Goal: Task Accomplishment & Management: Use online tool/utility

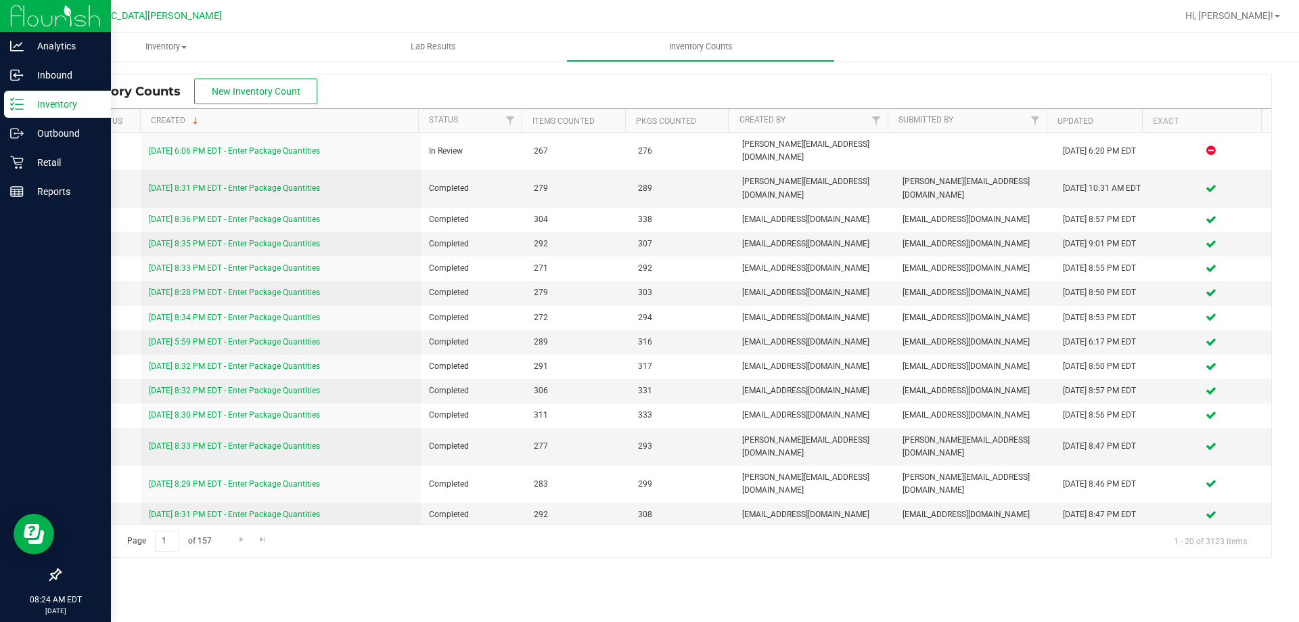
click at [16, 106] on icon at bounding box center [17, 104] width 14 height 14
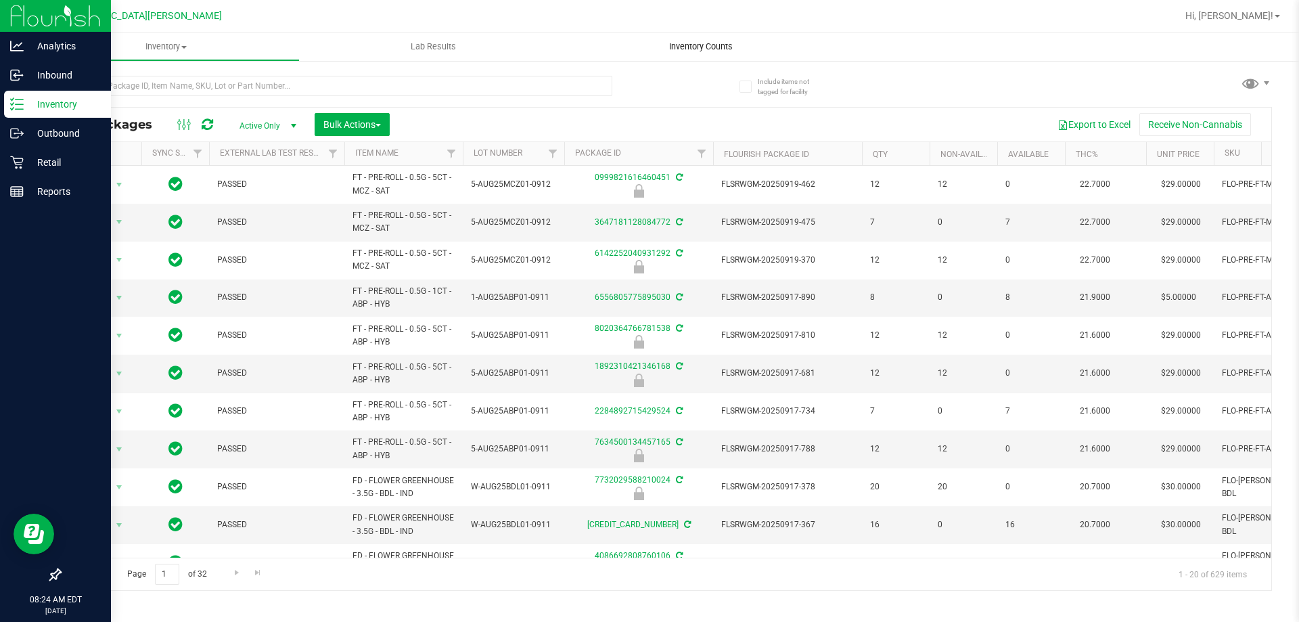
click at [689, 51] on span "Inventory Counts" at bounding box center [701, 47] width 100 height 12
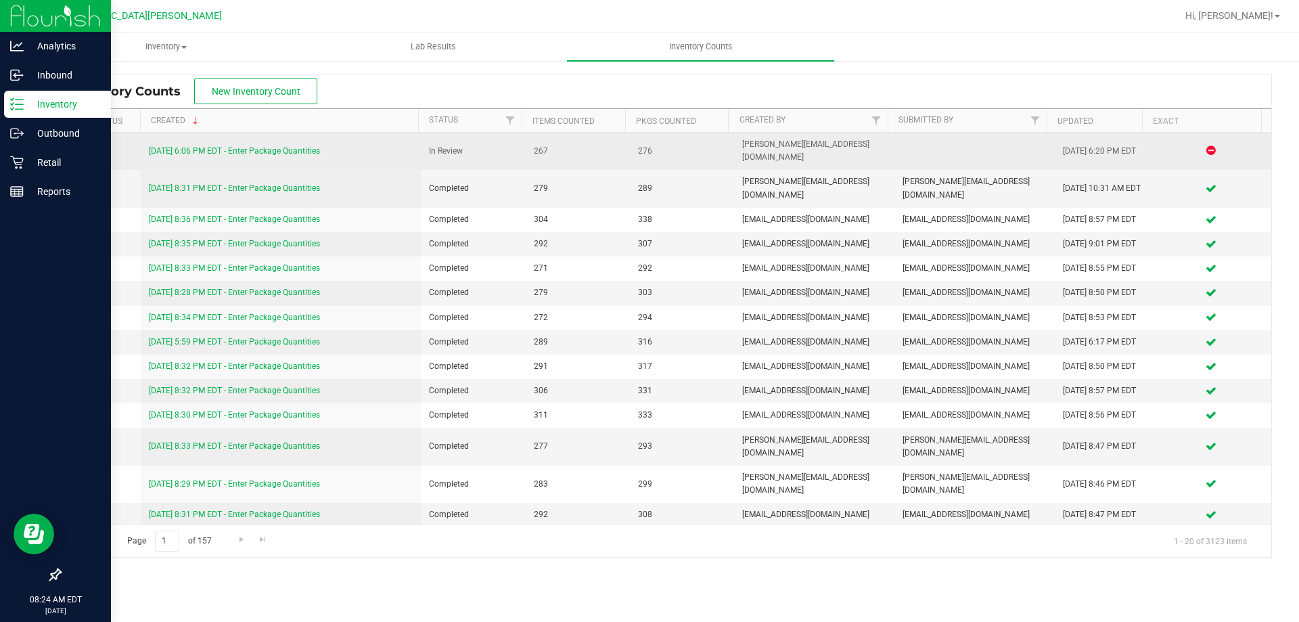
click at [286, 146] on link "9/28/25 6:06 PM EDT - Enter Package Quantities" at bounding box center [234, 150] width 171 height 9
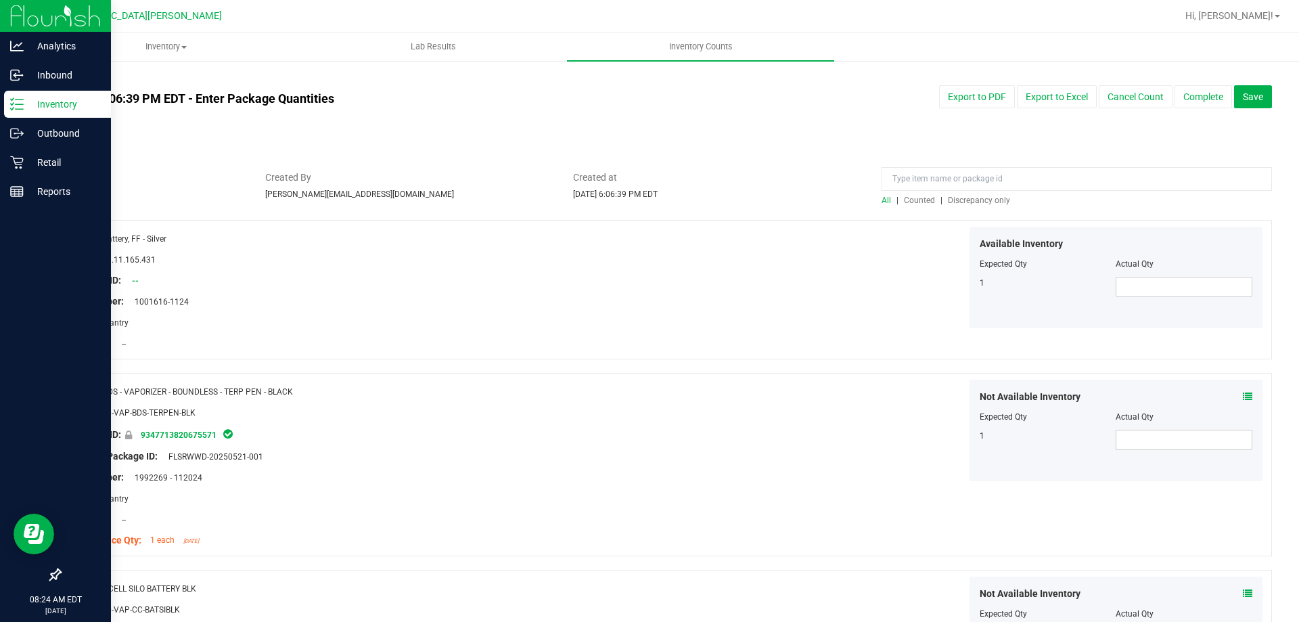
click at [997, 200] on span "Discrepancy only" at bounding box center [979, 199] width 62 height 9
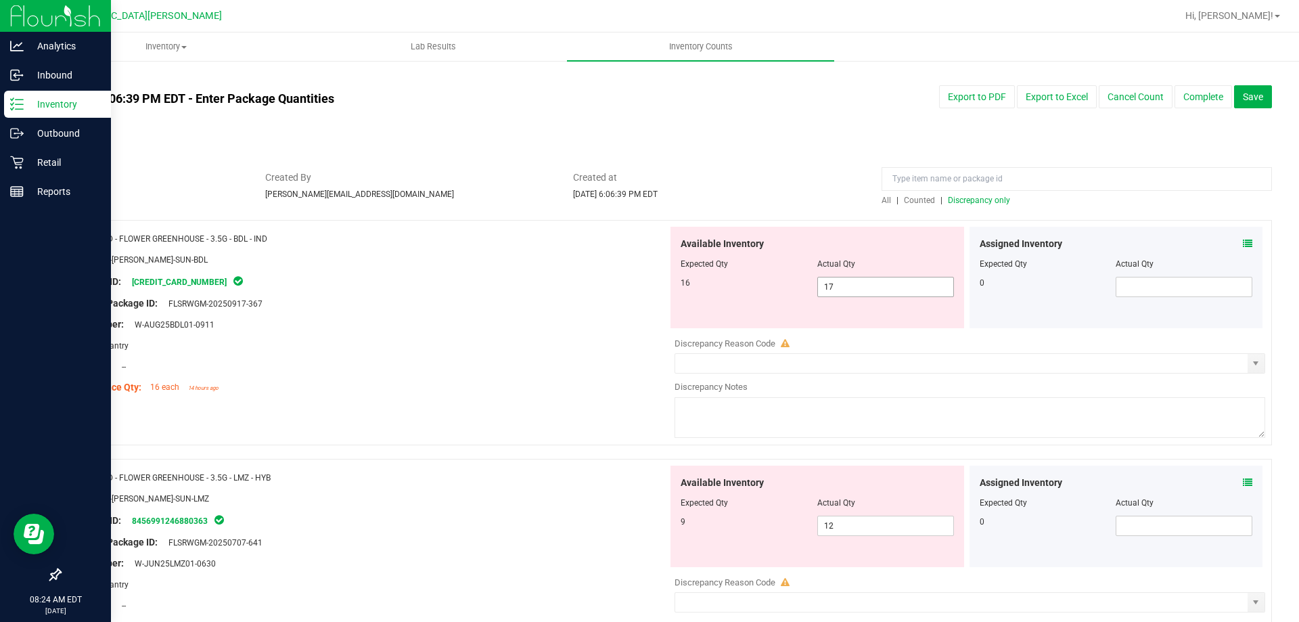
click at [862, 290] on span "17 17" at bounding box center [885, 287] width 137 height 20
type input "16"
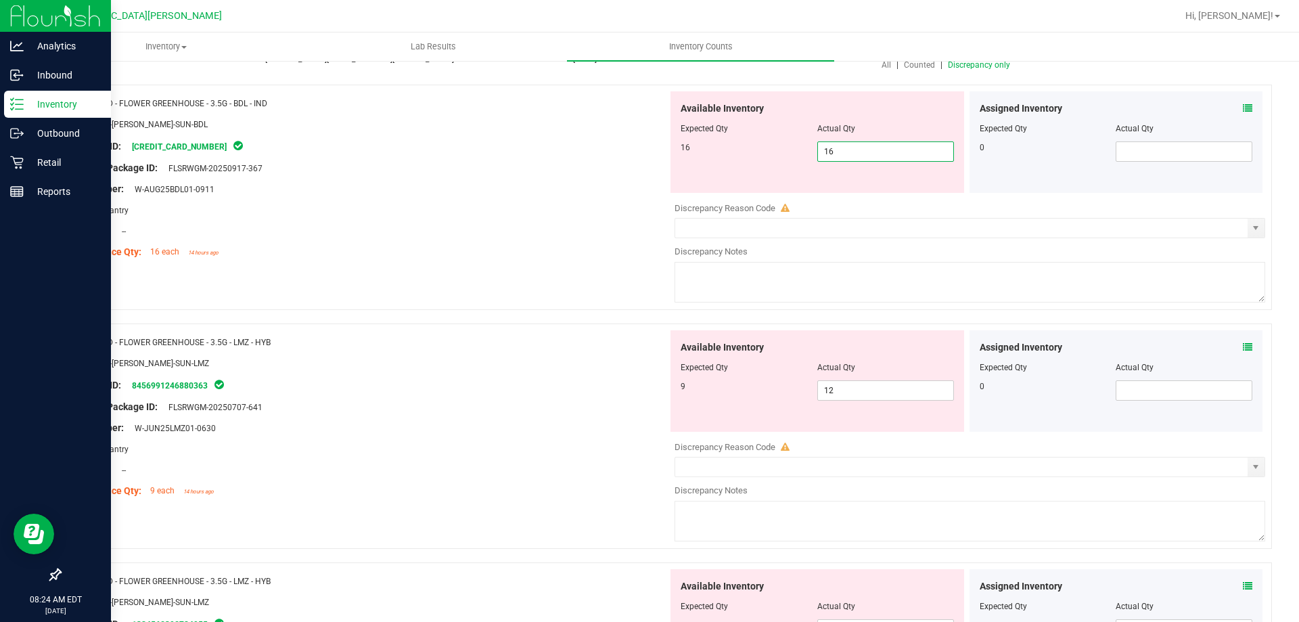
click at [877, 401] on div "Available Inventory Expected Qty Actual Qty 9 12 12" at bounding box center [966, 437] width 597 height 214
type input "16"
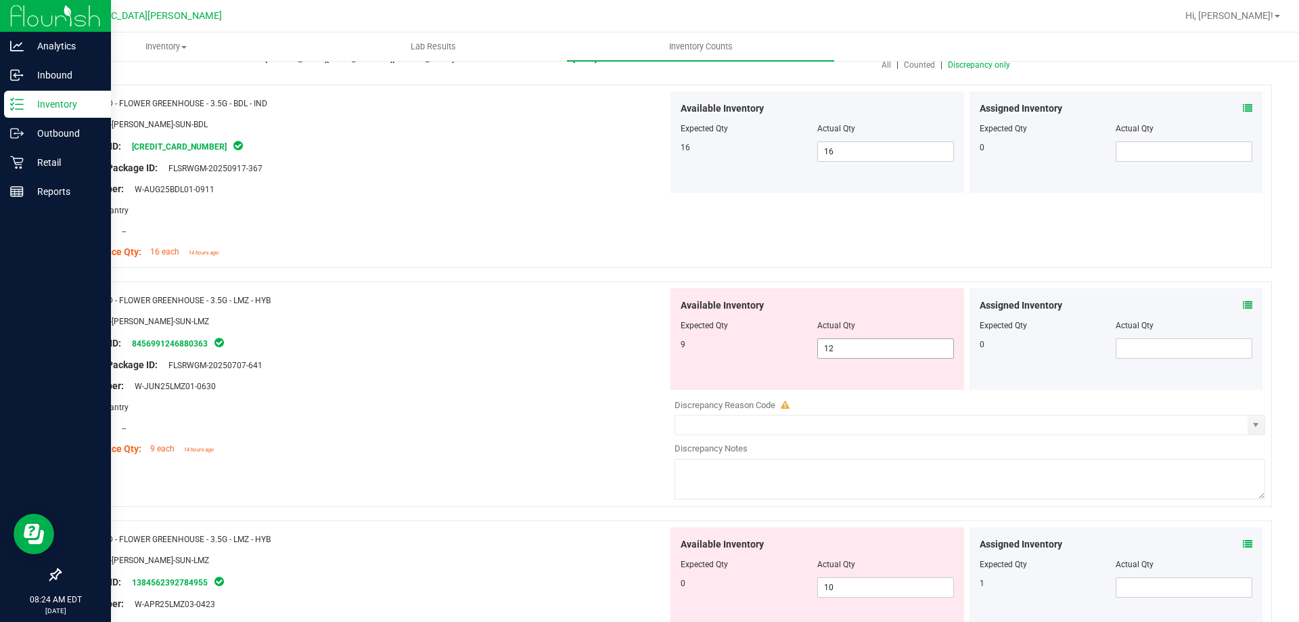
click at [866, 354] on span "12 12" at bounding box center [885, 348] width 137 height 20
type input "1"
type input "3"
click at [428, 335] on div "Package ID: 8456991246880363" at bounding box center [368, 343] width 597 height 16
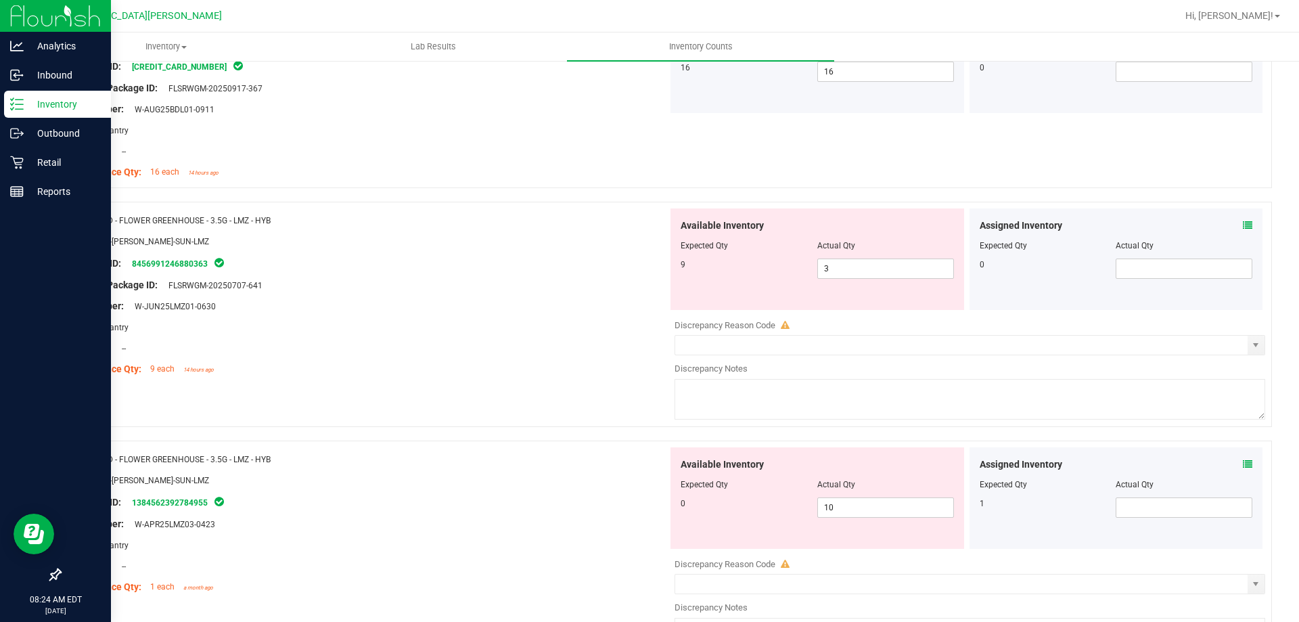
scroll to position [338, 0]
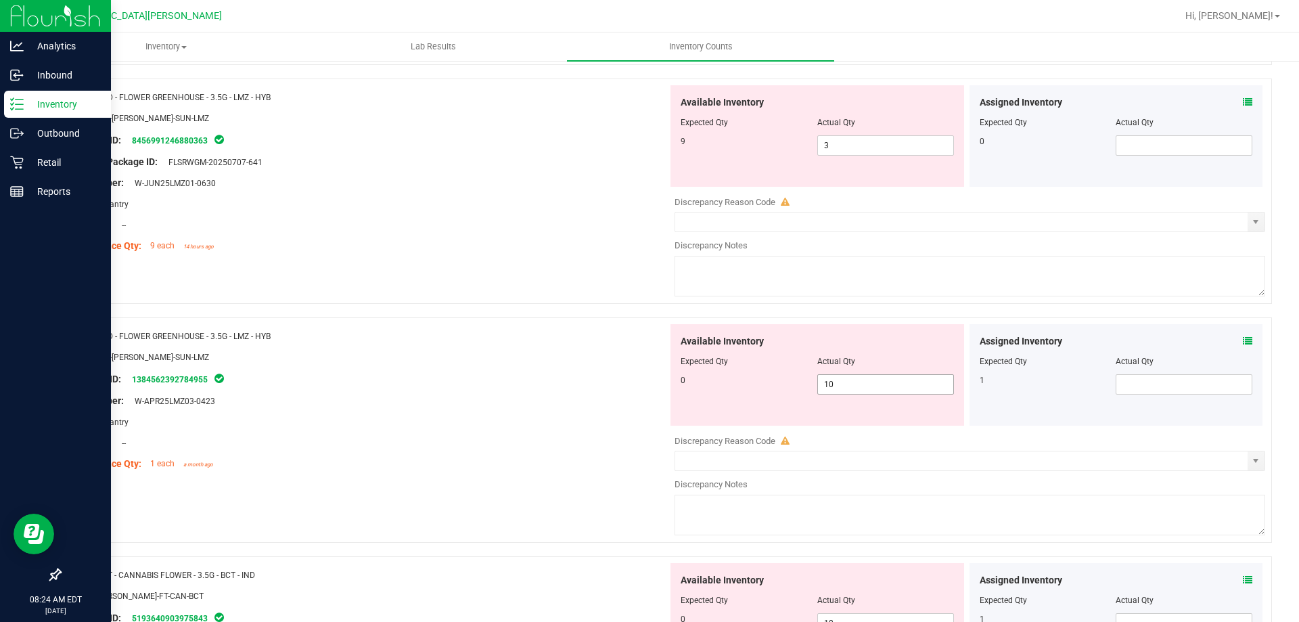
click at [848, 384] on span "10 10" at bounding box center [885, 384] width 137 height 20
type input "1"
type input "0"
click at [584, 299] on div "Name: FD - FLOWER GREENHOUSE - 3.5G - LMZ - HYB SKU: FLO-BUD-FD-SUN-LMZ Package…" at bounding box center [666, 190] width 1212 height 225
type input "0"
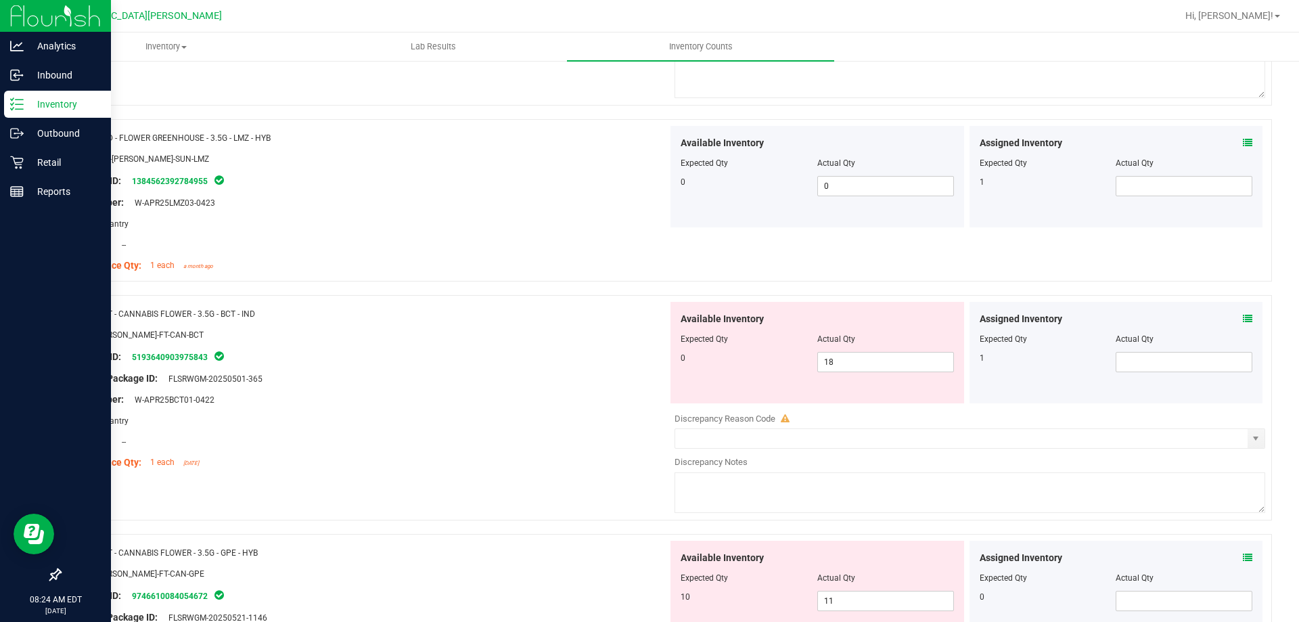
scroll to position [541, 0]
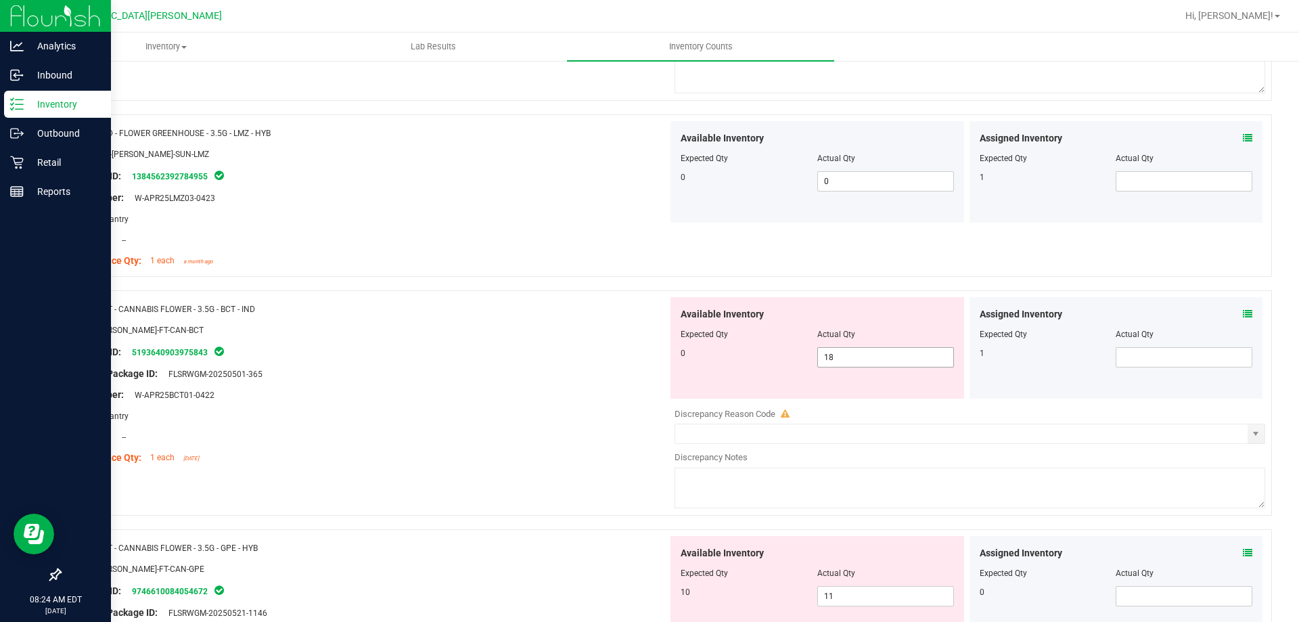
click at [843, 354] on span "18 18" at bounding box center [885, 357] width 137 height 20
type input "1"
type input "0"
click at [593, 354] on div "Package ID: 5193640903975843" at bounding box center [368, 352] width 597 height 16
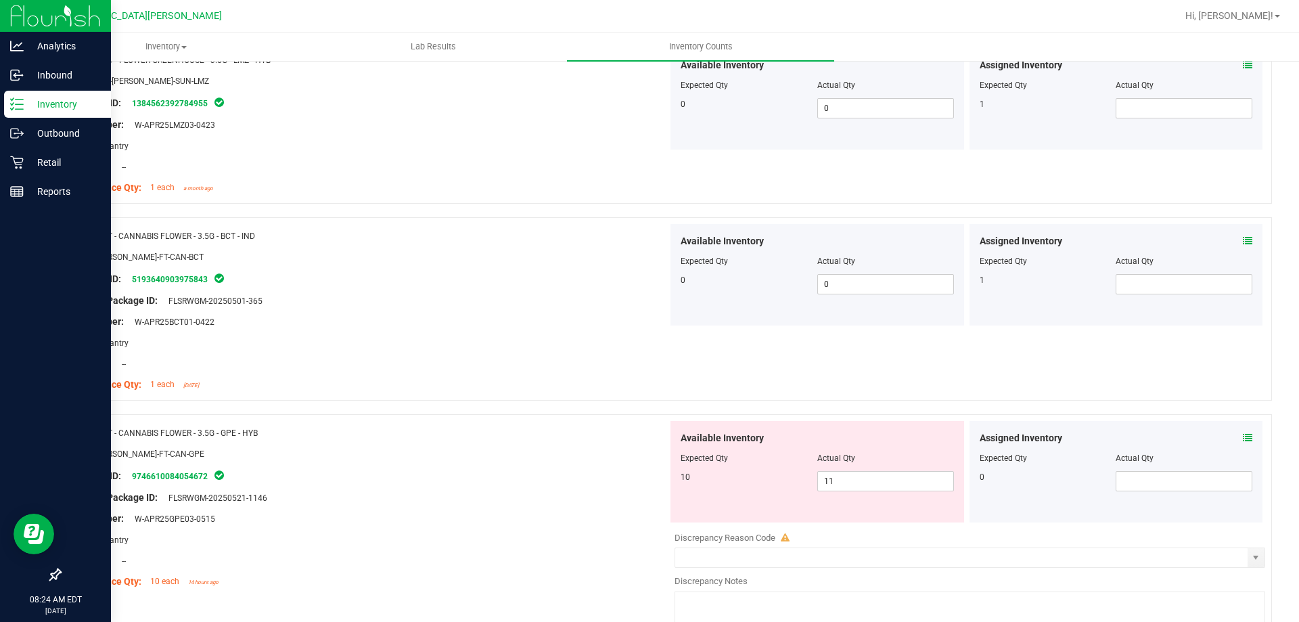
scroll to position [744, 0]
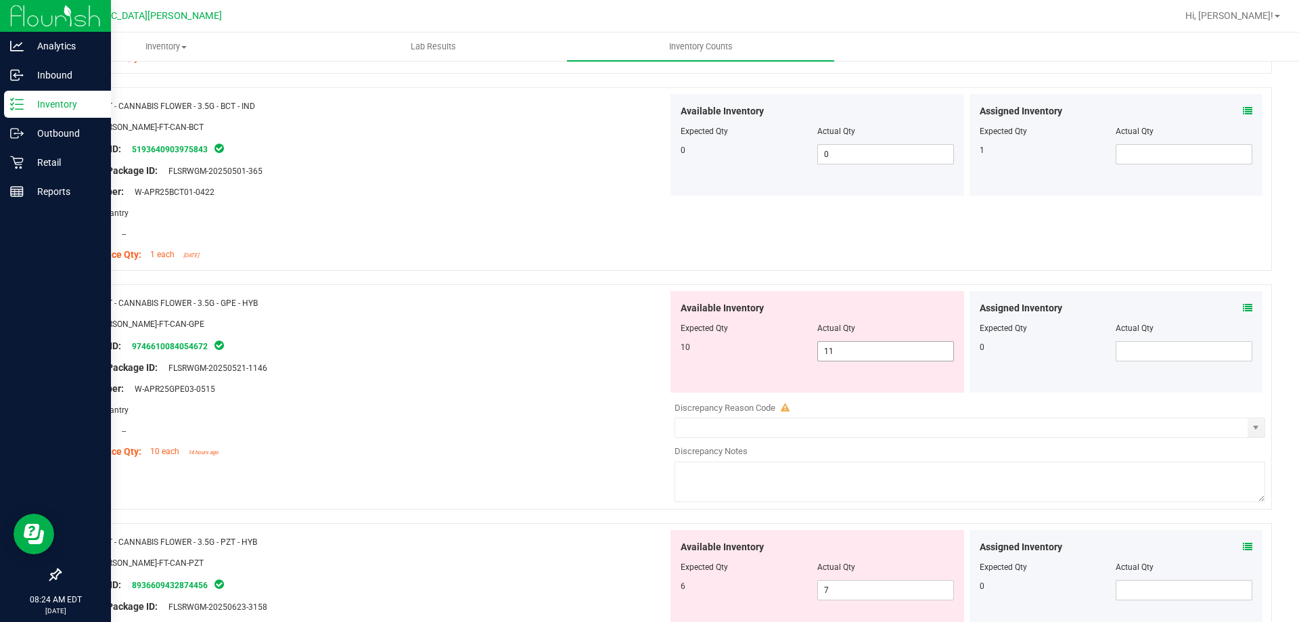
click at [854, 357] on span "11 11" at bounding box center [885, 351] width 137 height 20
type input "10"
click at [437, 354] on div at bounding box center [368, 357] width 597 height 7
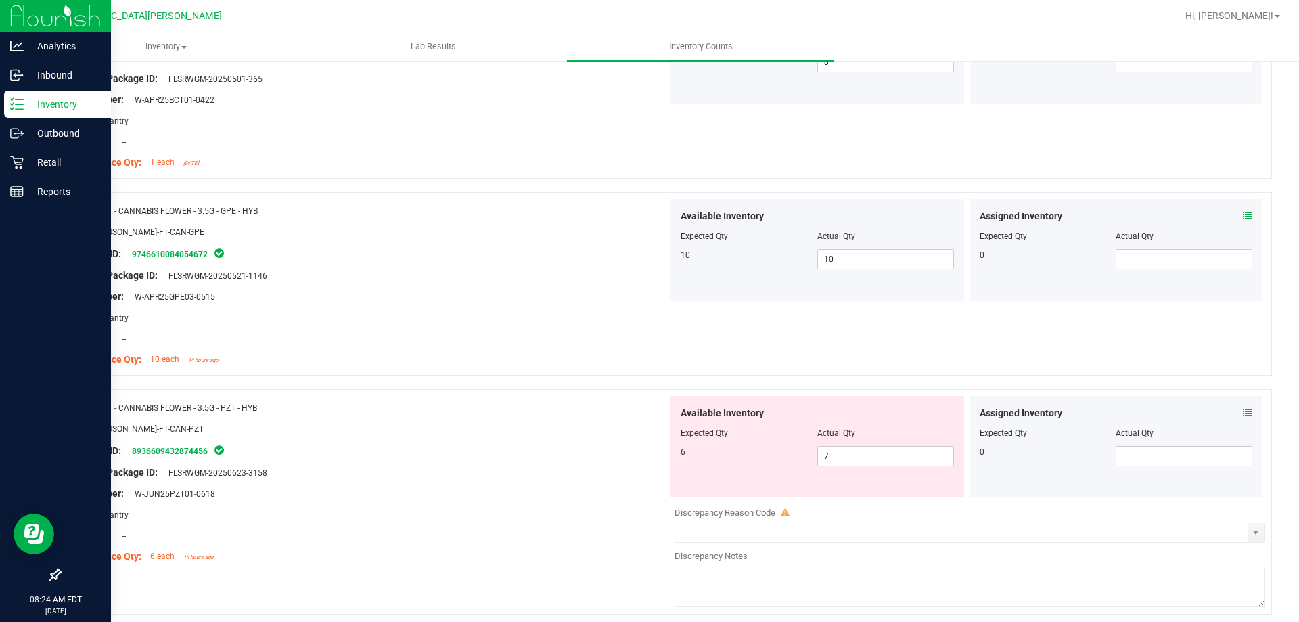
scroll to position [947, 0]
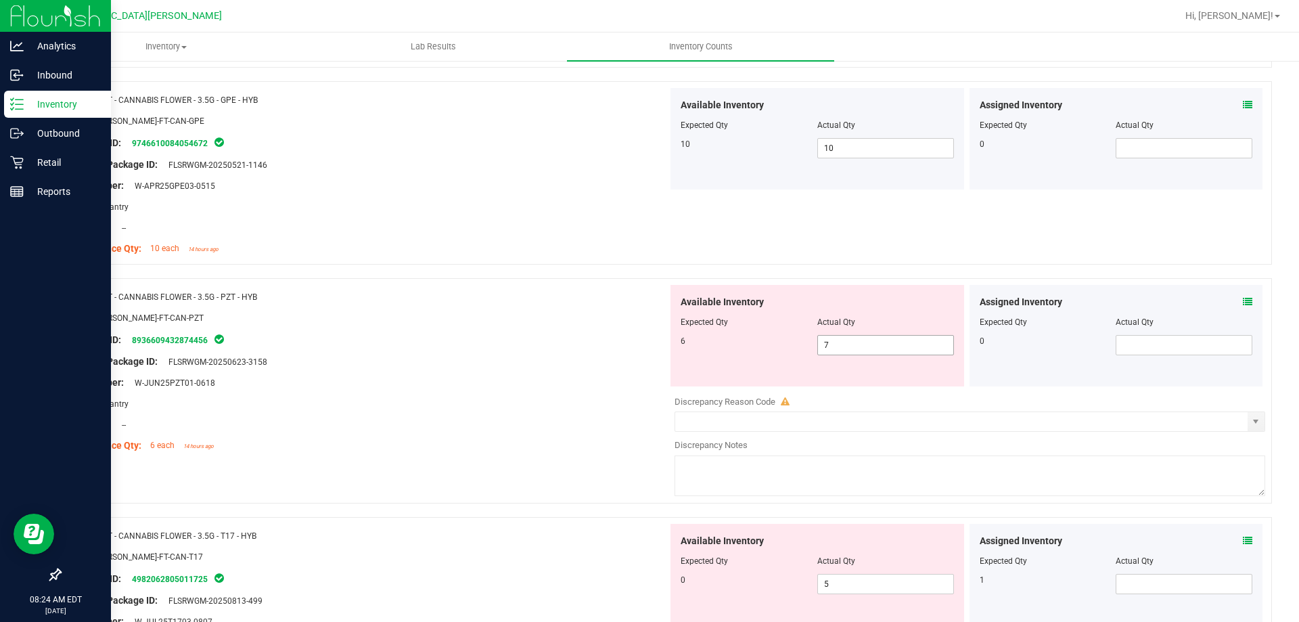
click at [869, 350] on span "7 7" at bounding box center [885, 345] width 137 height 20
type input "6"
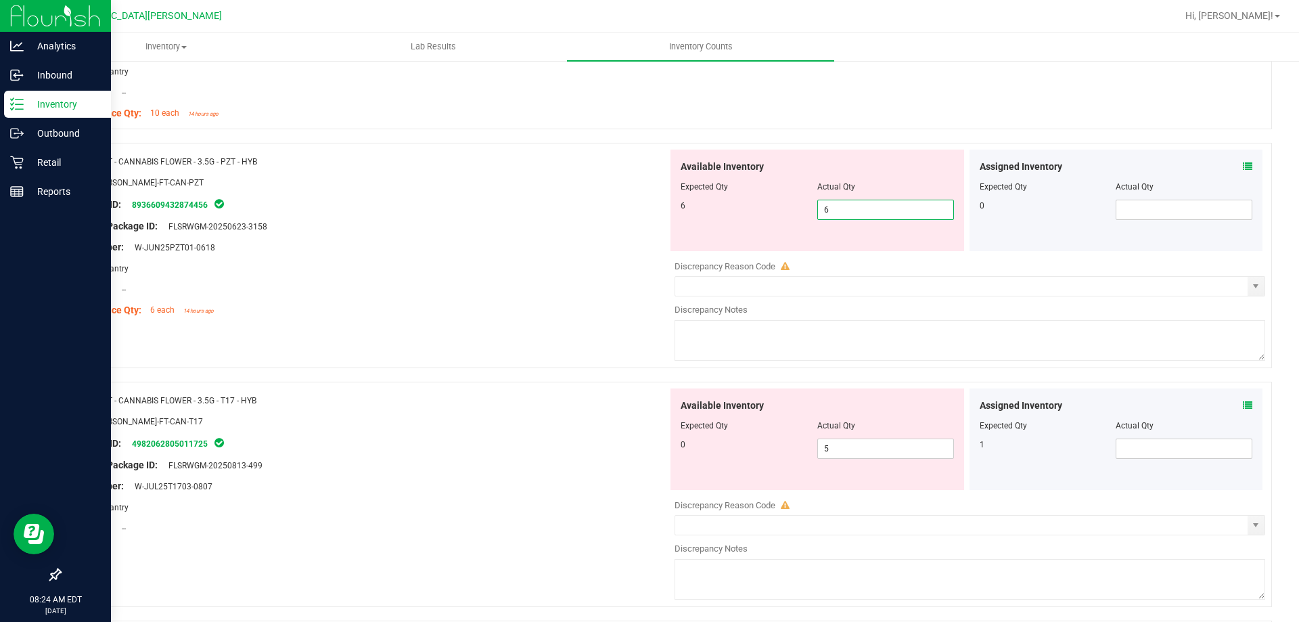
click at [468, 302] on div at bounding box center [368, 299] width 597 height 7
type input "6"
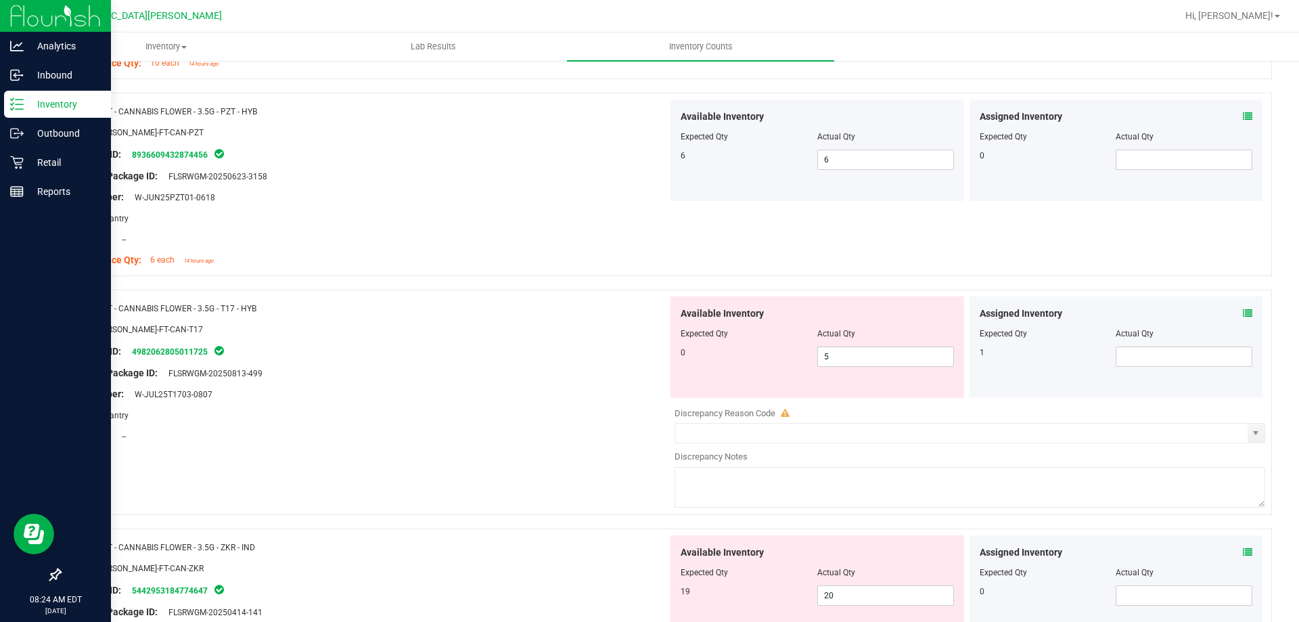
scroll to position [1218, 0]
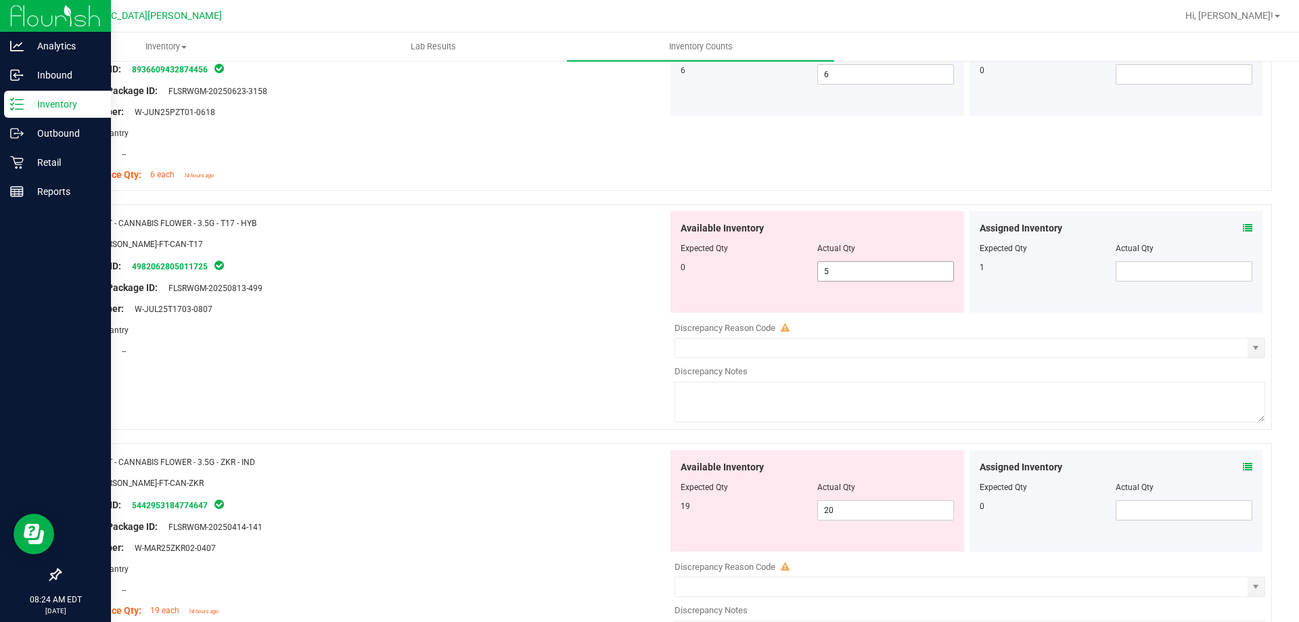
click at [857, 276] on span "5 5" at bounding box center [885, 271] width 137 height 20
type input "0"
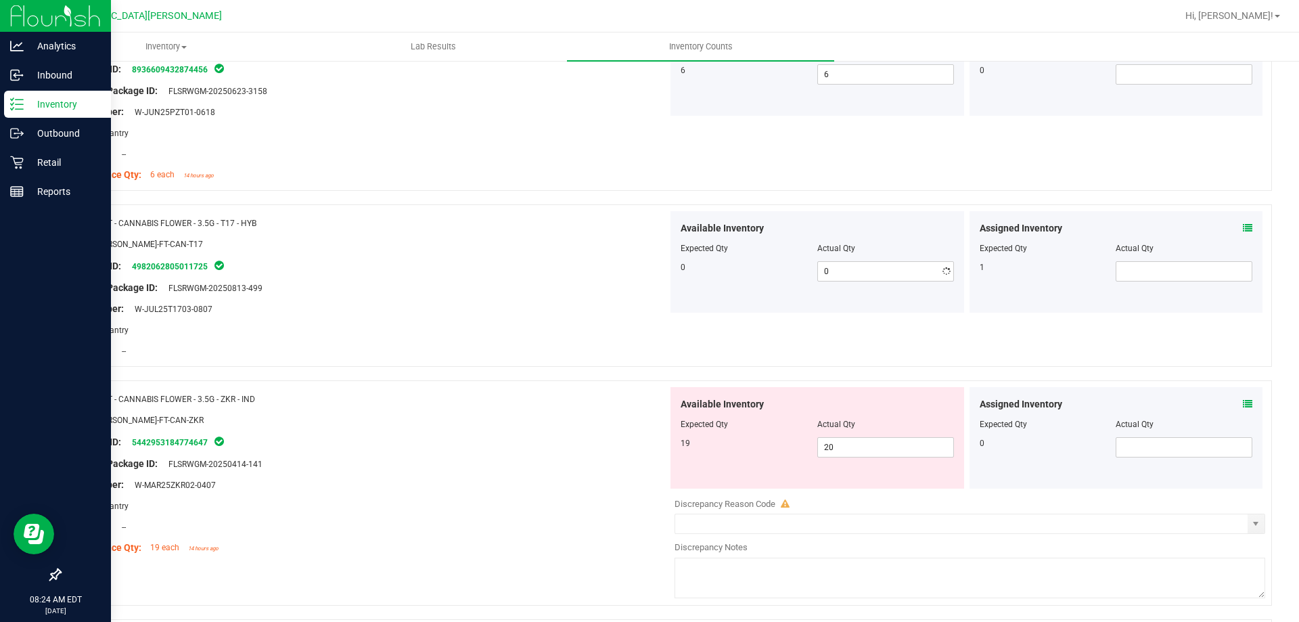
click at [876, 446] on span "20 20" at bounding box center [885, 447] width 137 height 20
type input "2"
type input "19"
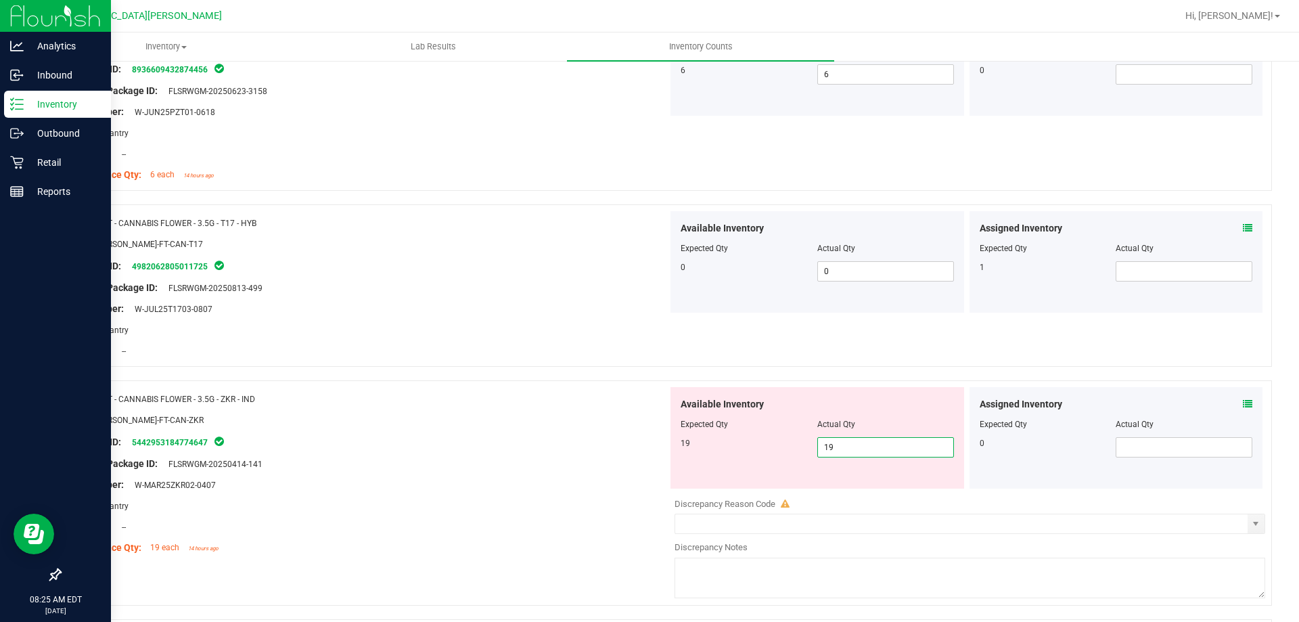
click at [463, 396] on div "Name: FT - CANNABIS FLOWER - 3.5G - ZKR - IND" at bounding box center [368, 399] width 597 height 14
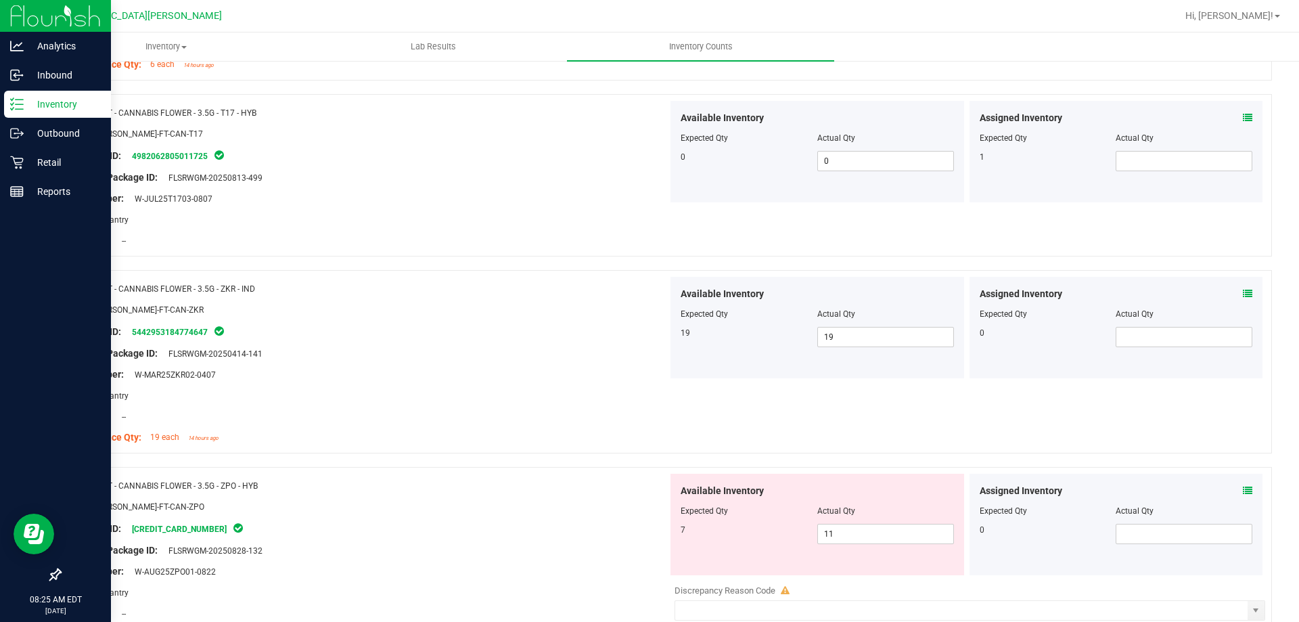
scroll to position [1421, 0]
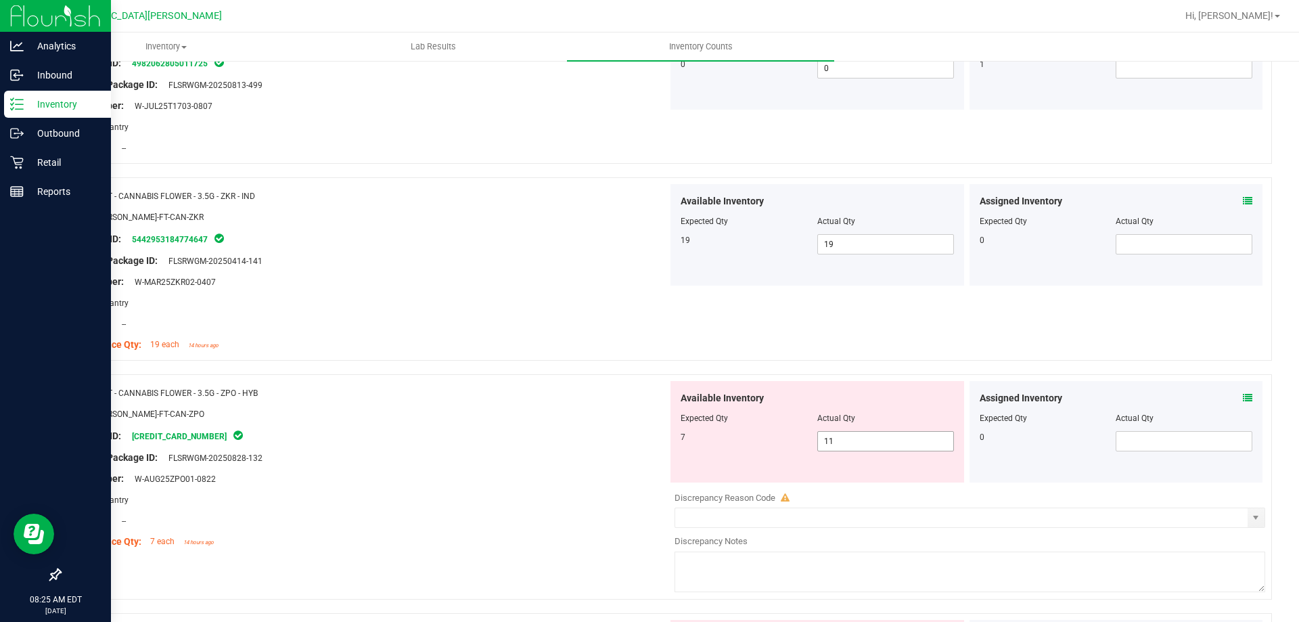
click at [879, 444] on span "11 11" at bounding box center [885, 441] width 137 height 20
type input "1"
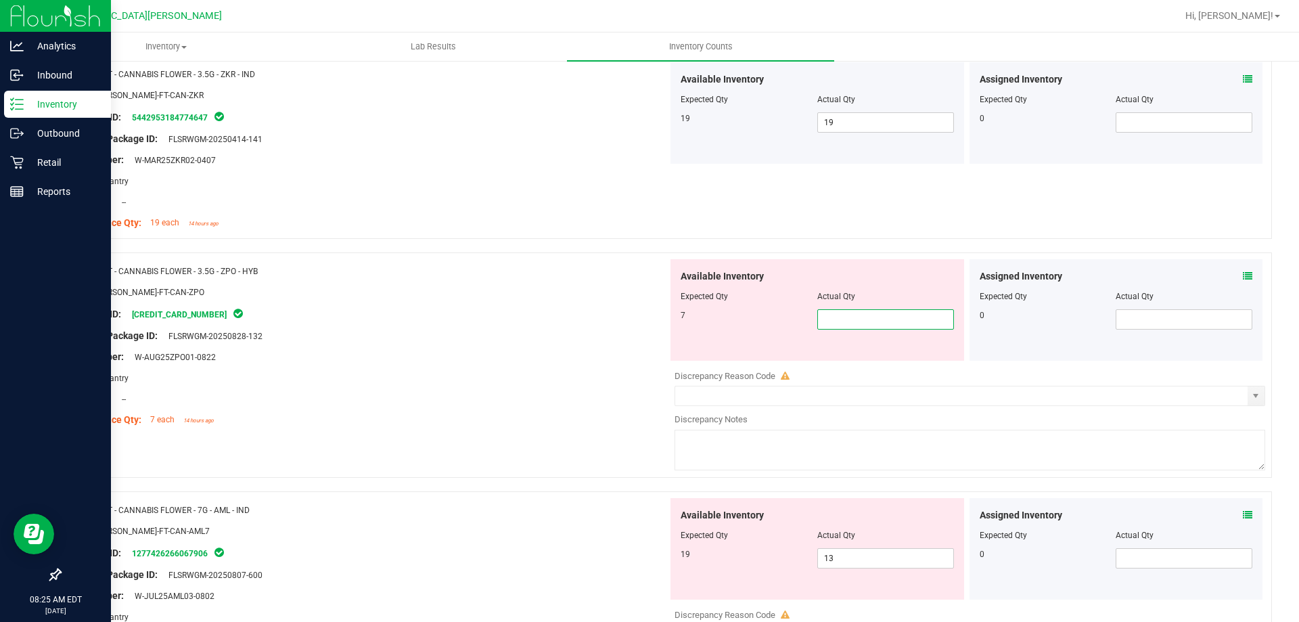
scroll to position [1556, 0]
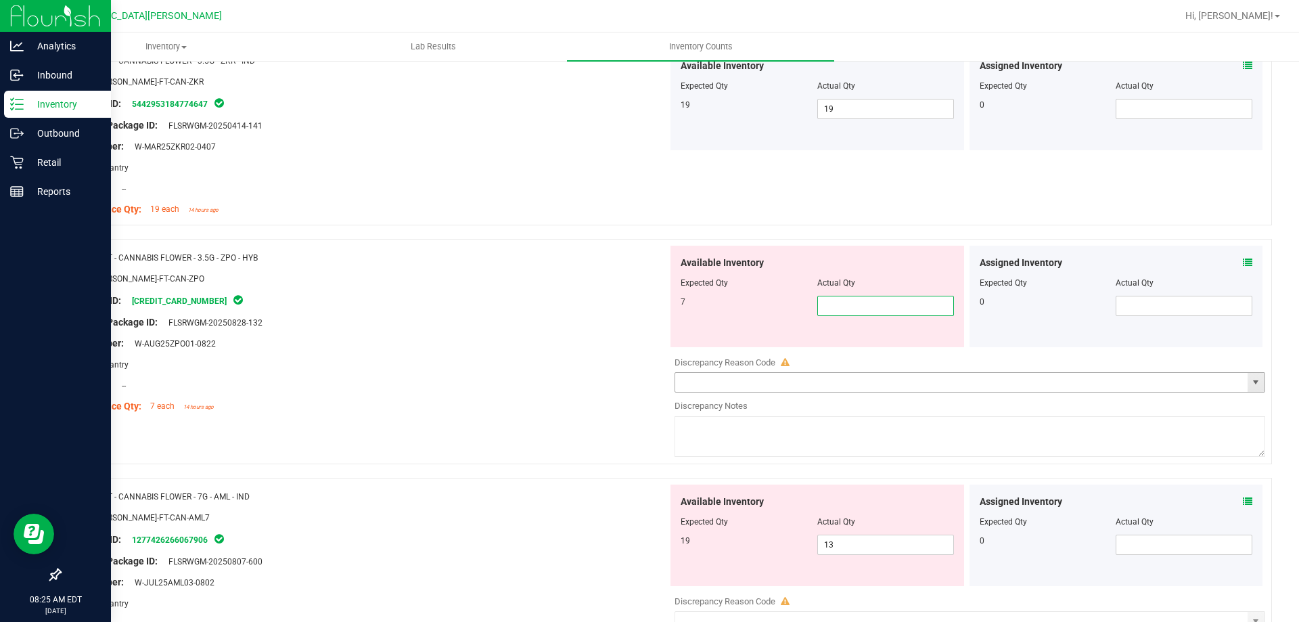
type input "7"
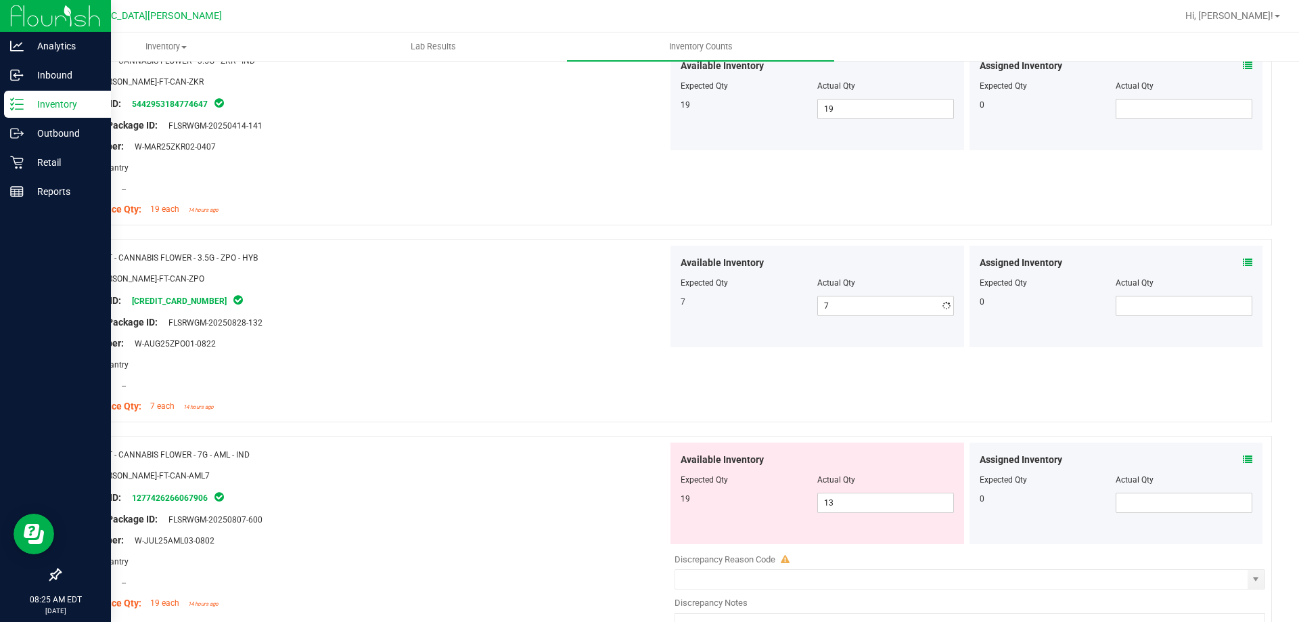
click at [531, 284] on div "SKU: FLO-BUD-FT-CAN-ZPO" at bounding box center [368, 278] width 597 height 14
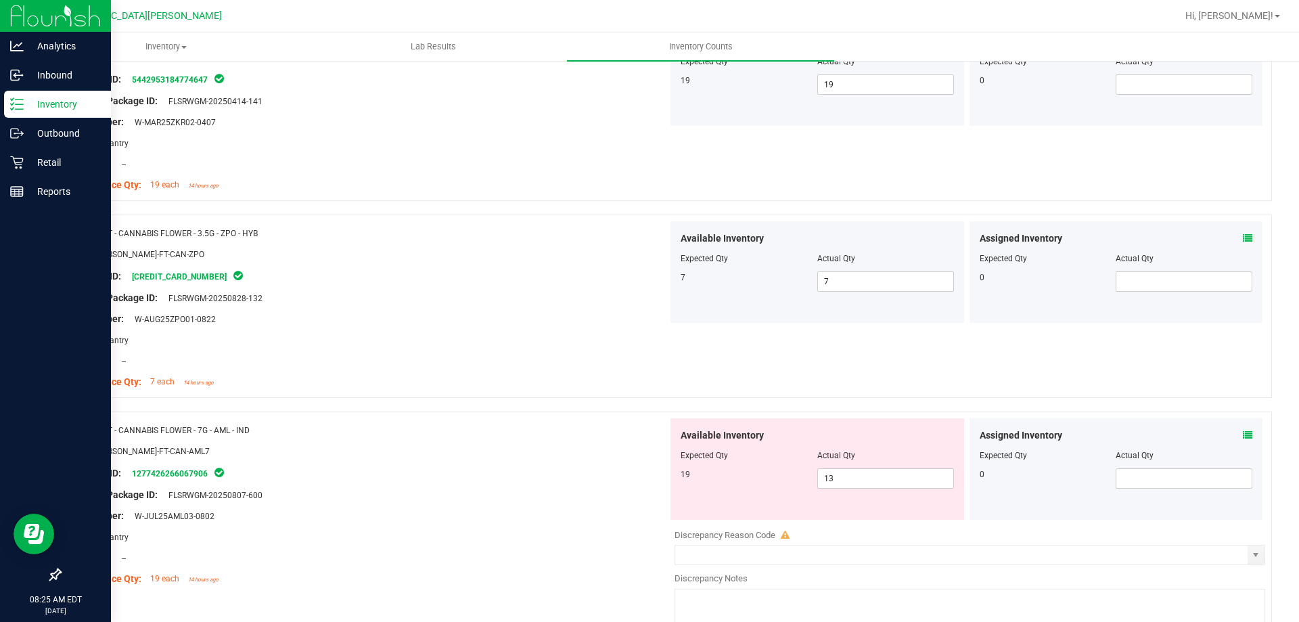
scroll to position [1623, 0]
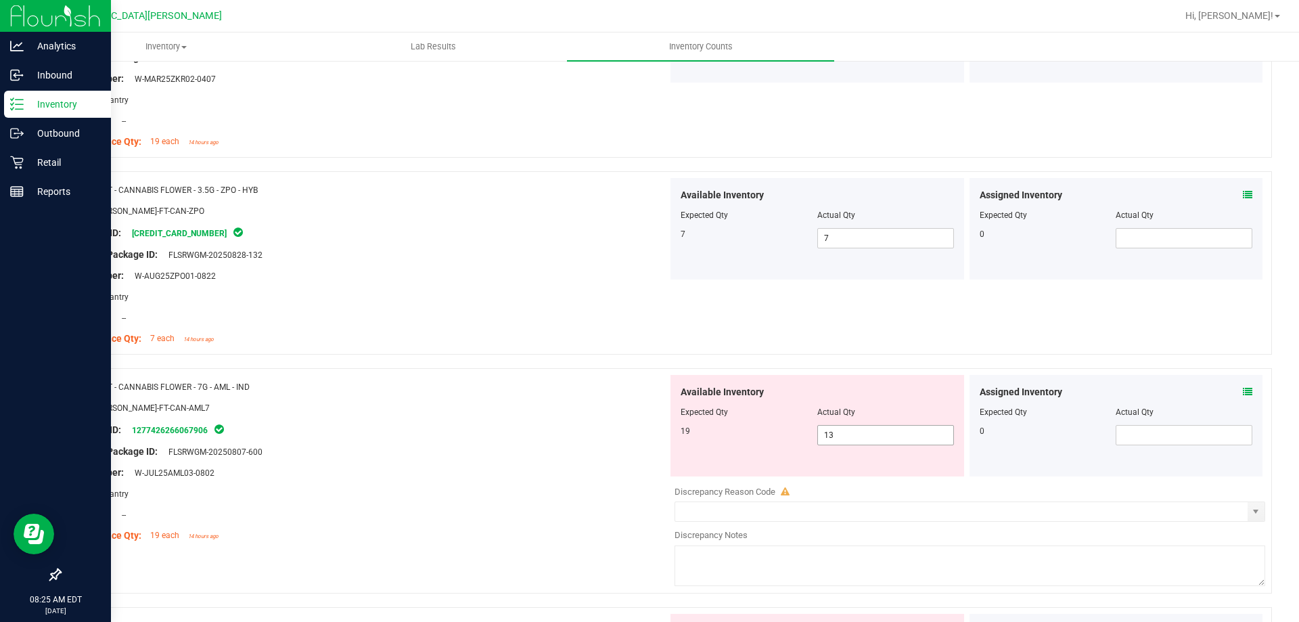
click at [855, 438] on span "13 13" at bounding box center [885, 435] width 137 height 20
type input "1"
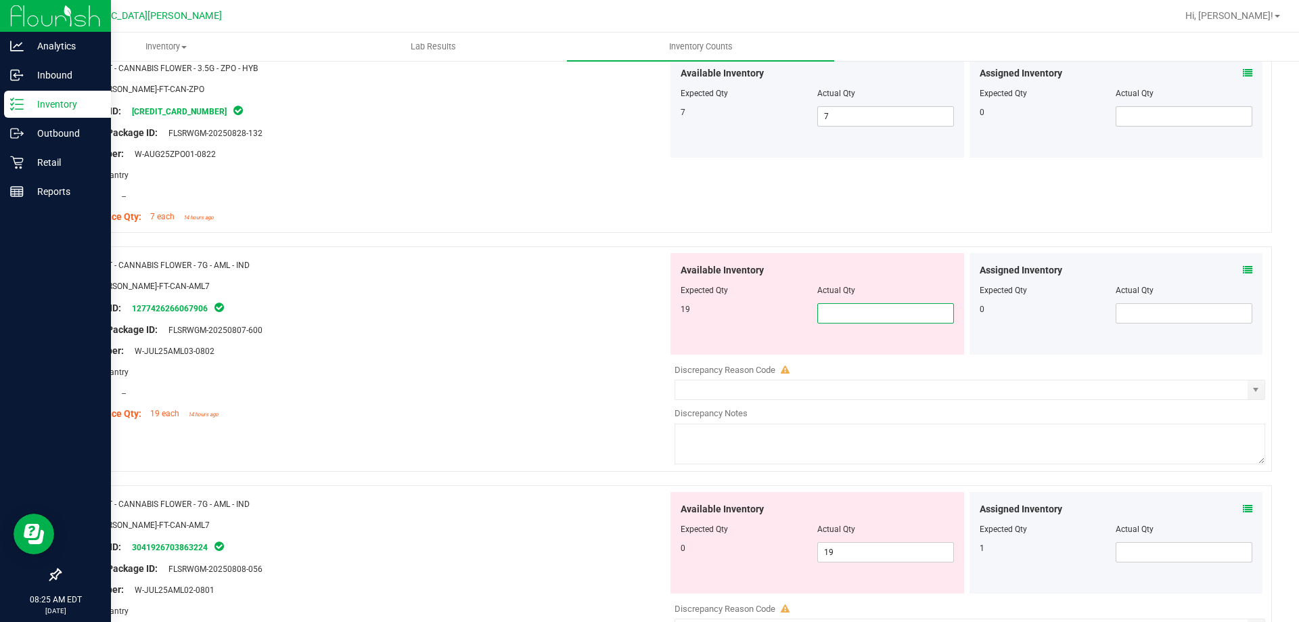
scroll to position [1759, 0]
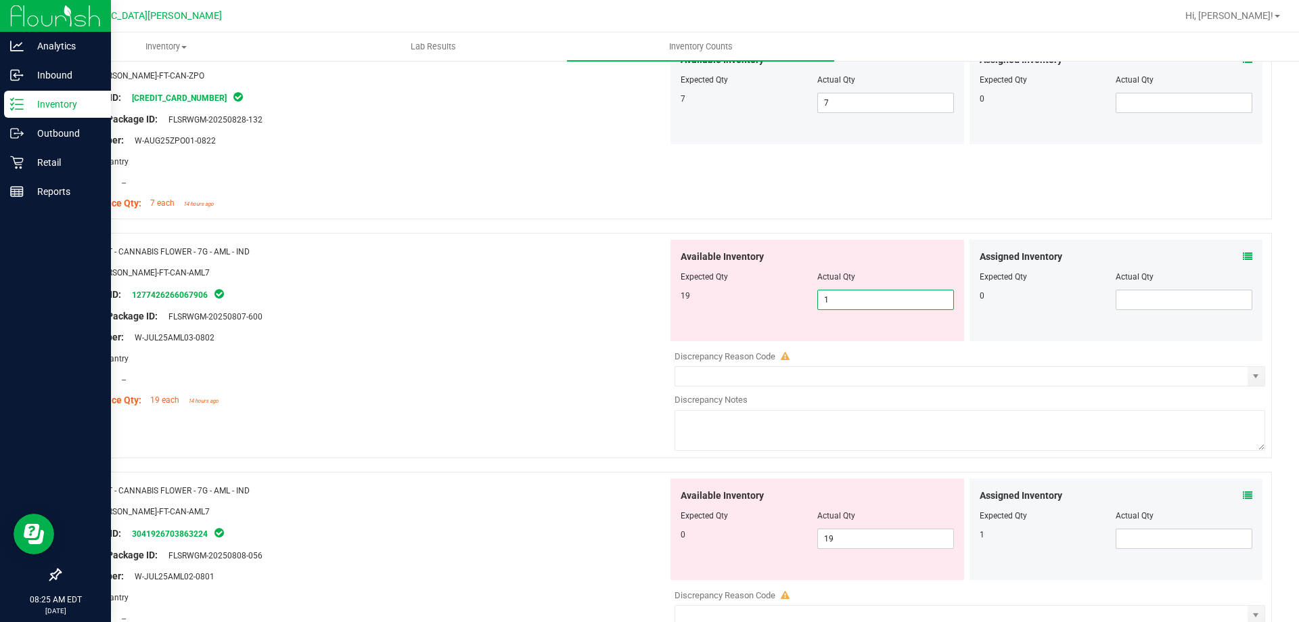
type input "19"
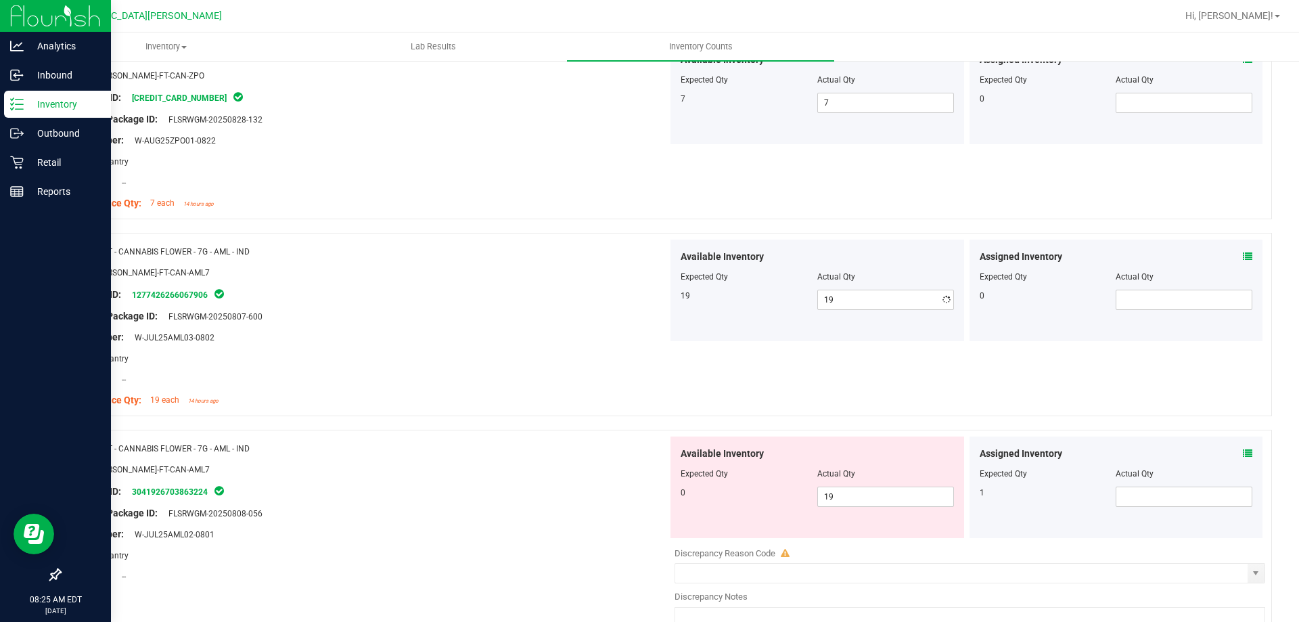
drag, startPoint x: 532, startPoint y: 300, endPoint x: 517, endPoint y: 288, distance: 18.7
click at [532, 296] on div "Package ID: 1277426266067906" at bounding box center [368, 294] width 597 height 16
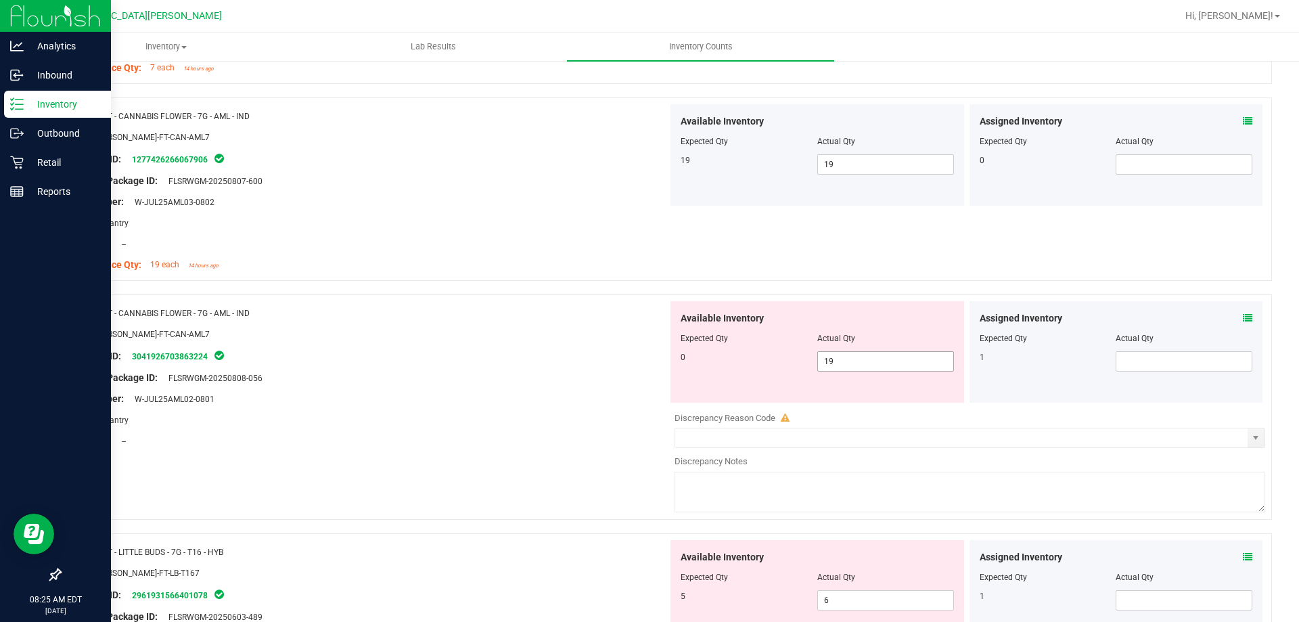
click at [859, 354] on span "19 19" at bounding box center [885, 361] width 137 height 20
type input "1"
type input "0"
click at [564, 327] on div "SKU: FLO-BUD-FT-CAN-AML7" at bounding box center [368, 334] width 597 height 14
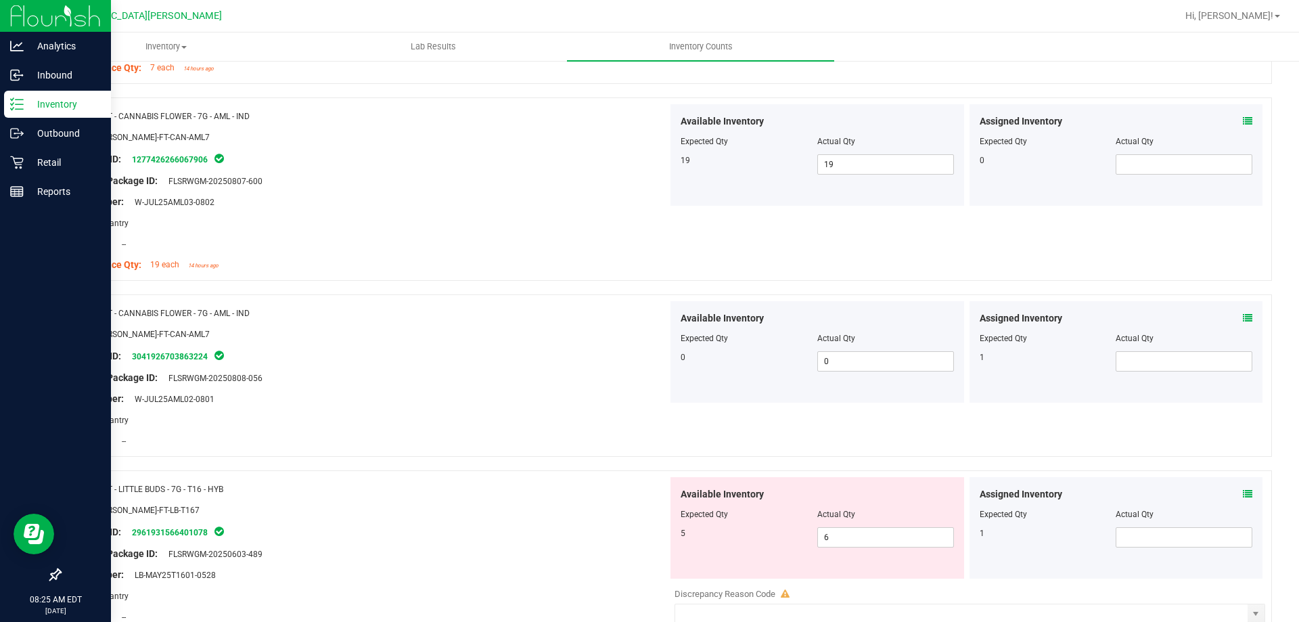
scroll to position [2165, 0]
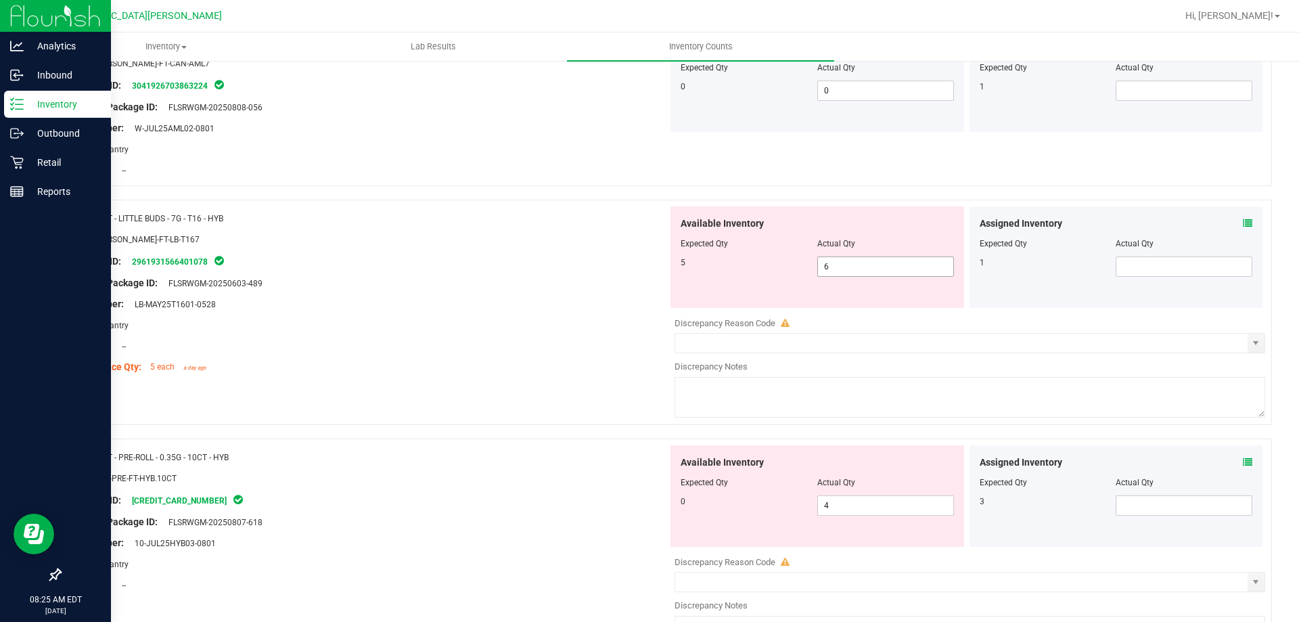
click at [844, 267] on span "6 6" at bounding box center [885, 266] width 137 height 20
type input "5"
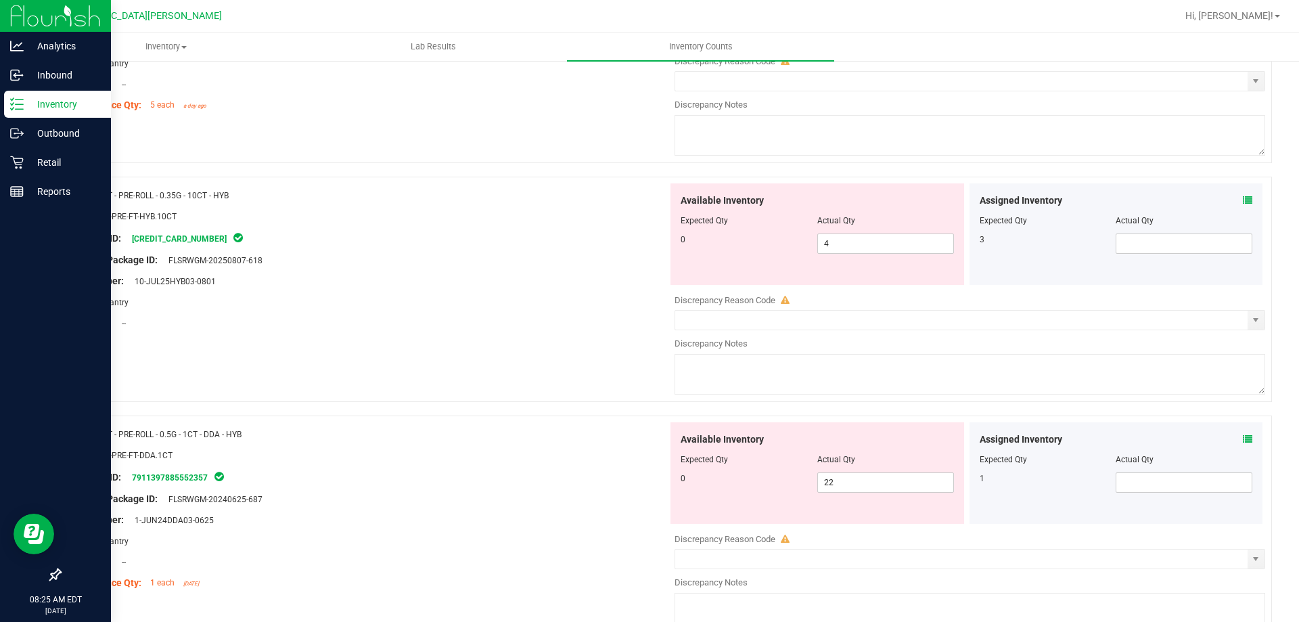
scroll to position [2435, 0]
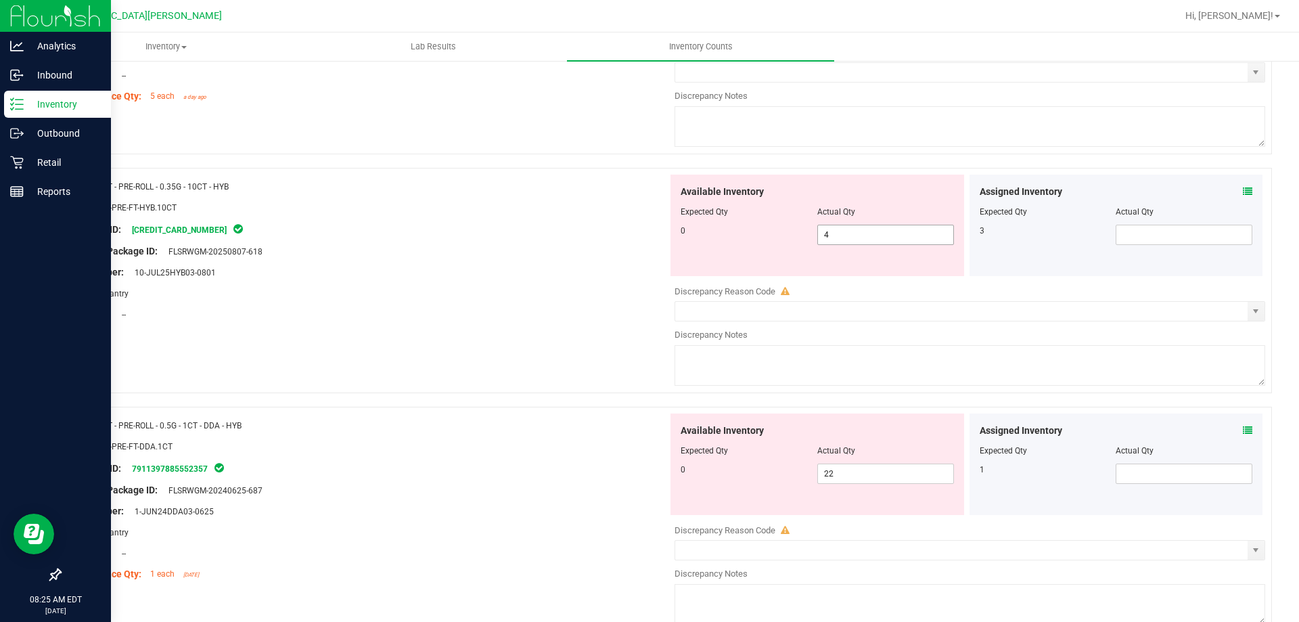
type input "5"
click at [850, 231] on div "Available Inventory Expected Qty Actual Qty 0 4 4" at bounding box center [817, 225] width 294 height 101
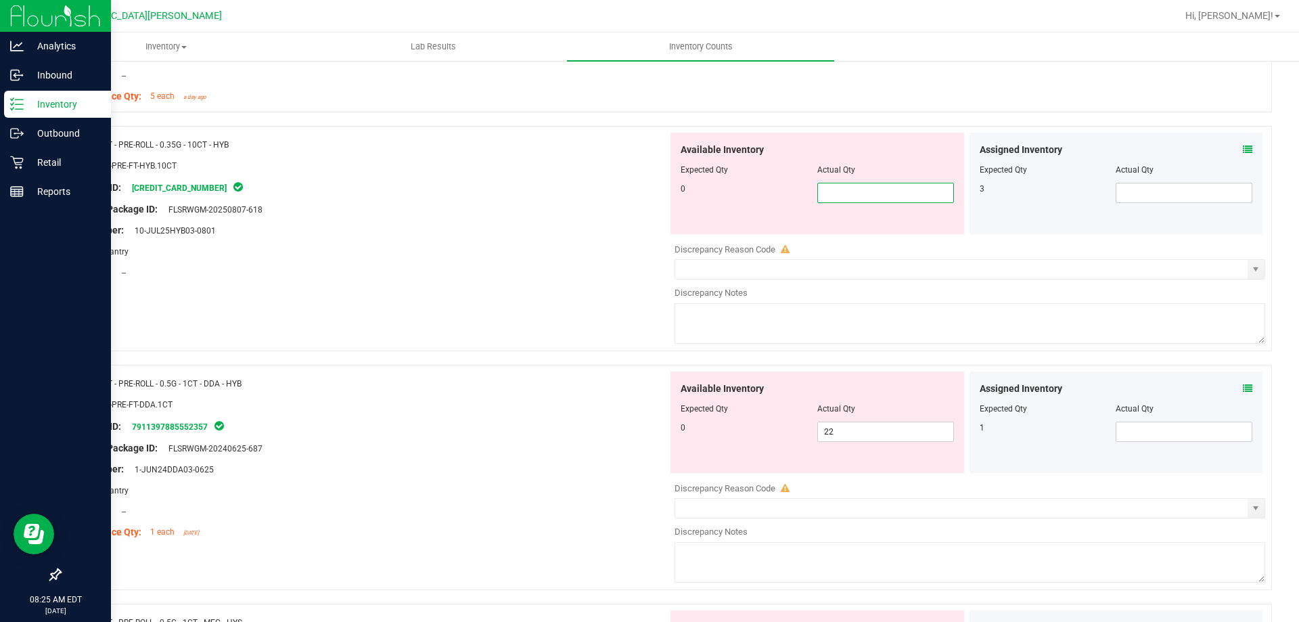
type input "0"
click at [858, 432] on div "Available Inventory Expected Qty Actual Qty 0 22 22" at bounding box center [966, 478] width 597 height 214
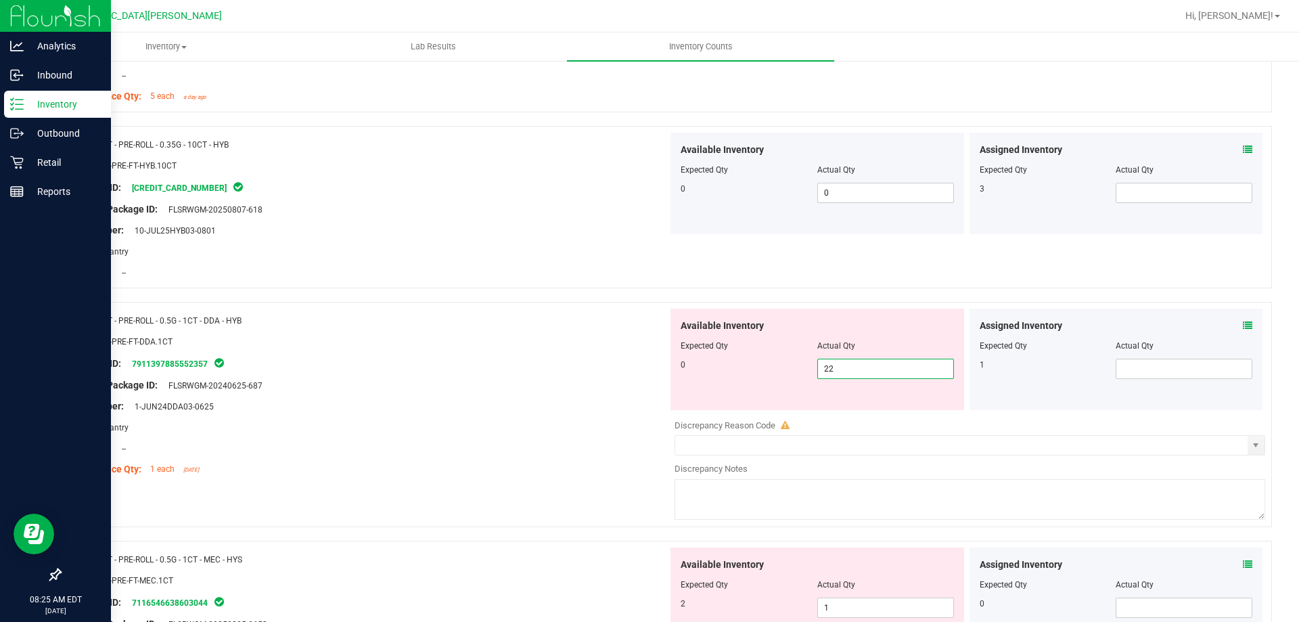
type input "2"
type input "0"
click at [448, 434] on div at bounding box center [368, 437] width 597 height 7
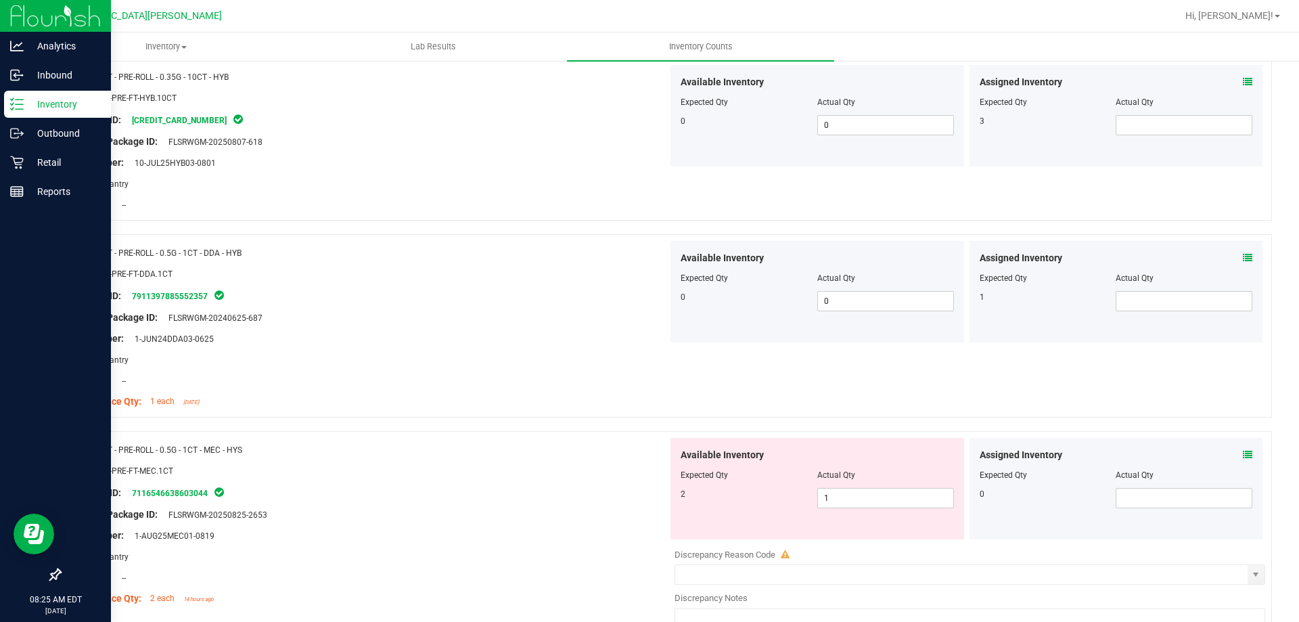
scroll to position [2706, 0]
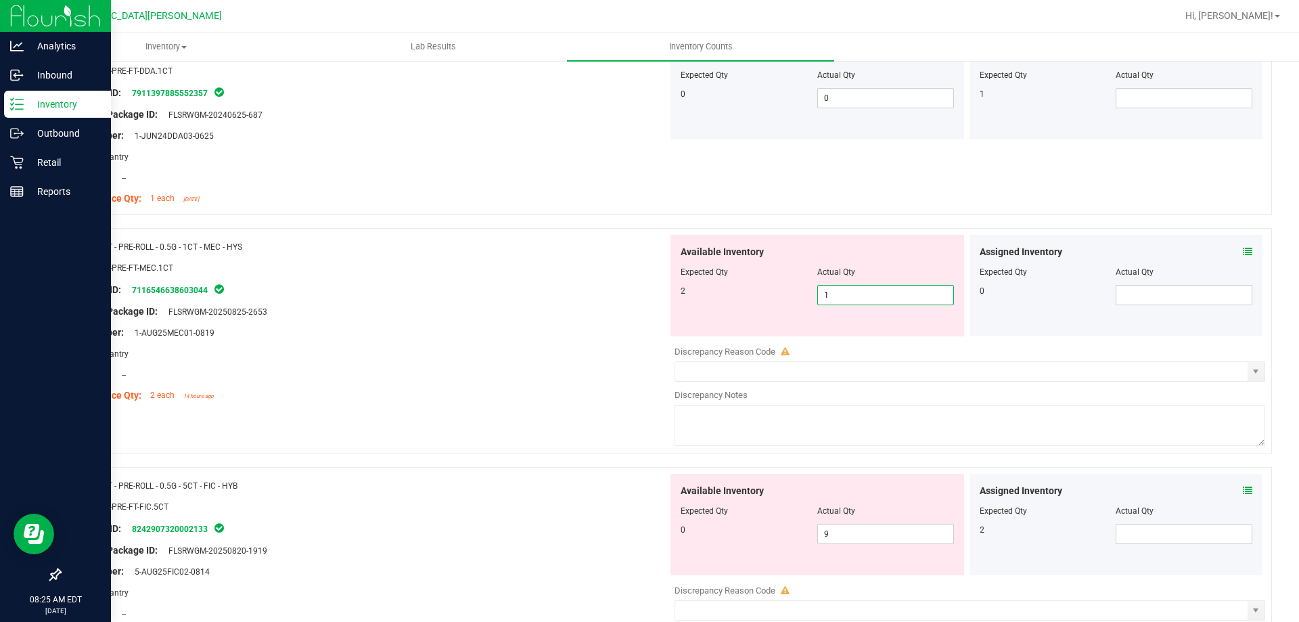
click at [861, 294] on span "1 1" at bounding box center [885, 295] width 137 height 20
type input "2"
click at [564, 255] on div at bounding box center [368, 257] width 597 height 7
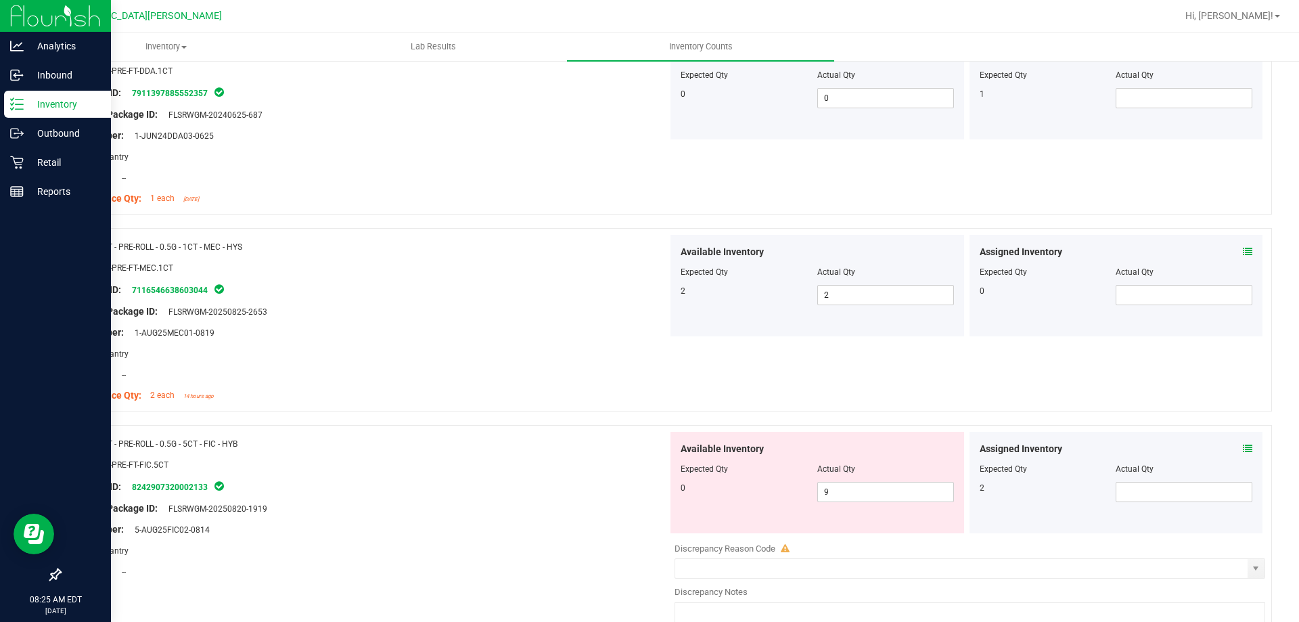
scroll to position [2909, 0]
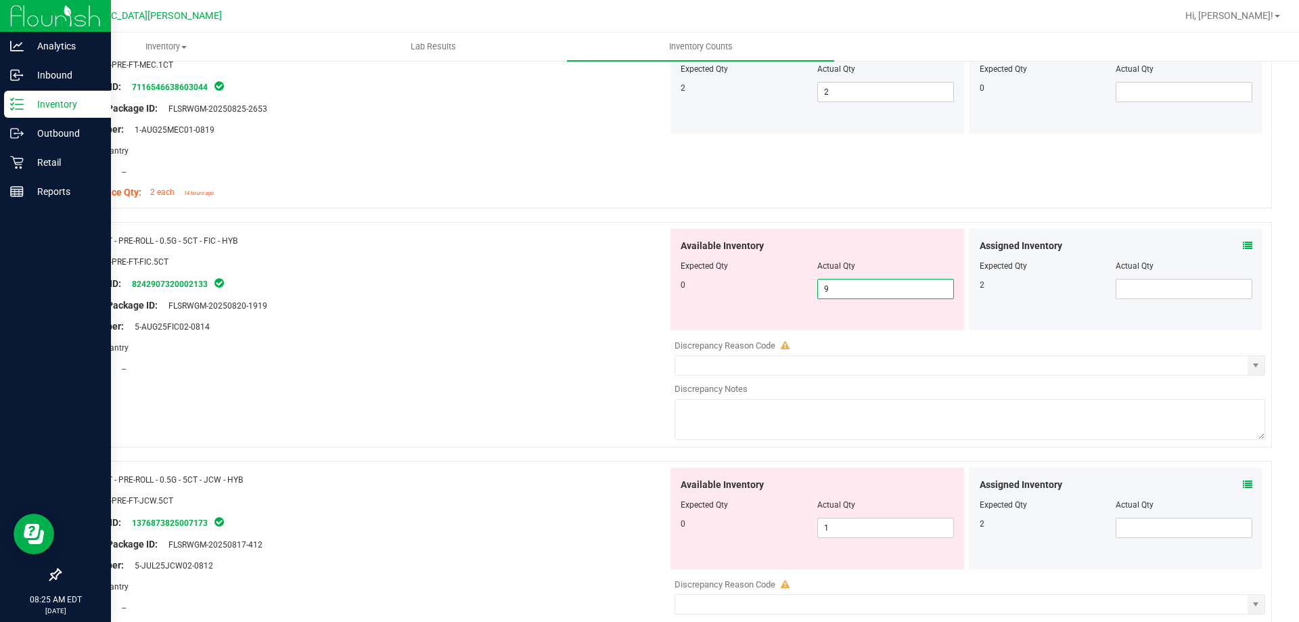
click at [847, 290] on span "9 9" at bounding box center [885, 289] width 137 height 20
type input "0"
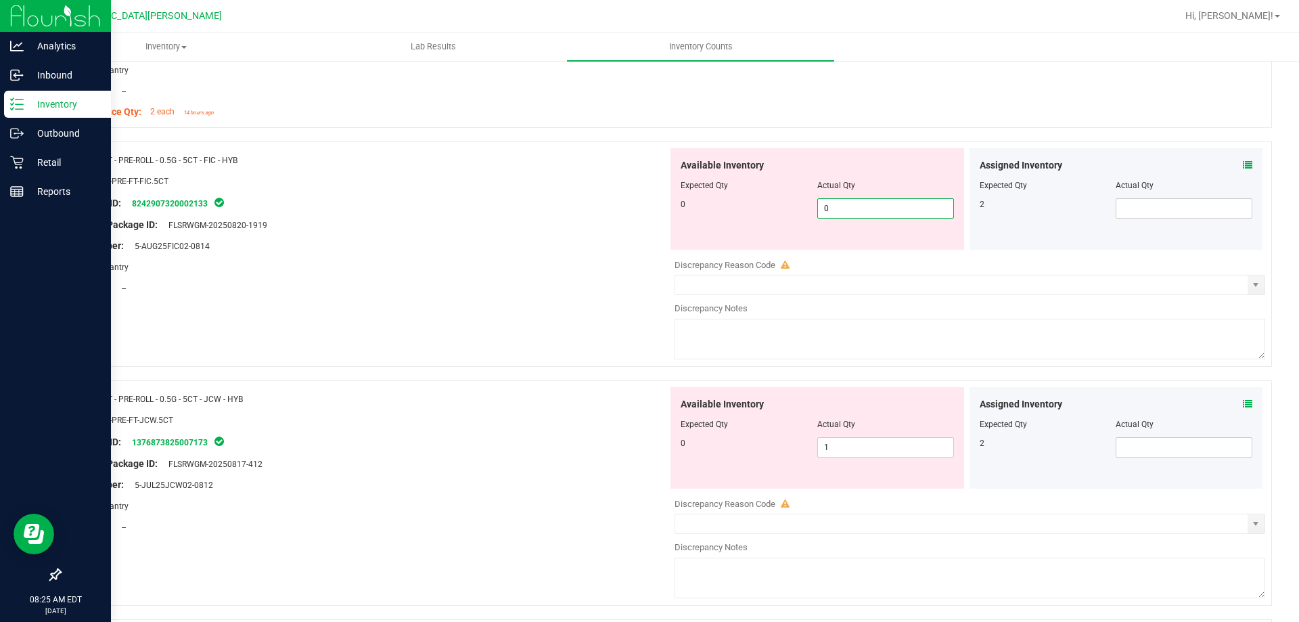
scroll to position [3112, 0]
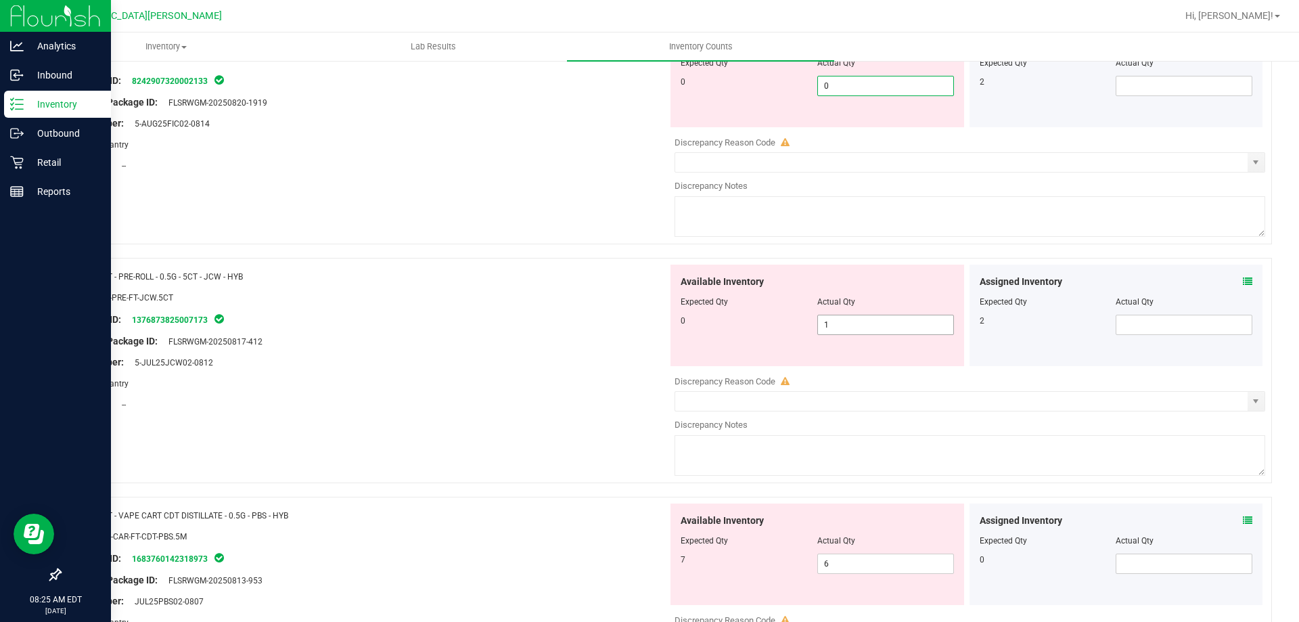
type input "0"
click at [852, 321] on div "Available Inventory Expected Qty Actual Qty 0 1 1" at bounding box center [966, 371] width 597 height 214
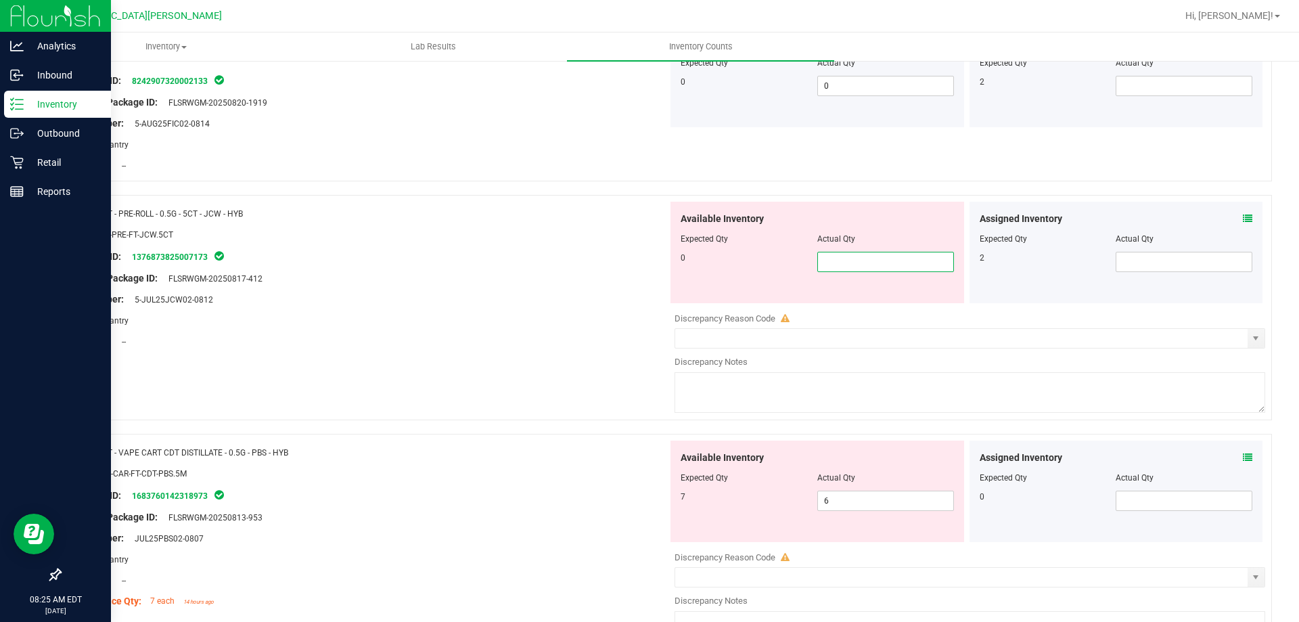
type input "0"
click at [641, 291] on div at bounding box center [368, 288] width 597 height 7
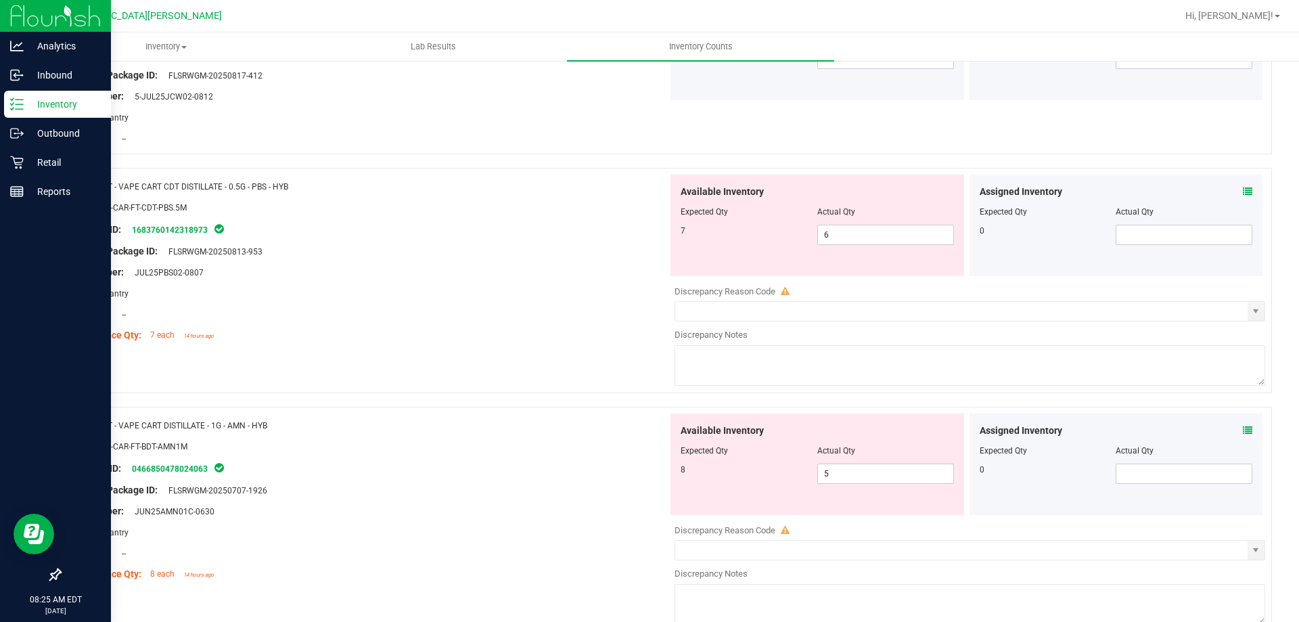
scroll to position [2773, 0]
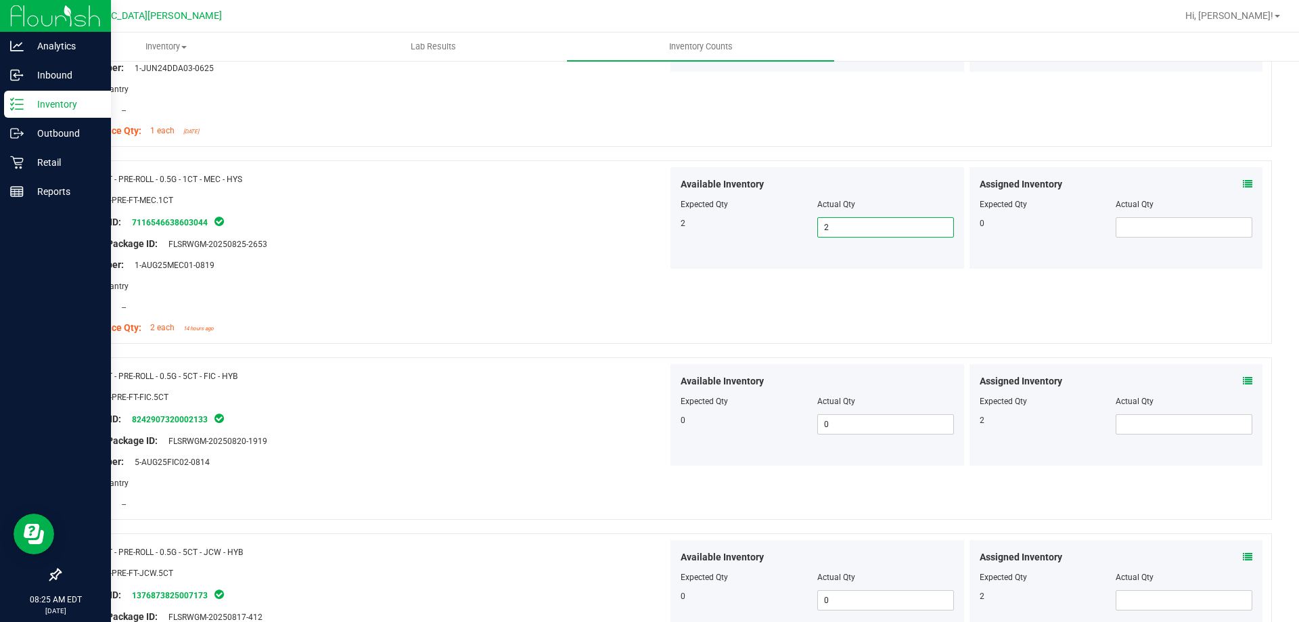
click at [854, 225] on span "2 2" at bounding box center [885, 227] width 137 height 20
type input "1"
click at [586, 233] on div at bounding box center [368, 233] width 597 height 7
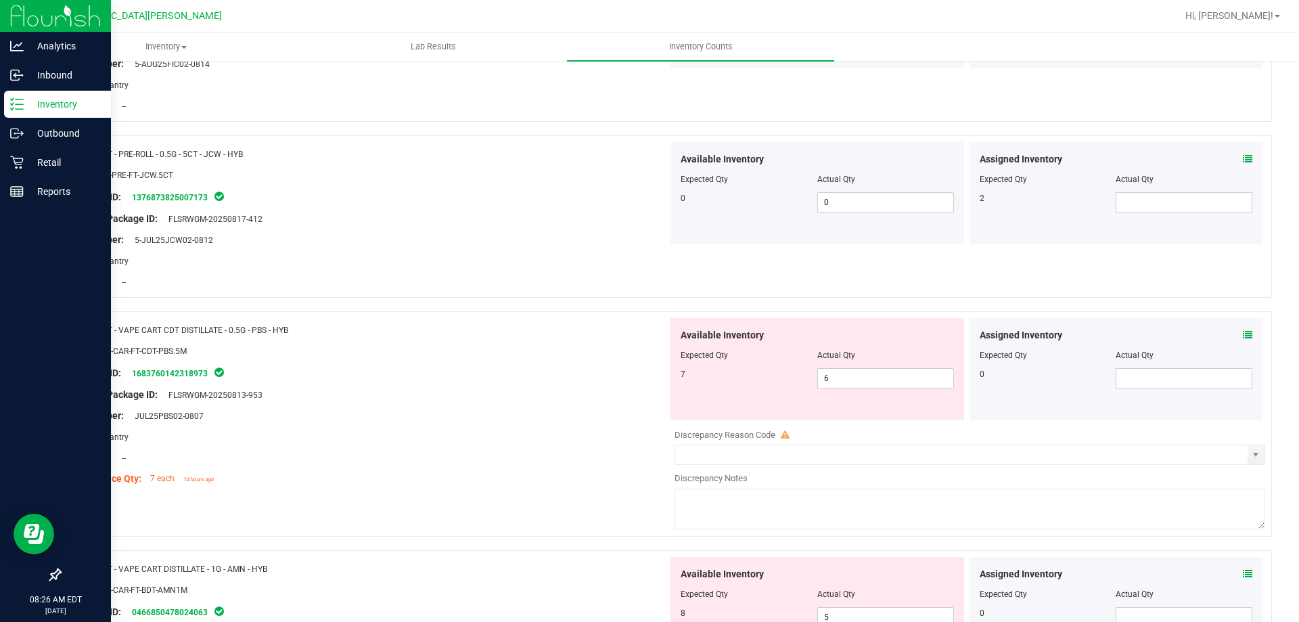
scroll to position [3191, 0]
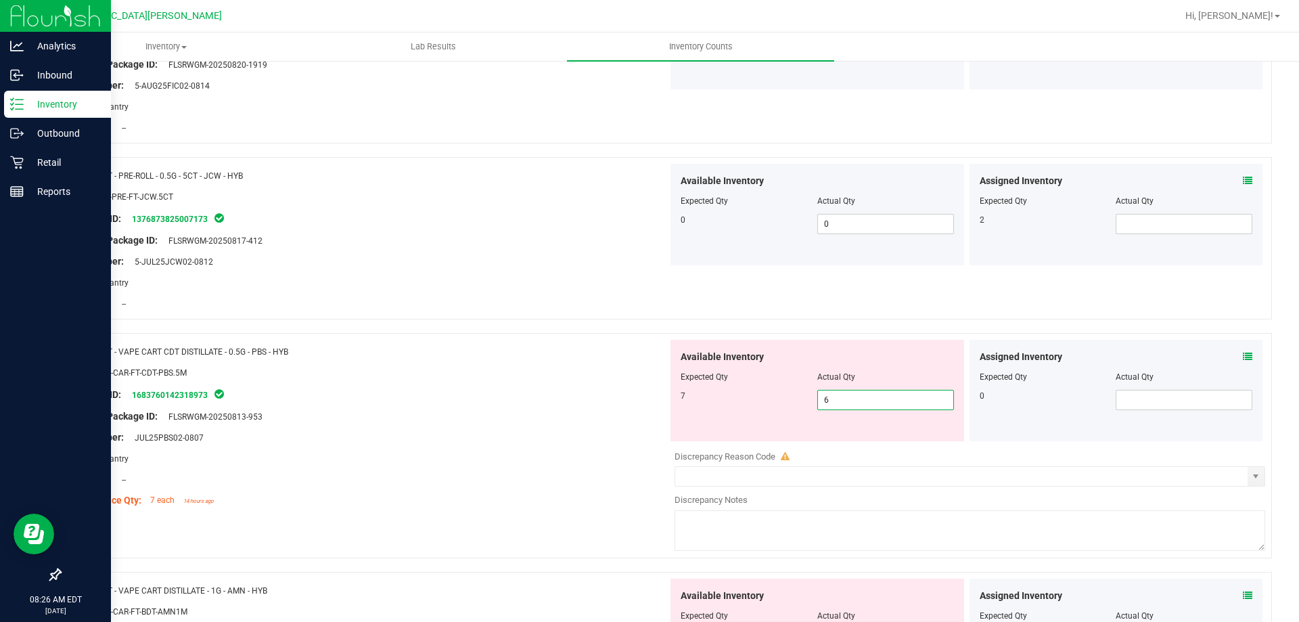
click at [859, 395] on span "6 6" at bounding box center [885, 400] width 137 height 20
type input "7"
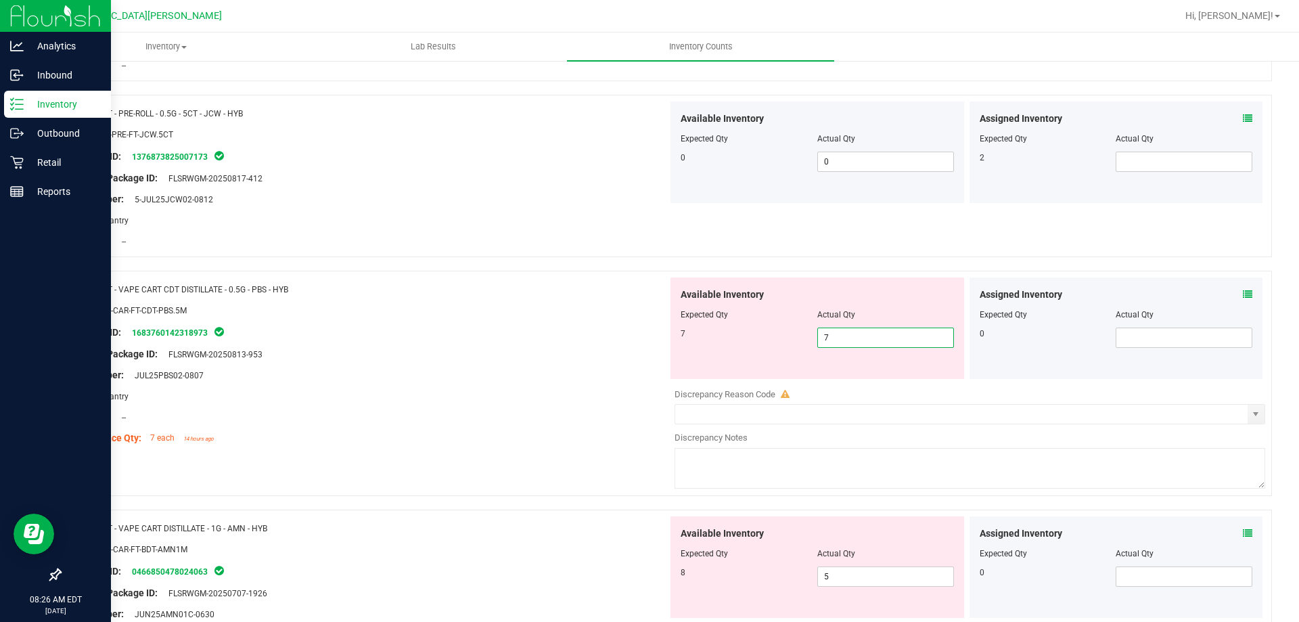
scroll to position [3327, 0]
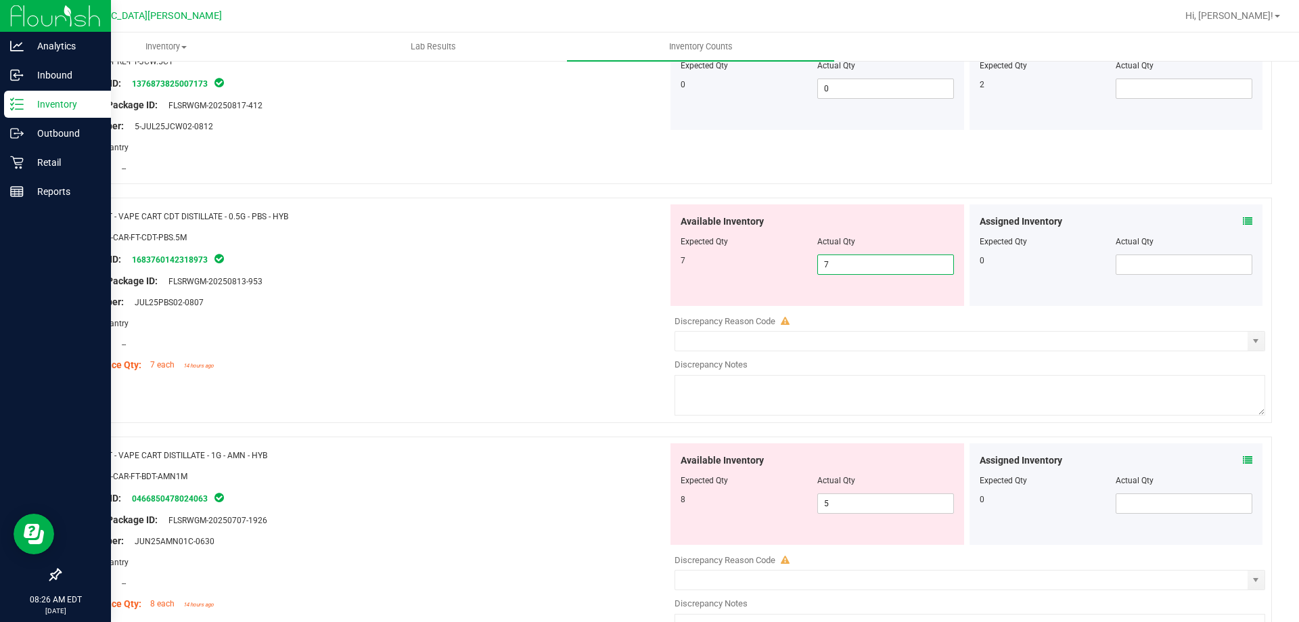
type input "7"
click at [494, 311] on div at bounding box center [368, 312] width 597 height 7
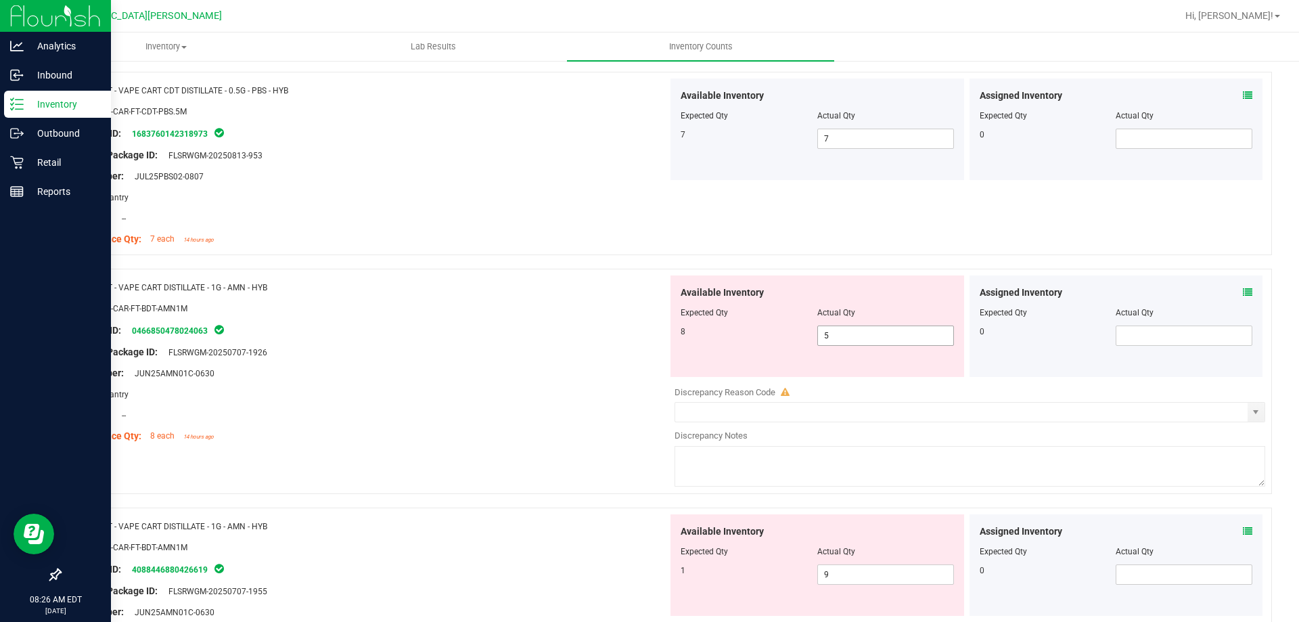
scroll to position [3597, 0]
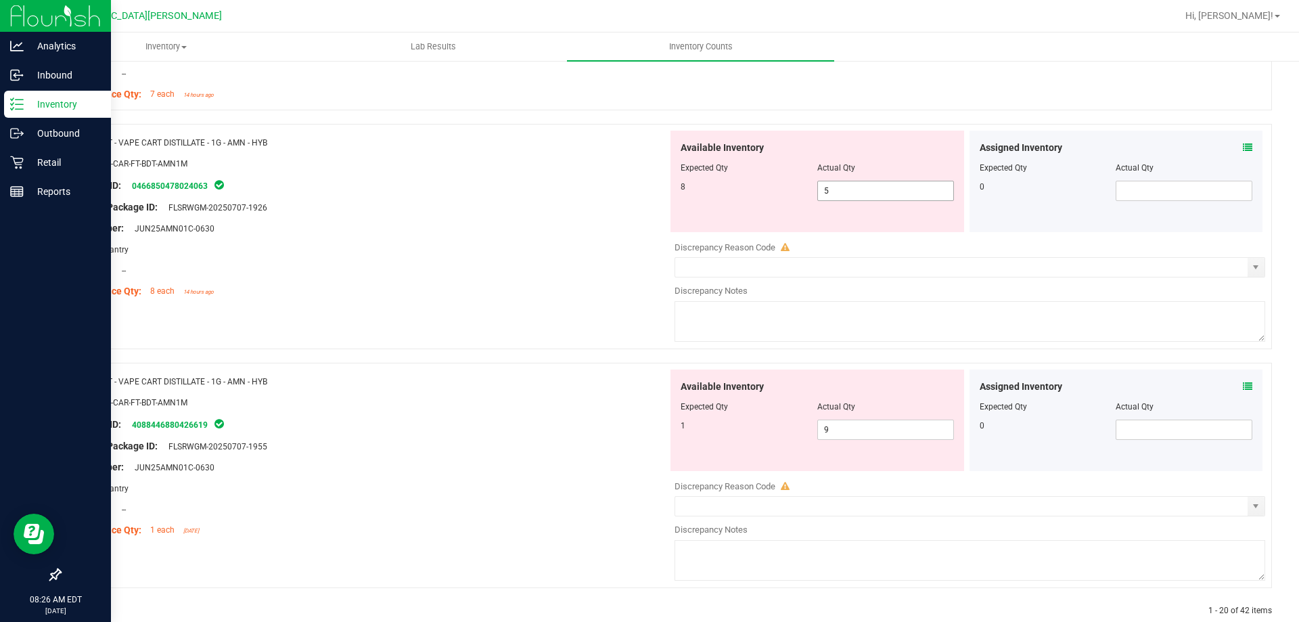
click at [855, 195] on span "5 5" at bounding box center [885, 191] width 137 height 20
type input "8"
click at [593, 199] on div "Name: FT - VAPE CART DISTILLATE - 1G - AMN - HYB SKU: BAP-CAR-FT-BDT-AMN1M Pack…" at bounding box center [368, 217] width 597 height 172
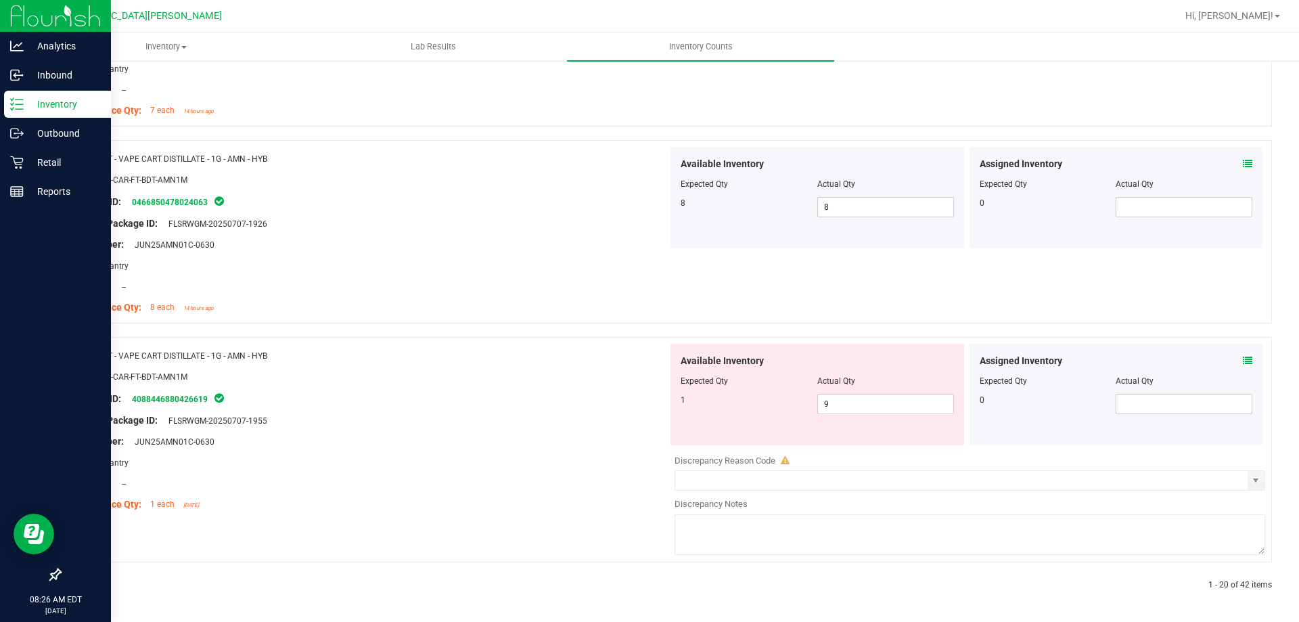
click at [844, 415] on div "Available Inventory Expected Qty Actual Qty 1 9 9" at bounding box center [817, 394] width 294 height 101
click at [843, 402] on span "9 9" at bounding box center [885, 404] width 137 height 20
type input "1"
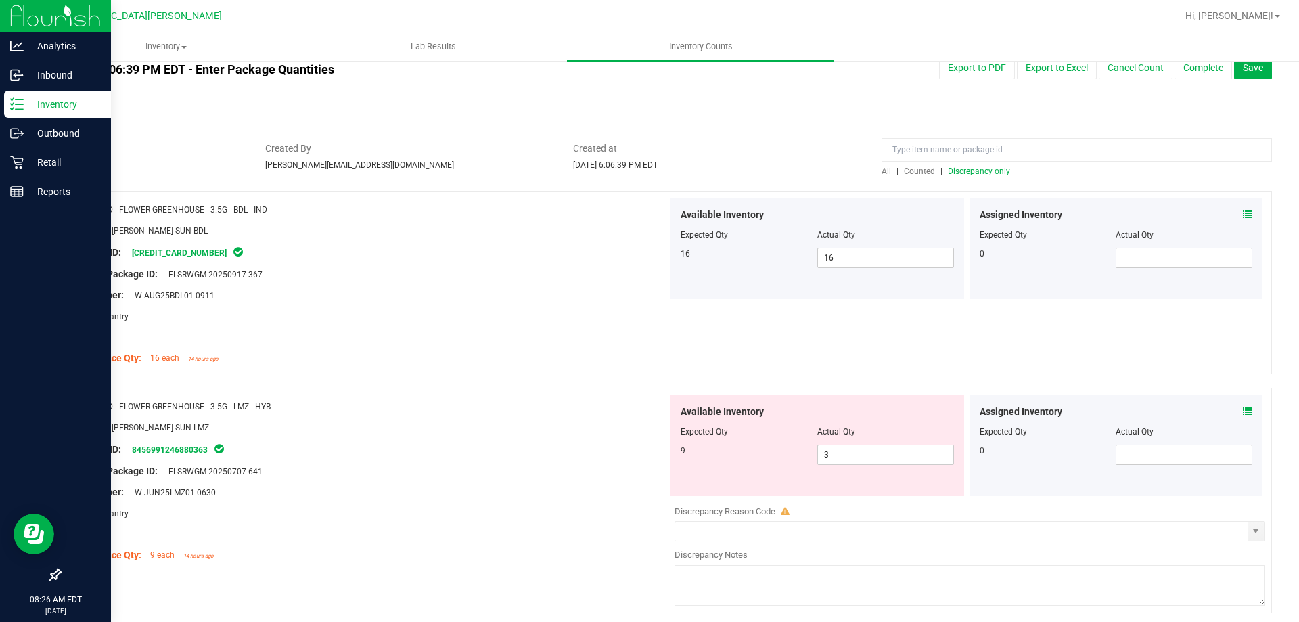
scroll to position [0, 0]
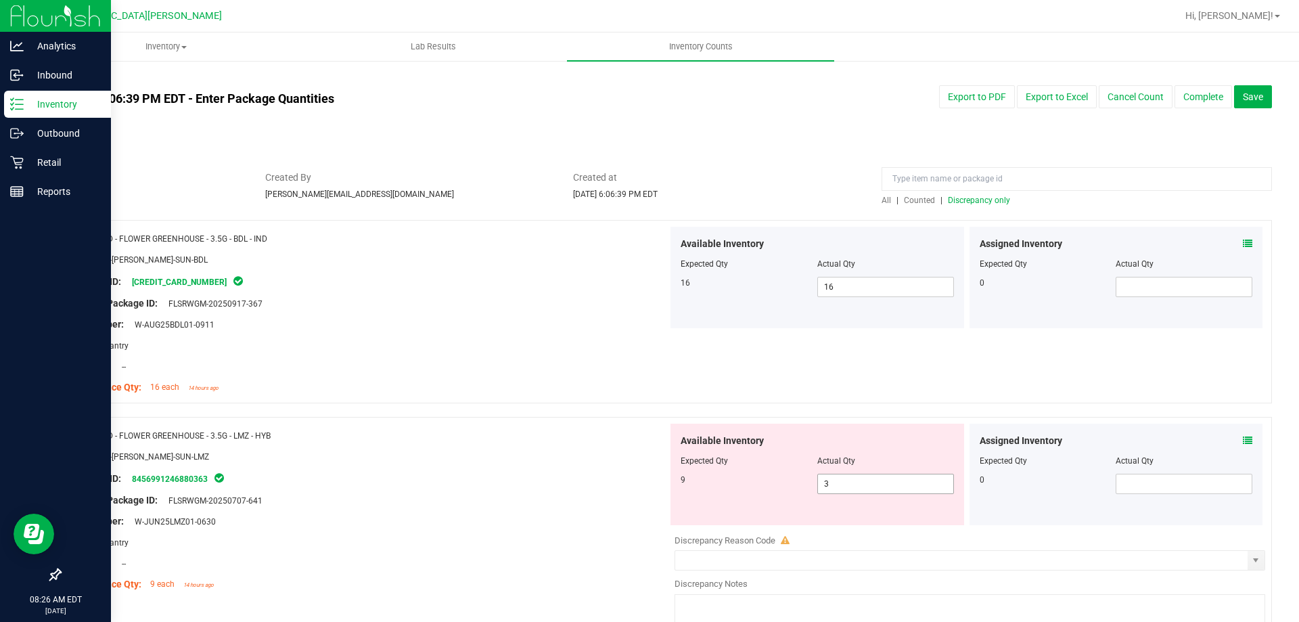
click at [842, 486] on span "3 3" at bounding box center [885, 484] width 137 height 20
type input "9"
click at [967, 200] on span "Discrepancy only" at bounding box center [979, 199] width 62 height 9
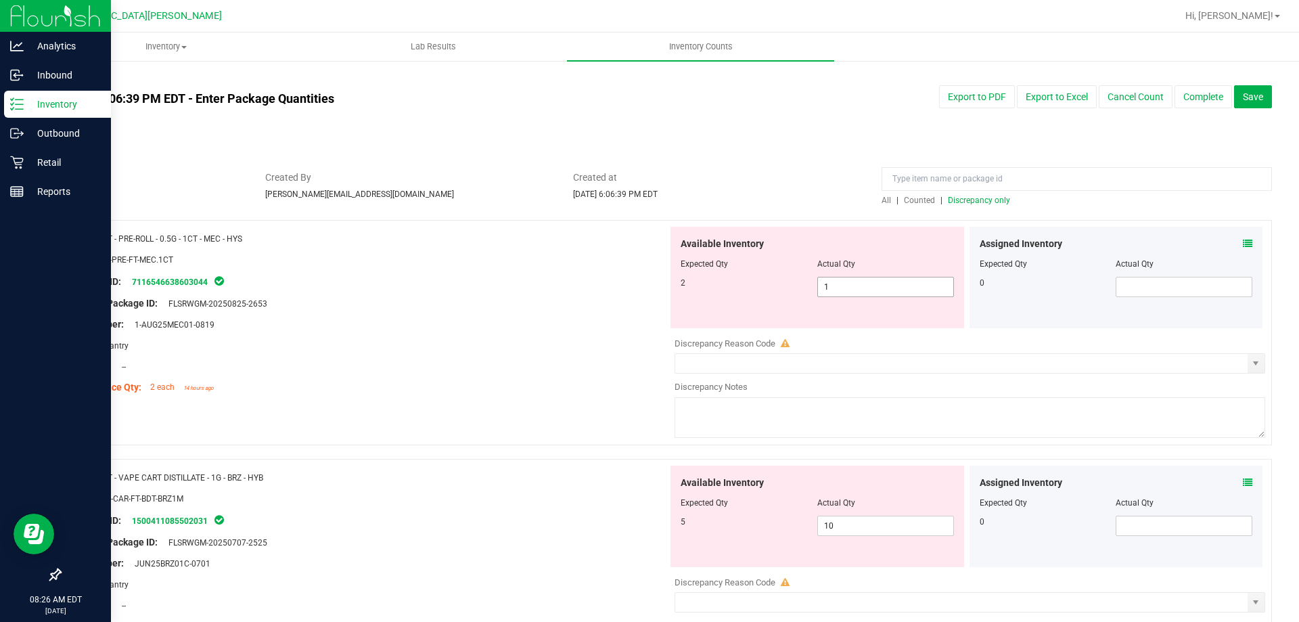
click at [848, 282] on span "1 1" at bounding box center [885, 287] width 137 height 20
type input "1"
click at [445, 329] on div "Lot Number: 1-AUG25MEC01-0819" at bounding box center [368, 324] width 597 height 14
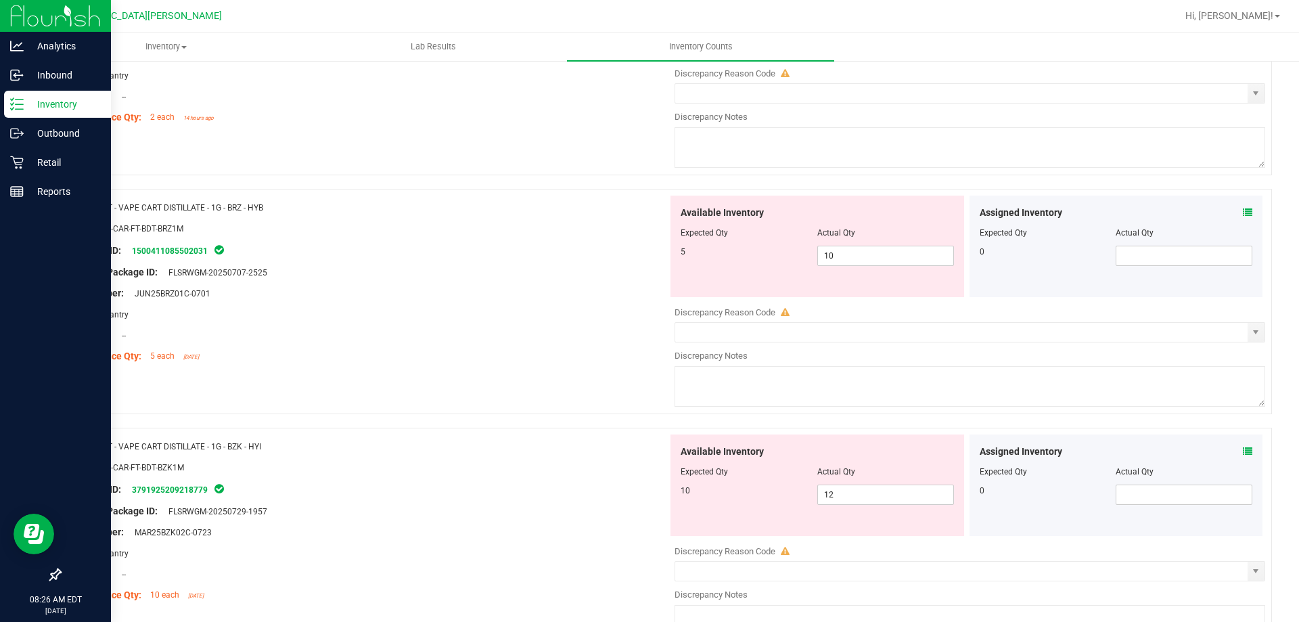
scroll to position [271, 0]
click at [849, 255] on span "10 10" at bounding box center [885, 255] width 137 height 20
type input "1"
type input "5"
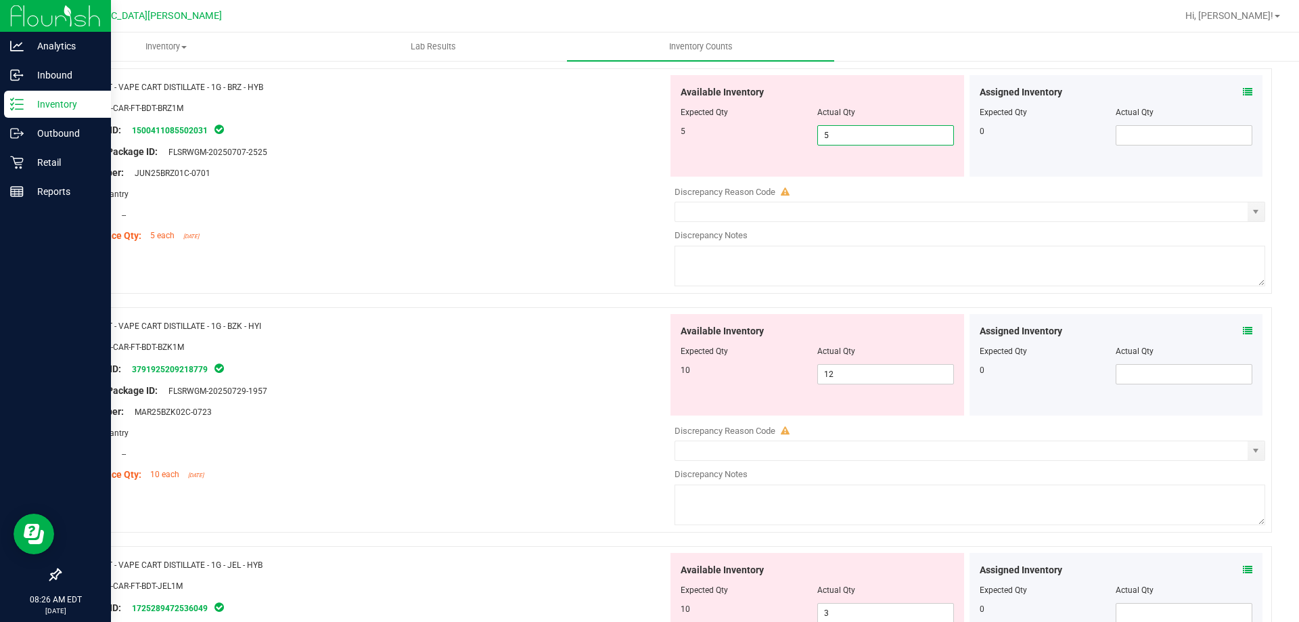
scroll to position [406, 0]
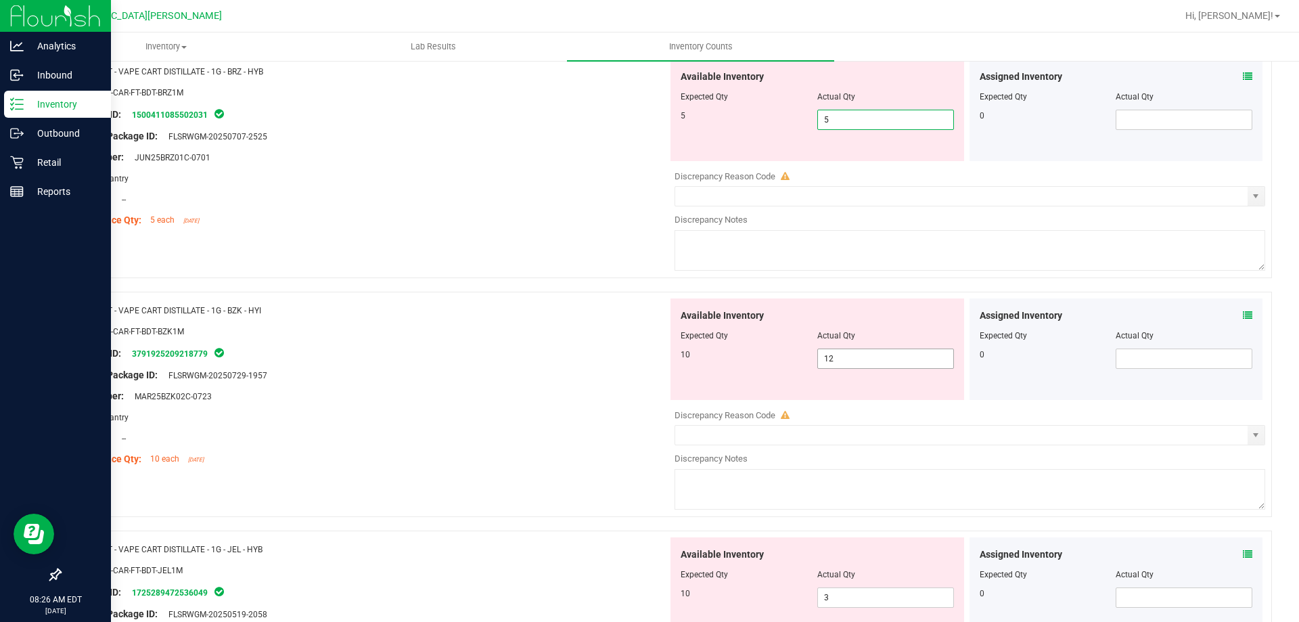
type input "5"
click at [852, 354] on div "Available Inventory Expected Qty Actual Qty 10 12 12" at bounding box center [817, 348] width 294 height 101
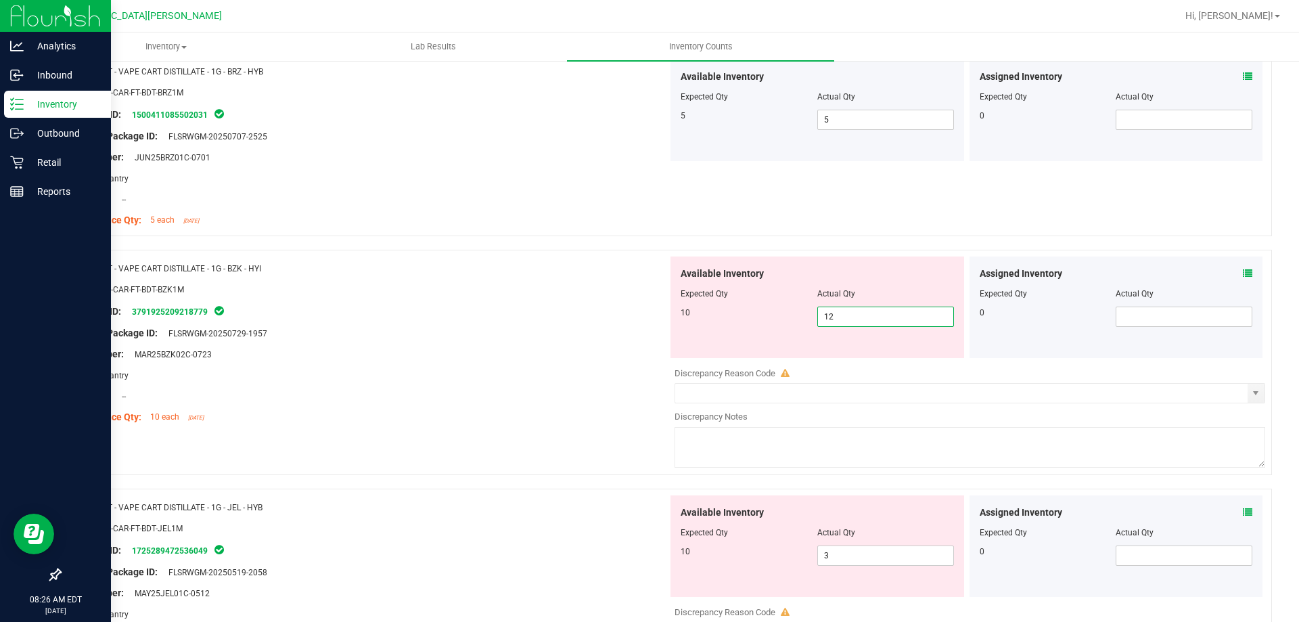
type input "1"
type input "10"
click at [444, 344] on div at bounding box center [368, 343] width 597 height 7
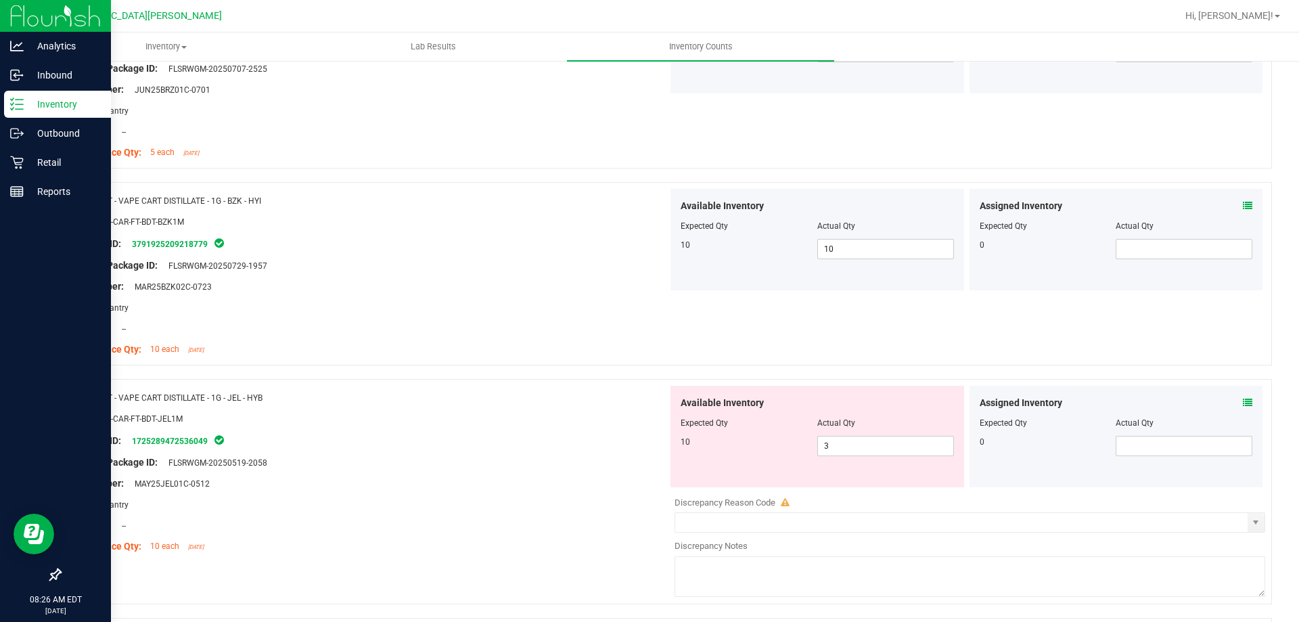
scroll to position [609, 0]
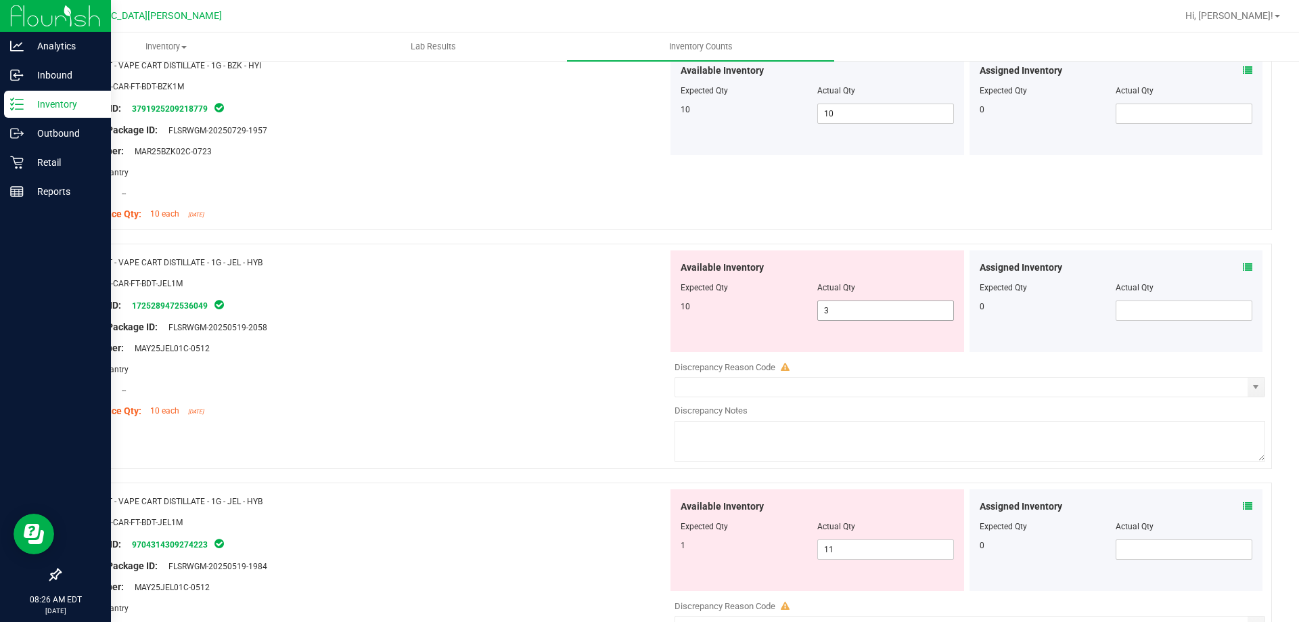
click at [838, 307] on span "3 3" at bounding box center [885, 310] width 137 height 20
type input "10"
click at [856, 545] on div "Available Inventory Expected Qty Actual Qty 1 11 11" at bounding box center [817, 539] width 294 height 101
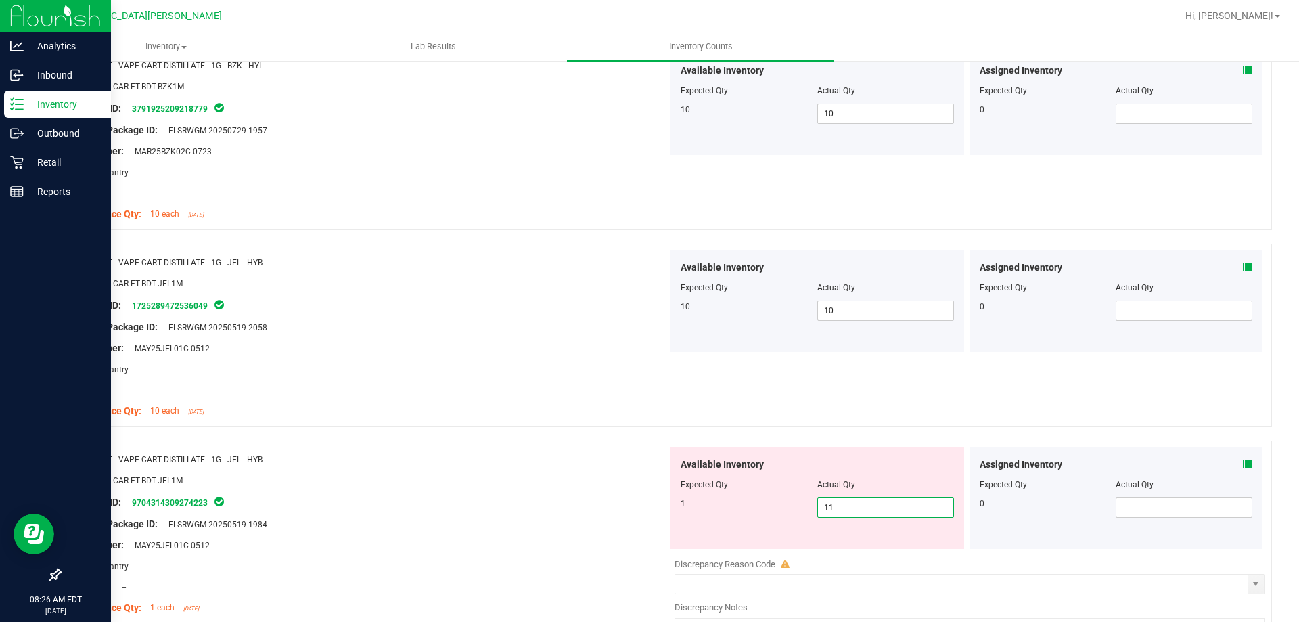
type input "1"
click at [559, 421] on div "Name: FT - VAPE CART DISTILLATE - 1G - JEL - HYB SKU: BAP-CAR-FT-BDT-JEL1M Pack…" at bounding box center [368, 336] width 597 height 172
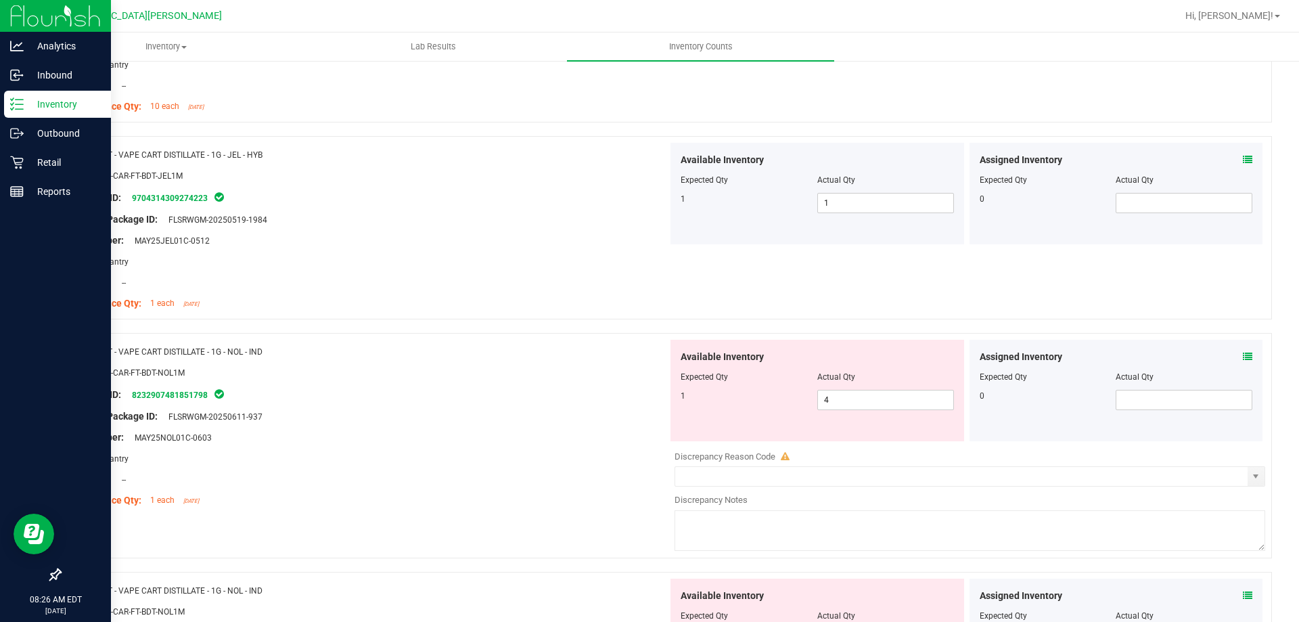
scroll to position [947, 0]
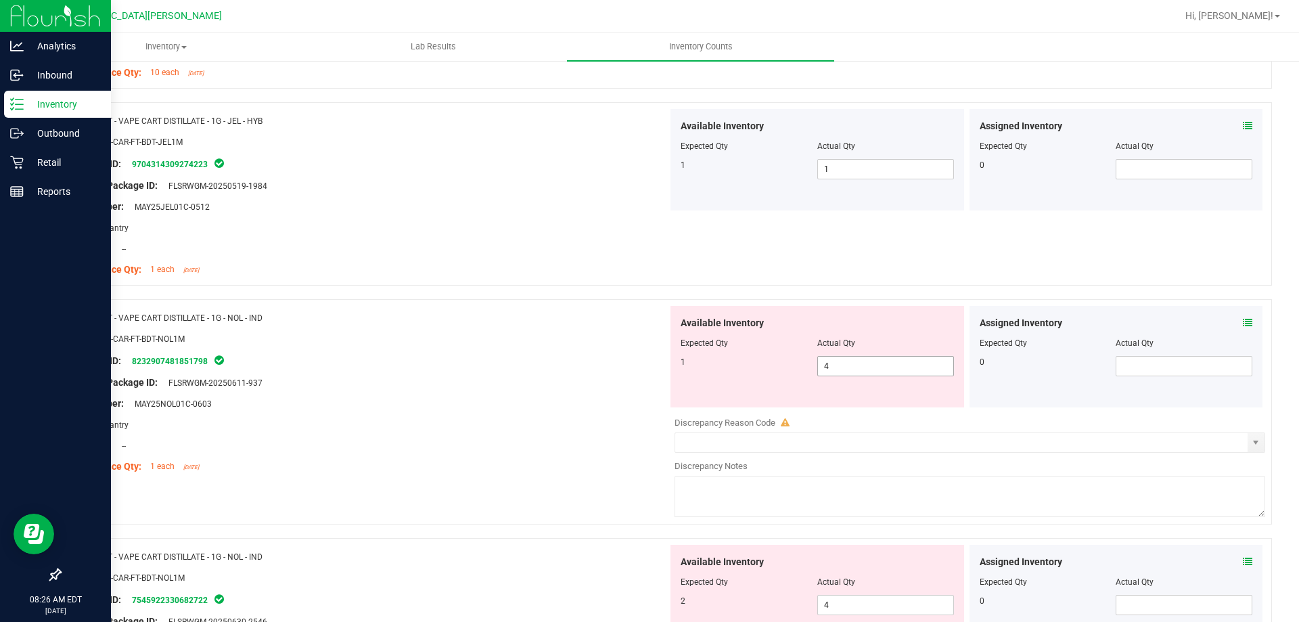
click at [848, 381] on div "Available Inventory Expected Qty Actual Qty 1 4 4" at bounding box center [817, 356] width 294 height 101
click at [839, 369] on span "4 4" at bounding box center [885, 366] width 137 height 20
type input "0"
type input "1"
click at [501, 378] on div "Original Package ID: FLSRWGM-20250611-937" at bounding box center [368, 382] width 597 height 14
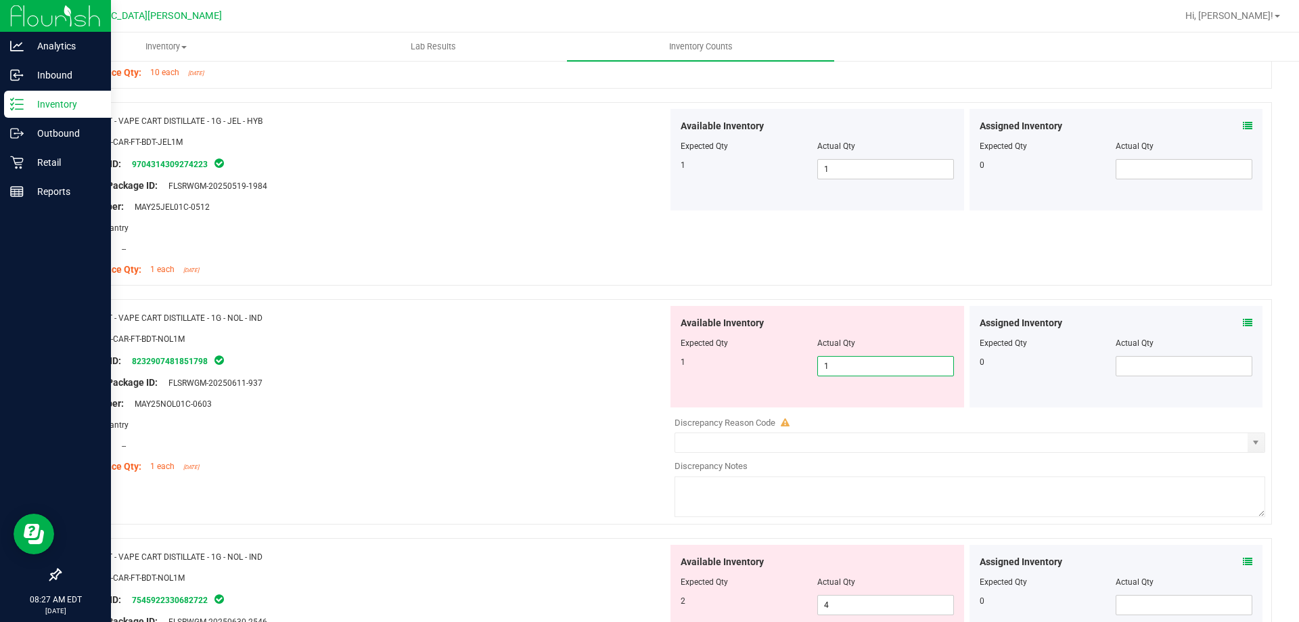
type input "1"
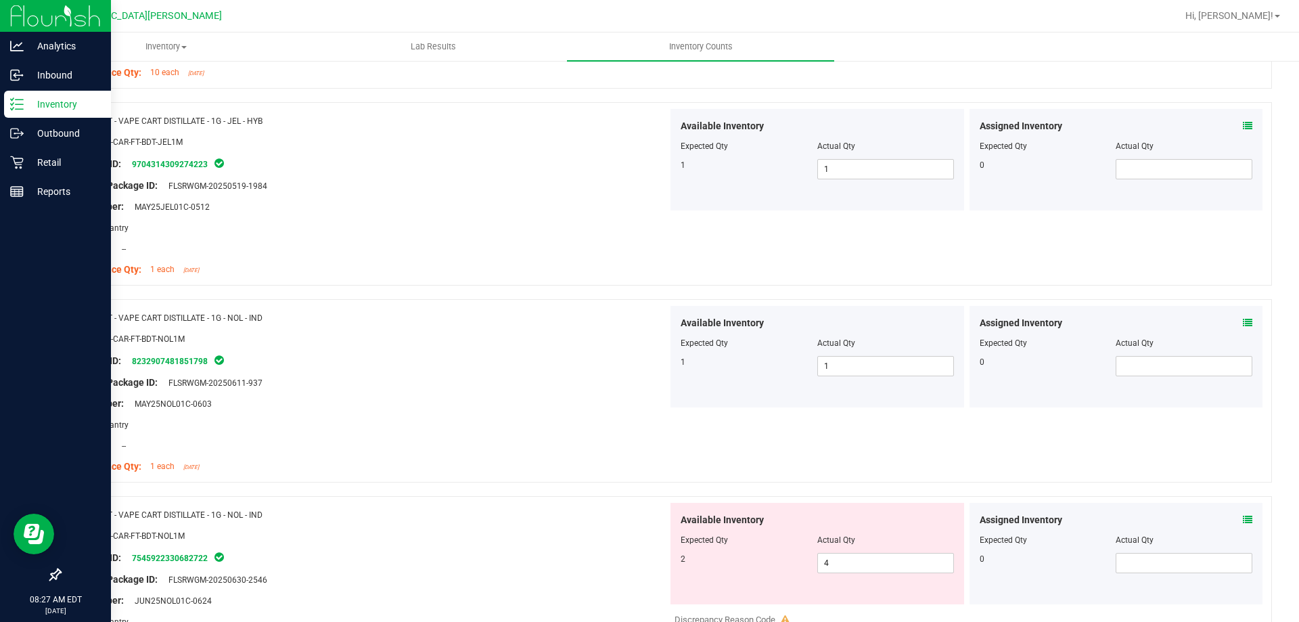
scroll to position [1082, 0]
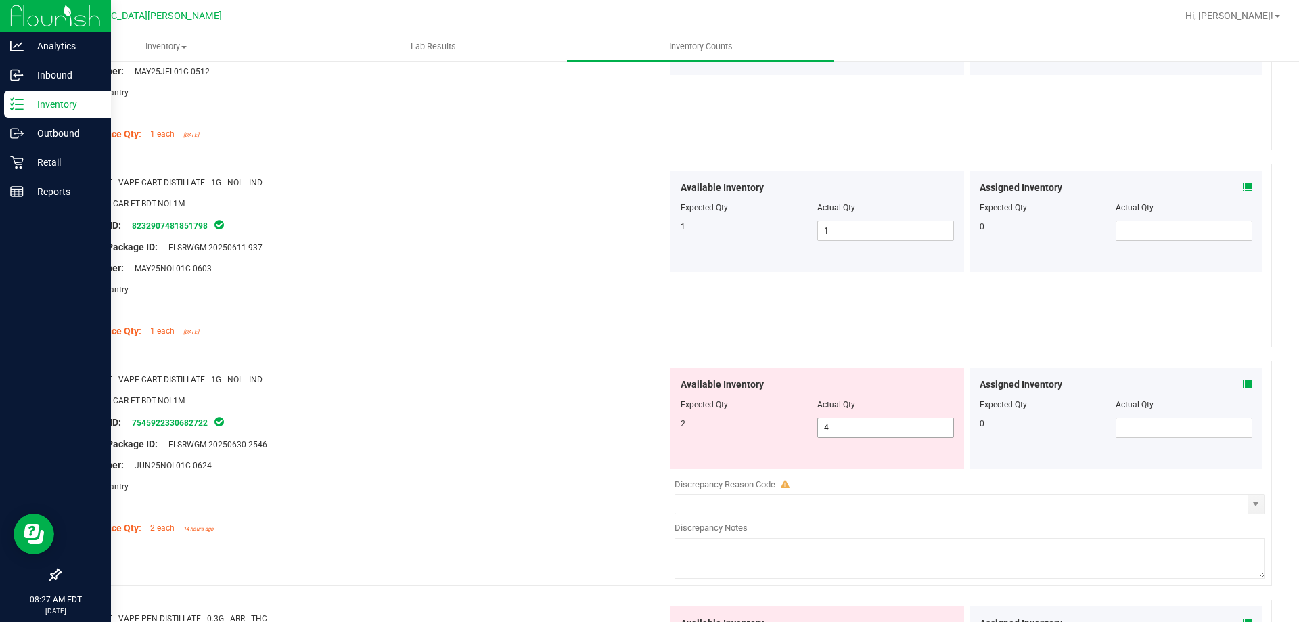
click at [849, 422] on span "4 4" at bounding box center [885, 427] width 137 height 20
type input "3"
click at [494, 429] on div "Package ID: 7545922330682722" at bounding box center [368, 422] width 597 height 16
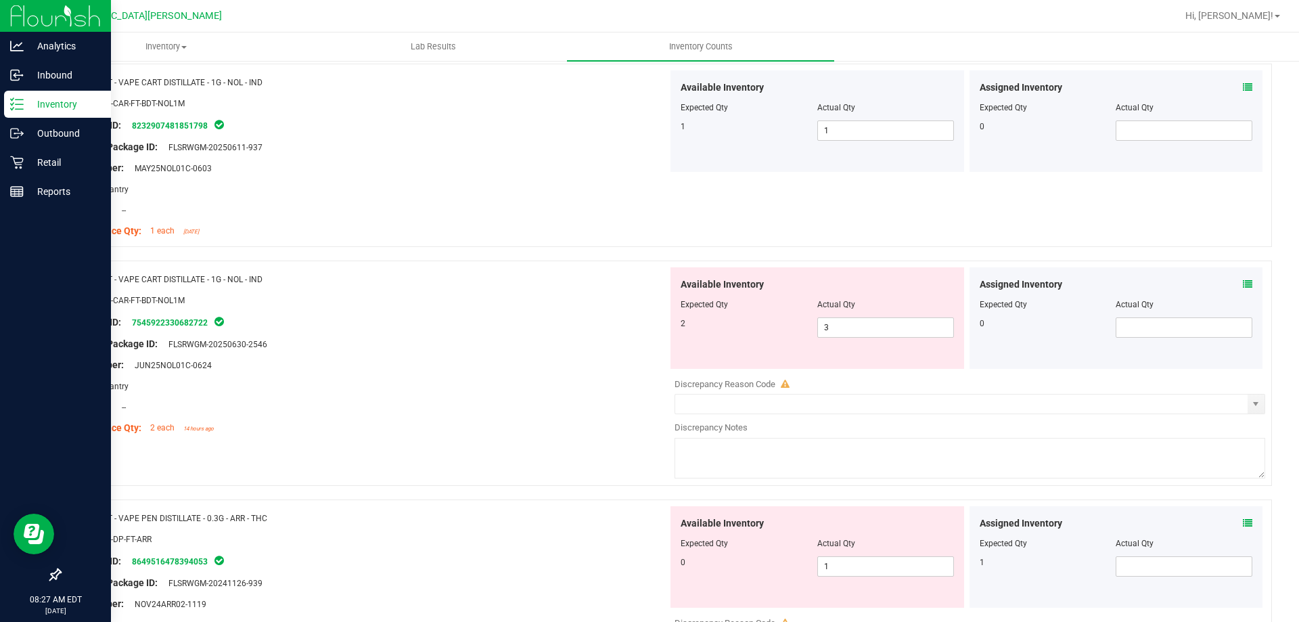
scroll to position [1285, 0]
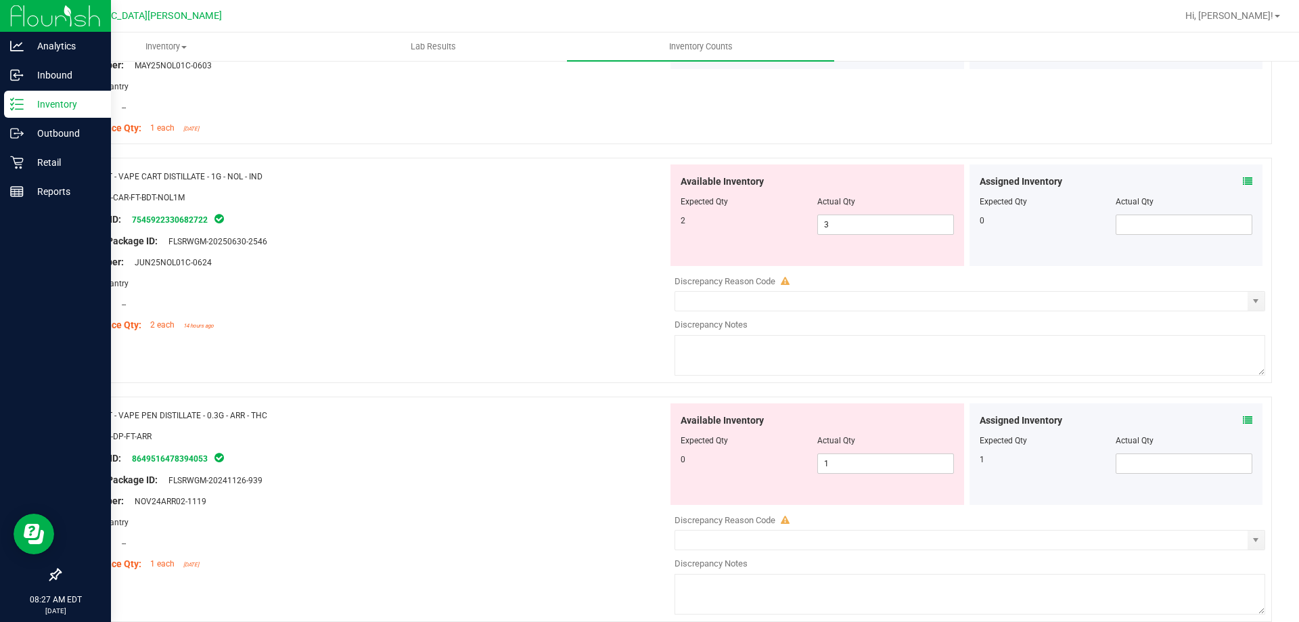
click at [579, 283] on div "Area: Pantry" at bounding box center [368, 283] width 597 height 14
click at [856, 220] on span "3 3" at bounding box center [885, 224] width 137 height 20
type input "2"
click at [472, 185] on div at bounding box center [368, 186] width 597 height 7
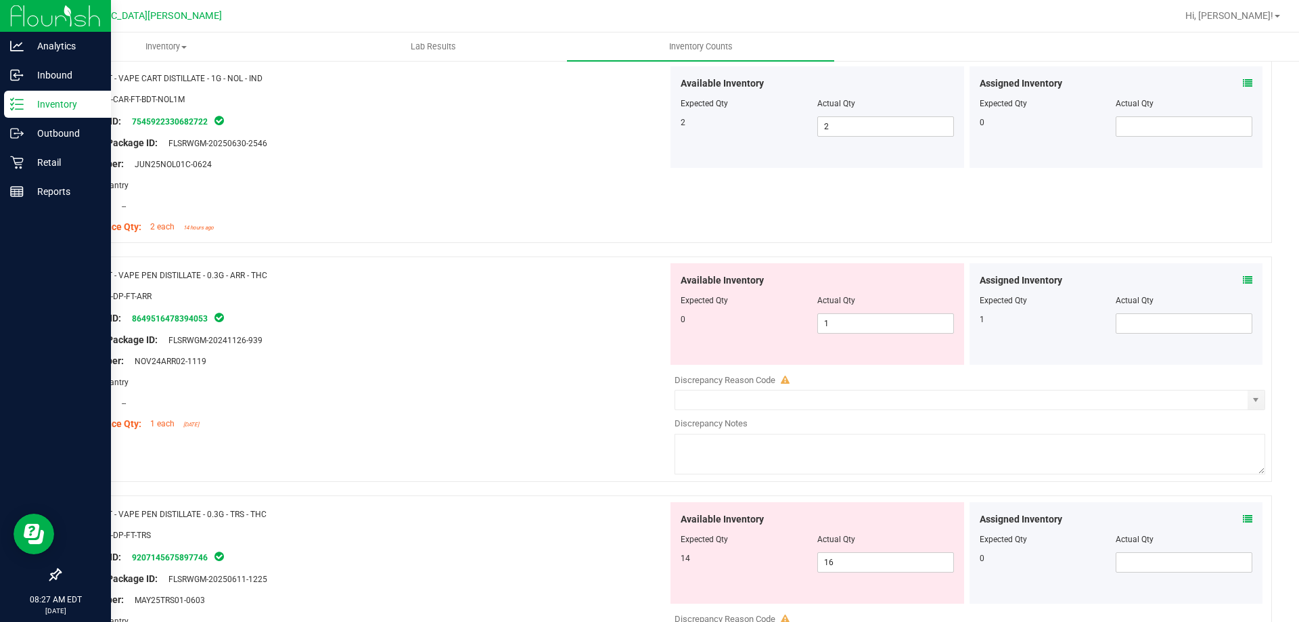
scroll to position [1488, 0]
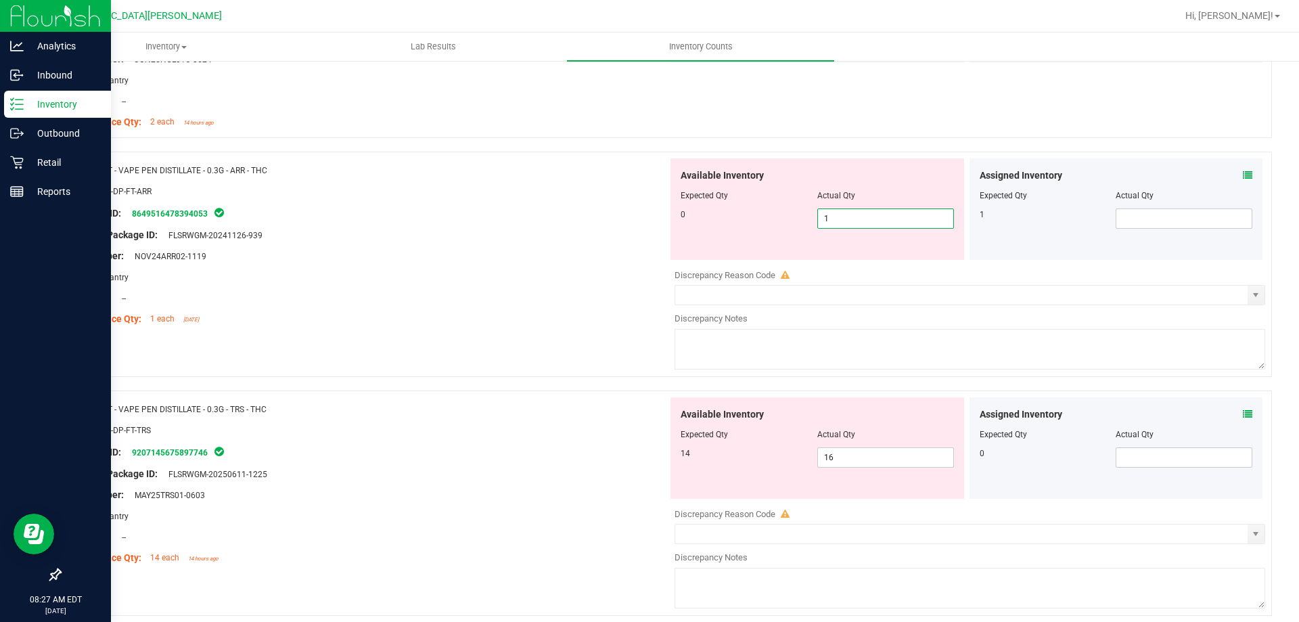
click at [836, 224] on span "1 1" at bounding box center [885, 218] width 137 height 20
type input "0"
click at [877, 459] on div "Available Inventory Expected Qty Actual Qty 14 16 16" at bounding box center [966, 504] width 597 height 214
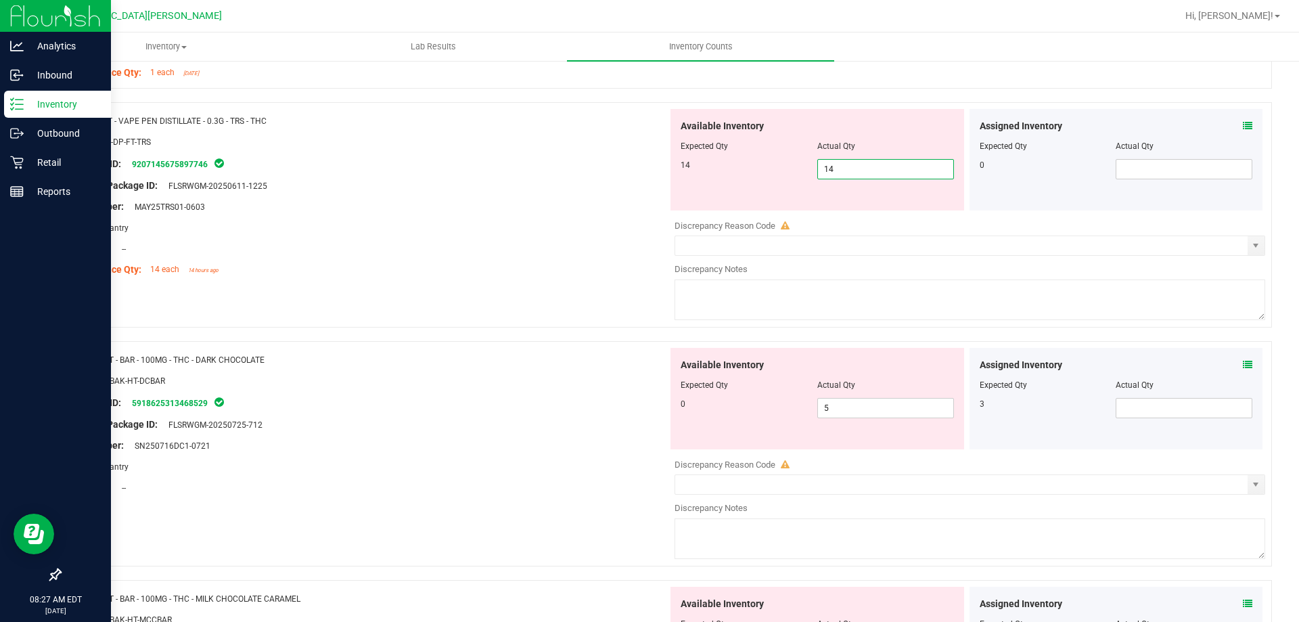
scroll to position [1759, 0]
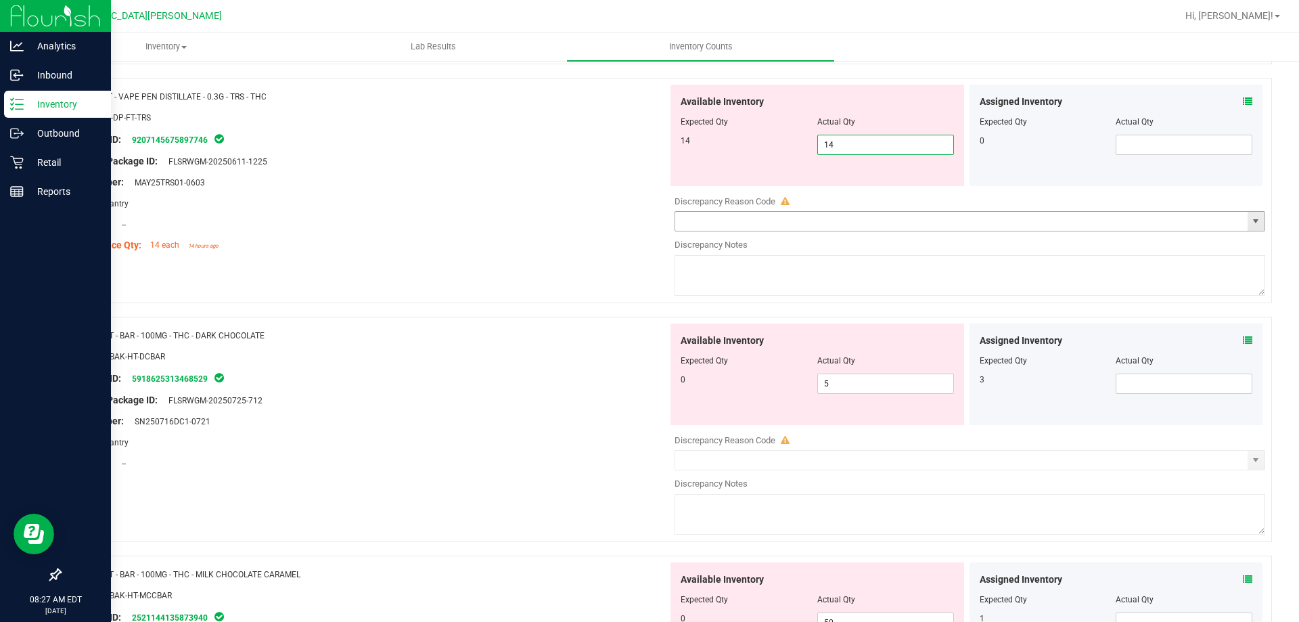
type input "1"
type input "16"
click at [836, 384] on span "5 5" at bounding box center [885, 383] width 137 height 20
type input "5"
type input "0"
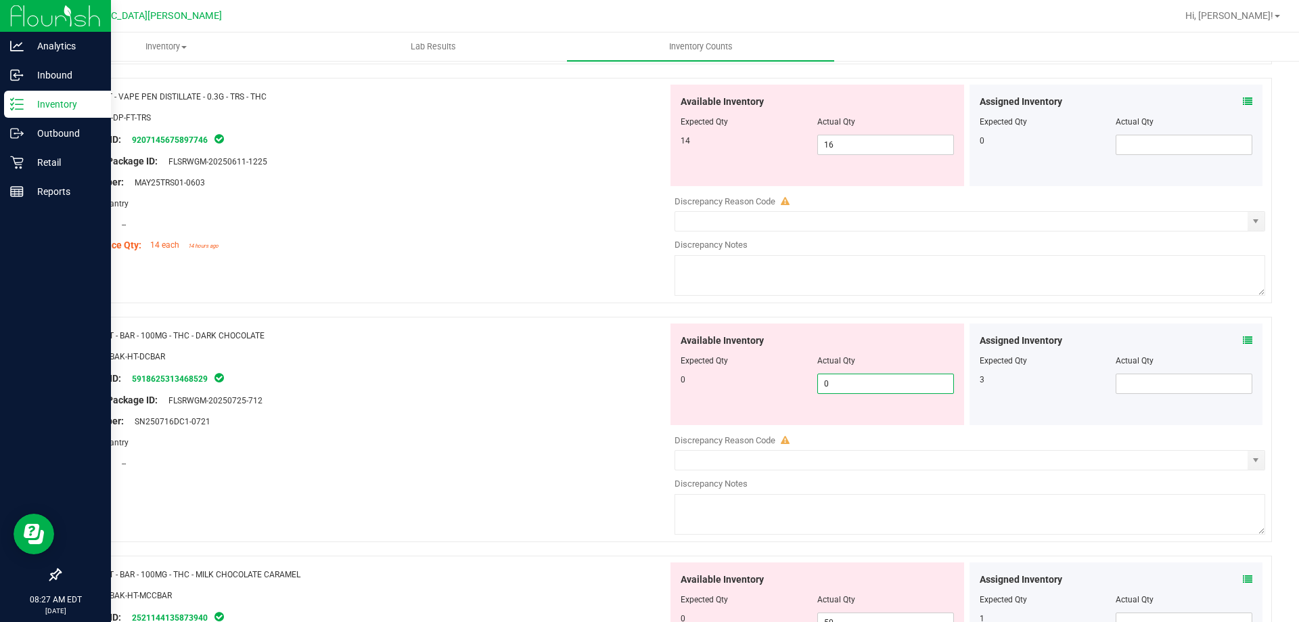
click at [494, 238] on div "Compliance Qty: 14 each 14 hours ago" at bounding box center [368, 245] width 597 height 14
type input "0"
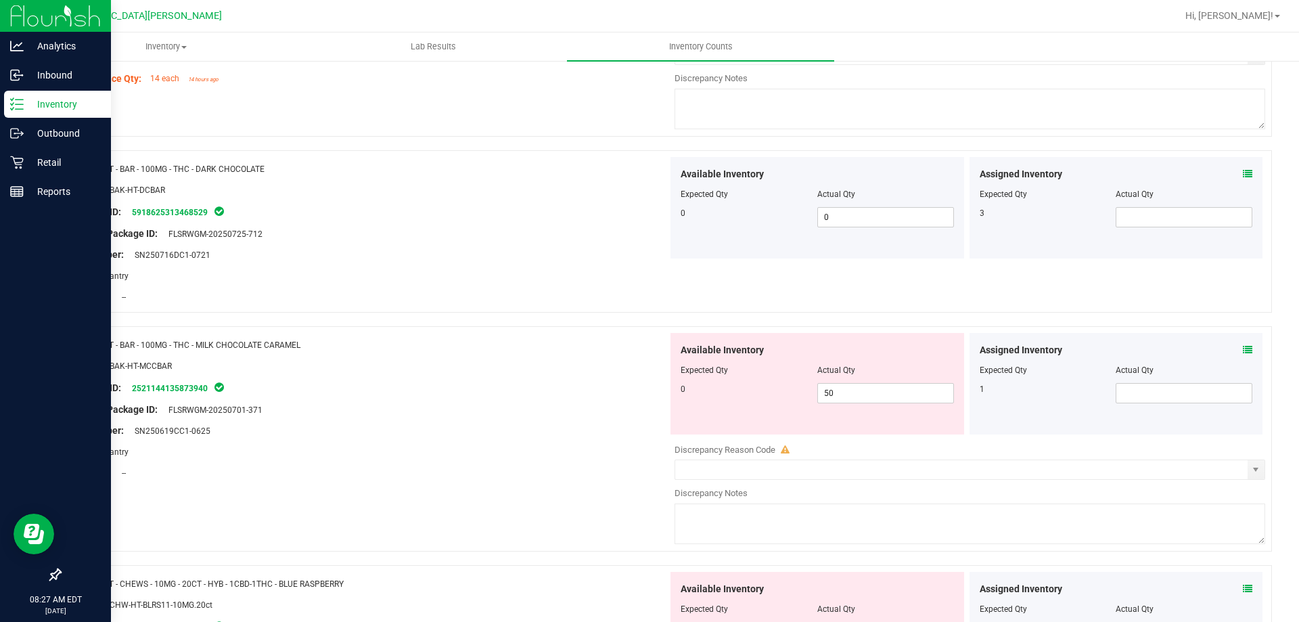
scroll to position [1962, 0]
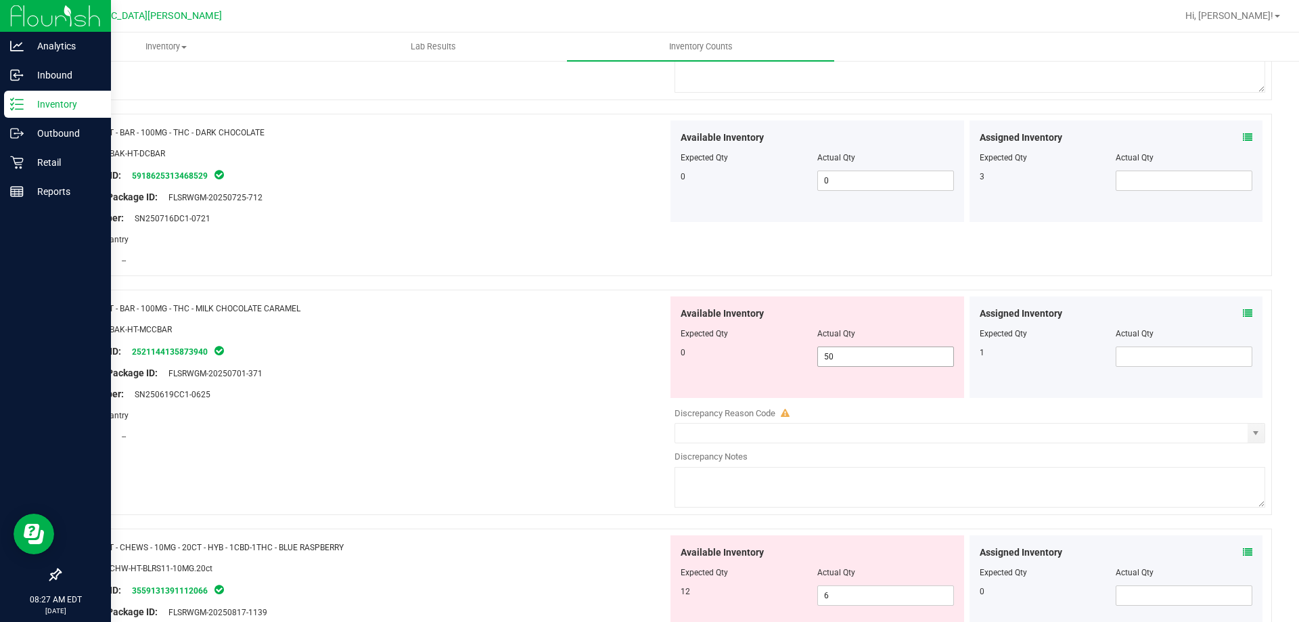
click at [854, 353] on span "50 50" at bounding box center [885, 356] width 137 height 20
type input "5"
type input "0"
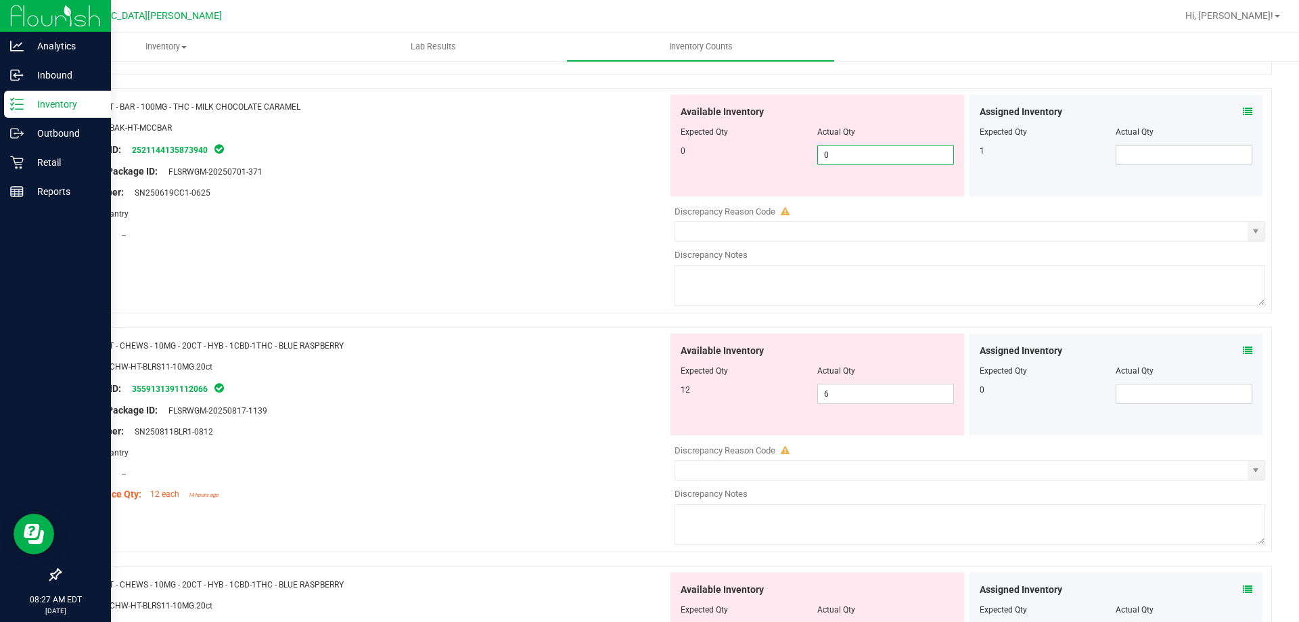
scroll to position [2165, 0]
type input "0"
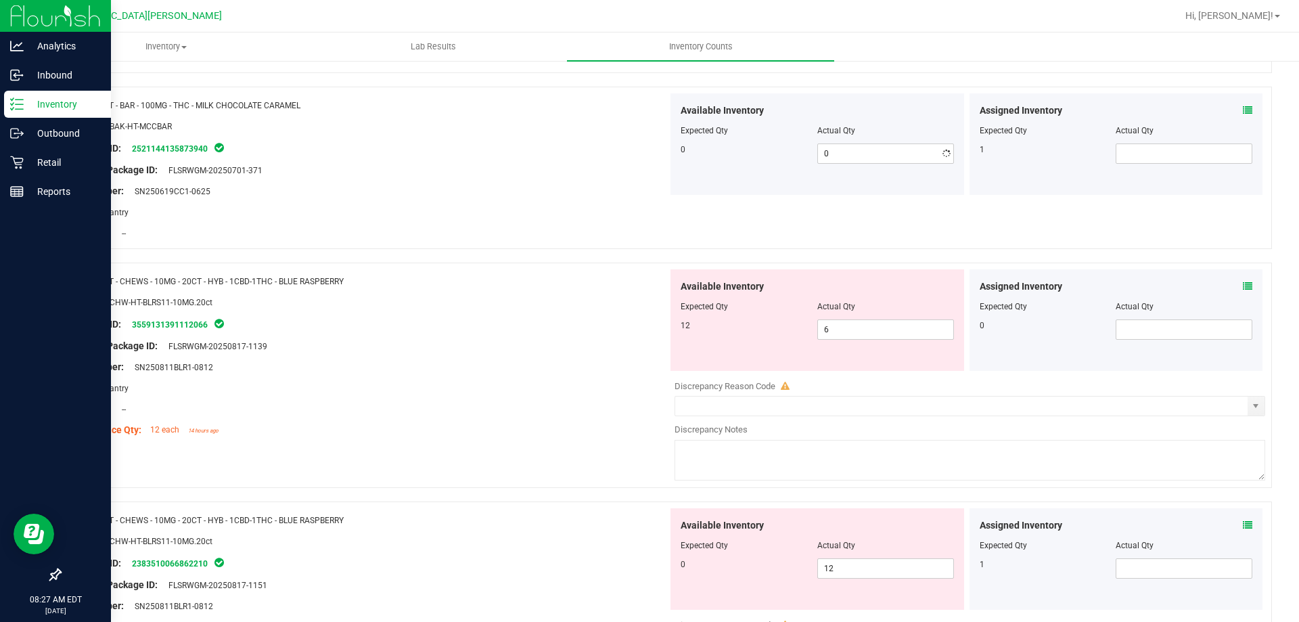
click at [490, 263] on div "Name: FT - PRE-ROLL - 0.5G - 1CT - MEC - HYS SKU: FLO-PRE-FT-MEC.1CT Package ID…" at bounding box center [666, 241] width 1212 height 4372
click at [843, 325] on span "6 6" at bounding box center [885, 329] width 137 height 20
type input "12"
click at [402, 404] on div "Location: --" at bounding box center [368, 409] width 597 height 14
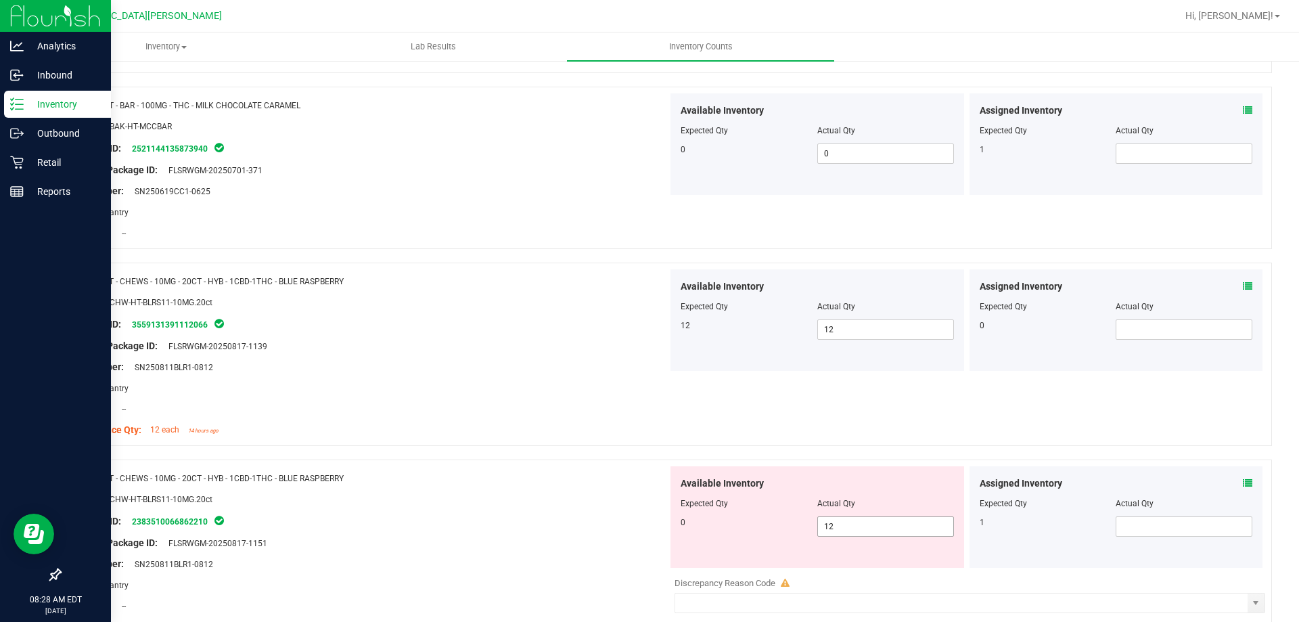
click at [871, 528] on span "12 12" at bounding box center [885, 526] width 137 height 20
type input "1"
type input "0"
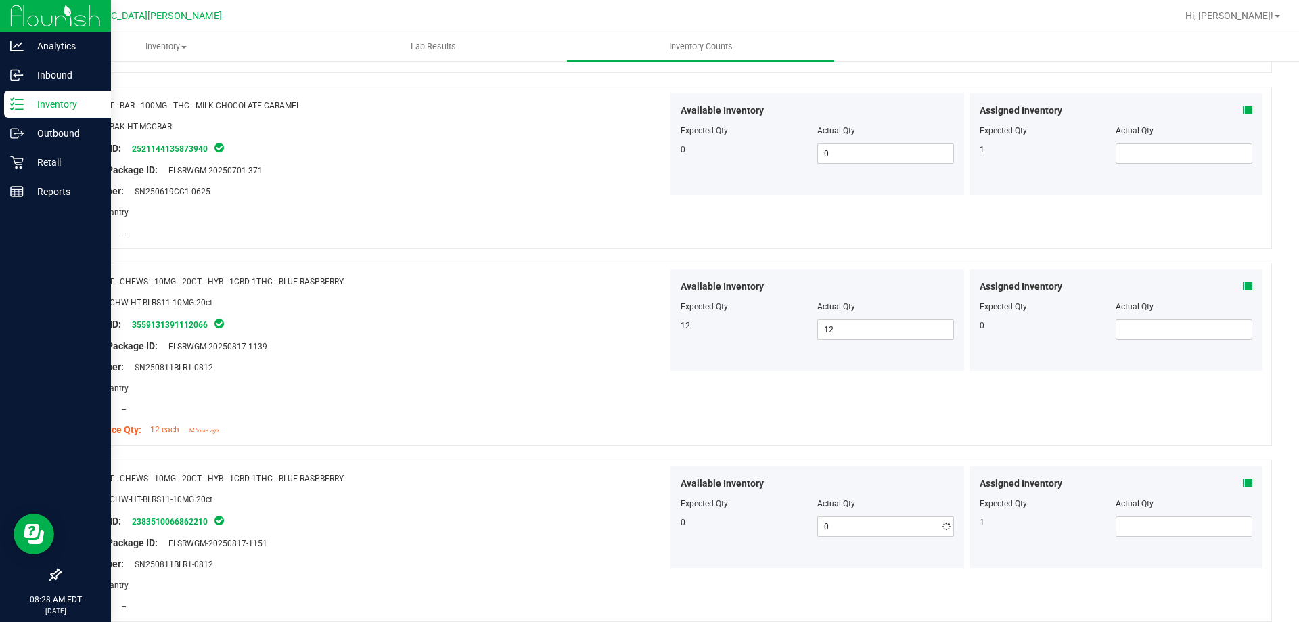
click at [634, 440] on div "Name: HT - CHEWS - 10MG - 20CT - HYB - 1CBD-1THC - BLUE RASPBERRY SKU: EDI-CHW-…" at bounding box center [368, 355] width 597 height 172
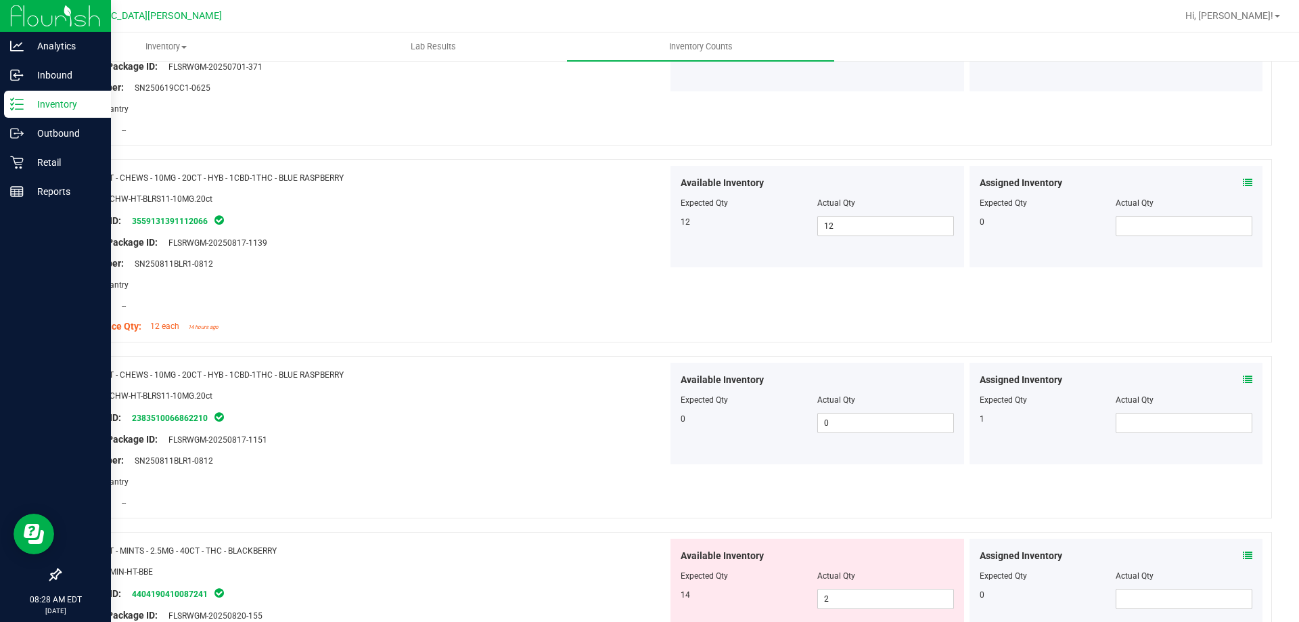
scroll to position [2435, 0]
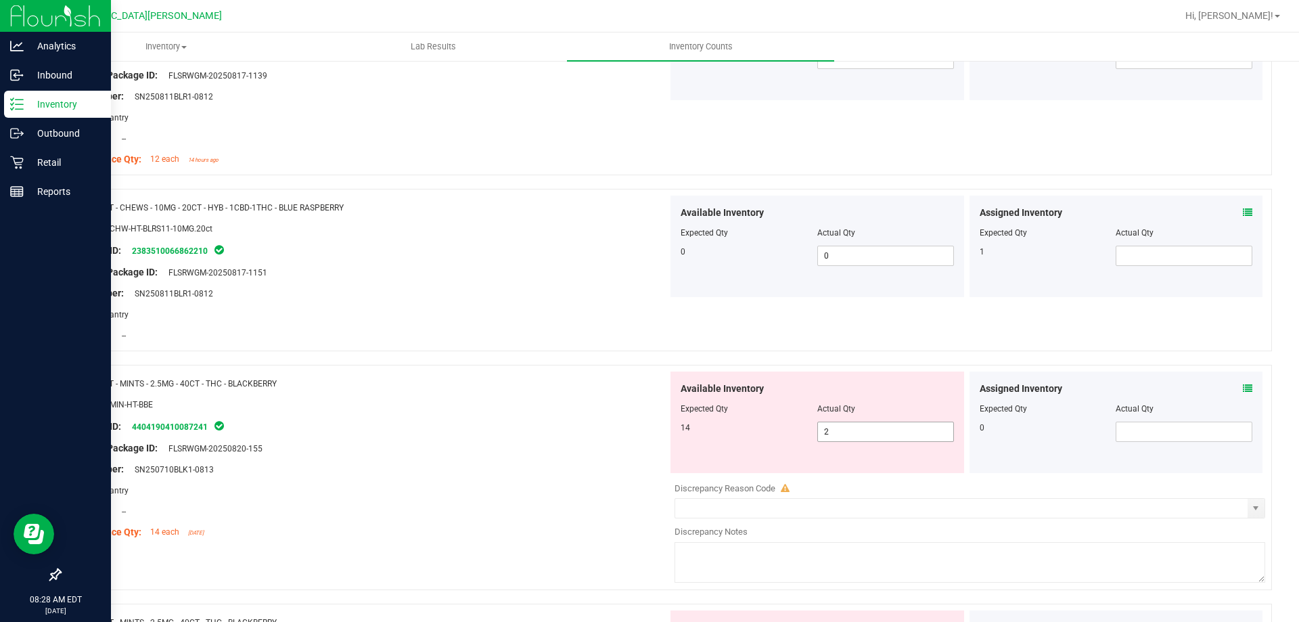
click at [873, 441] on span "2 2" at bounding box center [885, 431] width 137 height 20
click at [874, 435] on span "2 2" at bounding box center [885, 431] width 137 height 20
type input "14"
click at [542, 374] on div "Name: HT - MINTS - 2.5MG - 40CT - THC - BLACKBERRY SKU: EDI-MIN-HT-BBE Package …" at bounding box center [368, 457] width 597 height 172
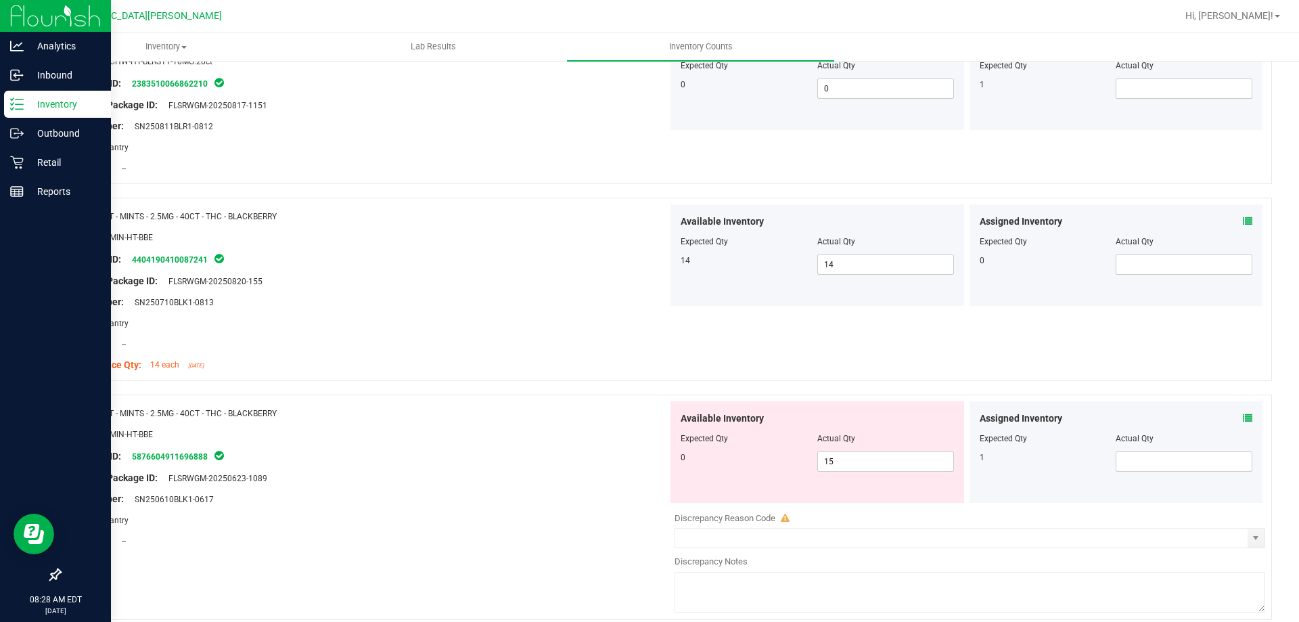
scroll to position [2706, 0]
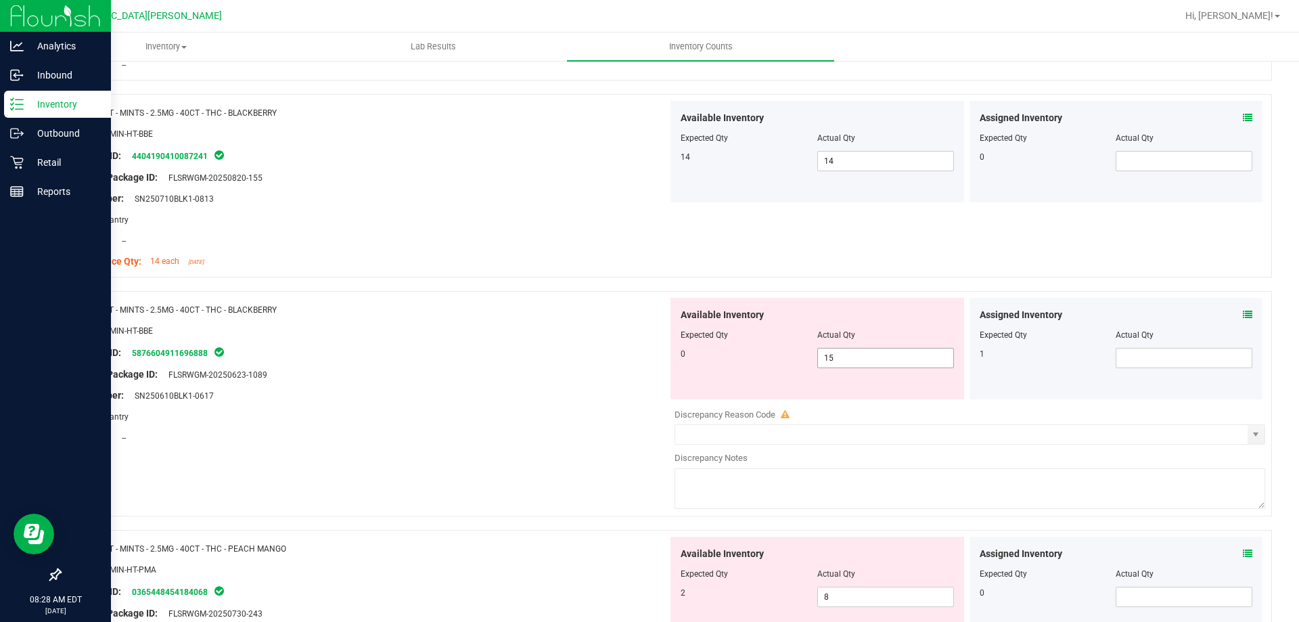
click at [850, 361] on span "15 15" at bounding box center [885, 358] width 137 height 20
type input "1"
type input "0"
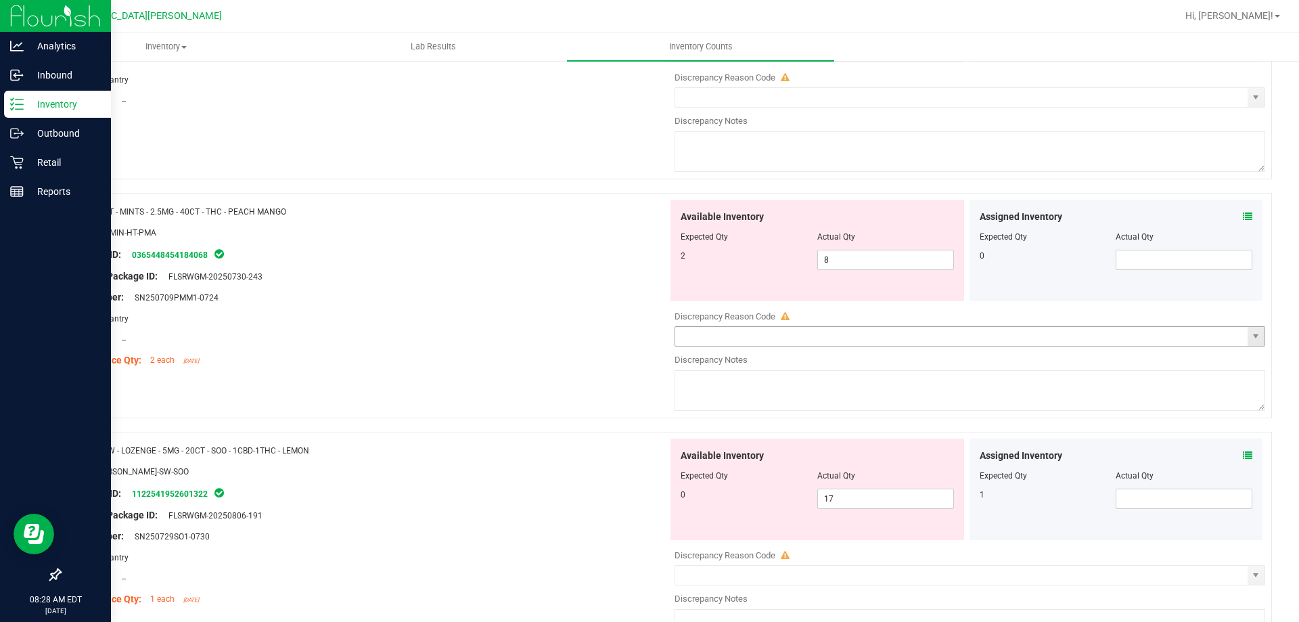
scroll to position [3044, 0]
type input "0"
click at [860, 254] on div "Available Inventory Expected Qty Actual Qty 2 8 8" at bounding box center [966, 305] width 597 height 214
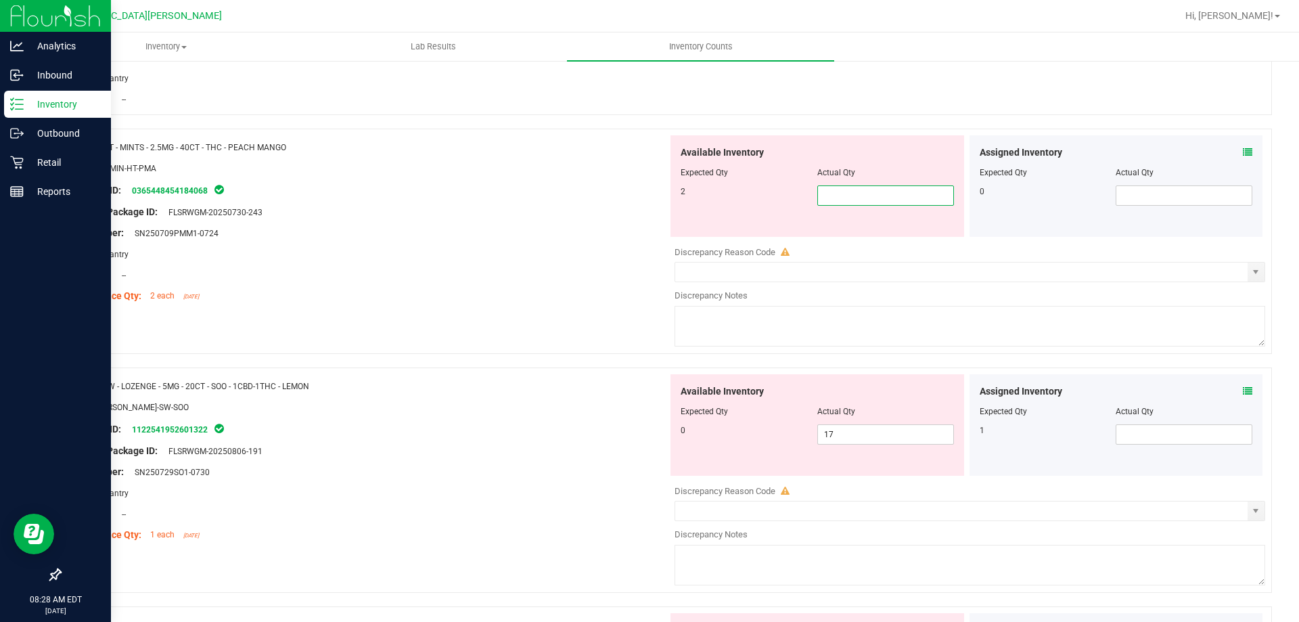
type input "2"
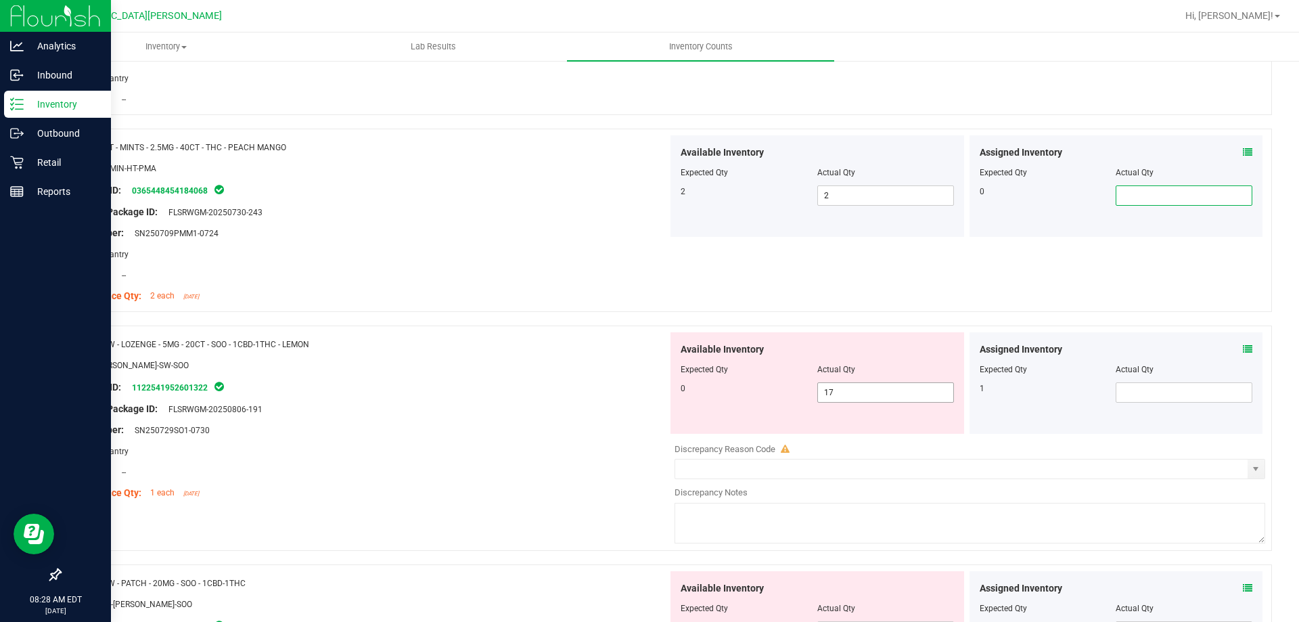
click at [859, 388] on span "17 17" at bounding box center [885, 392] width 137 height 20
type input "1"
type input "0"
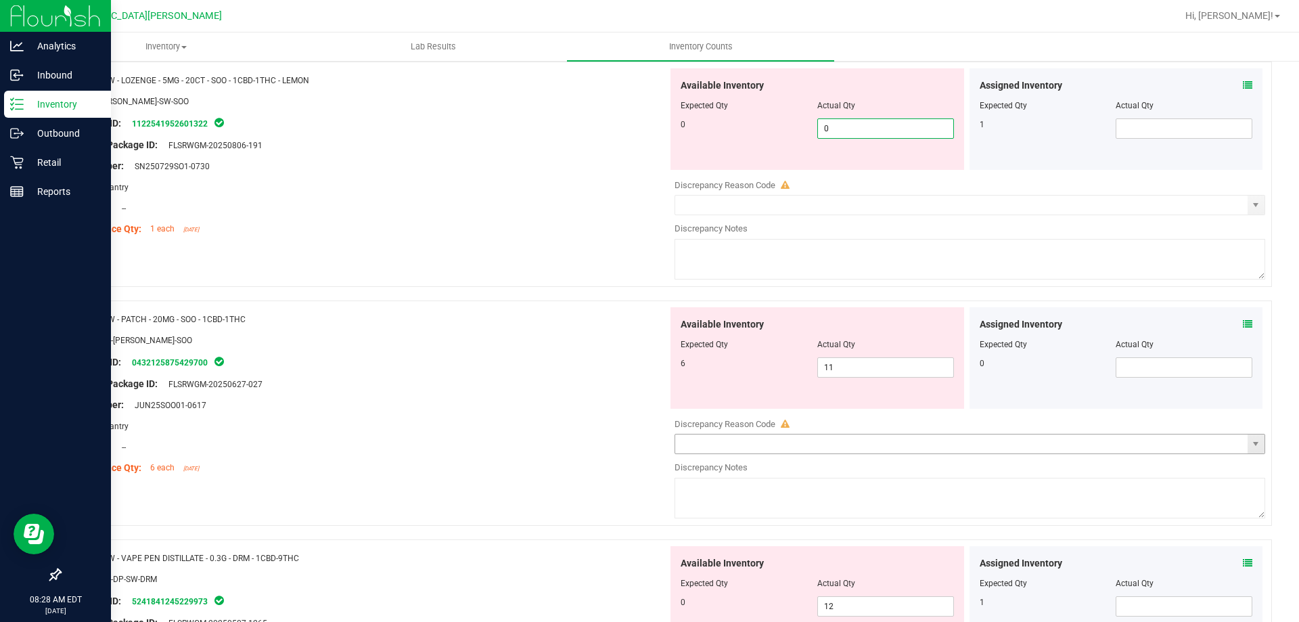
scroll to position [3315, 0]
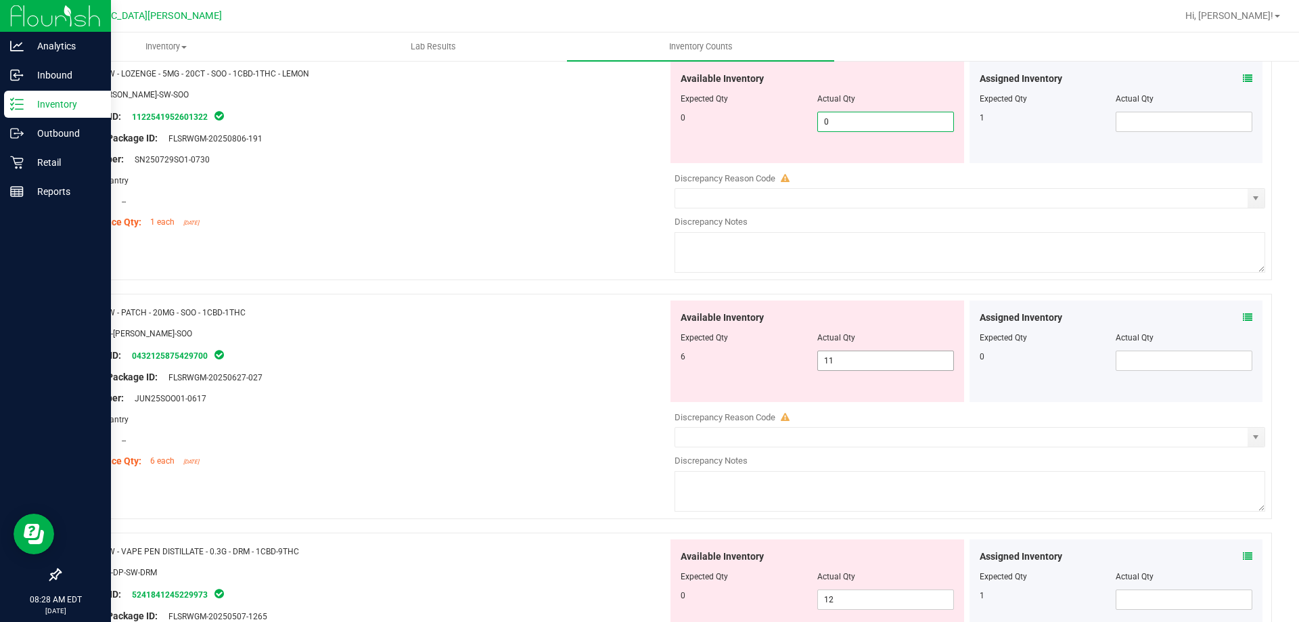
type input "0"
click at [843, 359] on div "Available Inventory Expected Qty Actual Qty 6 11 11" at bounding box center [817, 350] width 294 height 101
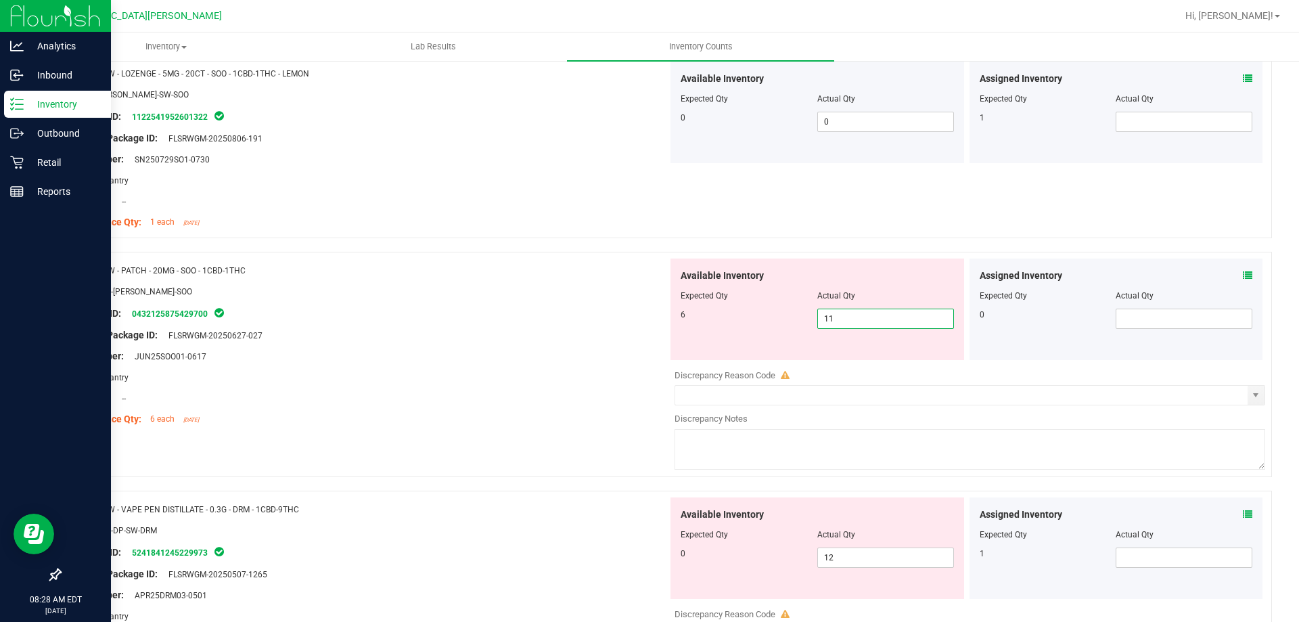
type input "1"
type input "6"
click at [621, 331] on div "Original Package ID: FLSRWGM-20250627-027" at bounding box center [368, 335] width 597 height 14
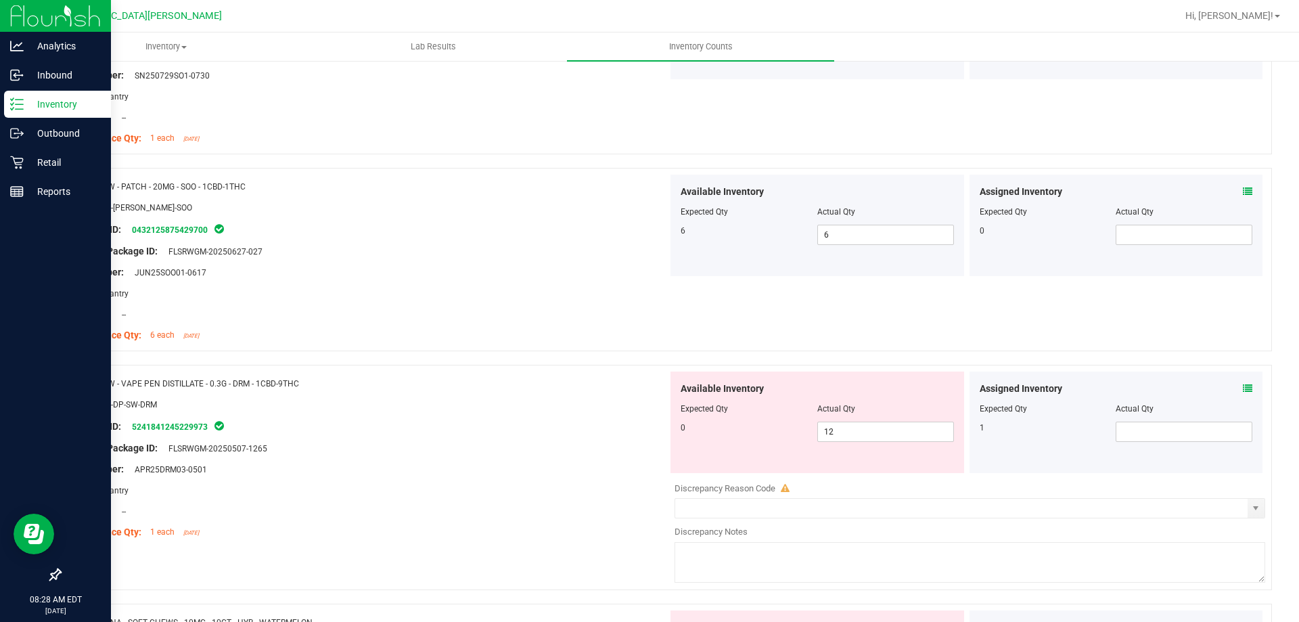
scroll to position [3517, 0]
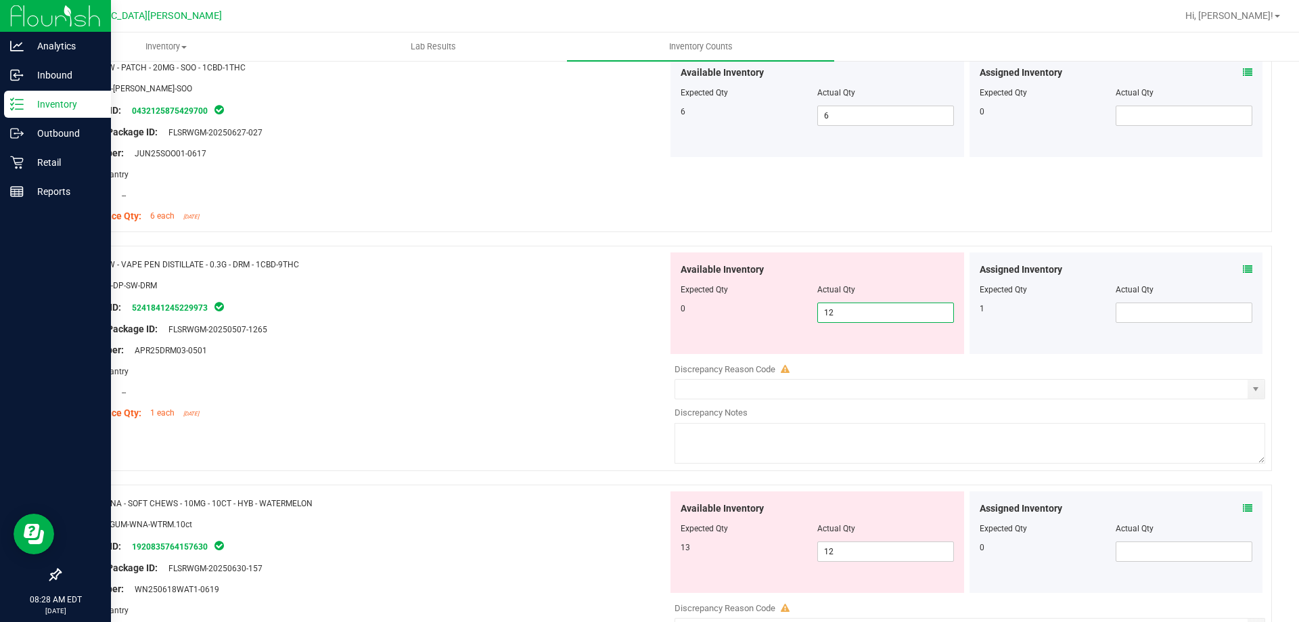
click at [844, 312] on span "12 12" at bounding box center [885, 312] width 137 height 20
type input "1"
type input "0"
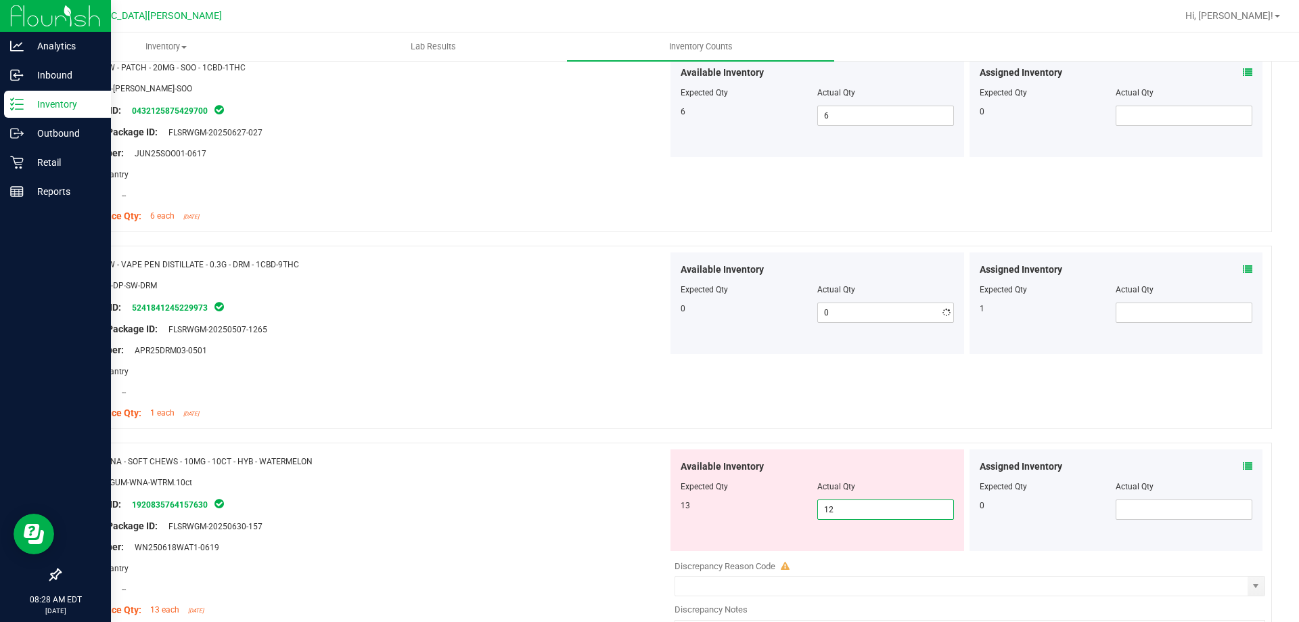
click at [871, 553] on div "Available Inventory Expected Qty Actual Qty 13 12 12" at bounding box center [966, 556] width 597 height 214
type input "1"
type input "13"
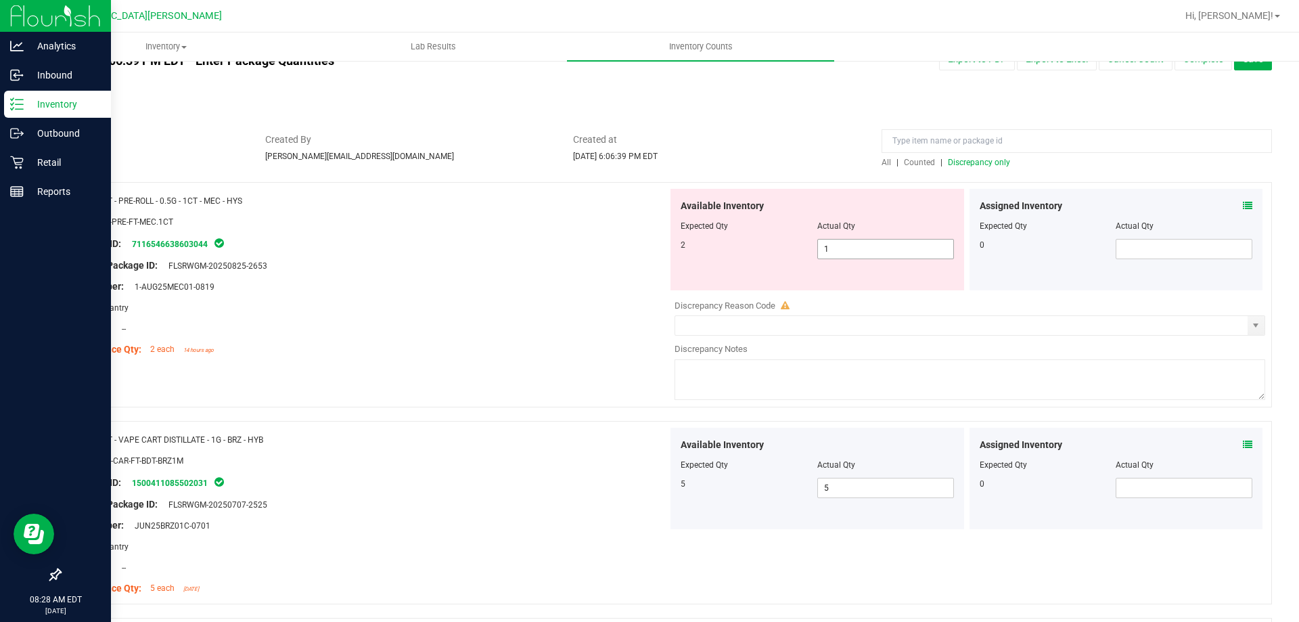
scroll to position [0, 0]
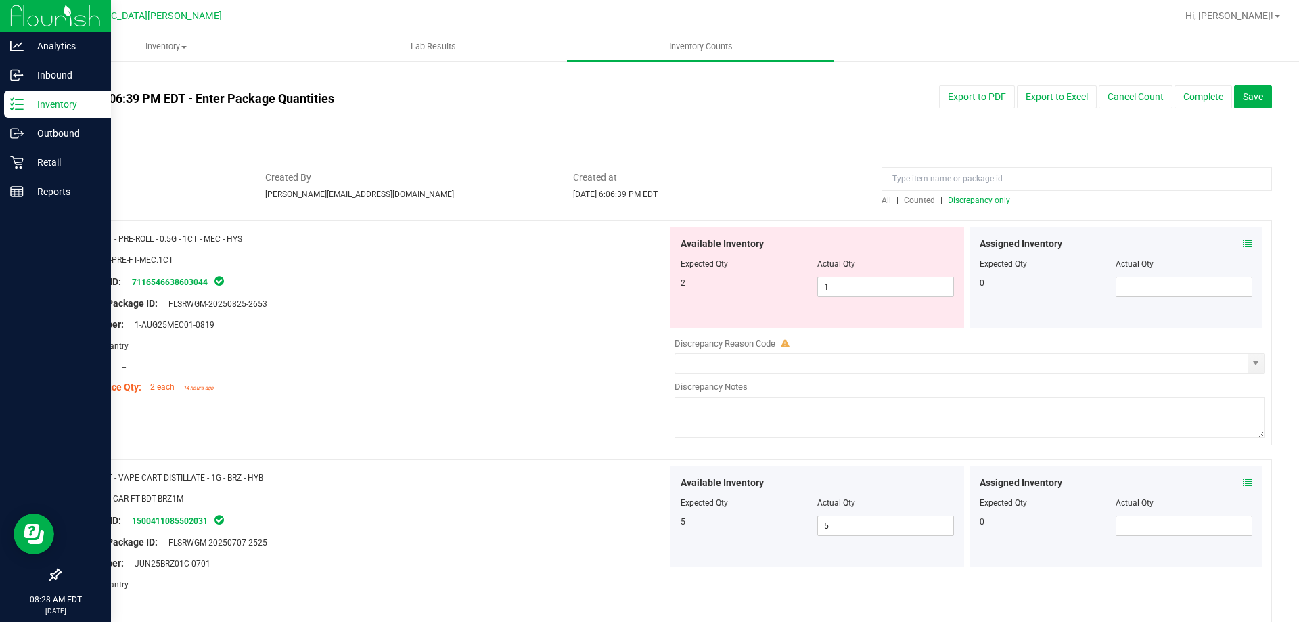
type input "13"
click at [951, 201] on span "Discrepancy only" at bounding box center [979, 199] width 62 height 9
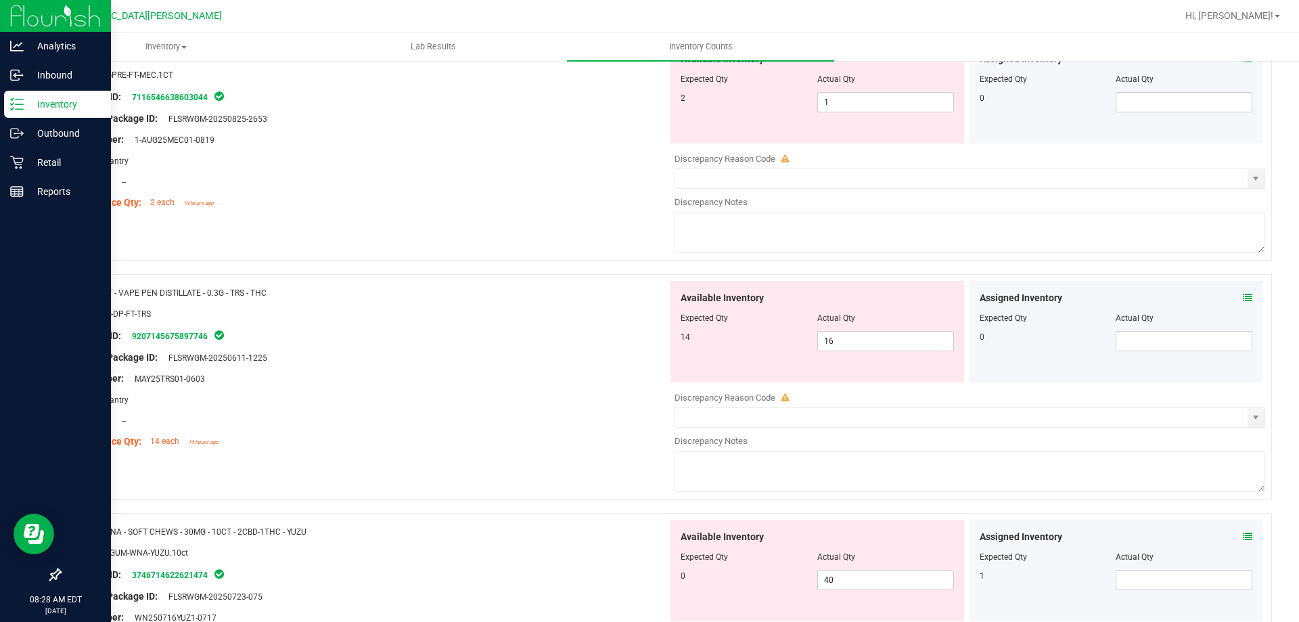
scroll to position [271, 0]
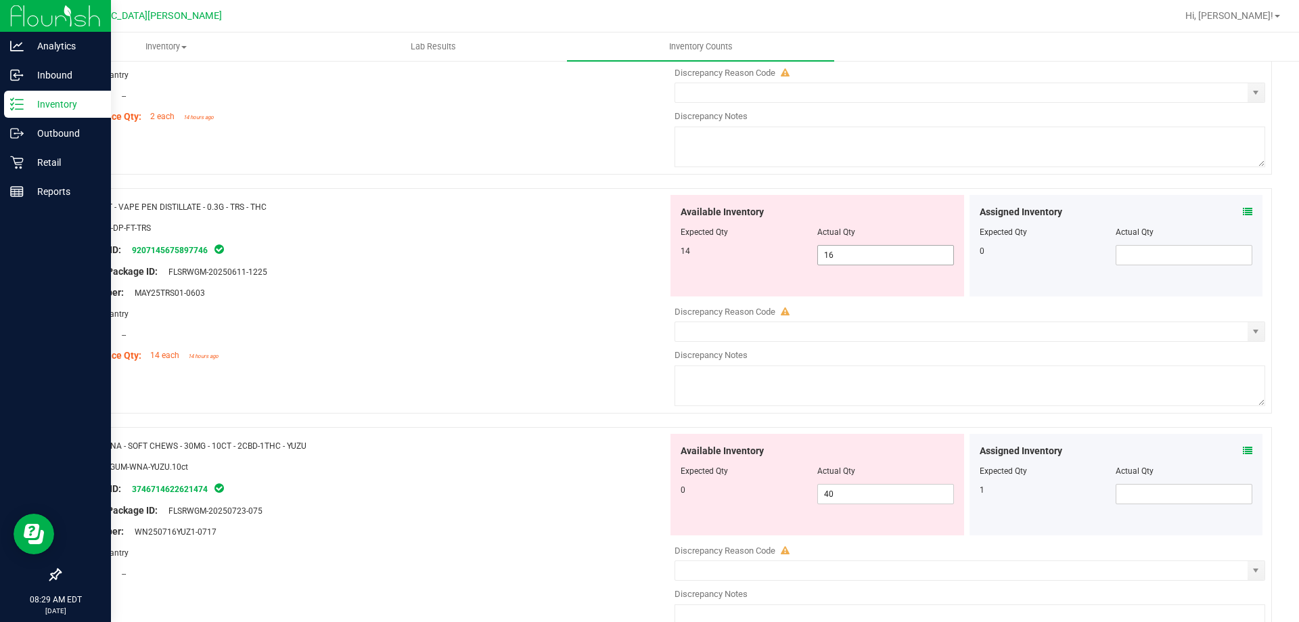
click at [846, 252] on span "16 16" at bounding box center [885, 255] width 137 height 20
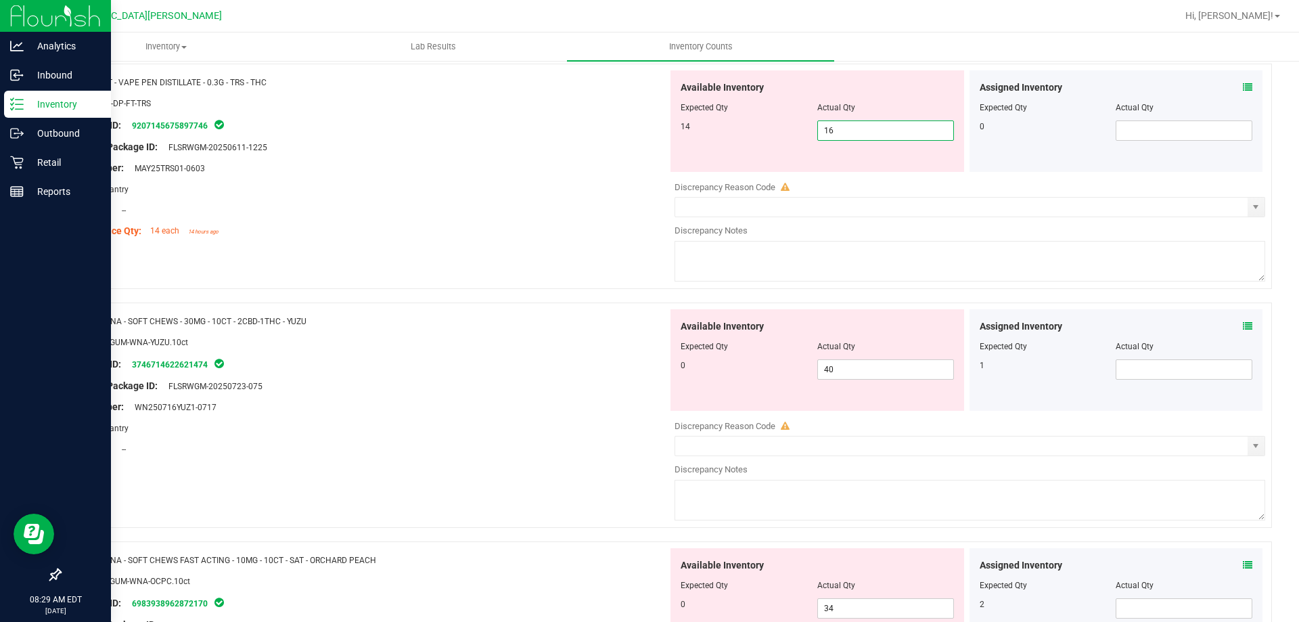
scroll to position [406, 0]
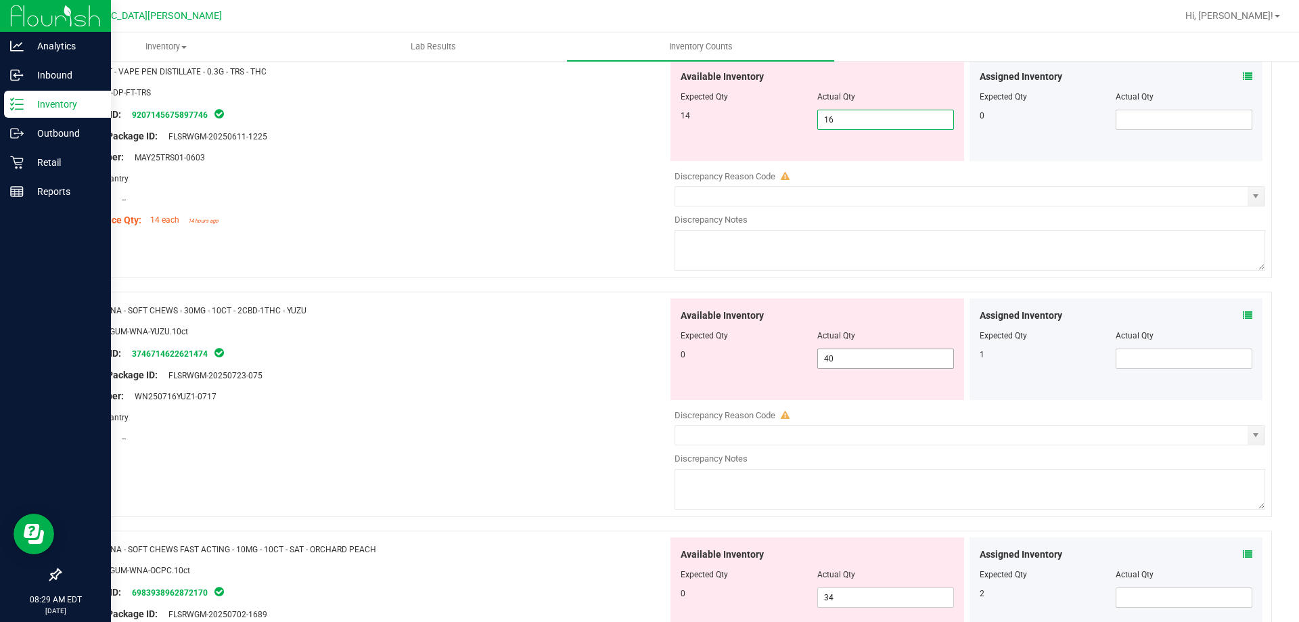
click at [831, 355] on span "40 40" at bounding box center [885, 358] width 137 height 20
type input "4"
type input "0"
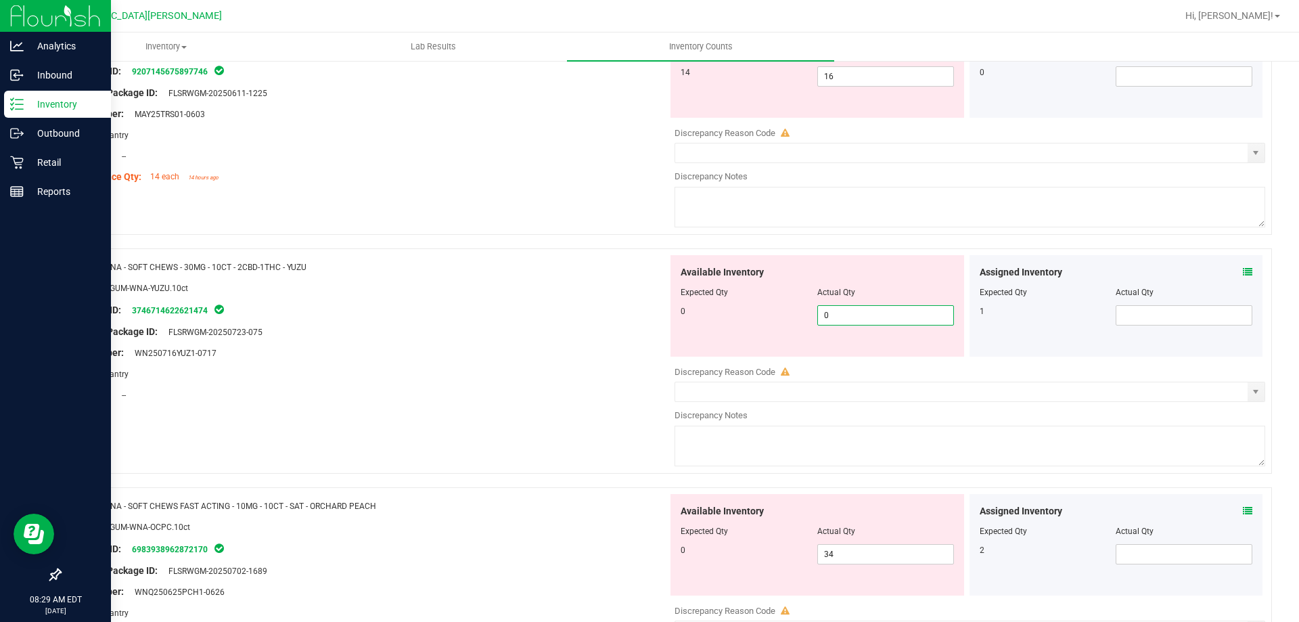
scroll to position [474, 0]
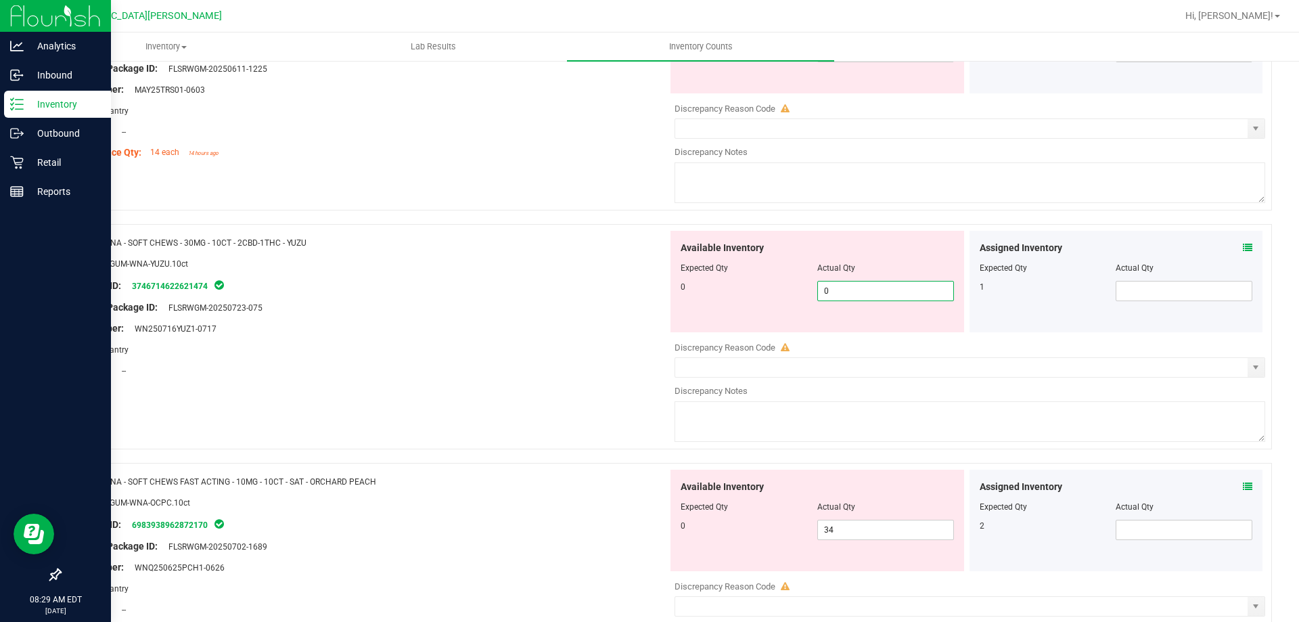
type input "0"
click at [534, 368] on div "Location: --" at bounding box center [368, 370] width 597 height 14
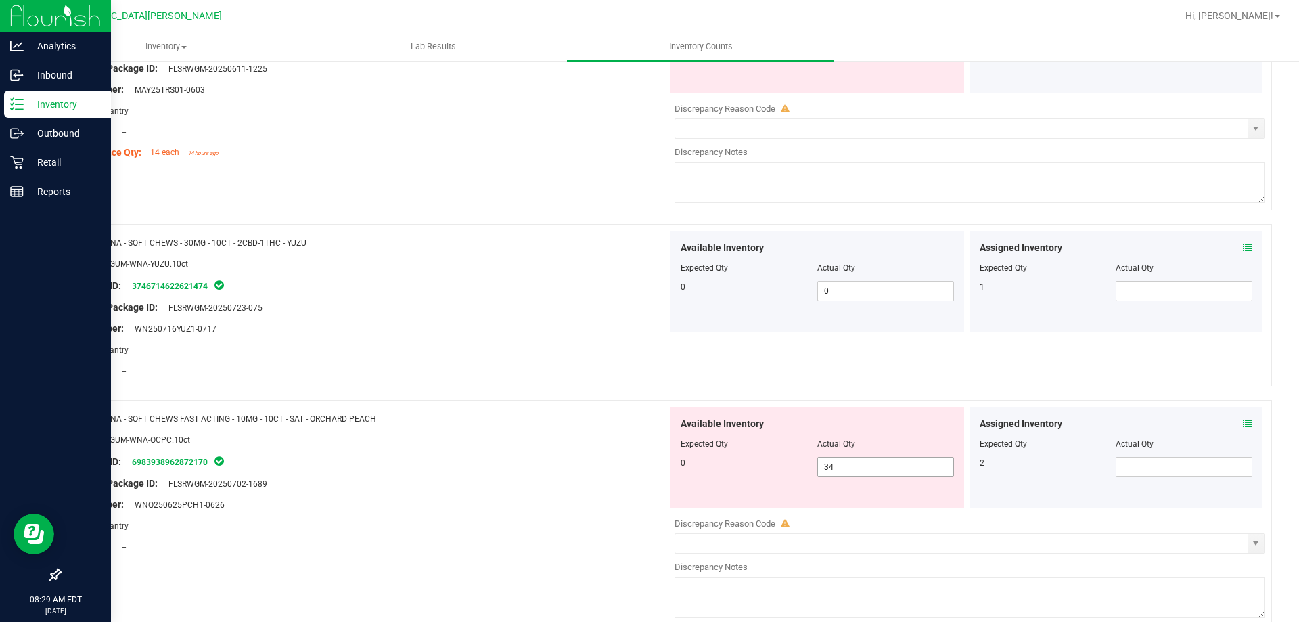
click at [882, 474] on span "34 34" at bounding box center [885, 467] width 137 height 20
type input "3"
type input "0"
click at [565, 453] on div "Package ID: 6983938962872170" at bounding box center [368, 461] width 597 height 16
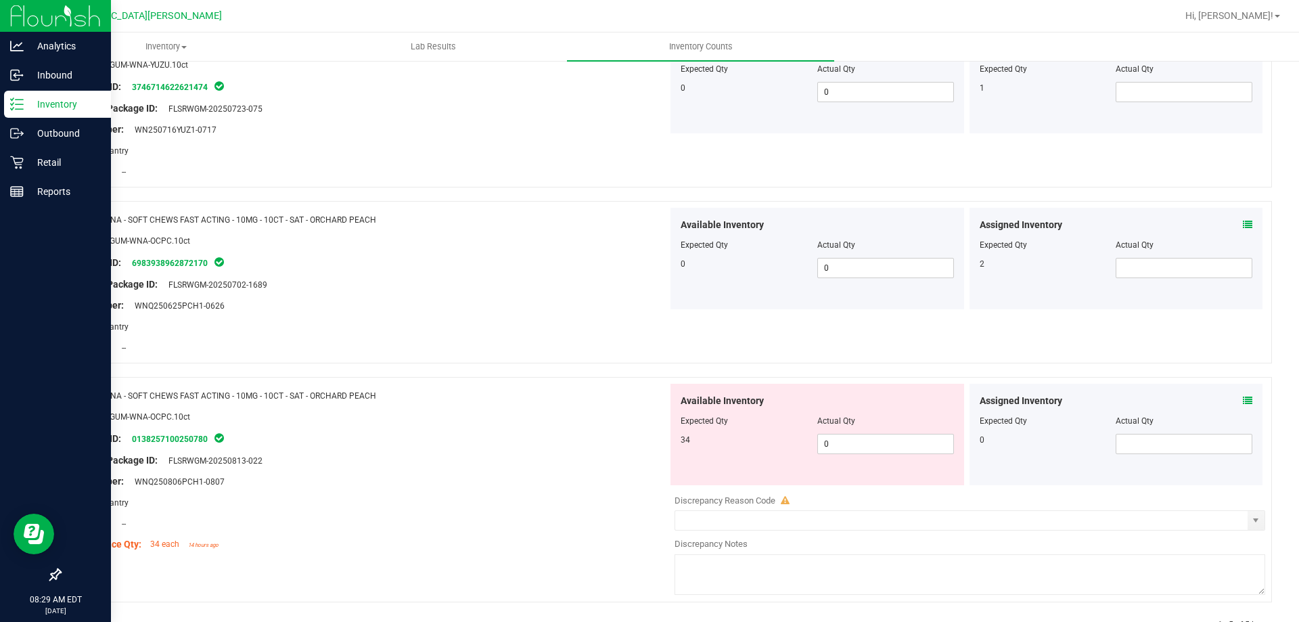
scroll to position [676, 0]
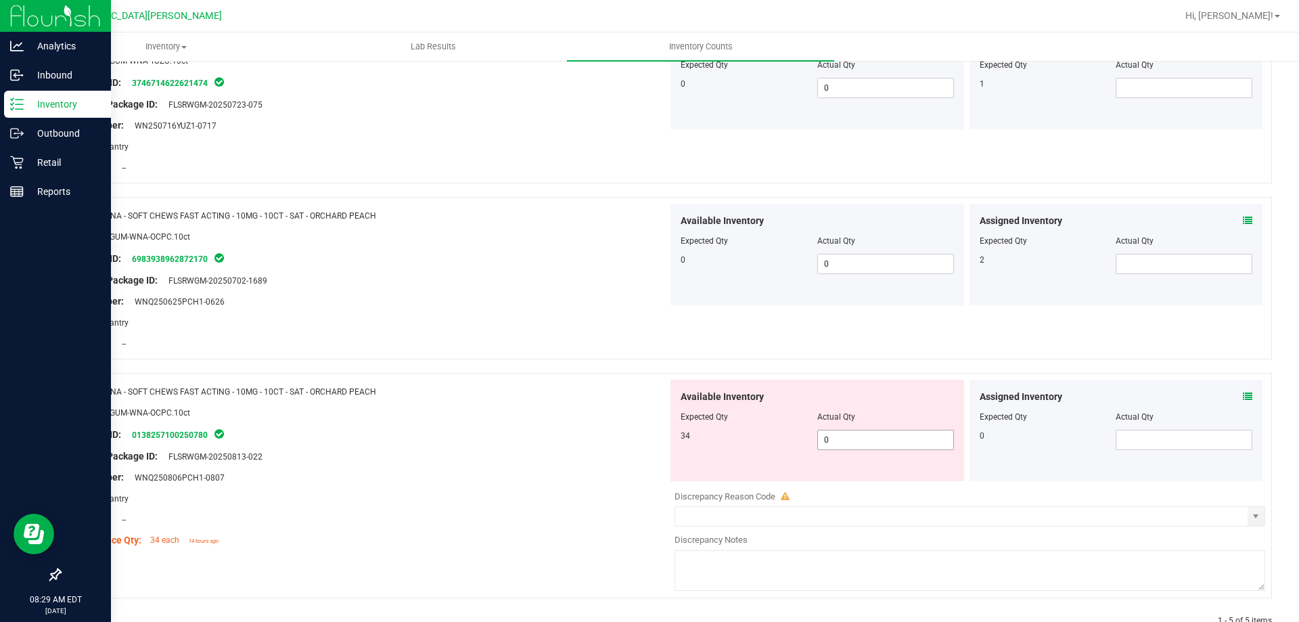
click at [864, 444] on span "0 0" at bounding box center [885, 440] width 137 height 20
type input "34"
click at [517, 400] on div "Name: WNA - SOFT CHEWS FAST ACTING - 10MG - 10CT - SAT - ORCHARD PEACH SKU: EDI…" at bounding box center [368, 465] width 597 height 172
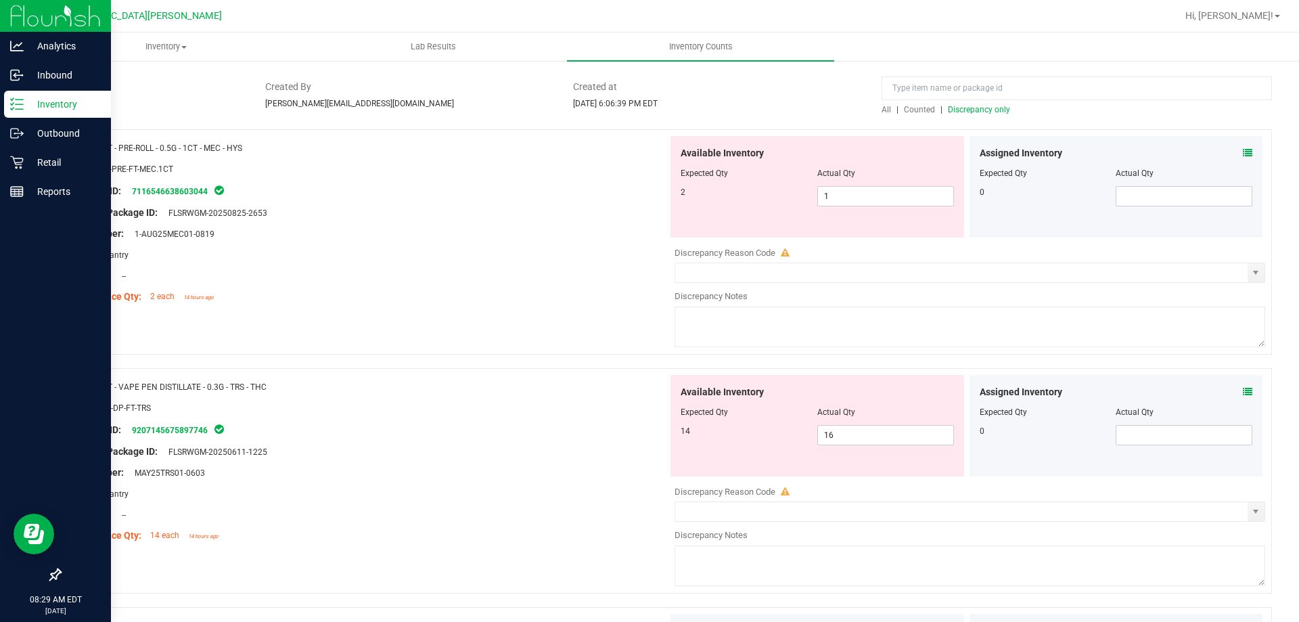
scroll to position [0, 0]
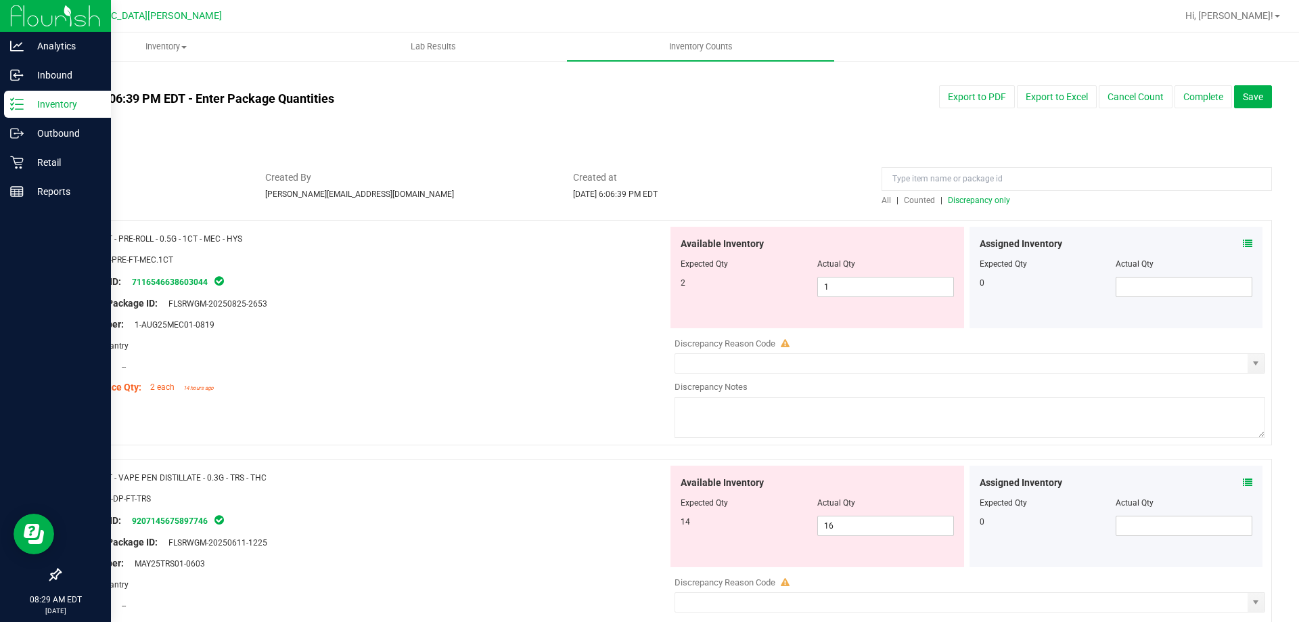
click at [975, 201] on span "Discrepancy only" at bounding box center [979, 199] width 62 height 9
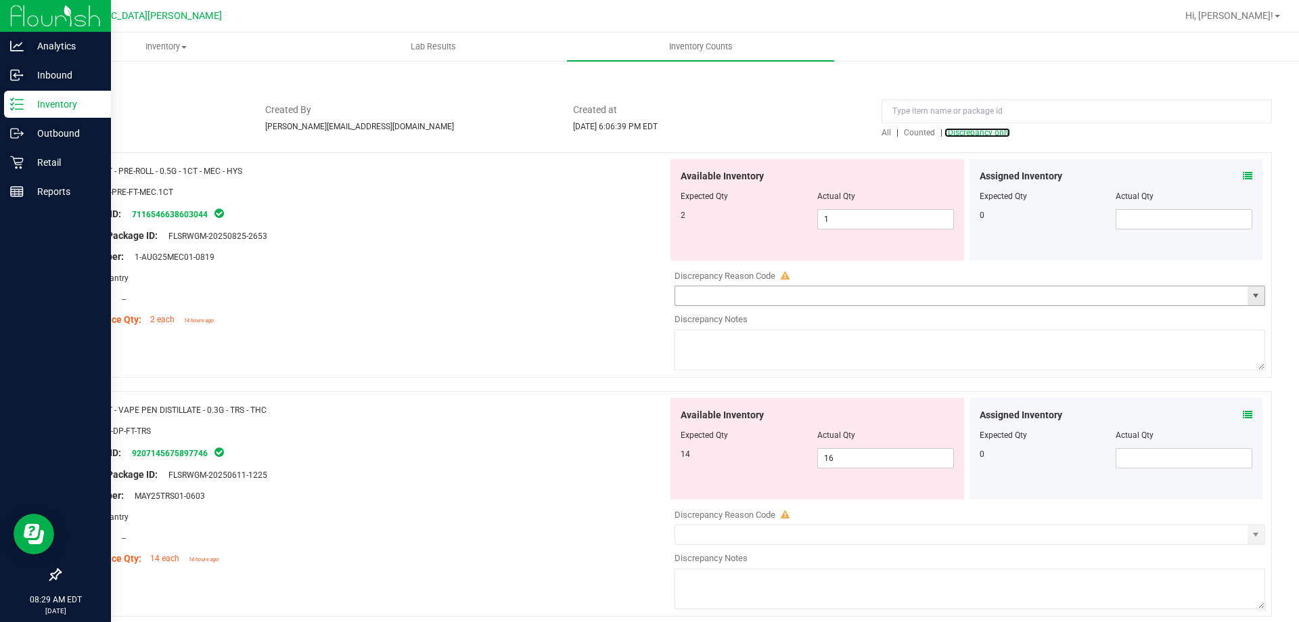
click at [1250, 294] on span "select" at bounding box center [1255, 295] width 11 height 11
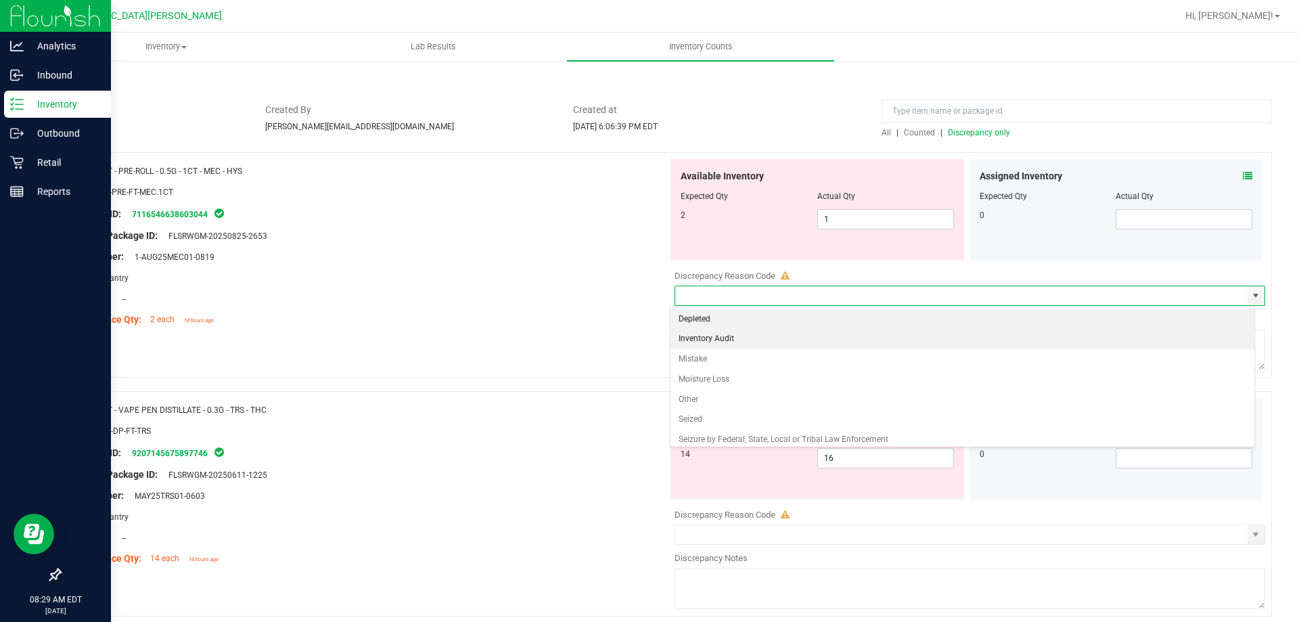
click at [721, 339] on li "Inventory Audit" at bounding box center [962, 339] width 584 height 20
type input "Inventory Audit"
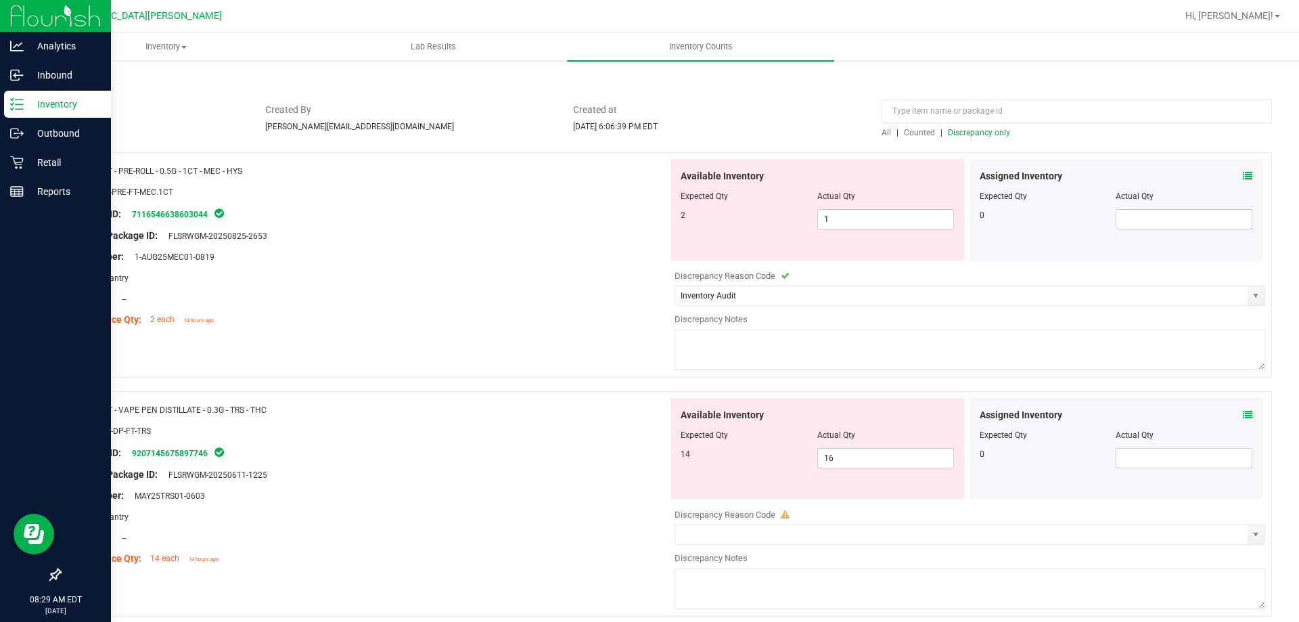
click at [777, 348] on textarea at bounding box center [969, 349] width 591 height 41
click at [698, 334] on textarea "bio track integration" at bounding box center [969, 349] width 591 height 41
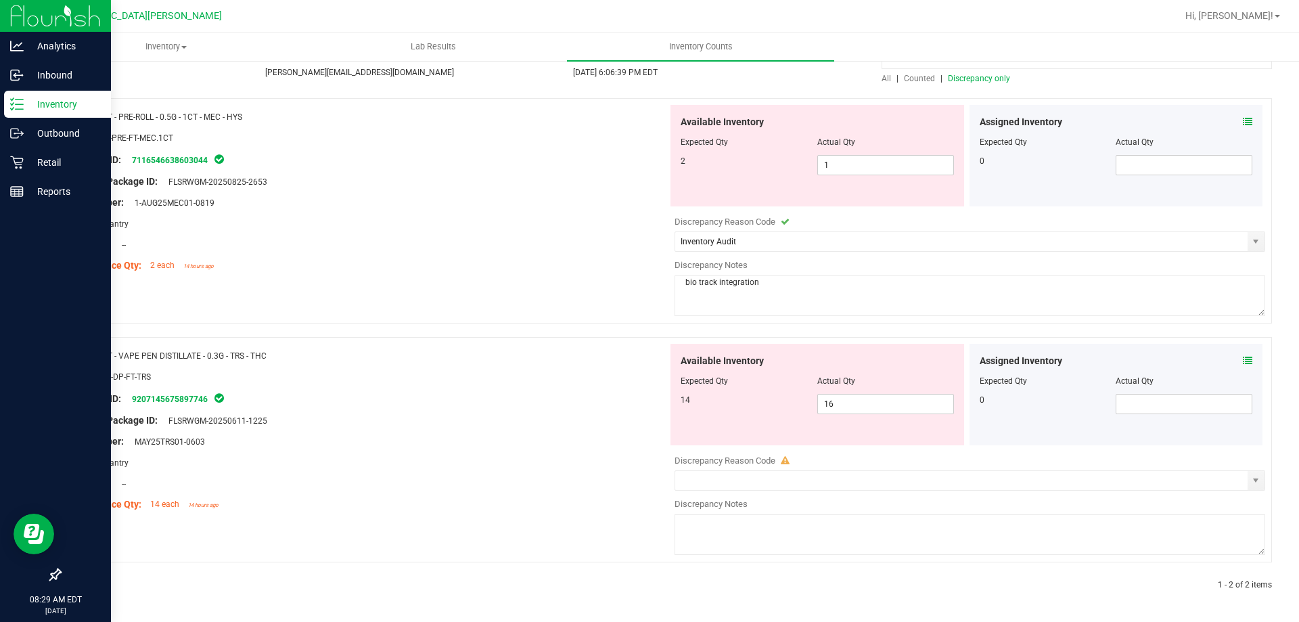
type textarea "bio track integration"
click at [718, 549] on textarea at bounding box center [969, 534] width 591 height 41
paste textarea "bio track integration"
type textarea "bio track integration"
click at [795, 477] on input "text" at bounding box center [961, 480] width 572 height 19
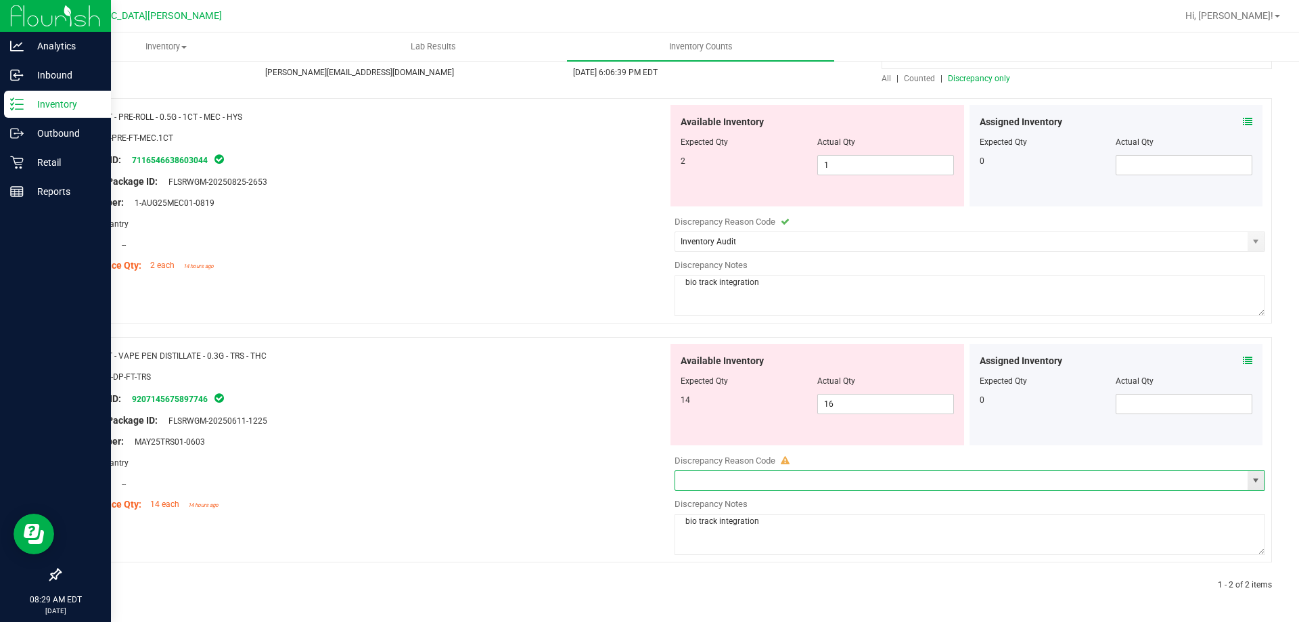
click at [1250, 480] on span "select" at bounding box center [1255, 480] width 11 height 11
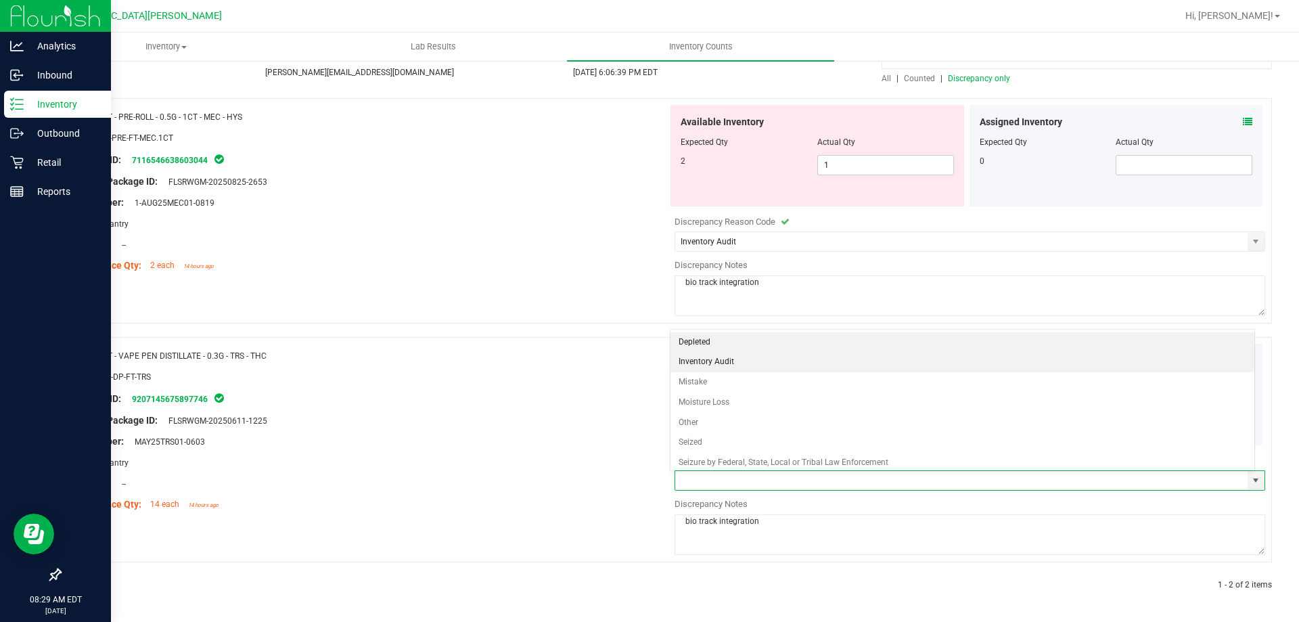
click at [734, 361] on li "Inventory Audit" at bounding box center [962, 362] width 584 height 20
type input "Inventory Audit"
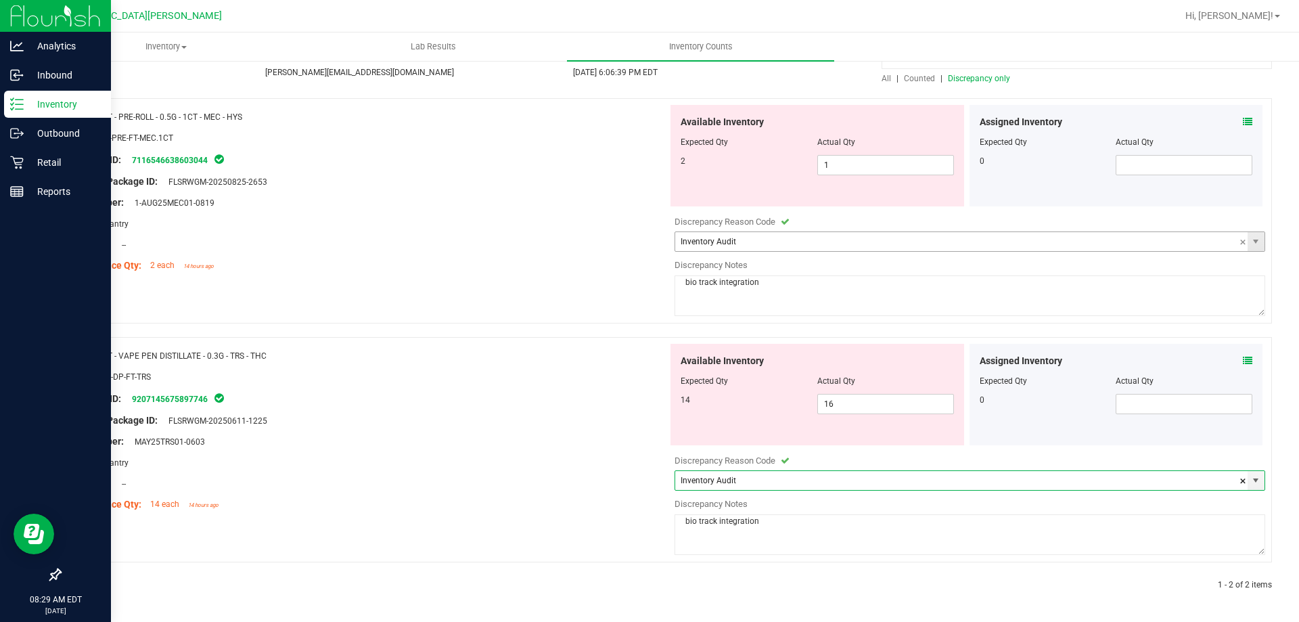
scroll to position [0, 0]
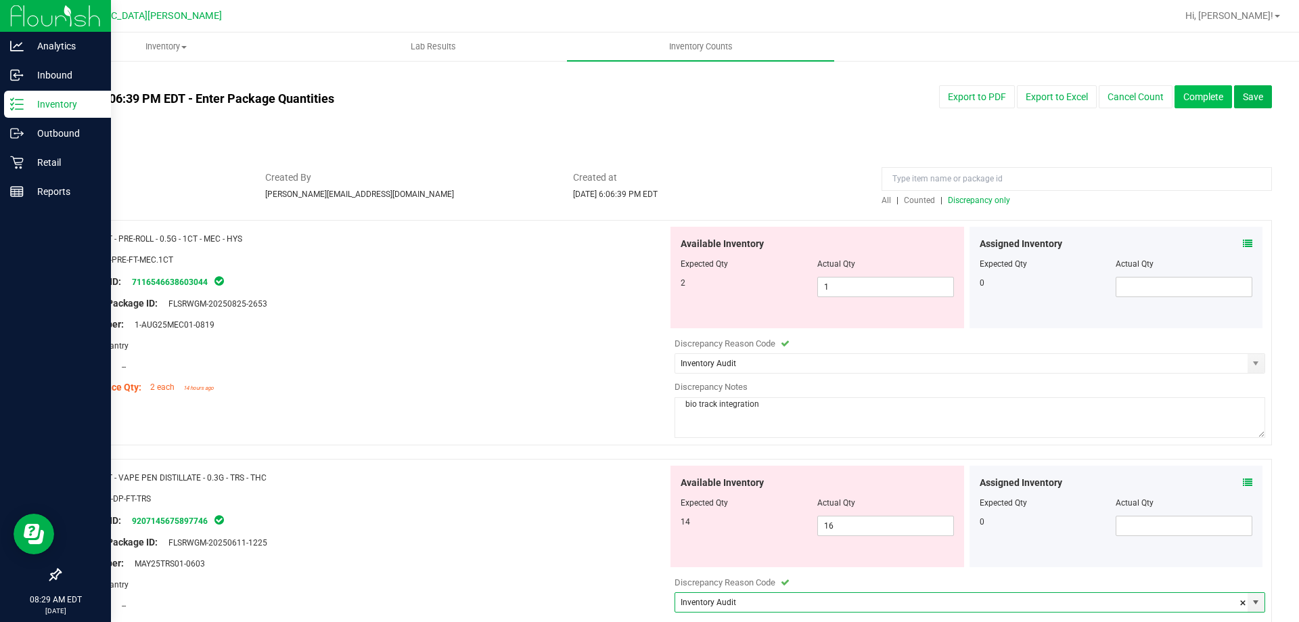
click at [1182, 99] on button "Complete" at bounding box center [1202, 96] width 57 height 23
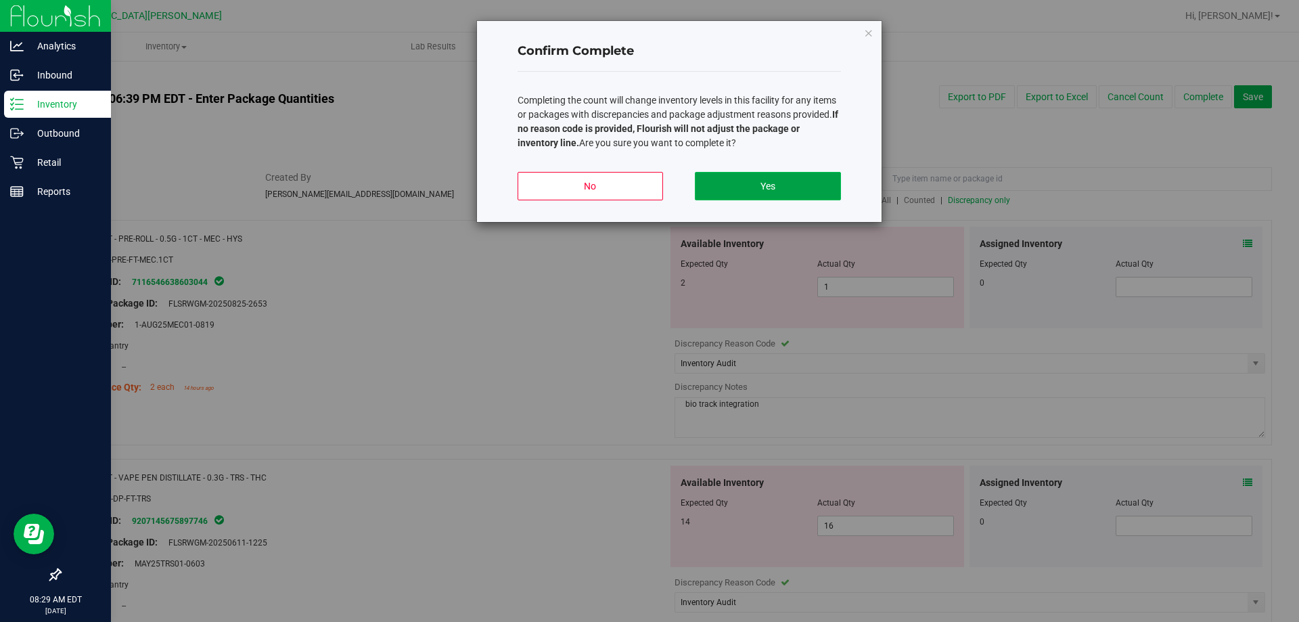
click at [740, 179] on button "Yes" at bounding box center [767, 186] width 145 height 28
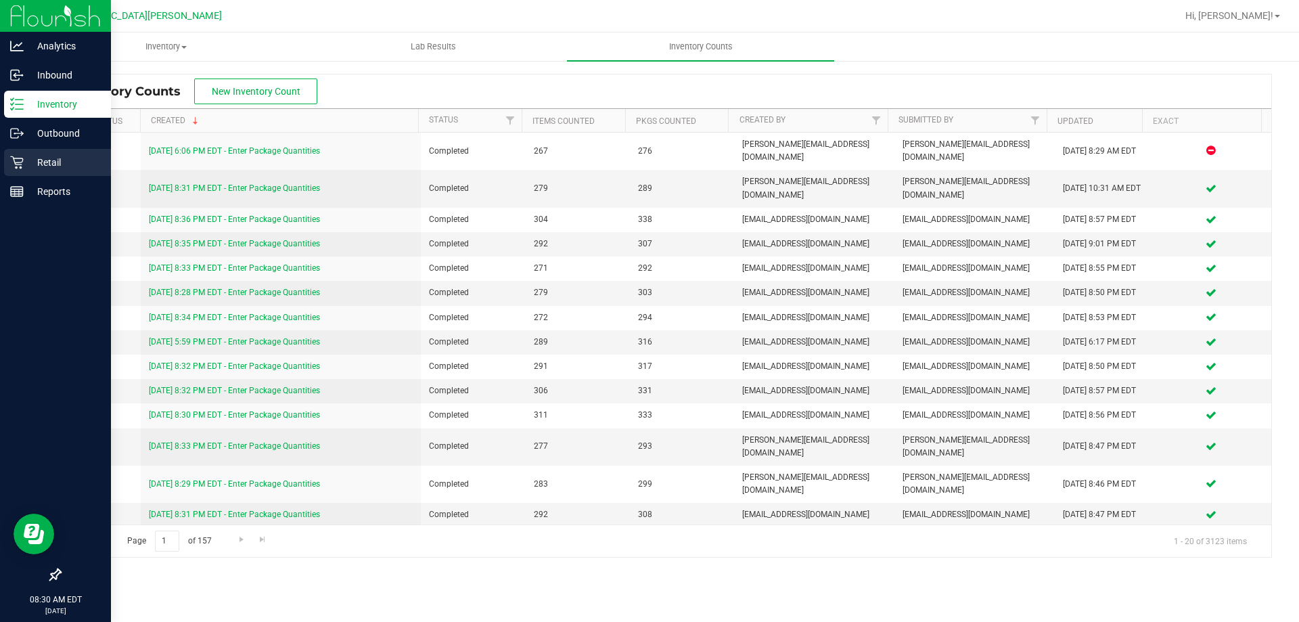
click at [50, 158] on p "Retail" at bounding box center [64, 162] width 81 height 16
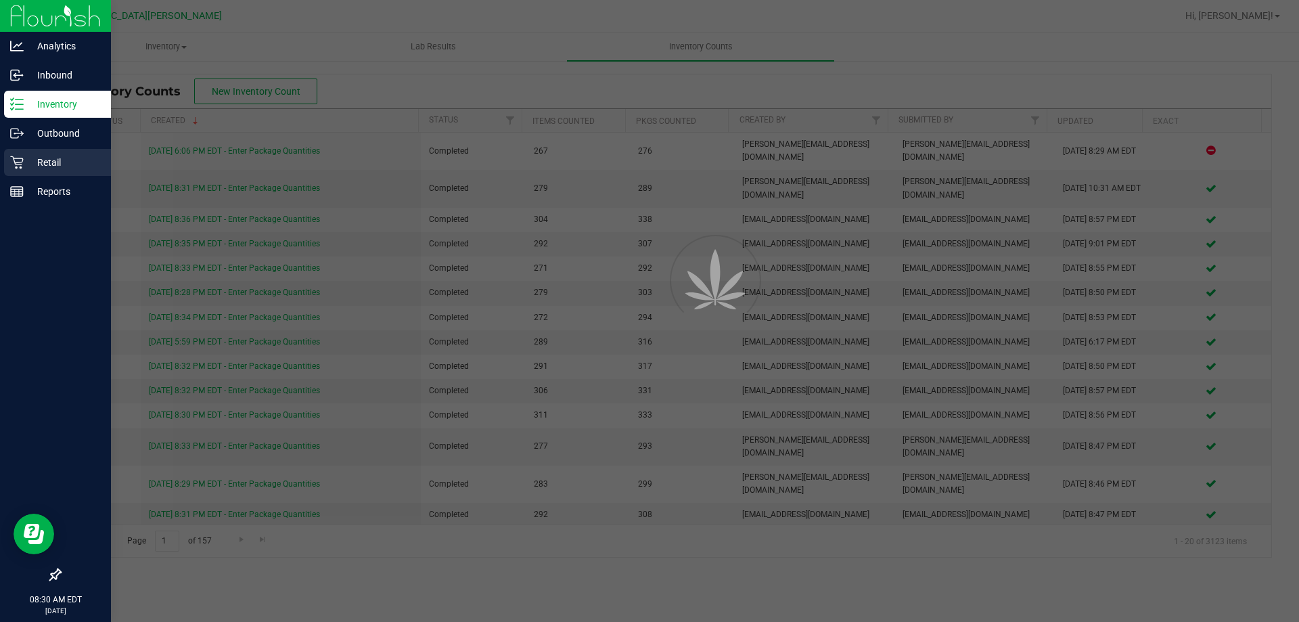
click at [48, 168] on p "Retail" at bounding box center [64, 162] width 81 height 16
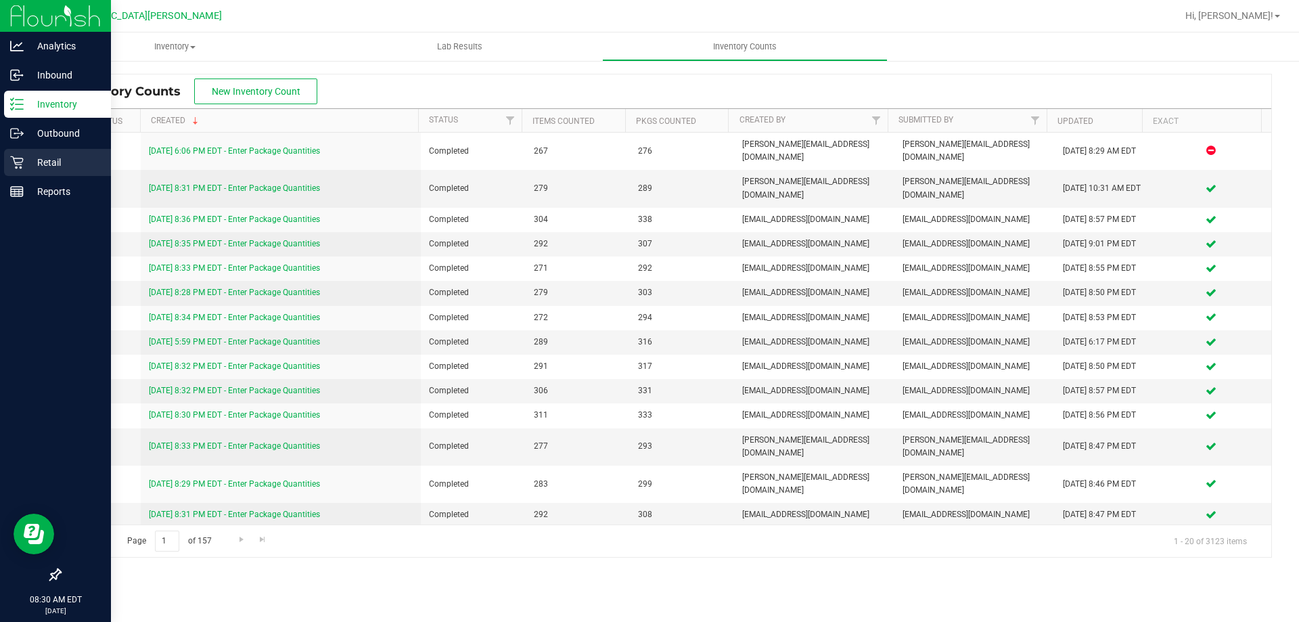
click at [52, 162] on p "Retail" at bounding box center [64, 162] width 81 height 16
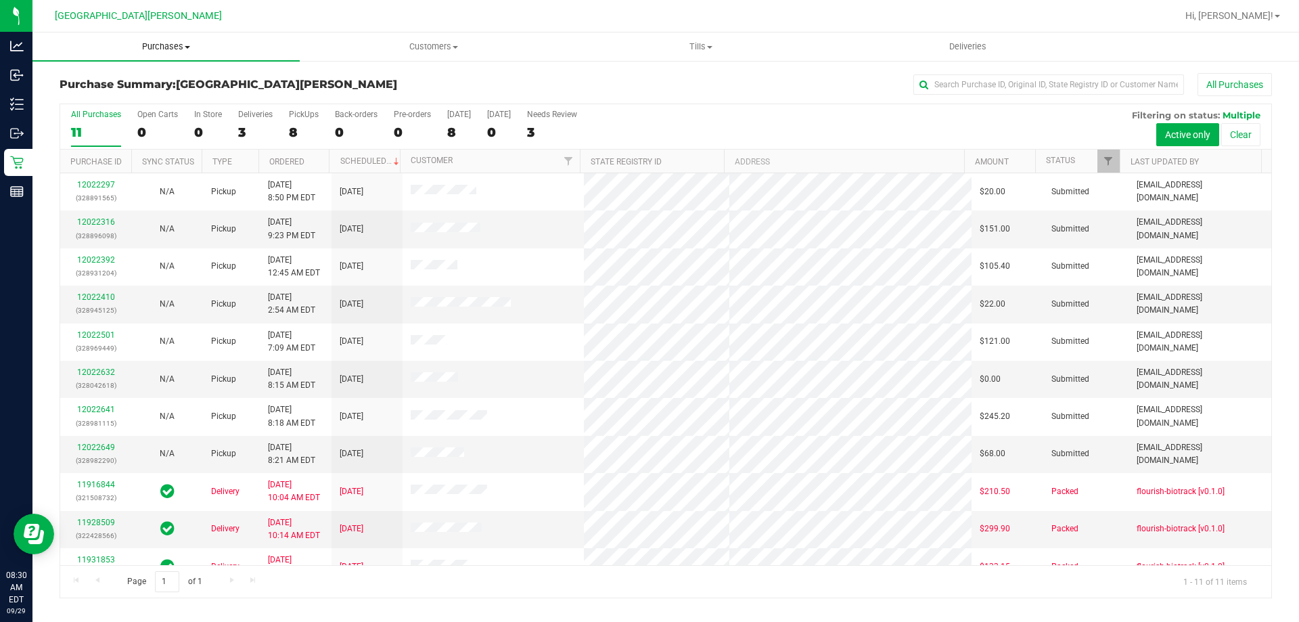
click at [143, 42] on span "Purchases" at bounding box center [165, 47] width 267 height 12
click at [72, 94] on span "Fulfillment" at bounding box center [74, 97] width 84 height 11
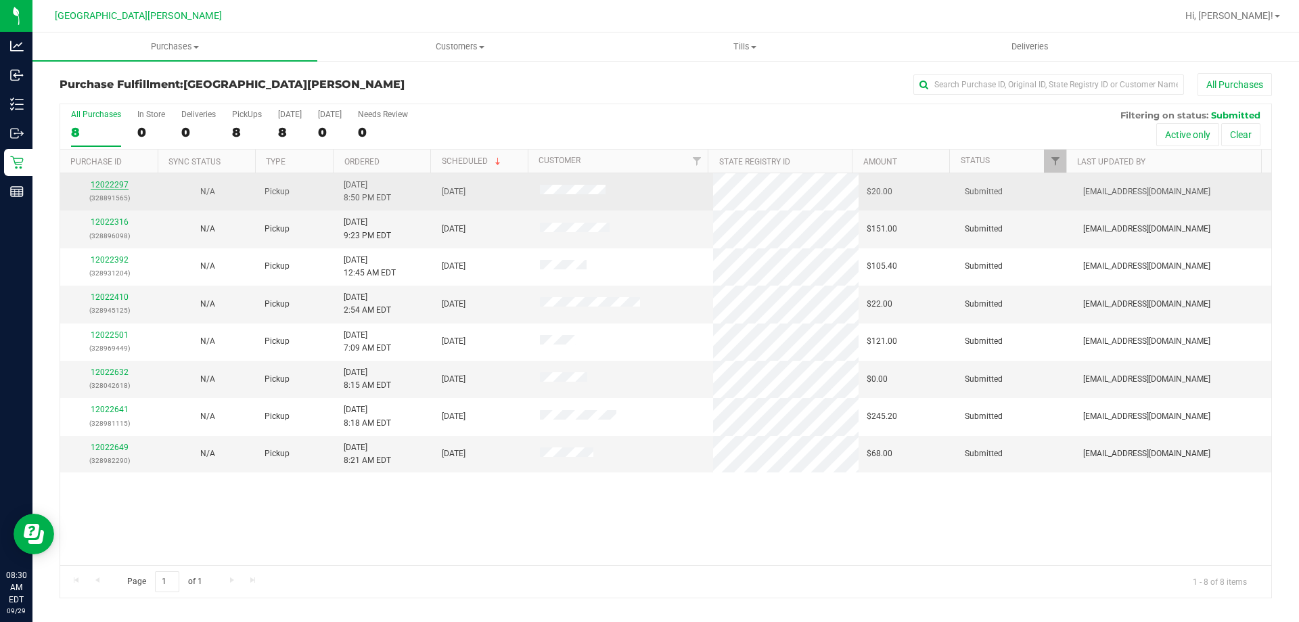
click at [113, 181] on link "12022297" at bounding box center [110, 184] width 38 height 9
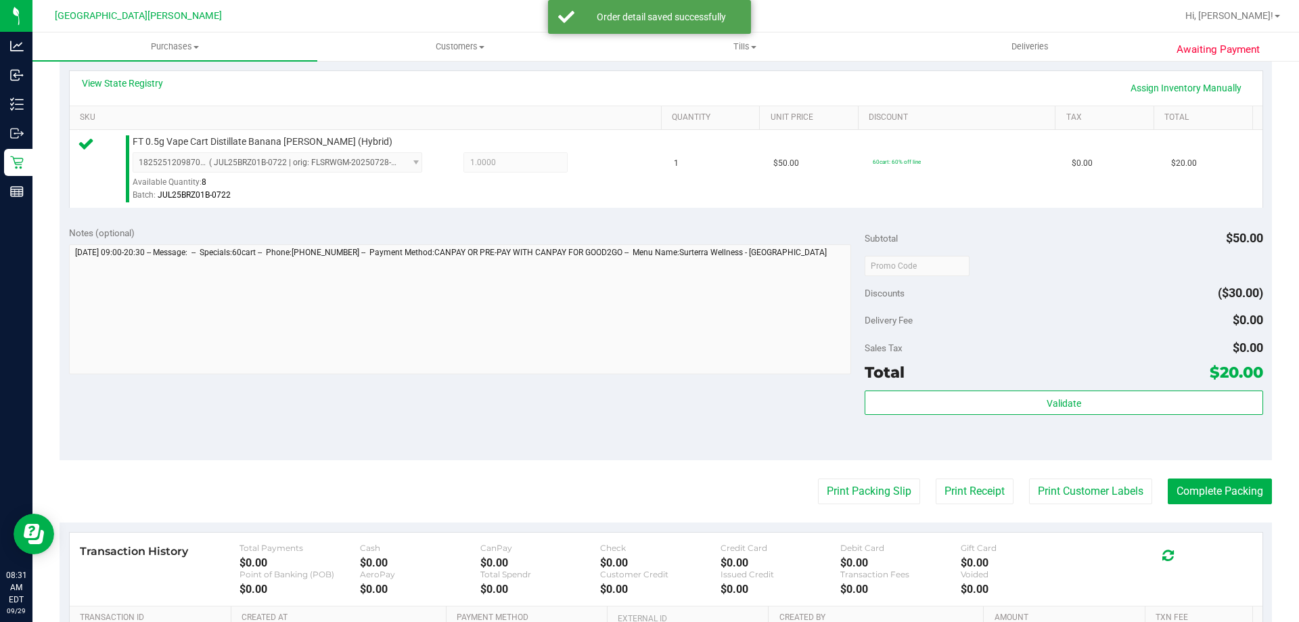
scroll to position [271, 0]
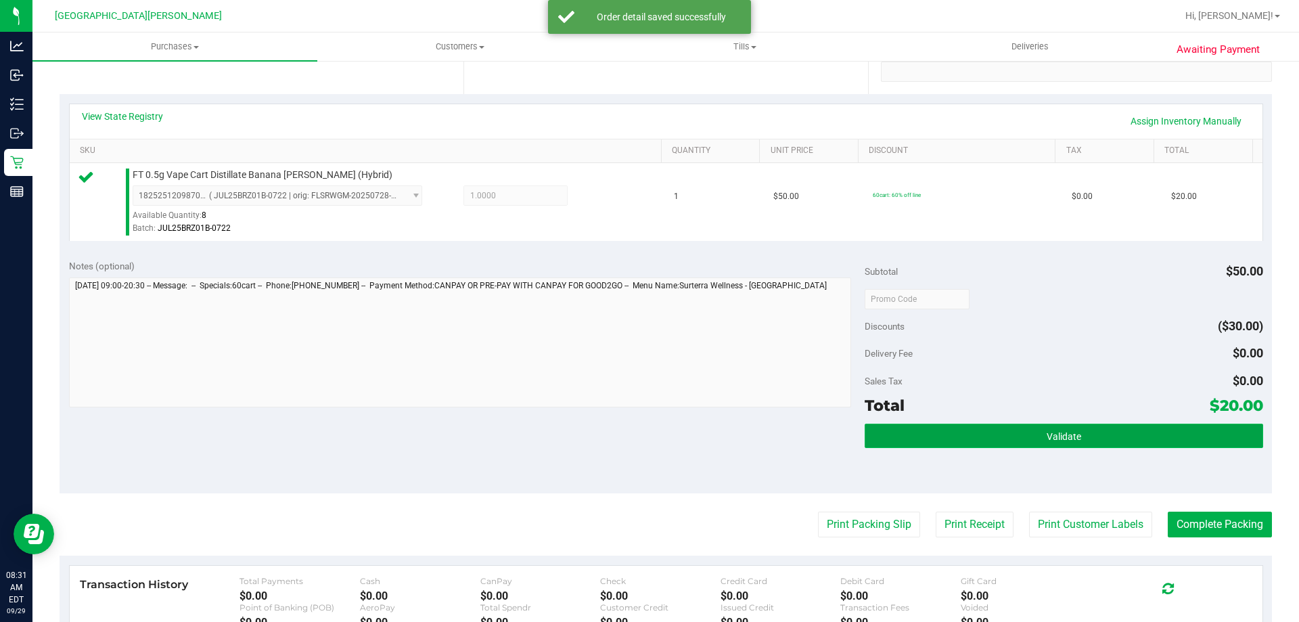
click at [966, 423] on button "Validate" at bounding box center [1063, 435] width 398 height 24
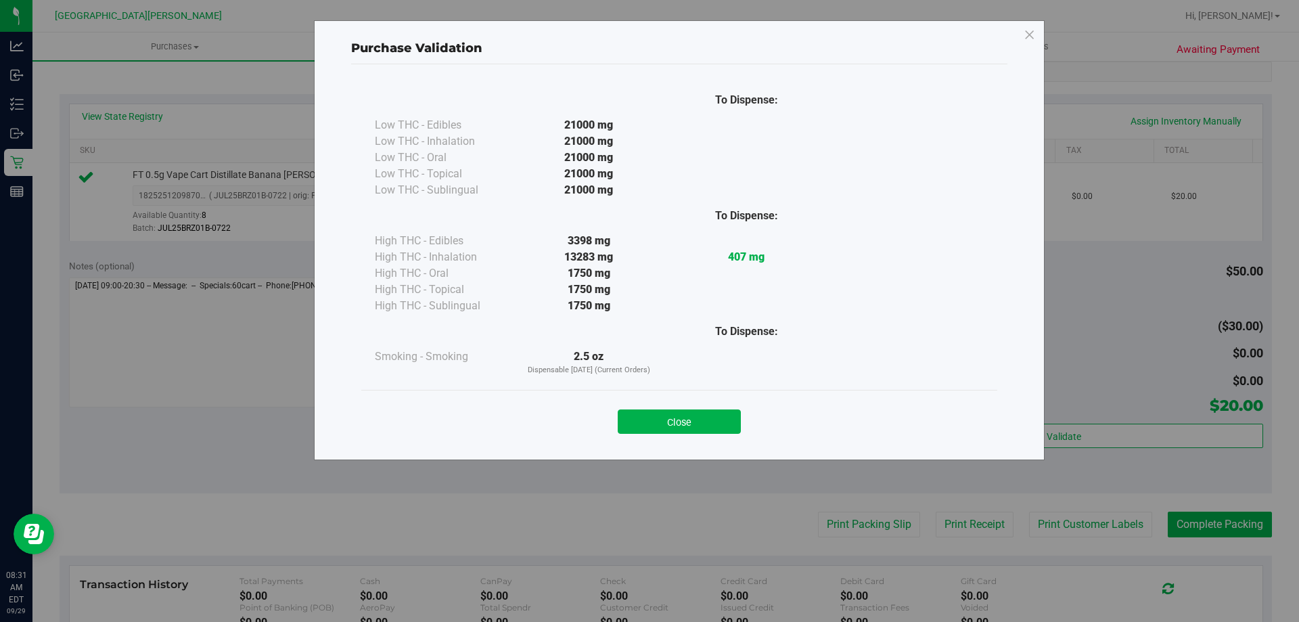
drag, startPoint x: 663, startPoint y: 423, endPoint x: 771, endPoint y: 466, distance: 116.6
click at [662, 423] on button "Close" at bounding box center [679, 421] width 123 height 24
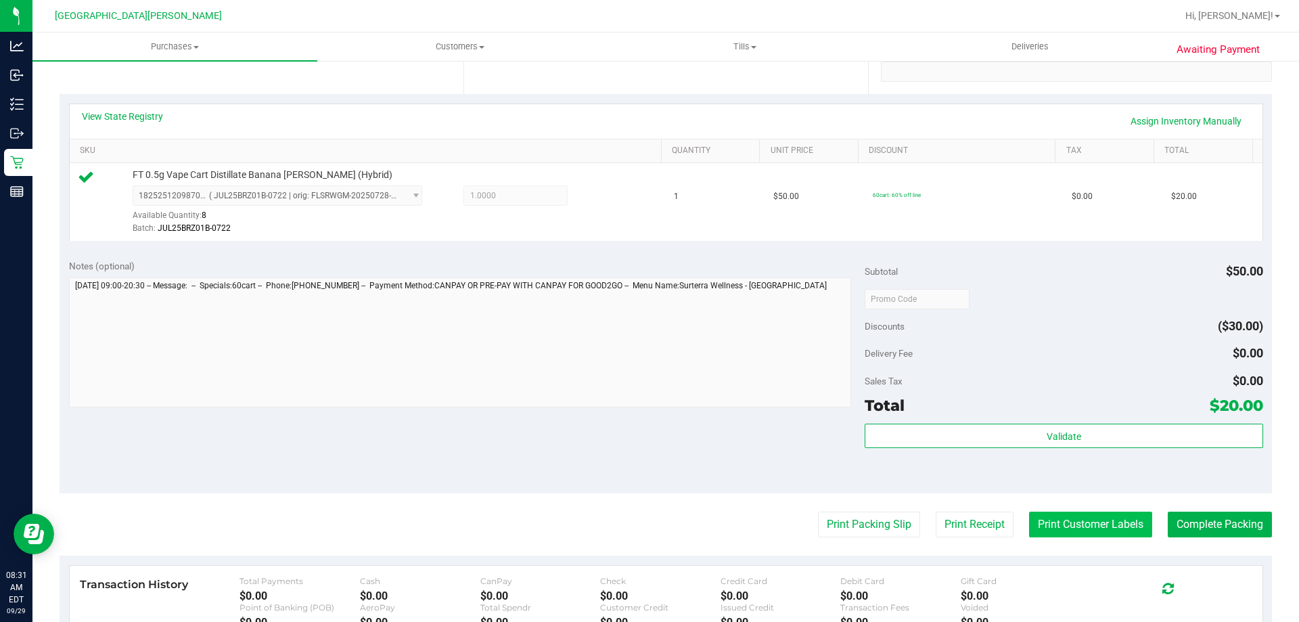
click at [1050, 513] on button "Print Customer Labels" at bounding box center [1090, 524] width 123 height 26
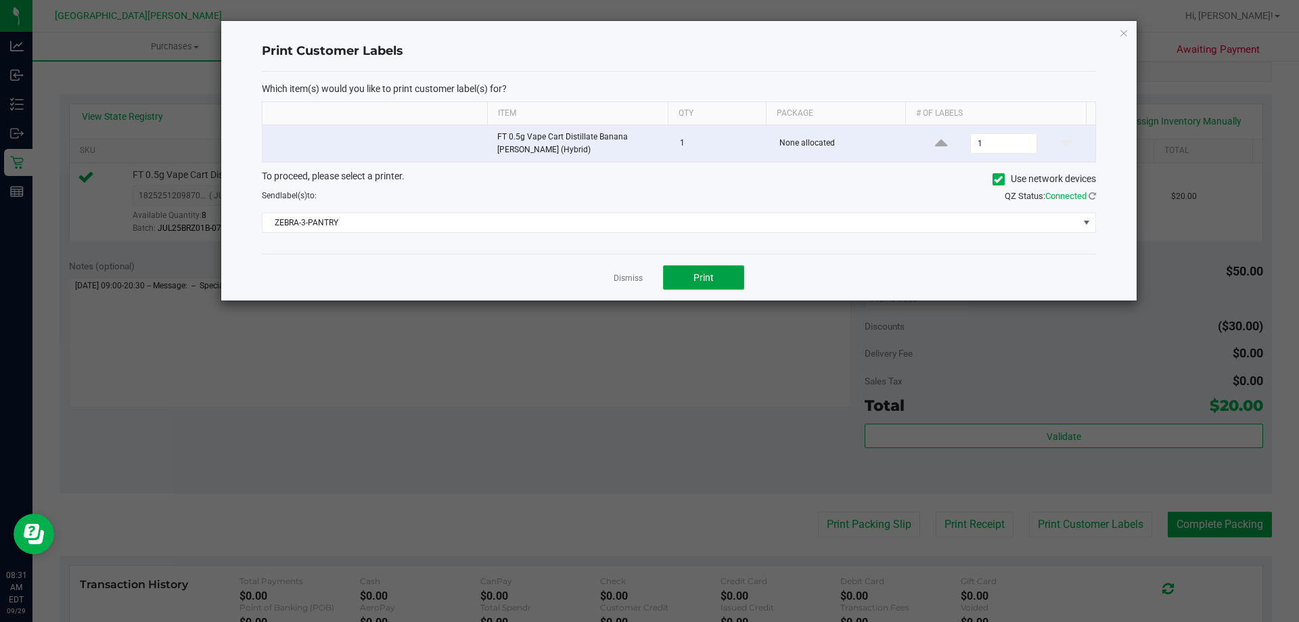
click at [714, 279] on button "Print" at bounding box center [703, 277] width 81 height 24
click at [642, 284] on app-cancel-button "Dismiss" at bounding box center [628, 278] width 29 height 14
click at [634, 281] on link "Dismiss" at bounding box center [628, 278] width 29 height 11
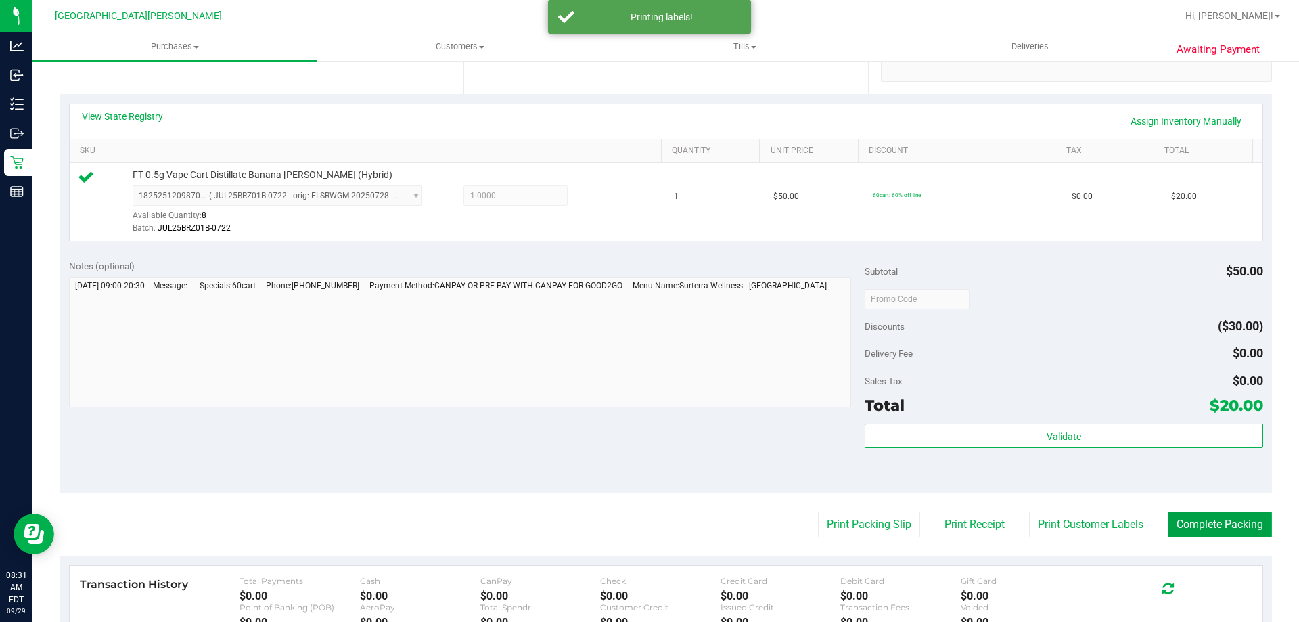
click at [1190, 518] on button "Complete Packing" at bounding box center [1220, 524] width 104 height 26
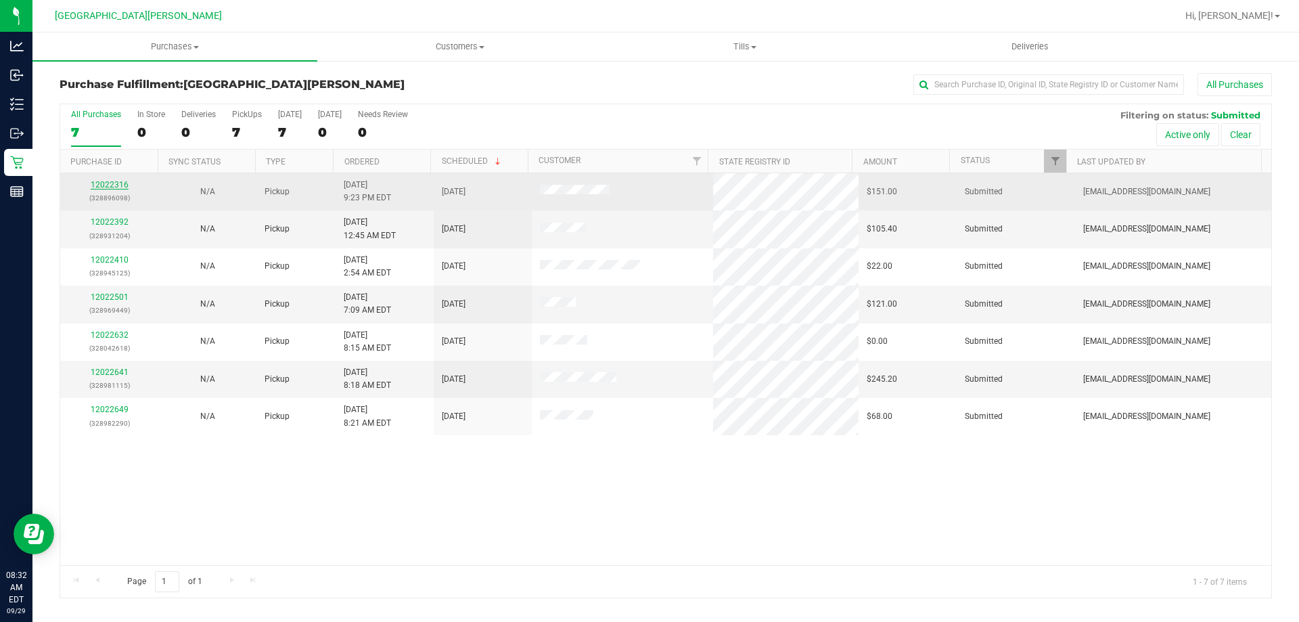
click at [106, 188] on link "12022316" at bounding box center [110, 184] width 38 height 9
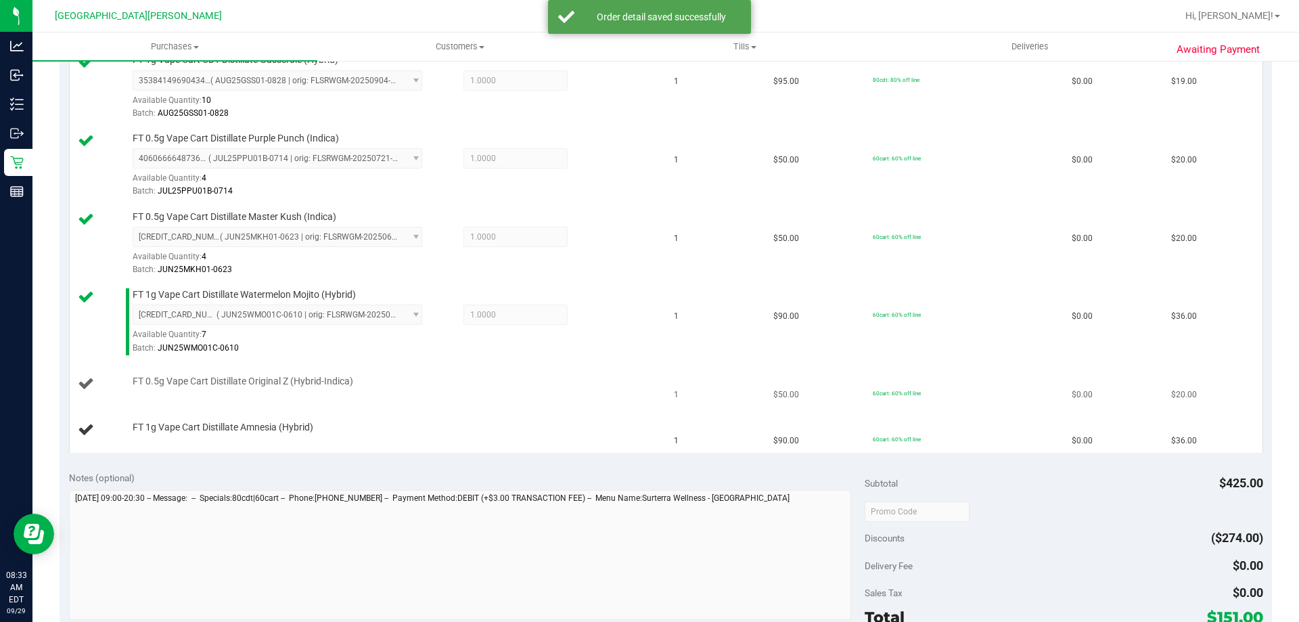
scroll to position [406, 0]
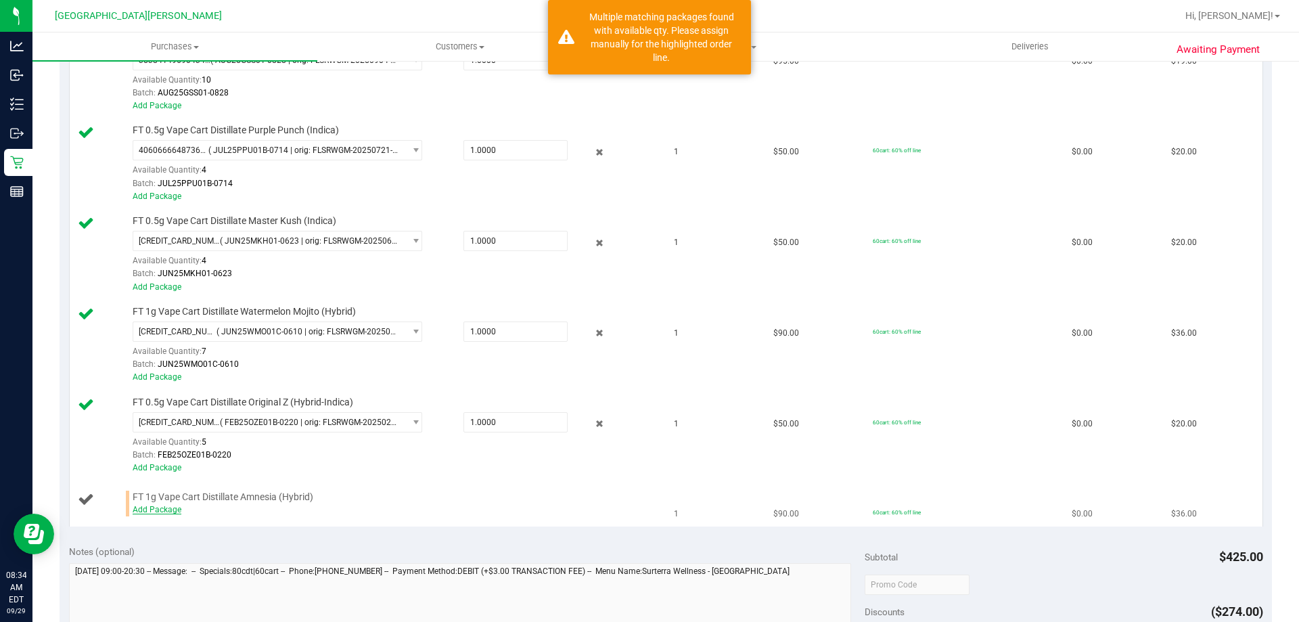
click at [160, 509] on link "Add Package" at bounding box center [157, 509] width 49 height 9
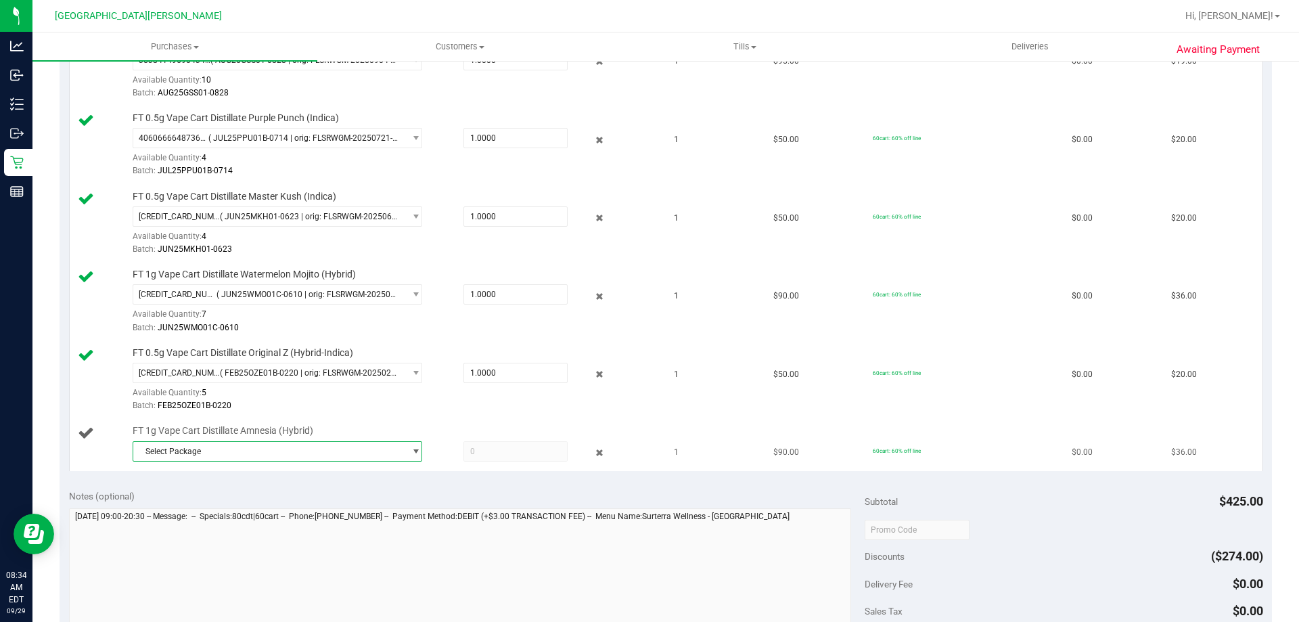
click at [218, 454] on span "Select Package" at bounding box center [268, 451] width 271 height 19
click at [207, 512] on li "0466850478024063 ( JUN25AMN01C-0630 | orig: FLSRWGM-20250707-1926 )" at bounding box center [274, 506] width 283 height 19
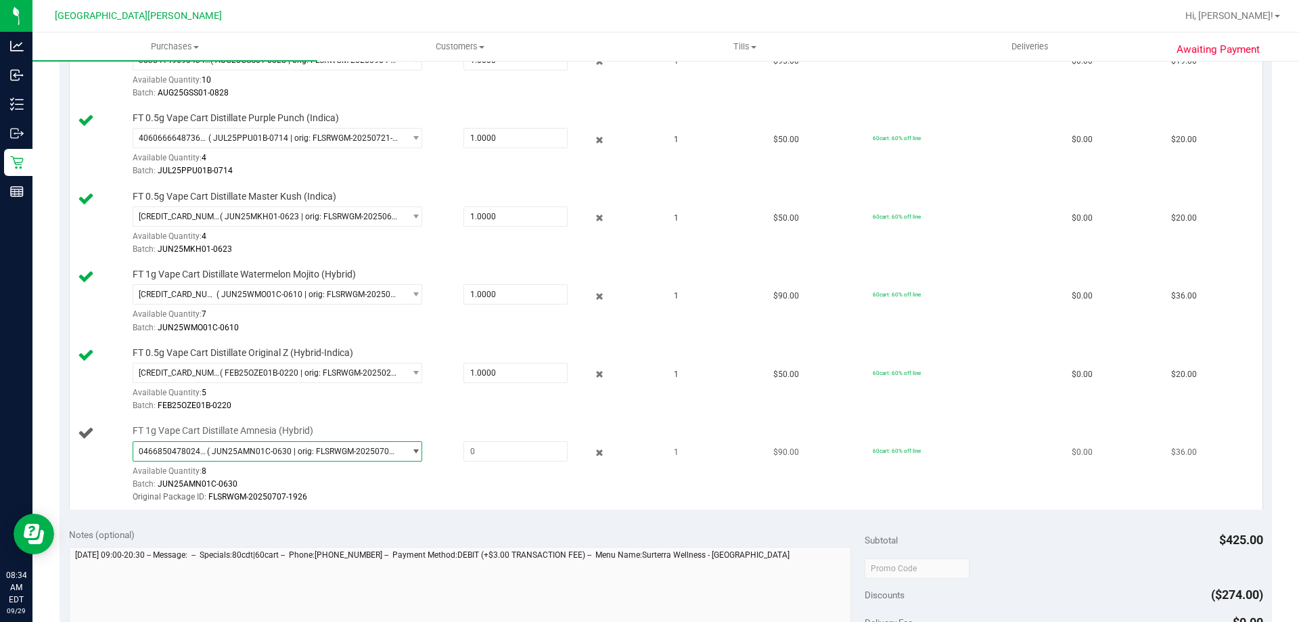
click at [219, 451] on span "( JUN25AMN01C-0630 | orig: FLSRWGM-20250707-1926 )" at bounding box center [303, 450] width 192 height 9
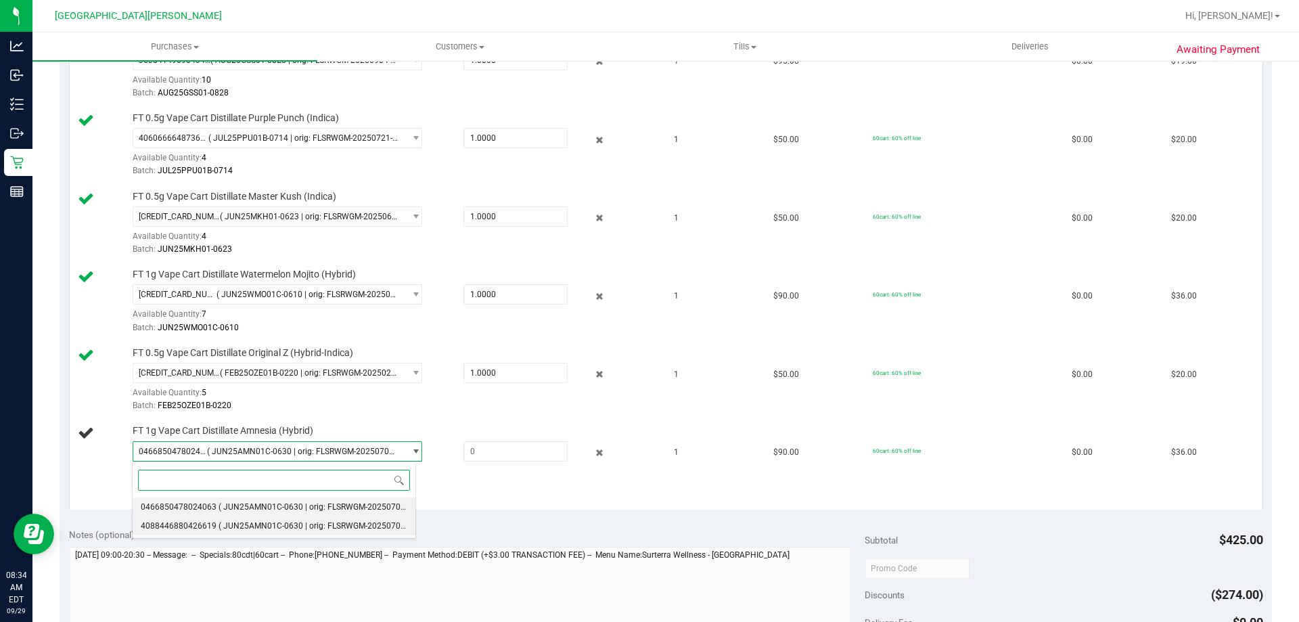
click at [211, 532] on li "4088446880426619 ( JUN25AMN01C-0630 | orig: FLSRWGM-20250707-1955 )" at bounding box center [274, 525] width 283 height 19
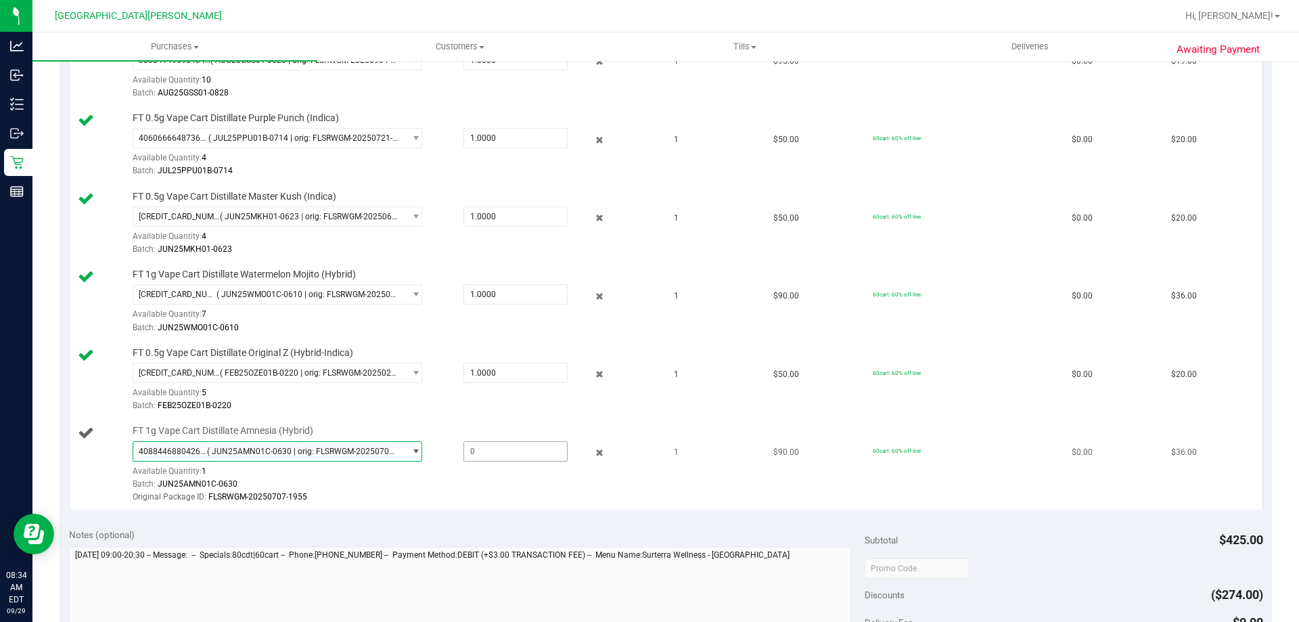
click at [492, 457] on span at bounding box center [515, 451] width 104 height 20
type input "1"
type input "1.0000"
click at [426, 459] on div "4088446880426619 ( JUN25AMN01C-0630 | orig: FLSRWGM-20250707-1955 ) 04668504780…" at bounding box center [285, 464] width 304 height 47
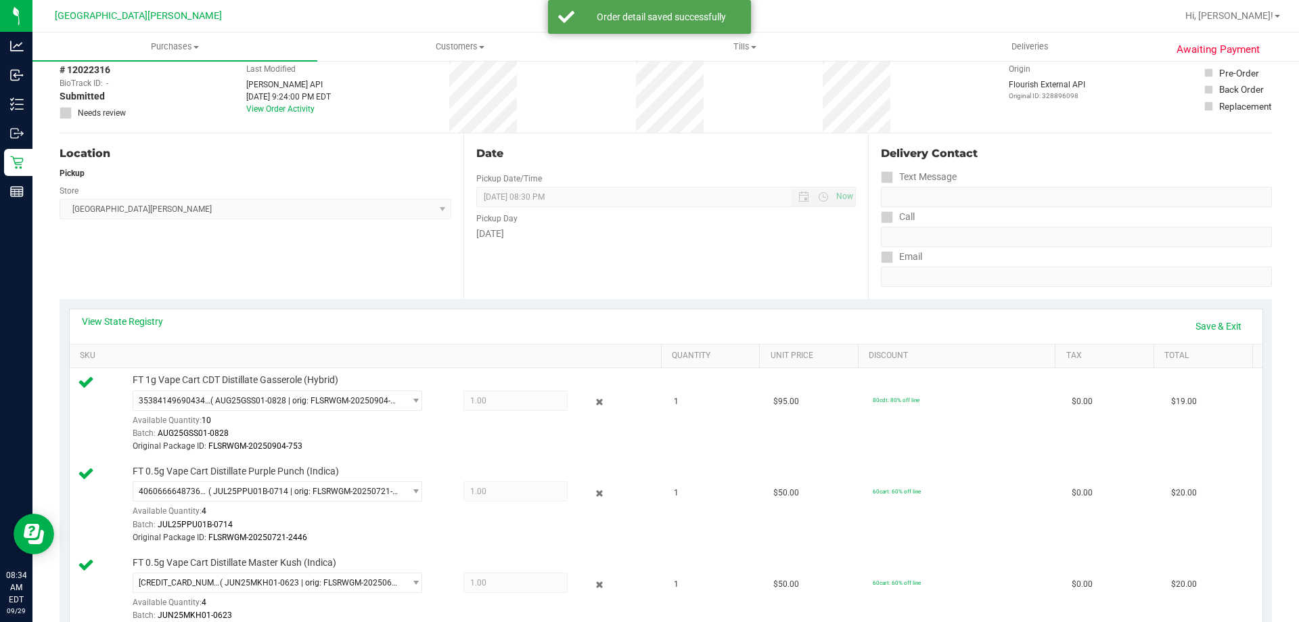
scroll to position [0, 0]
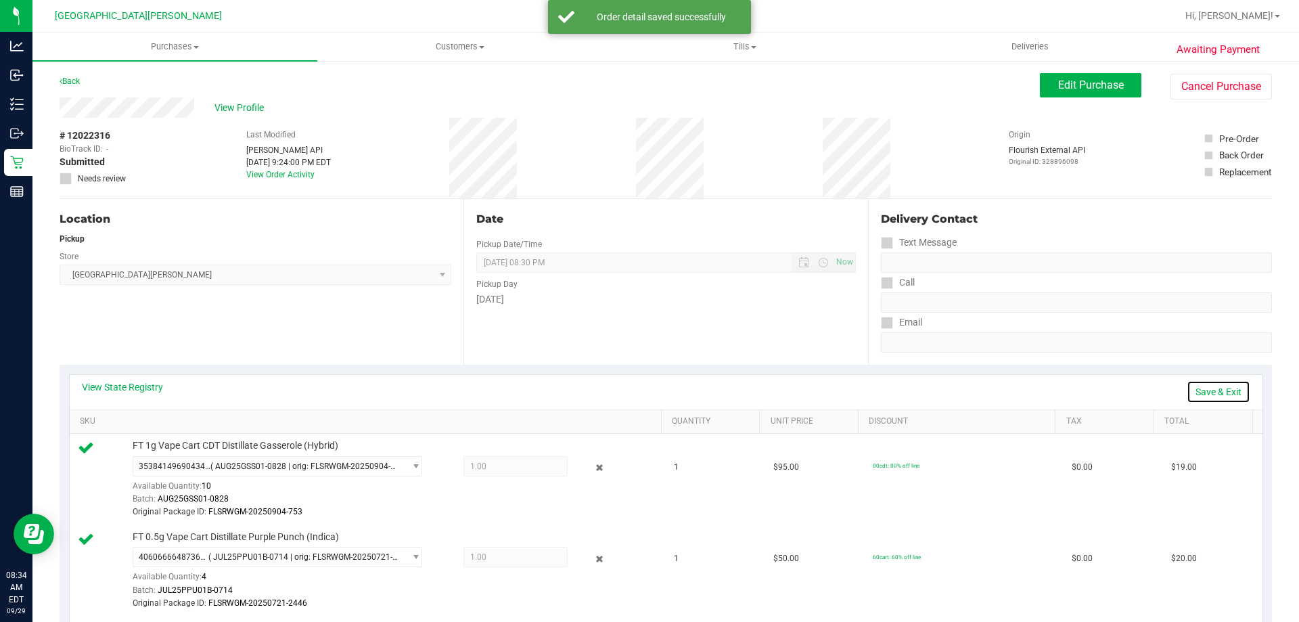
click at [1207, 389] on link "Save & Exit" at bounding box center [1218, 391] width 64 height 23
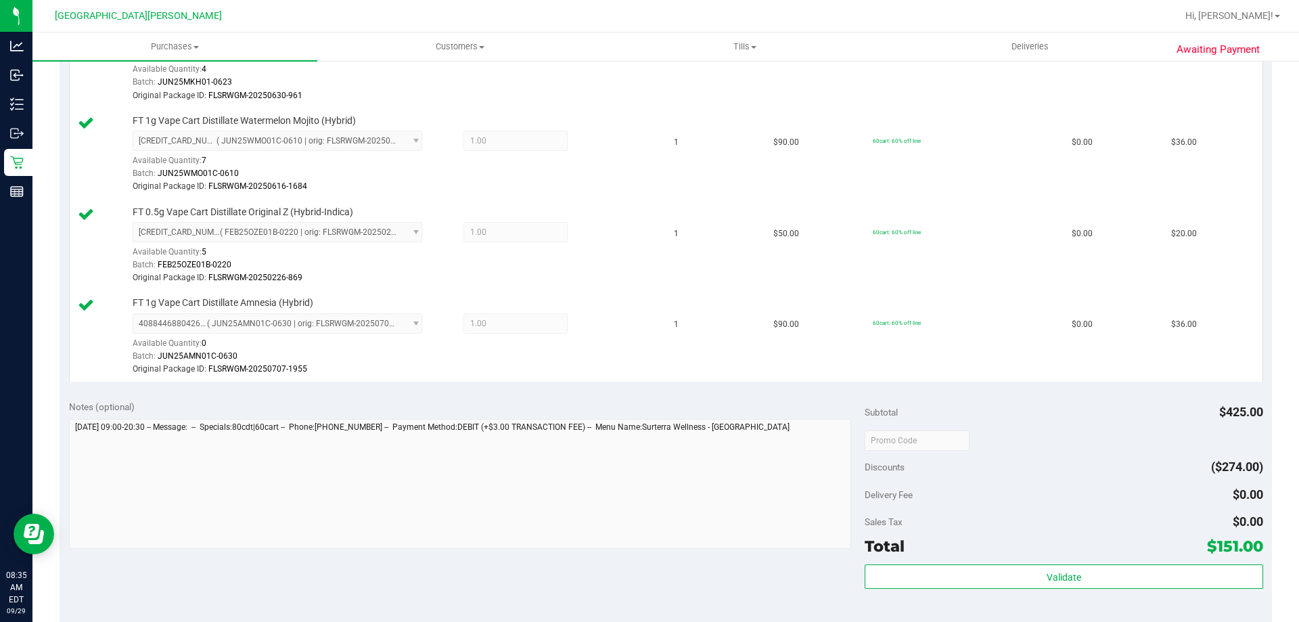
scroll to position [676, 0]
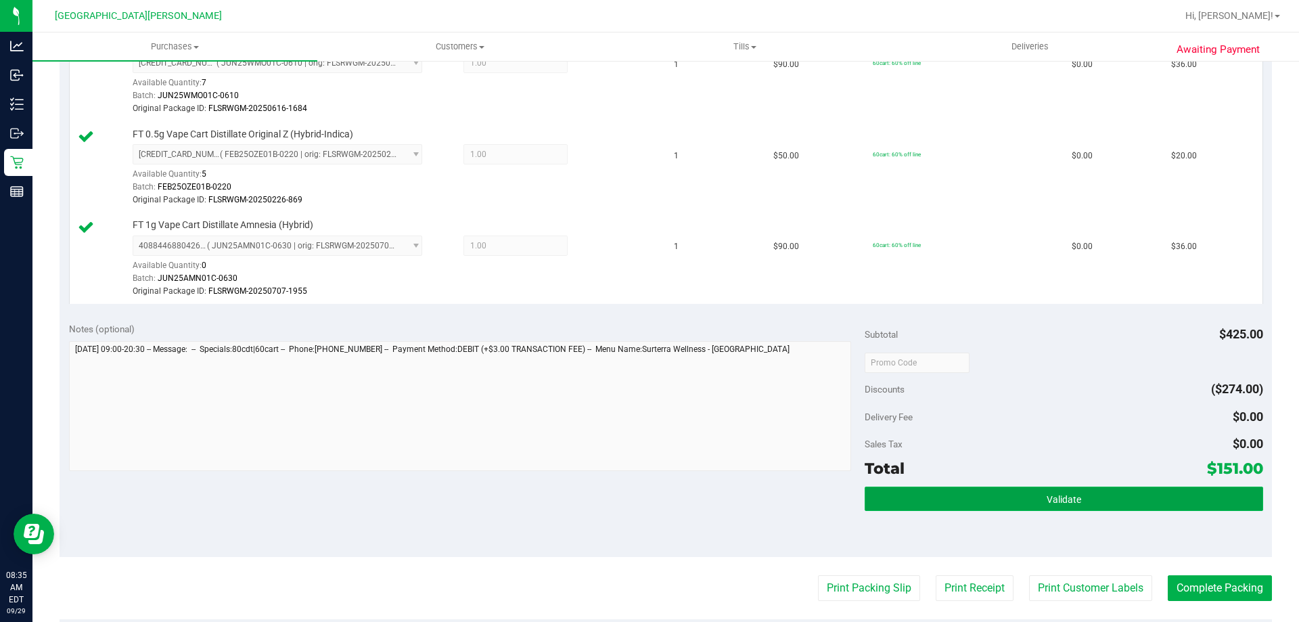
click at [950, 504] on button "Validate" at bounding box center [1063, 498] width 398 height 24
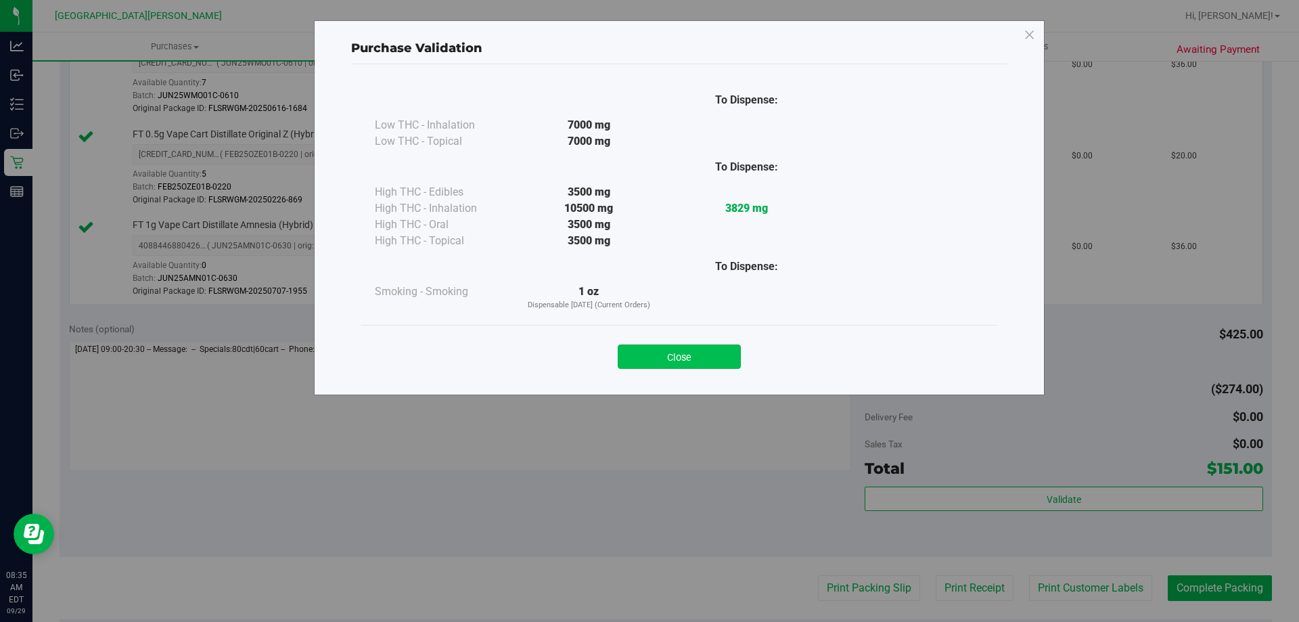
click at [654, 344] on button "Close" at bounding box center [679, 356] width 123 height 24
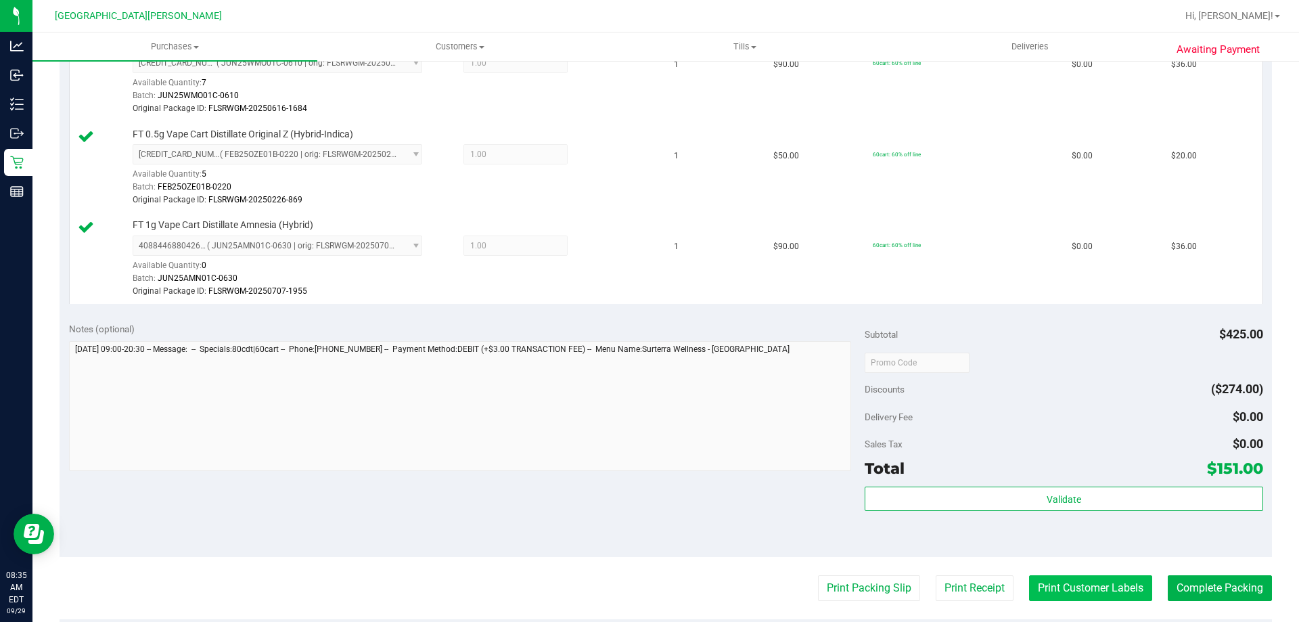
click at [1057, 588] on button "Print Customer Labels" at bounding box center [1090, 588] width 123 height 26
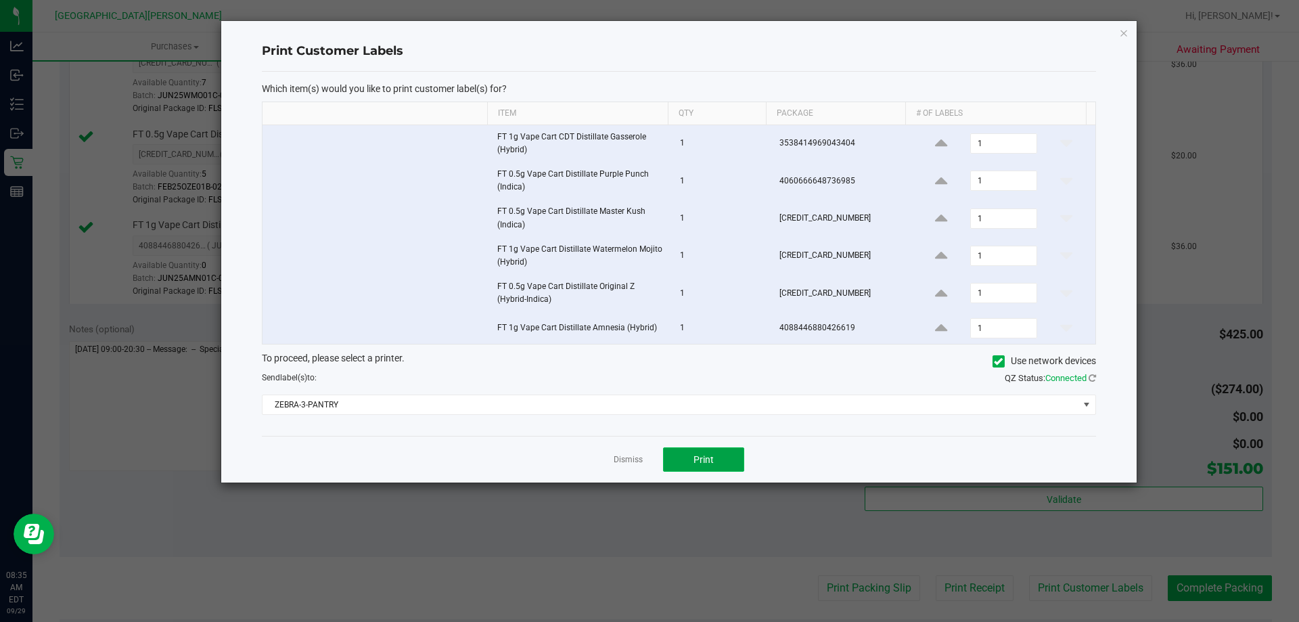
click at [686, 470] on button "Print" at bounding box center [703, 459] width 81 height 24
click at [618, 460] on link "Dismiss" at bounding box center [628, 459] width 29 height 11
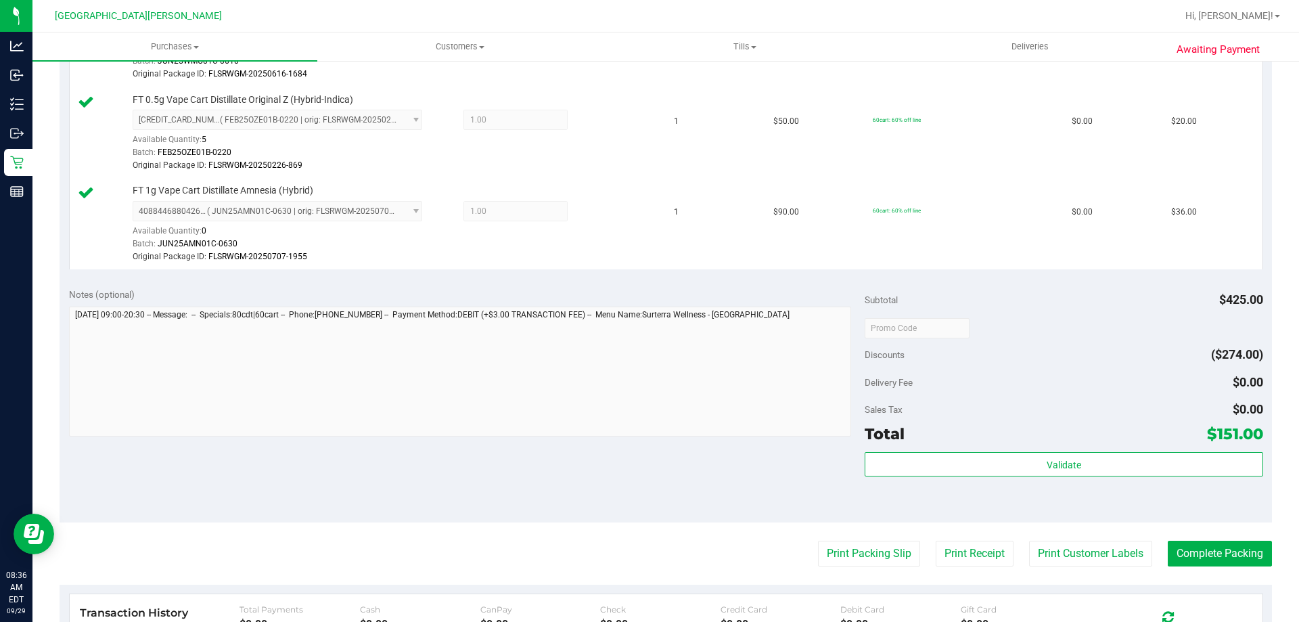
scroll to position [744, 0]
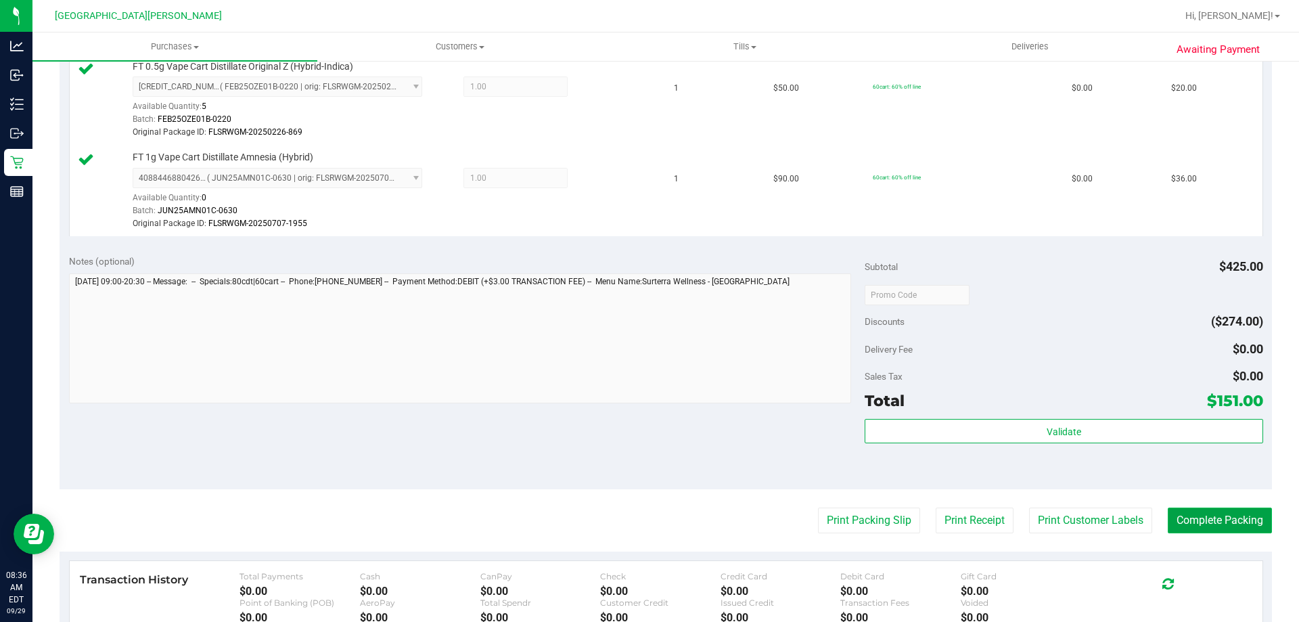
click at [1190, 527] on button "Complete Packing" at bounding box center [1220, 520] width 104 height 26
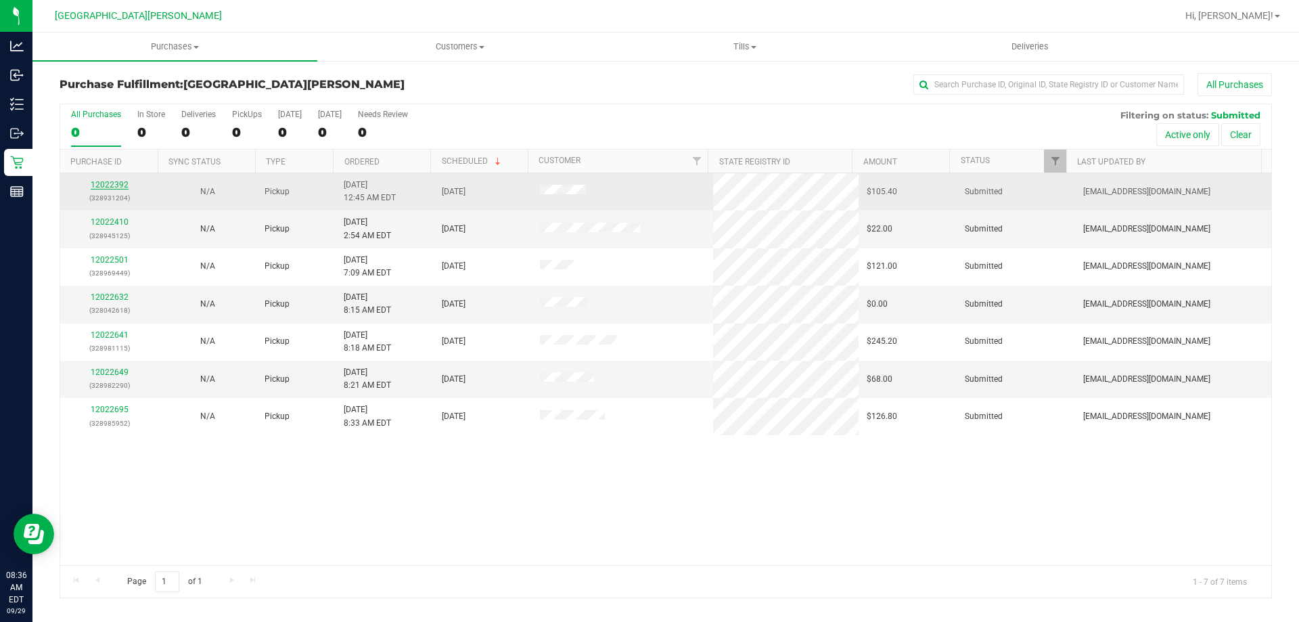
click at [101, 185] on link "12022392" at bounding box center [110, 184] width 38 height 9
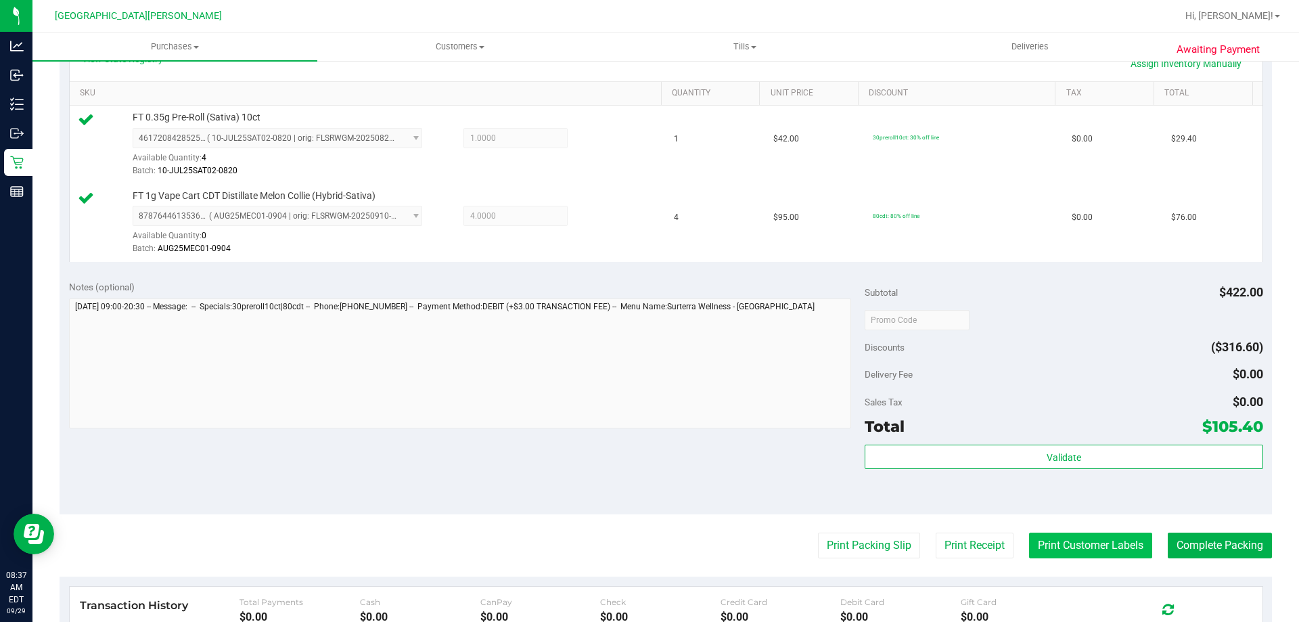
scroll to position [406, 0]
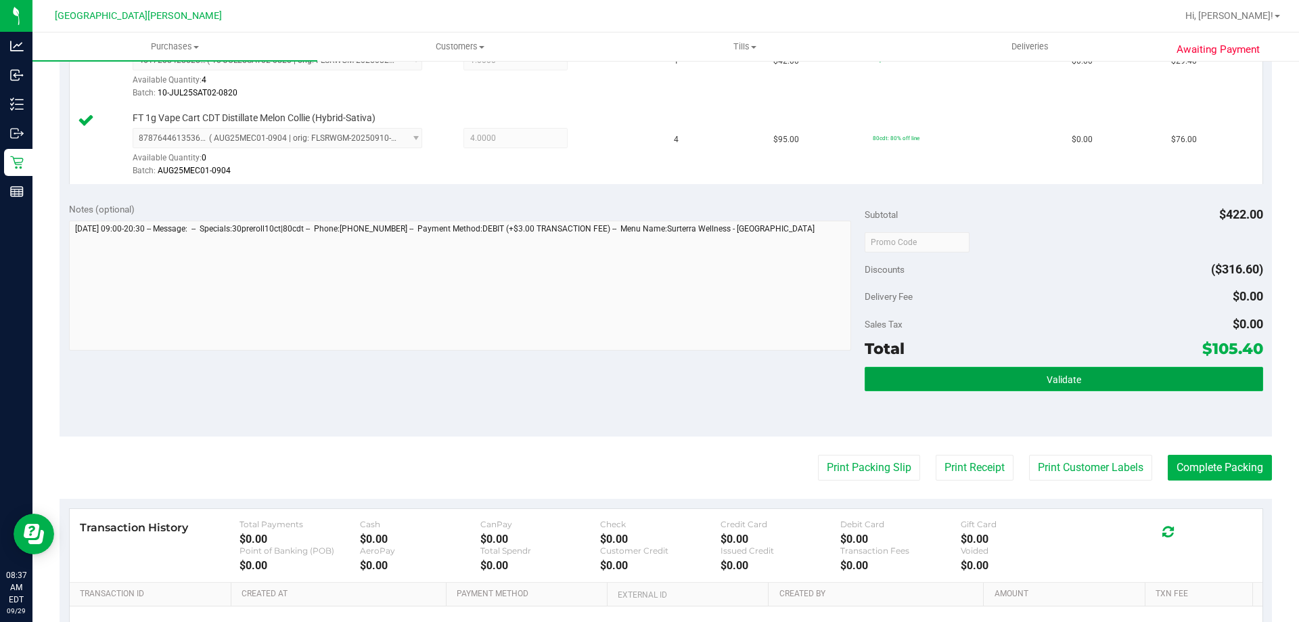
click at [1026, 382] on button "Validate" at bounding box center [1063, 379] width 398 height 24
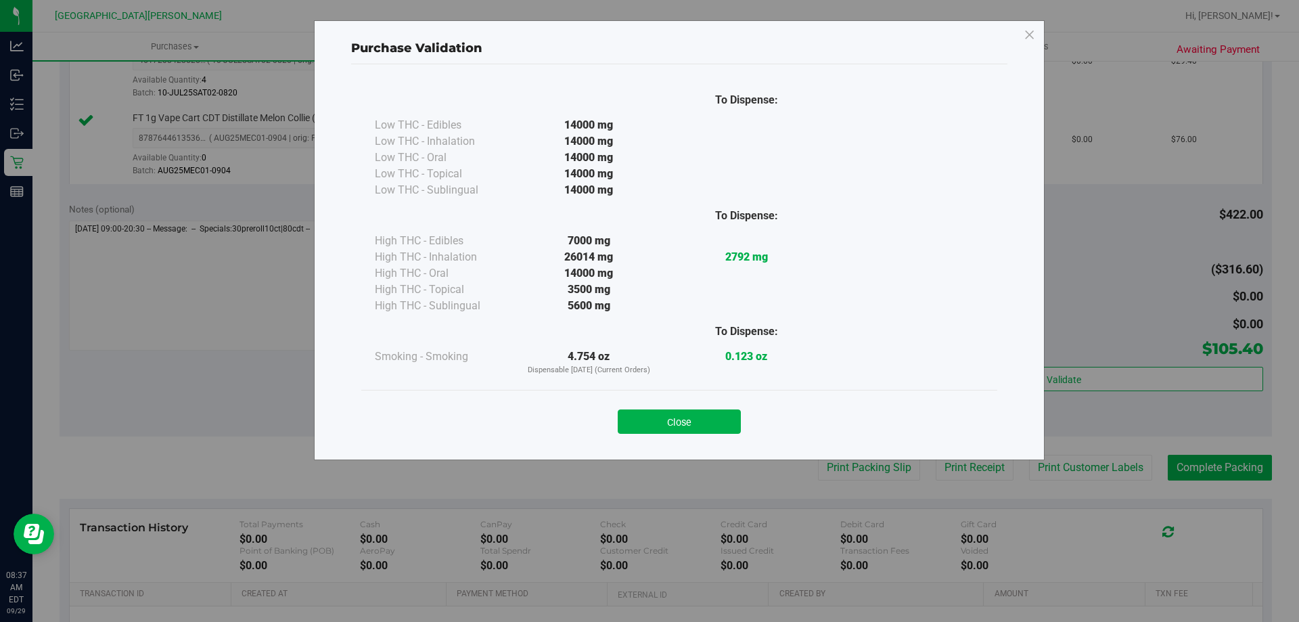
click at [716, 417] on button "Close" at bounding box center [679, 421] width 123 height 24
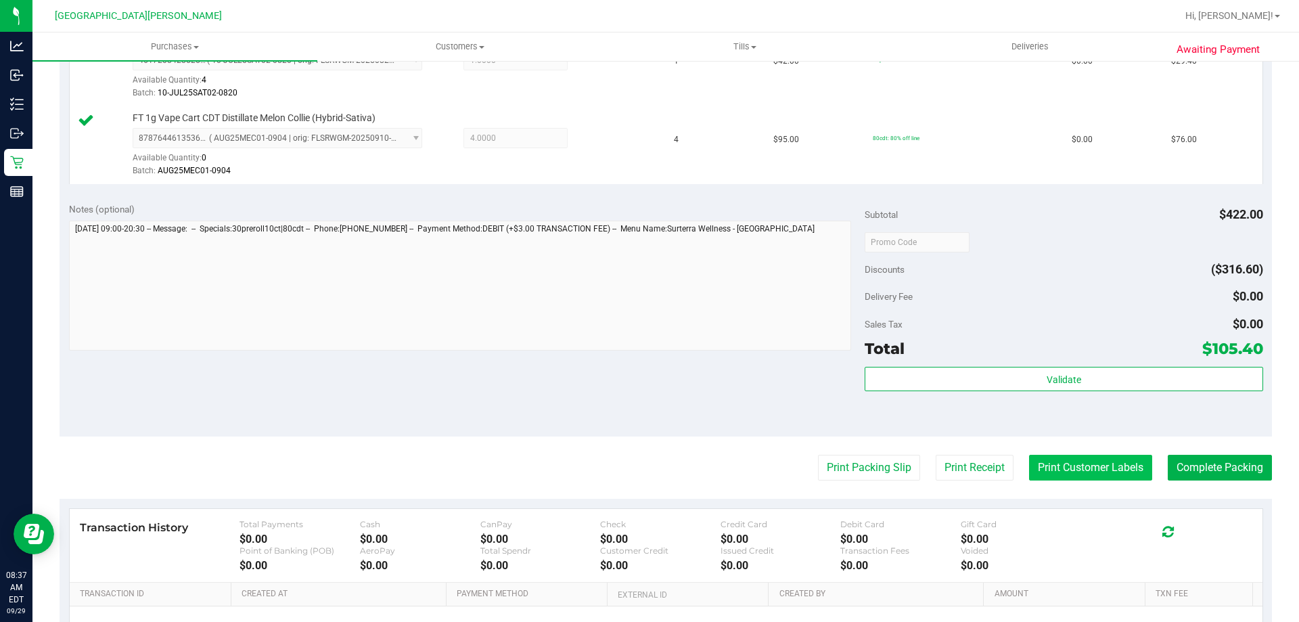
click at [1039, 457] on button "Print Customer Labels" at bounding box center [1090, 468] width 123 height 26
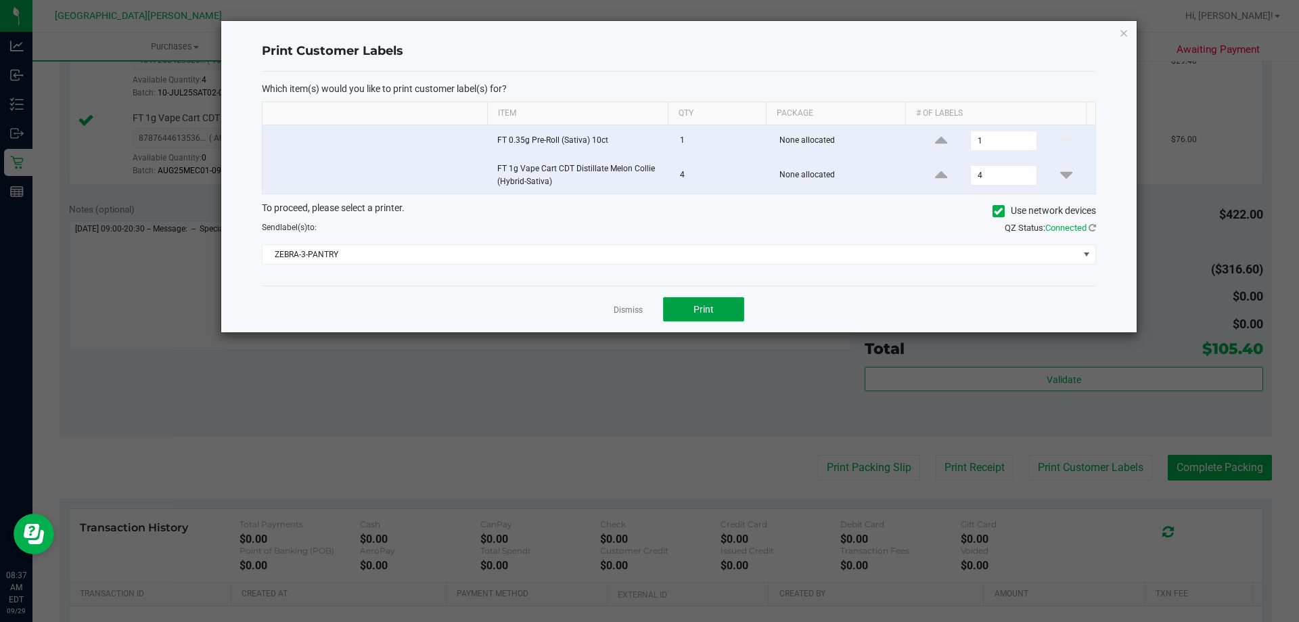
click at [718, 310] on button "Print" at bounding box center [703, 309] width 81 height 24
click at [611, 308] on div "Dismiss Print" at bounding box center [679, 308] width 834 height 47
click at [622, 308] on link "Dismiss" at bounding box center [628, 309] width 29 height 11
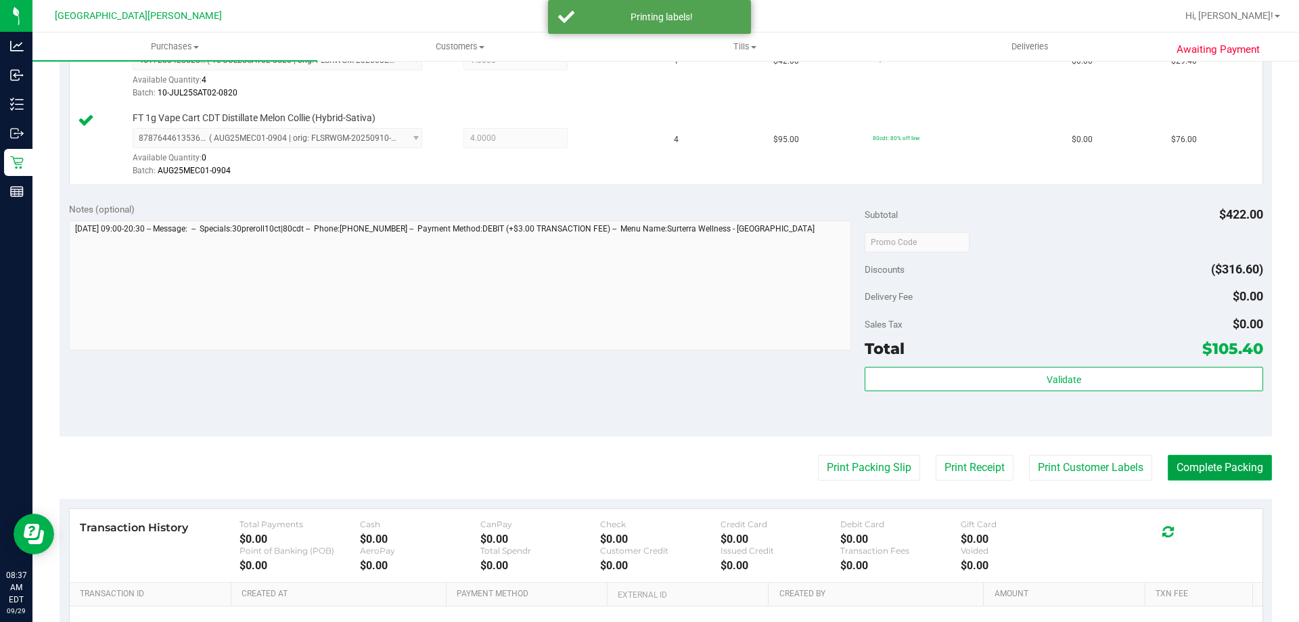
click at [1197, 478] on button "Complete Packing" at bounding box center [1220, 468] width 104 height 26
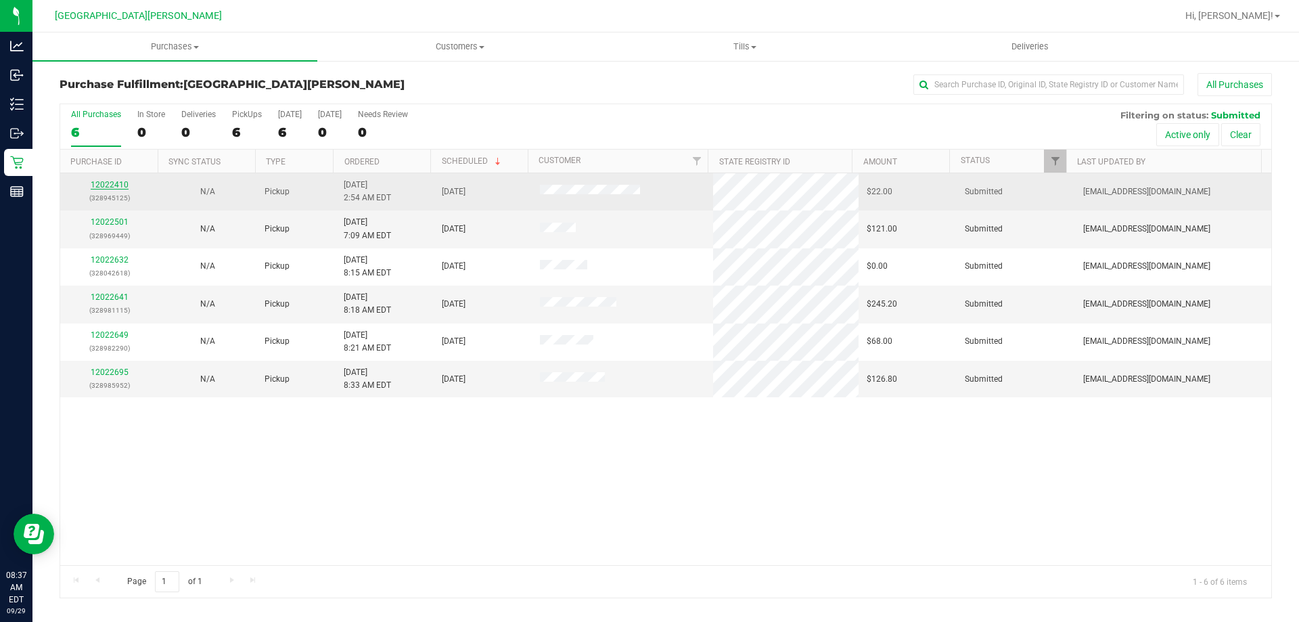
click at [112, 181] on link "12022410" at bounding box center [110, 184] width 38 height 9
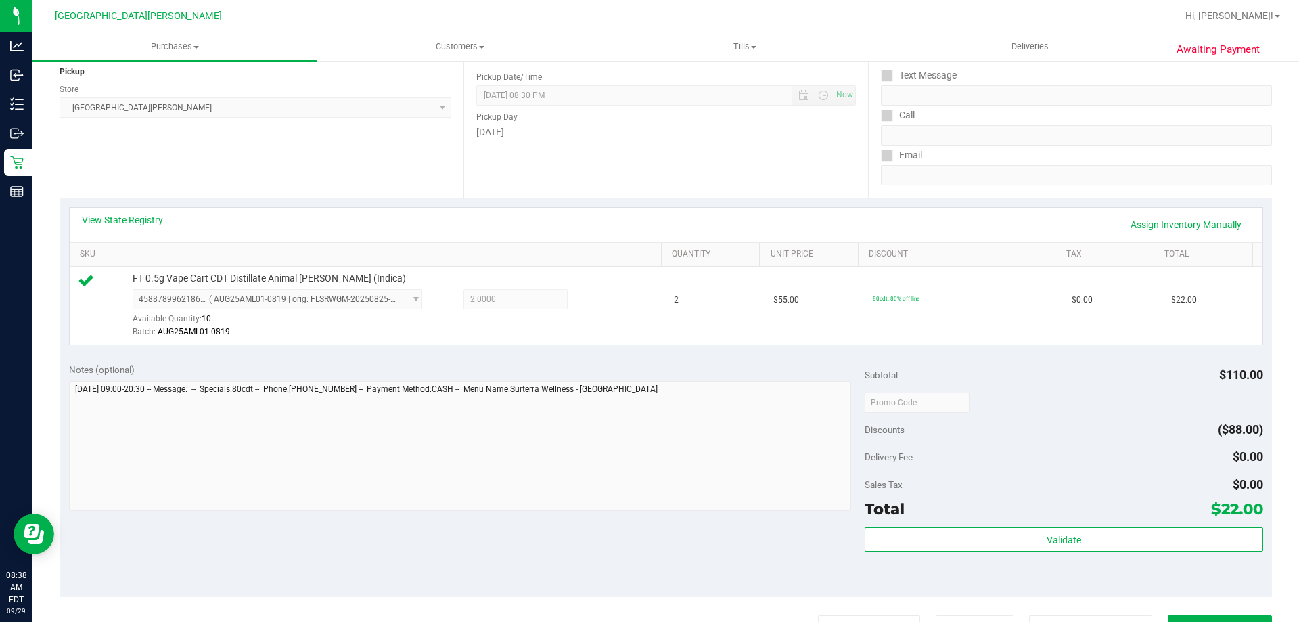
scroll to position [271, 0]
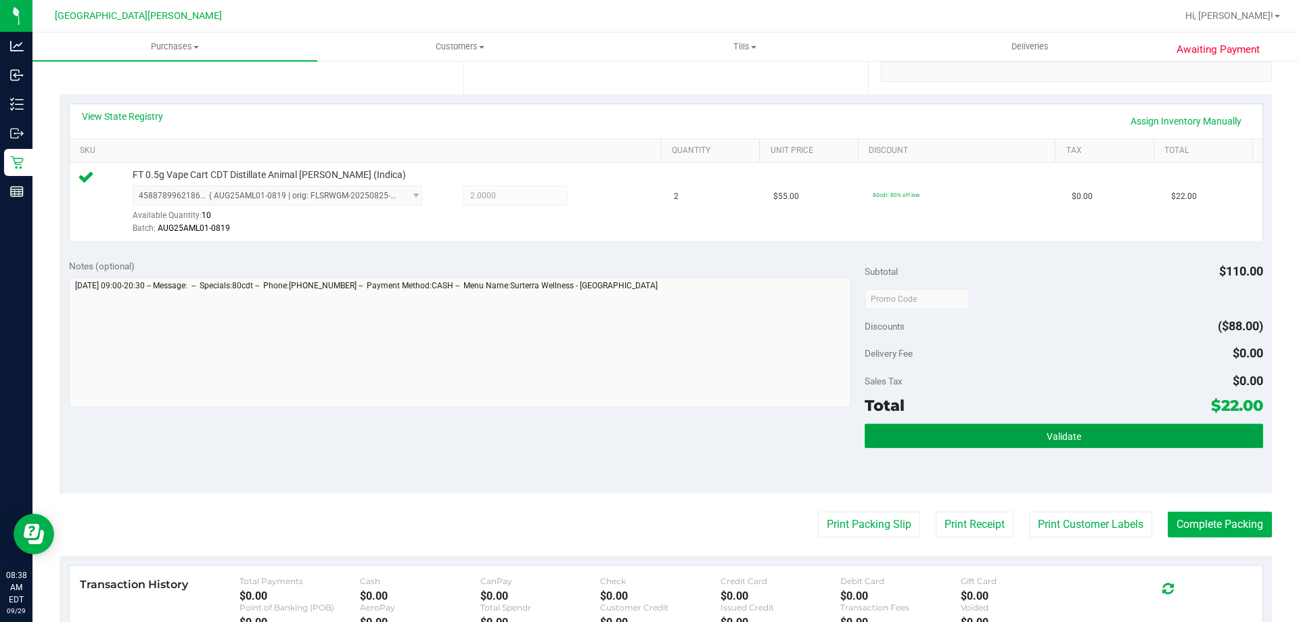
click at [1076, 439] on button "Validate" at bounding box center [1063, 435] width 398 height 24
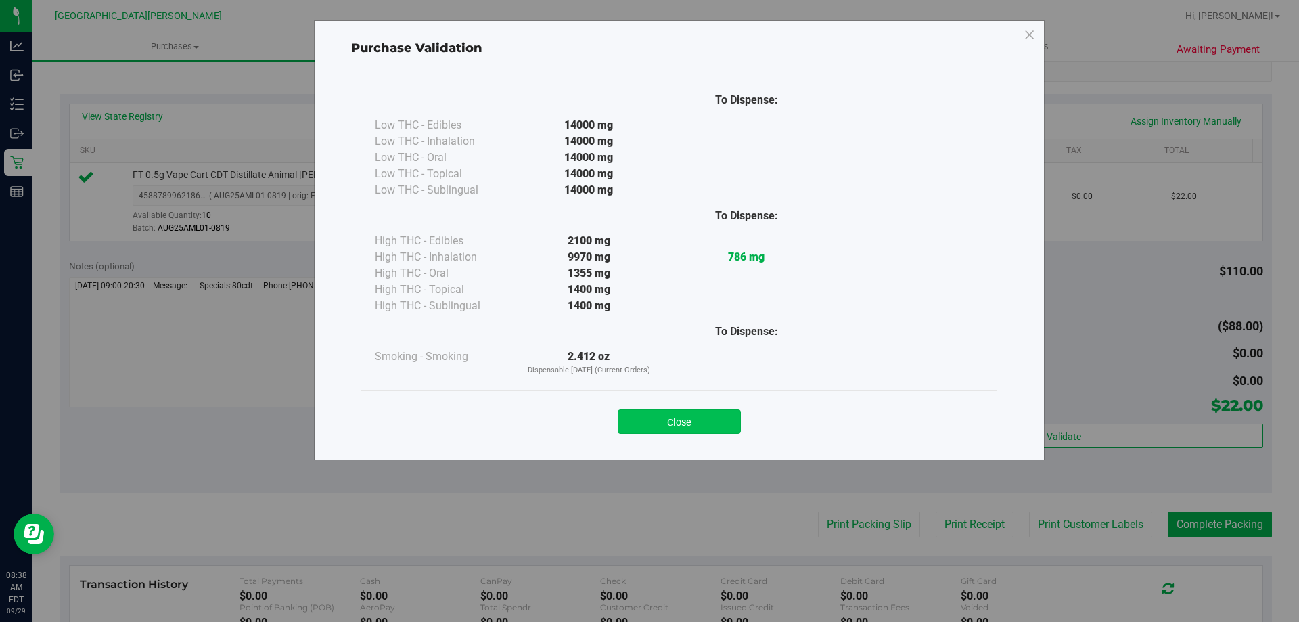
click at [666, 417] on button "Close" at bounding box center [679, 421] width 123 height 24
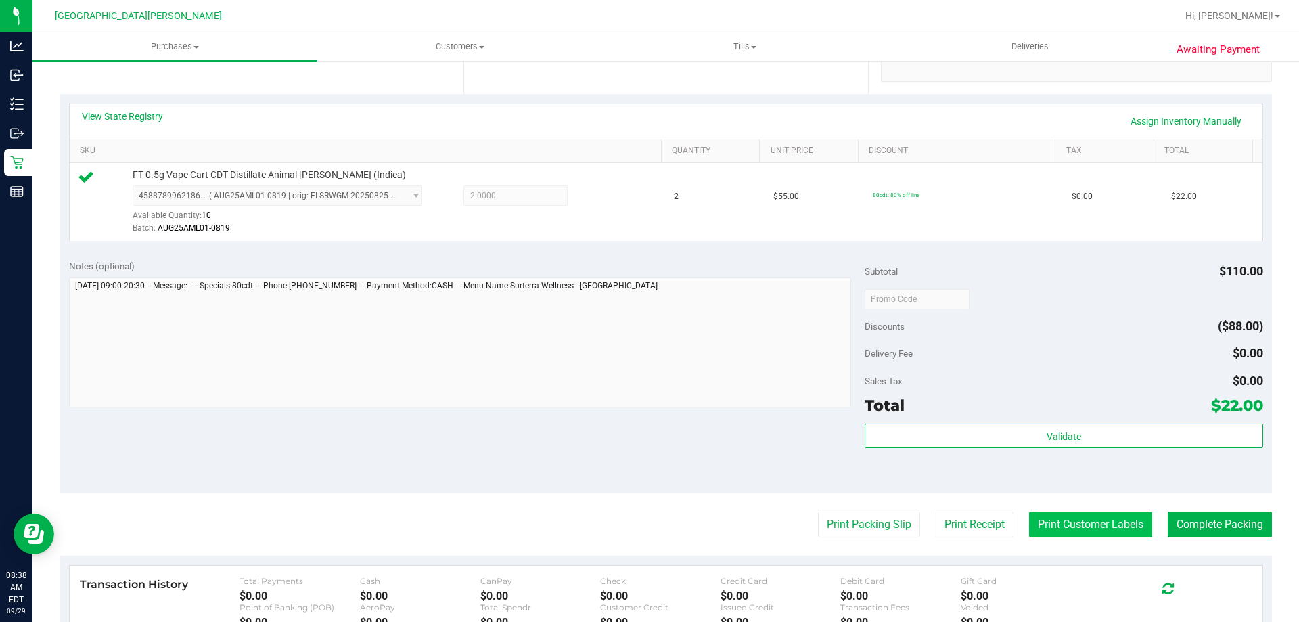
click at [1050, 523] on button "Print Customer Labels" at bounding box center [1090, 524] width 123 height 26
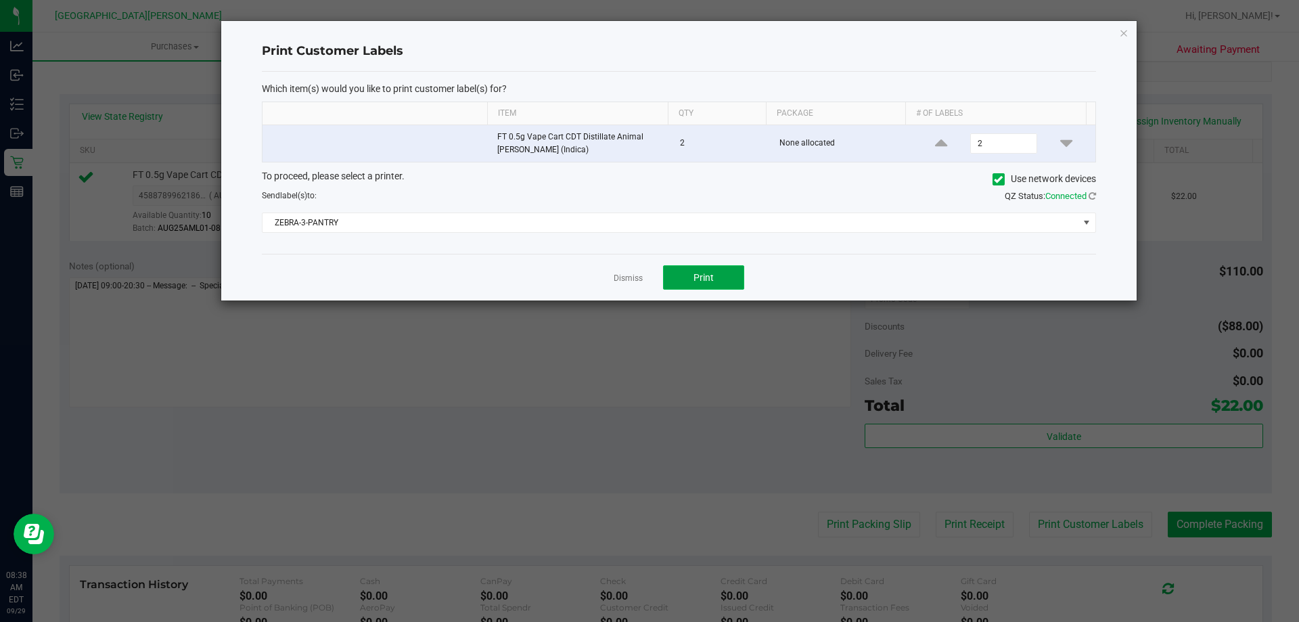
click at [698, 279] on span "Print" at bounding box center [703, 277] width 20 height 11
click at [639, 279] on link "Dismiss" at bounding box center [628, 278] width 29 height 11
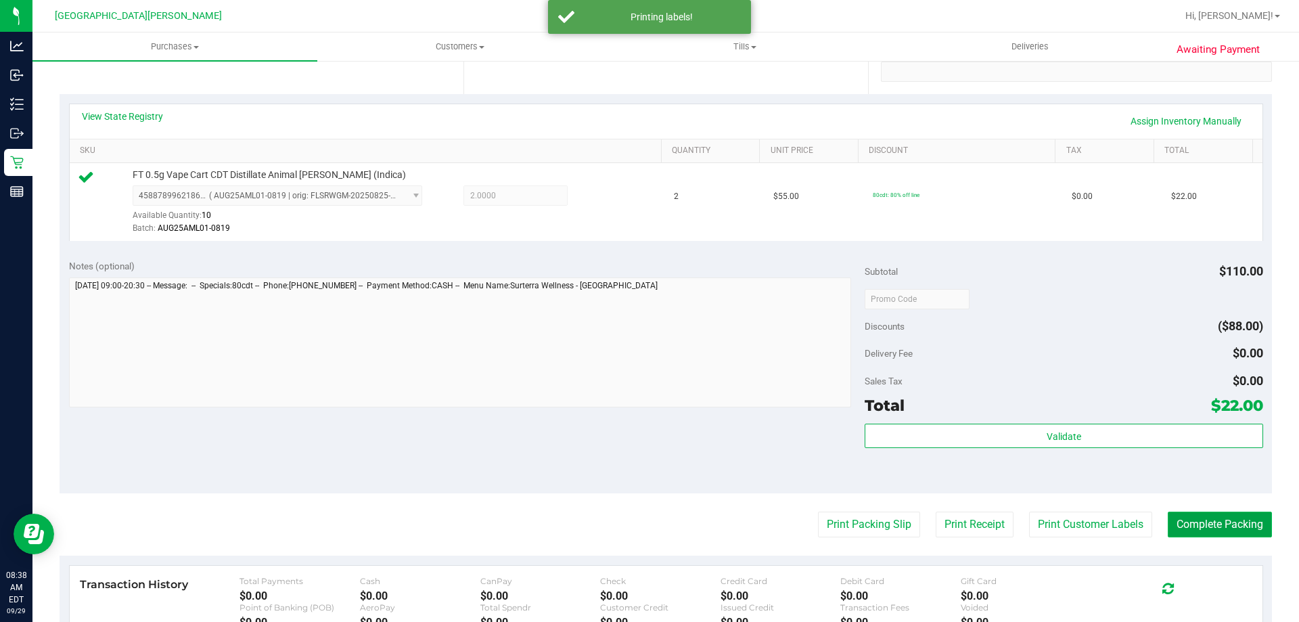
click at [1199, 524] on button "Complete Packing" at bounding box center [1220, 524] width 104 height 26
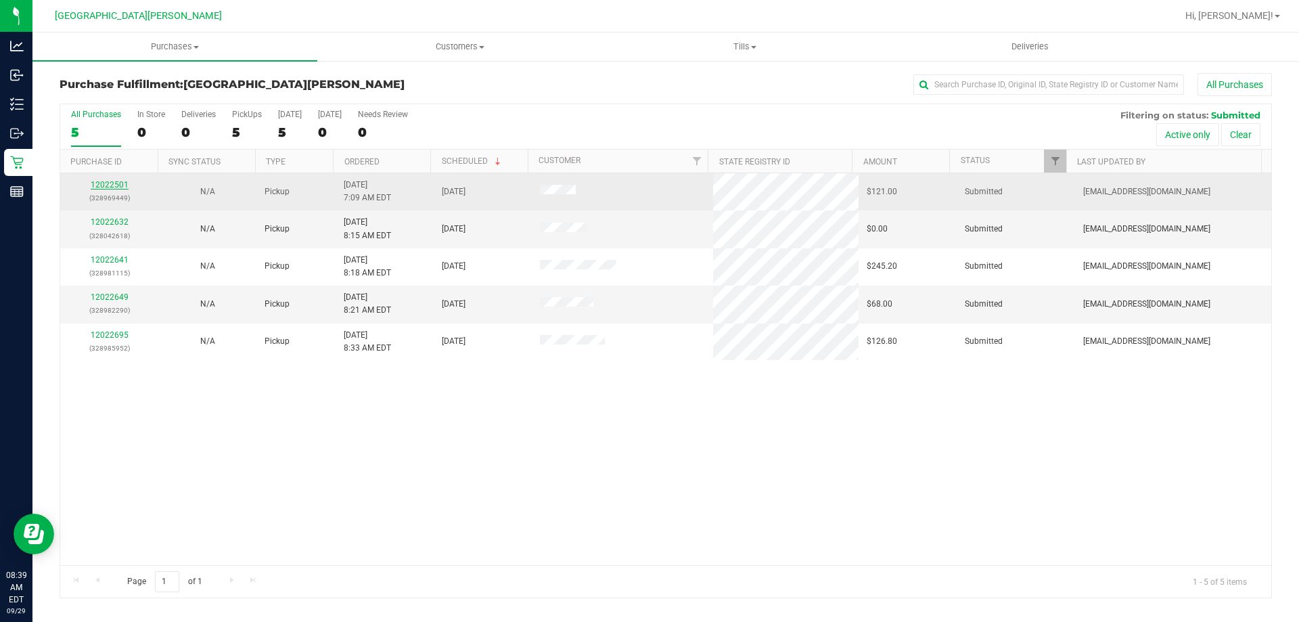
click at [110, 187] on link "12022501" at bounding box center [110, 184] width 38 height 9
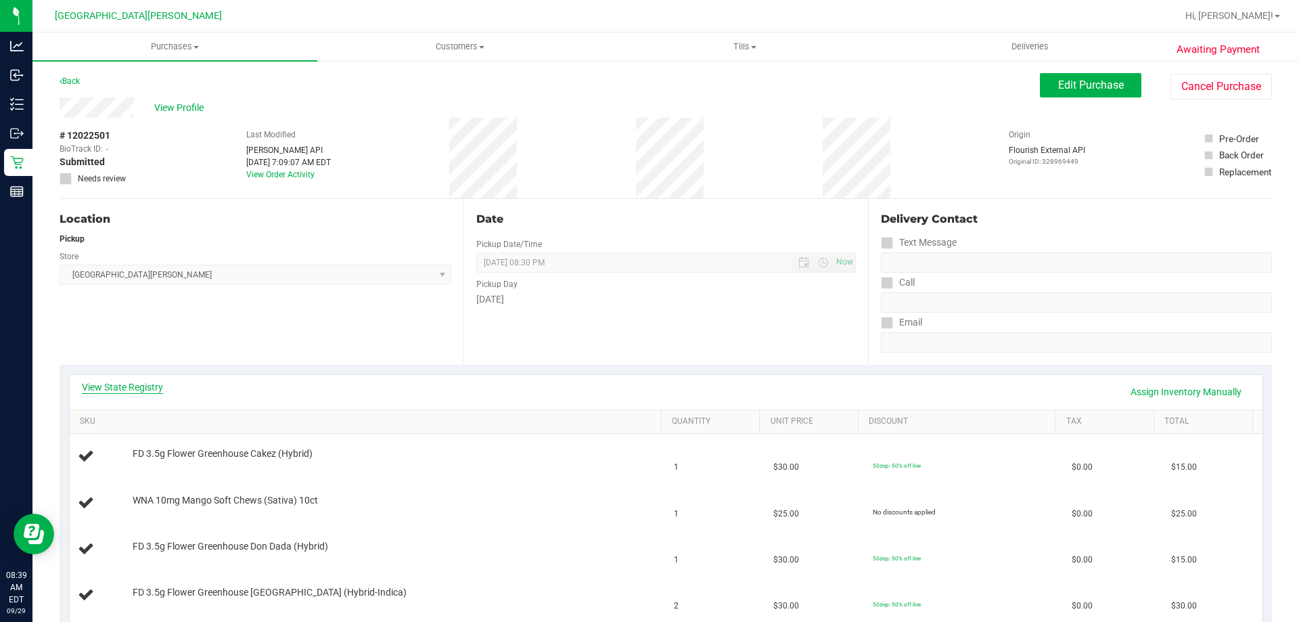
click at [109, 384] on link "View State Registry" at bounding box center [122, 387] width 81 height 14
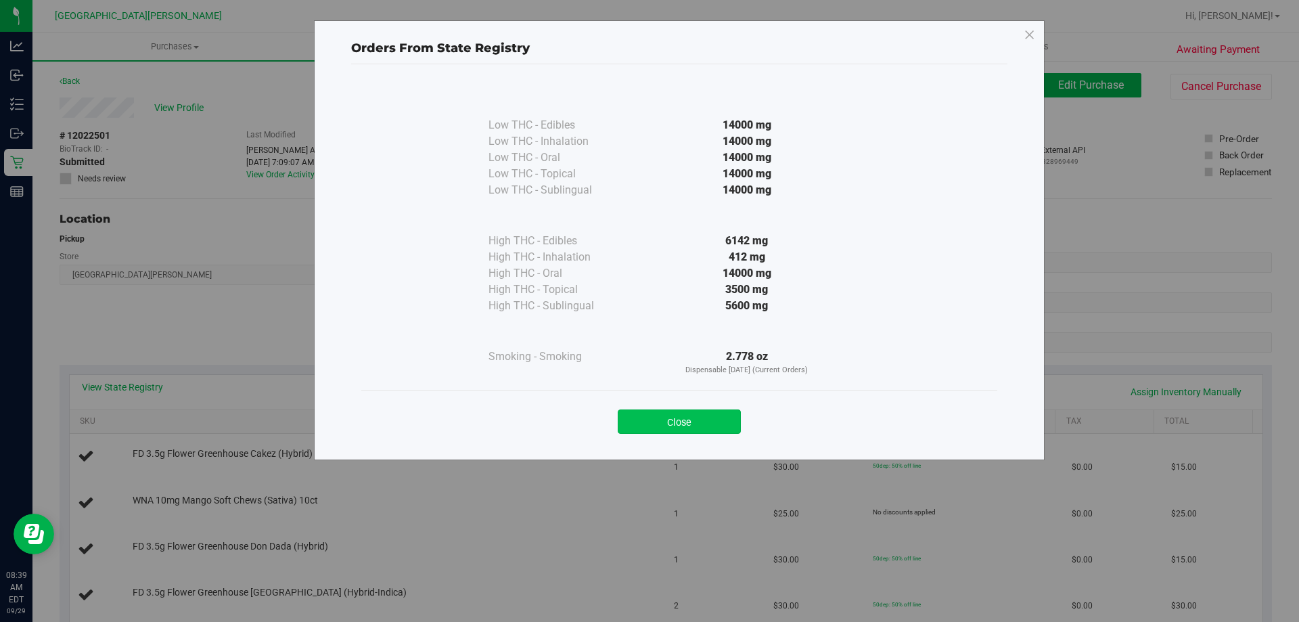
click at [676, 427] on button "Close" at bounding box center [679, 421] width 123 height 24
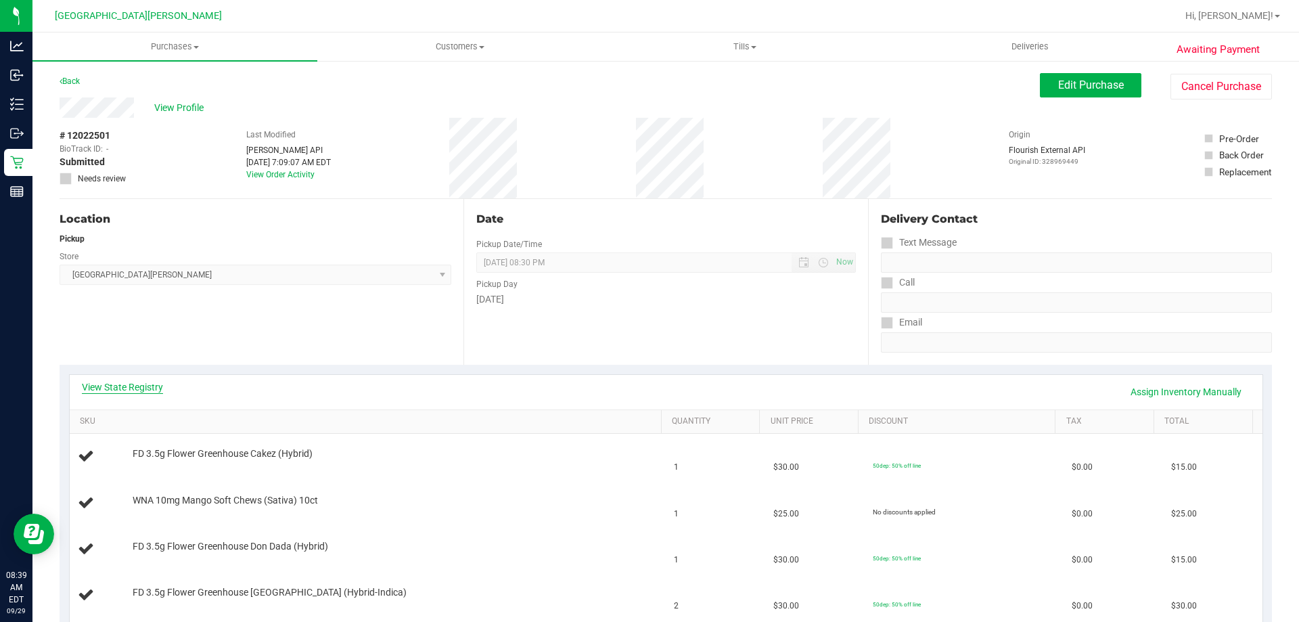
click at [135, 380] on link "View State Registry" at bounding box center [122, 387] width 81 height 14
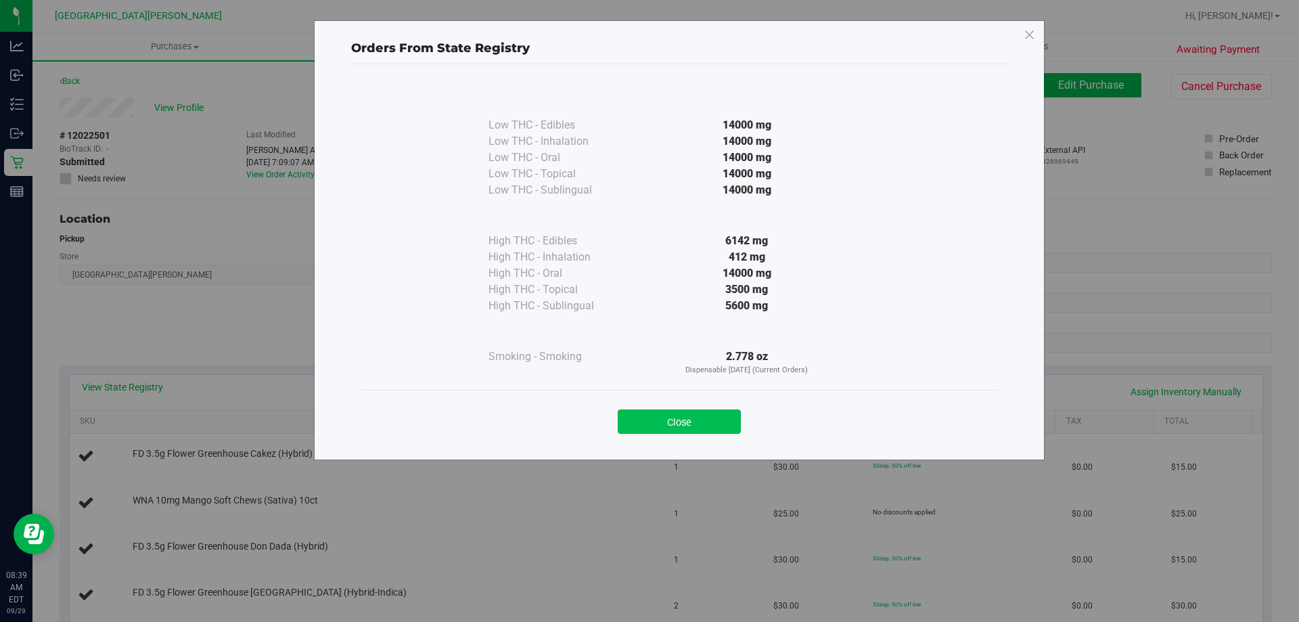
click at [703, 433] on button "Close" at bounding box center [679, 421] width 123 height 24
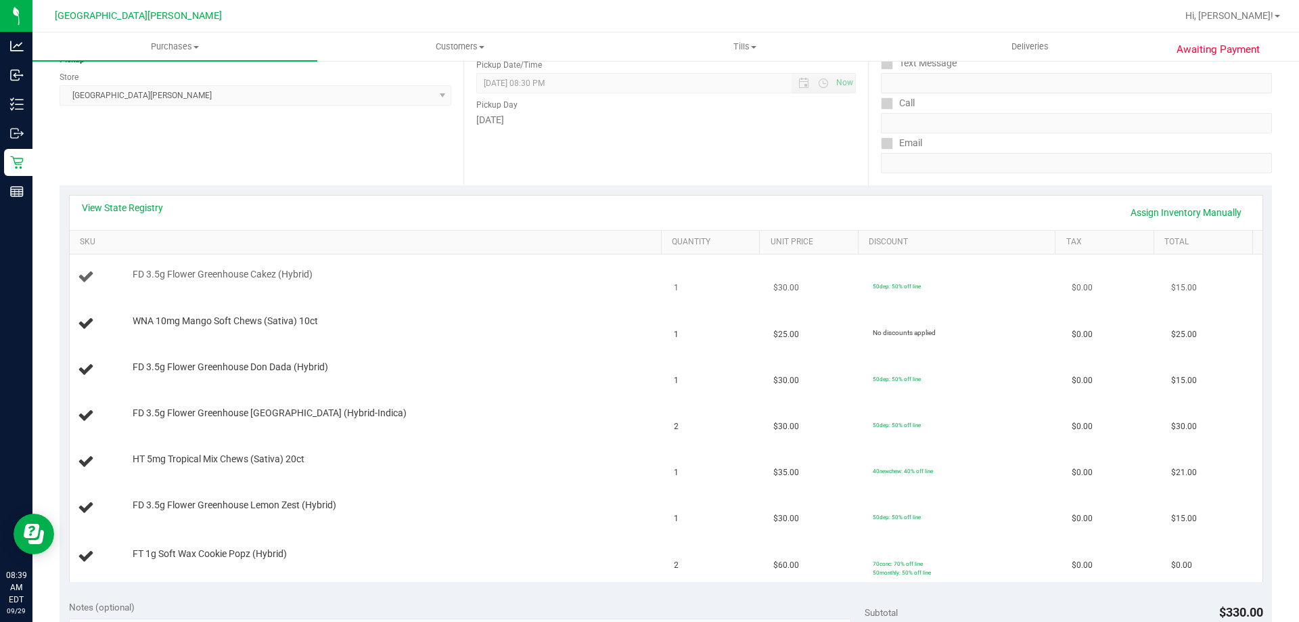
scroll to position [203, 0]
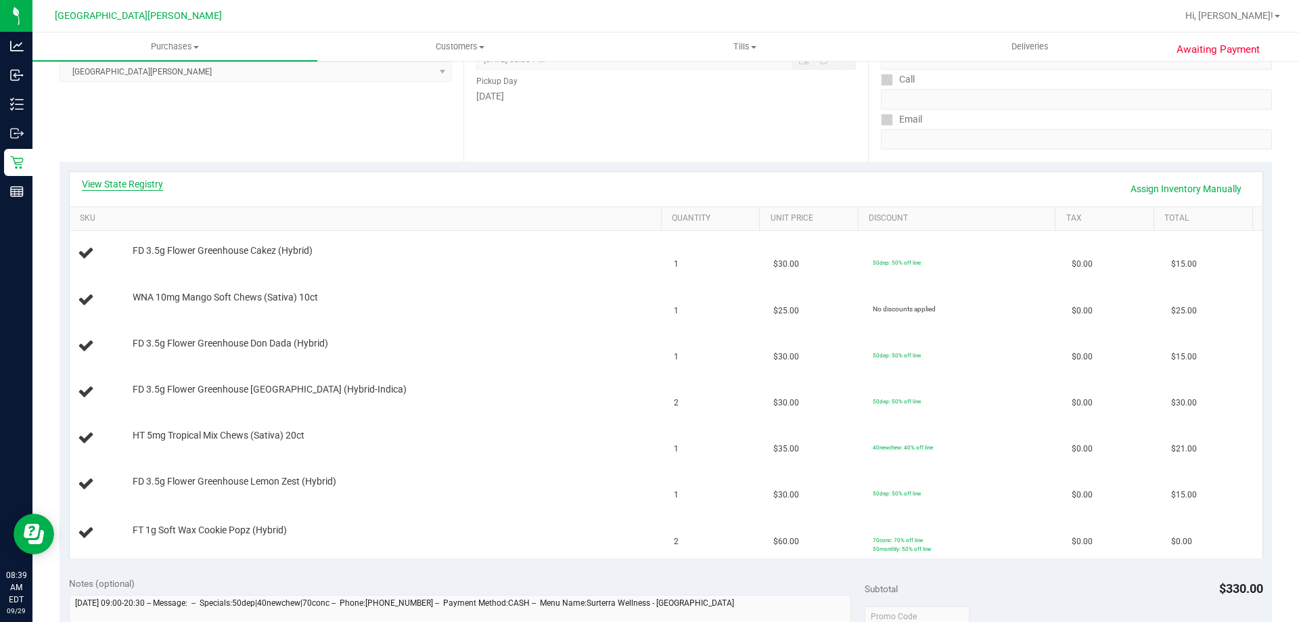
click at [119, 181] on link "View State Registry" at bounding box center [122, 184] width 81 height 14
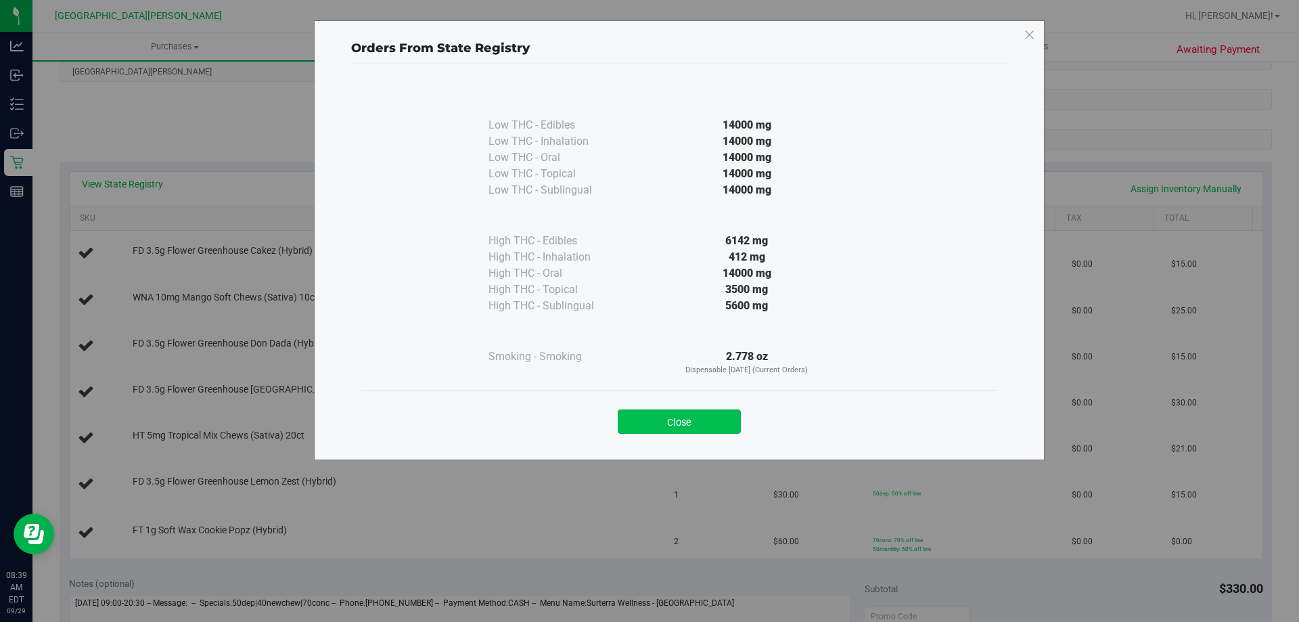
click at [649, 417] on button "Close" at bounding box center [679, 421] width 123 height 24
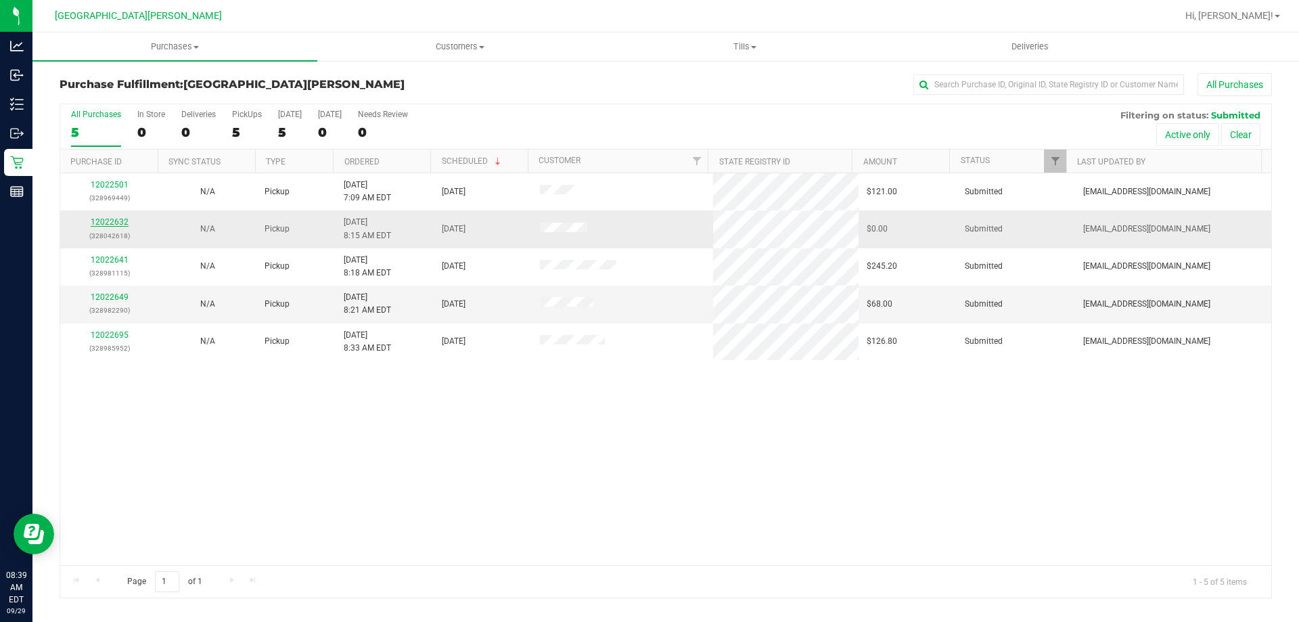
click at [126, 221] on link "12022632" at bounding box center [110, 221] width 38 height 9
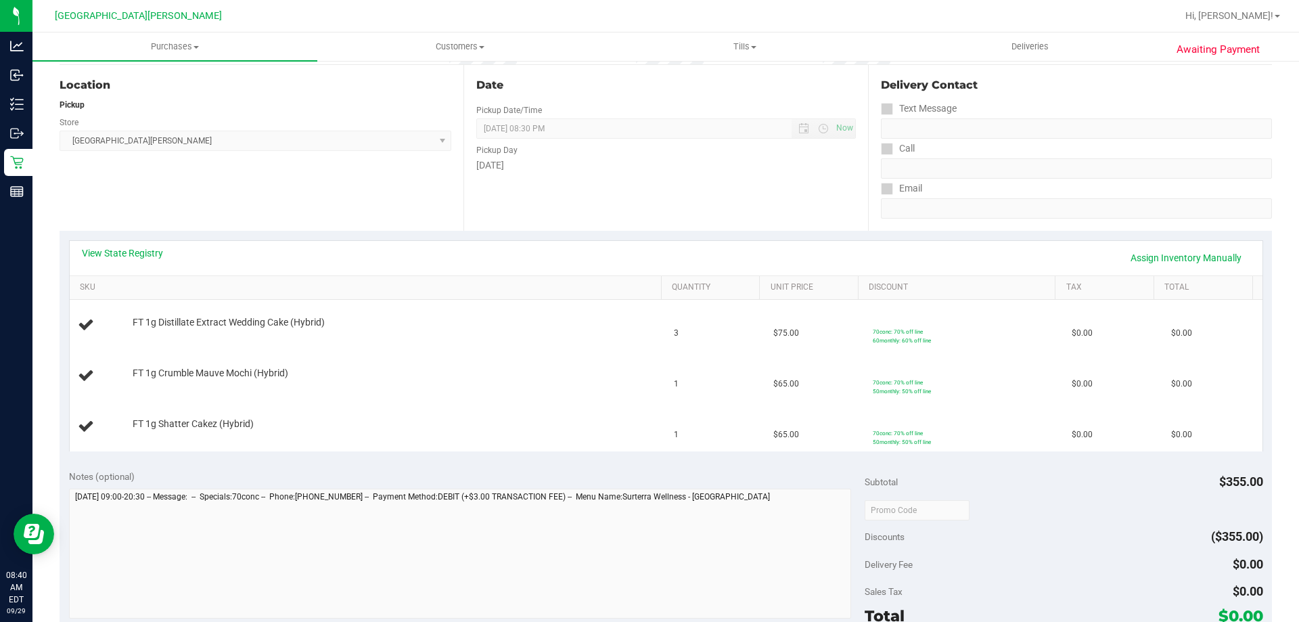
scroll to position [135, 0]
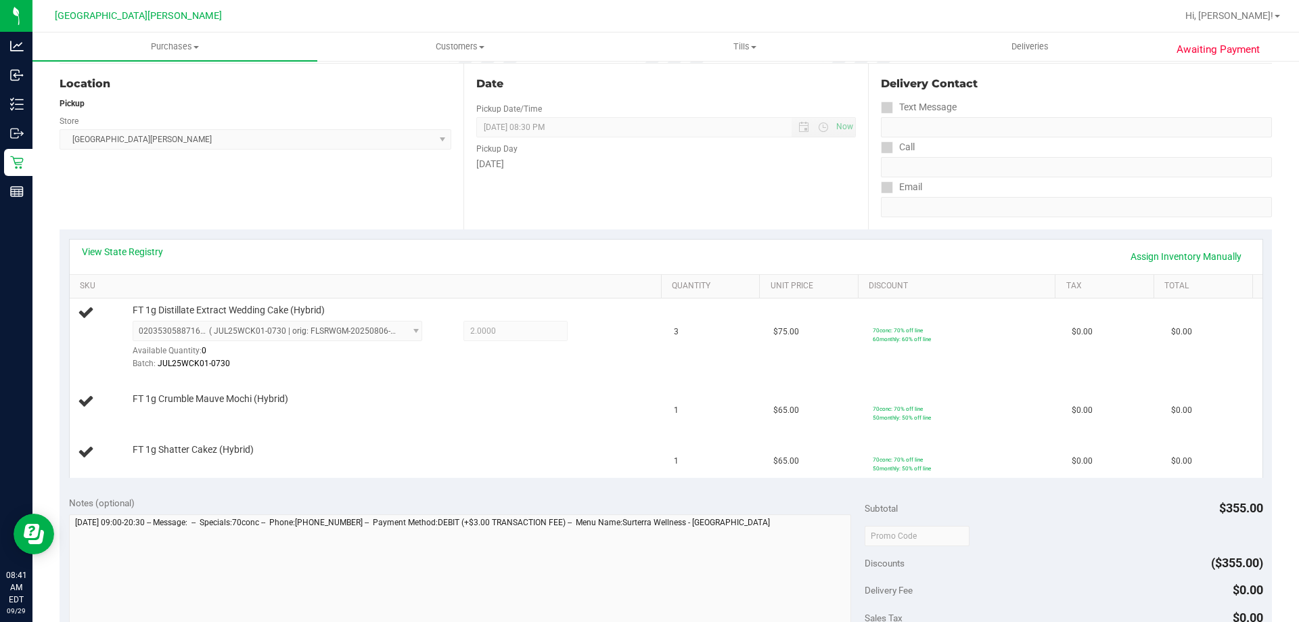
click at [224, 184] on div "Location Pickup Store [GEOGRAPHIC_DATA][PERSON_NAME] Select Store [PERSON_NAME]…" at bounding box center [262, 147] width 404 height 166
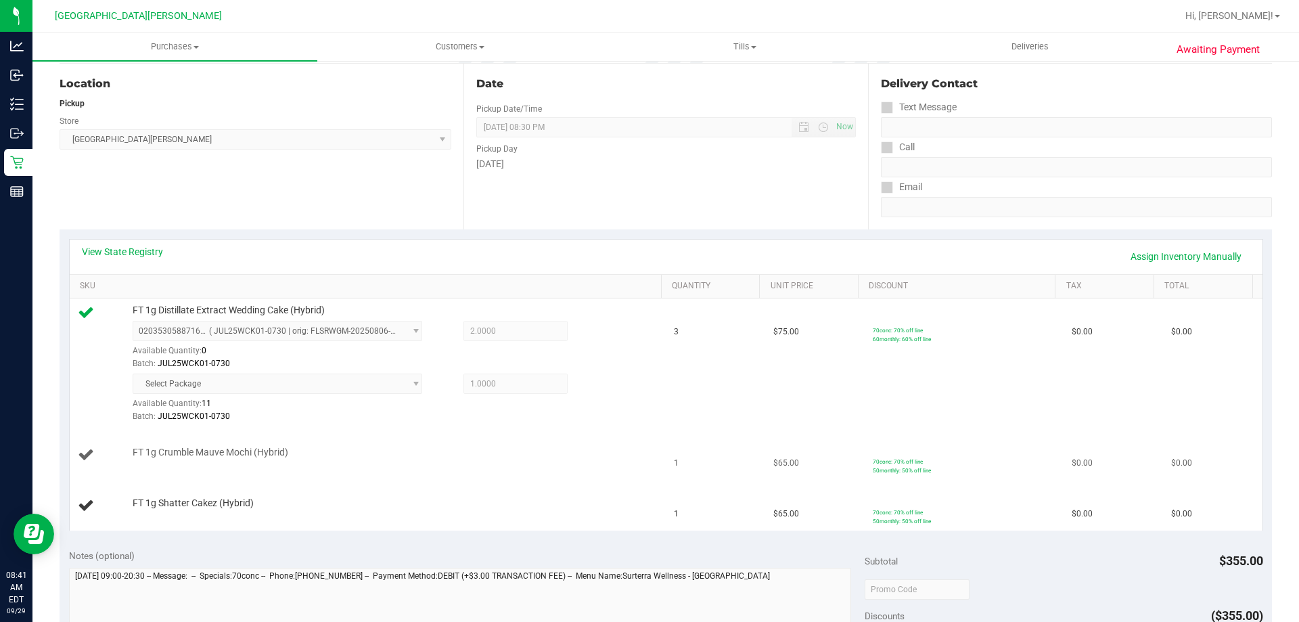
click at [510, 453] on div "FT 1g Crumble Mauve Mochi (Hybrid)" at bounding box center [390, 453] width 529 height 14
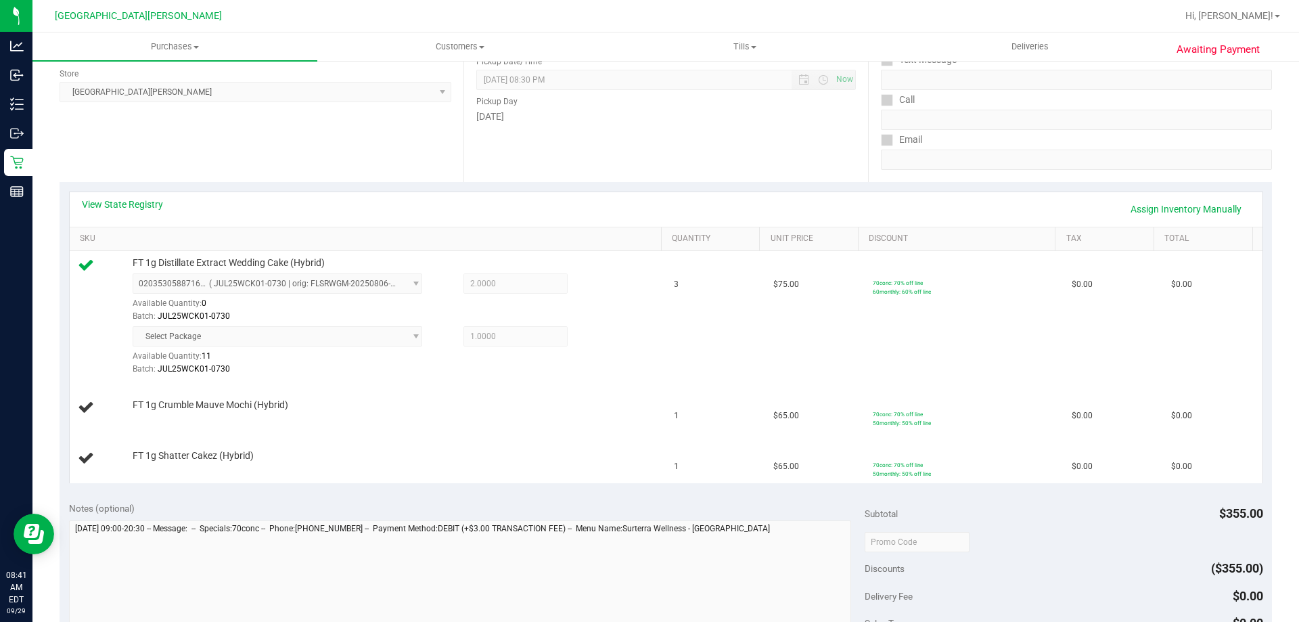
scroll to position [203, 0]
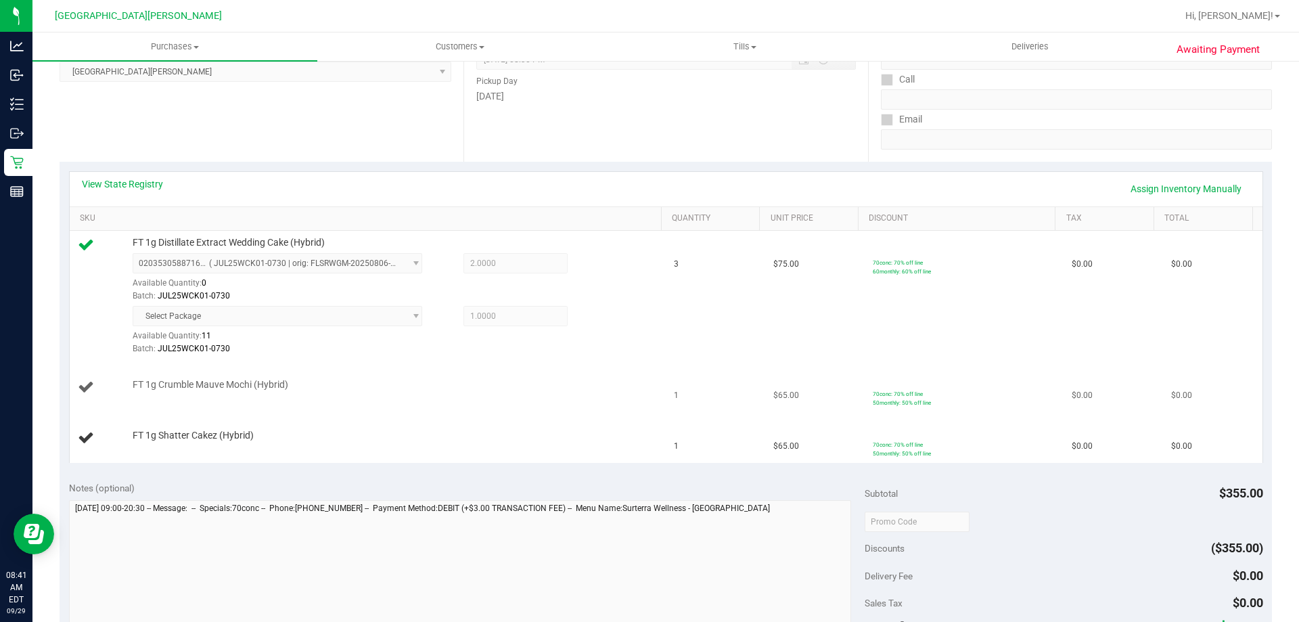
click at [392, 404] on td "FT 1g Crumble Mauve Mochi (Hybrid)" at bounding box center [368, 387] width 597 height 51
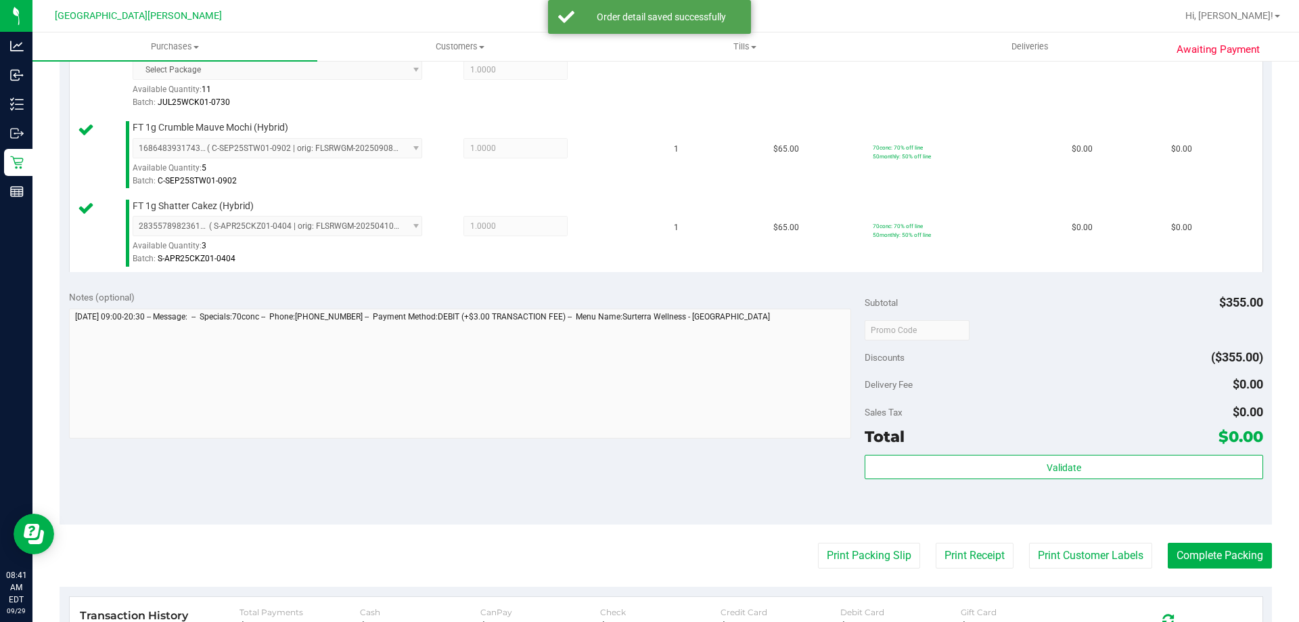
scroll to position [474, 0]
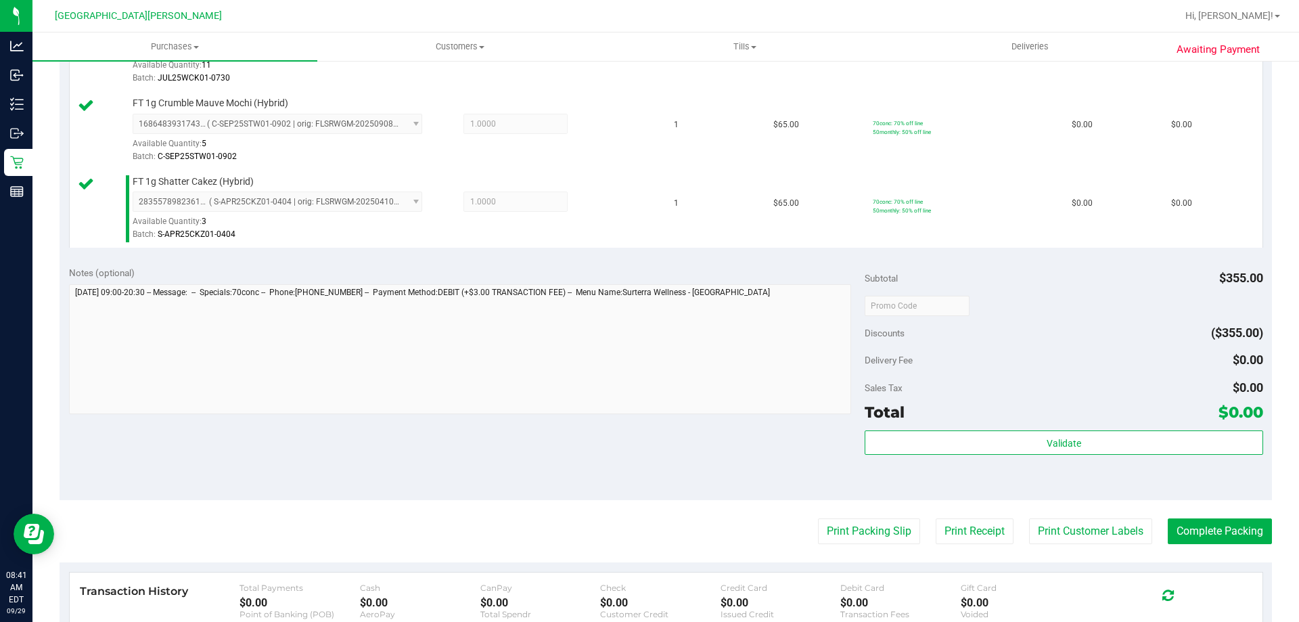
click at [984, 455] on div "Validate" at bounding box center [1063, 460] width 398 height 61
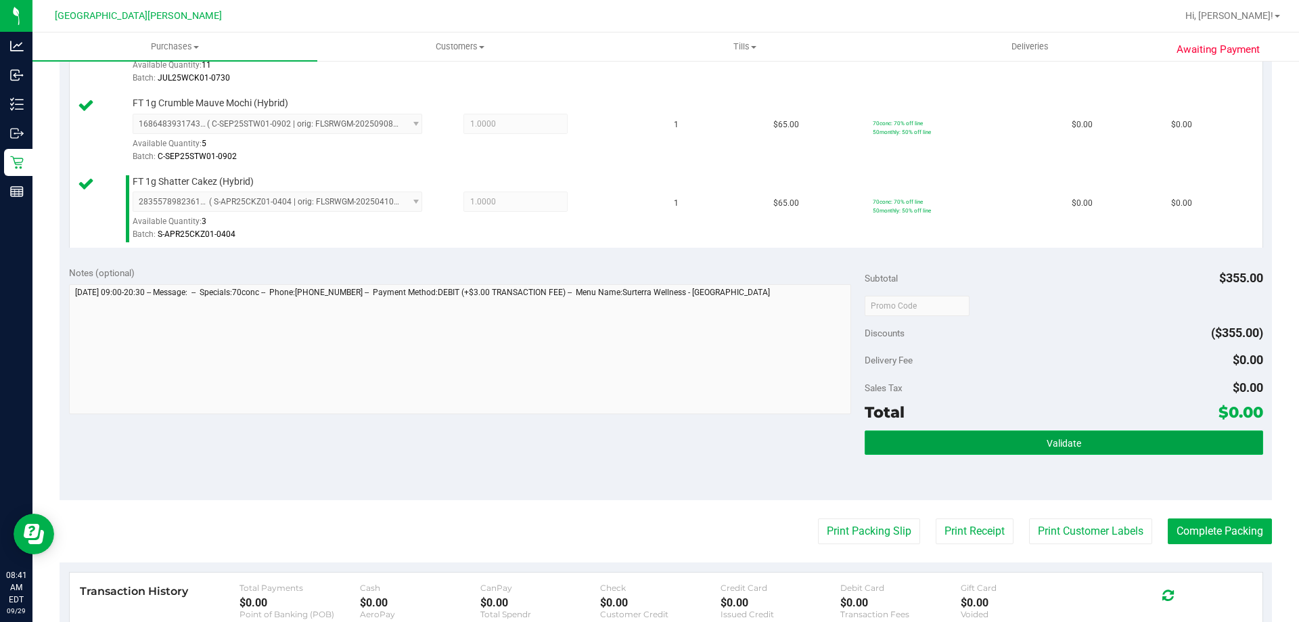
click at [983, 444] on button "Validate" at bounding box center [1063, 442] width 398 height 24
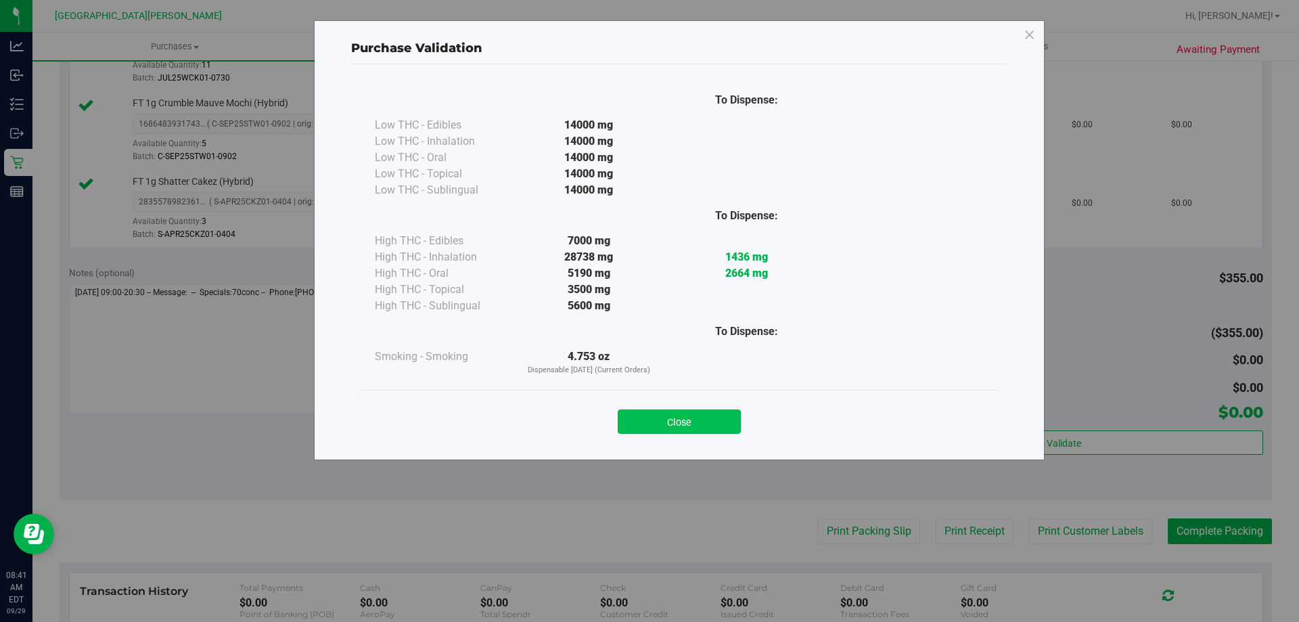
click at [691, 423] on button "Close" at bounding box center [679, 421] width 123 height 24
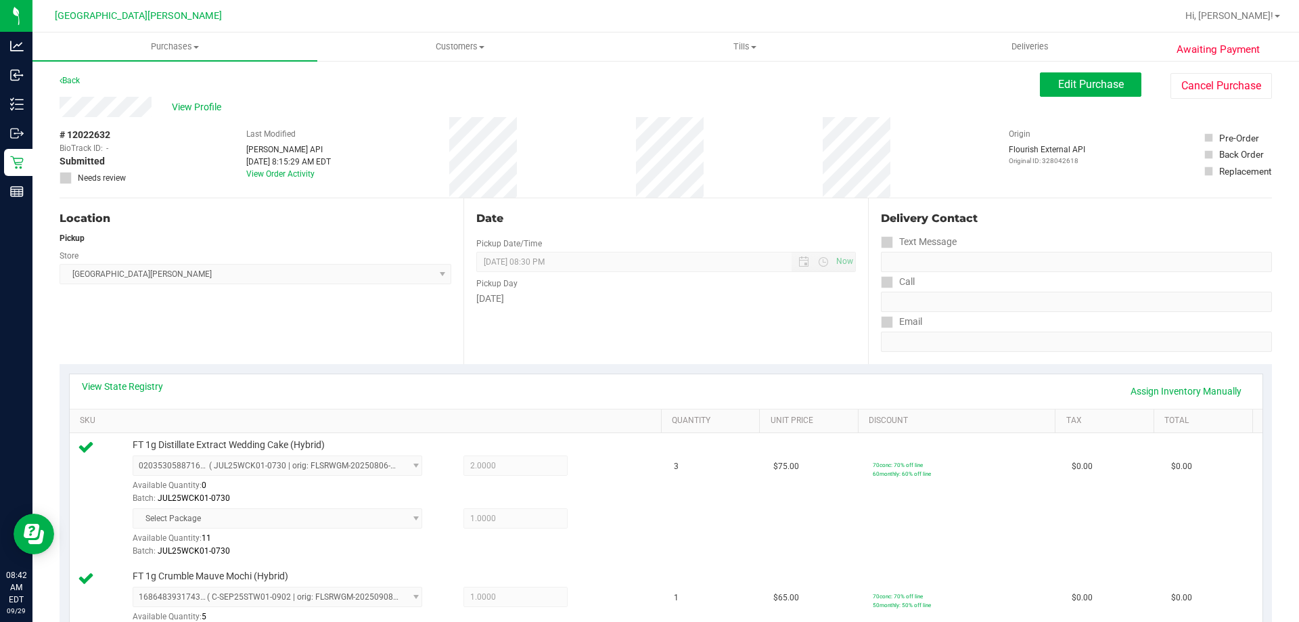
scroll to position [0, 0]
click at [1090, 92] on button "Edit Purchase" at bounding box center [1090, 85] width 101 height 24
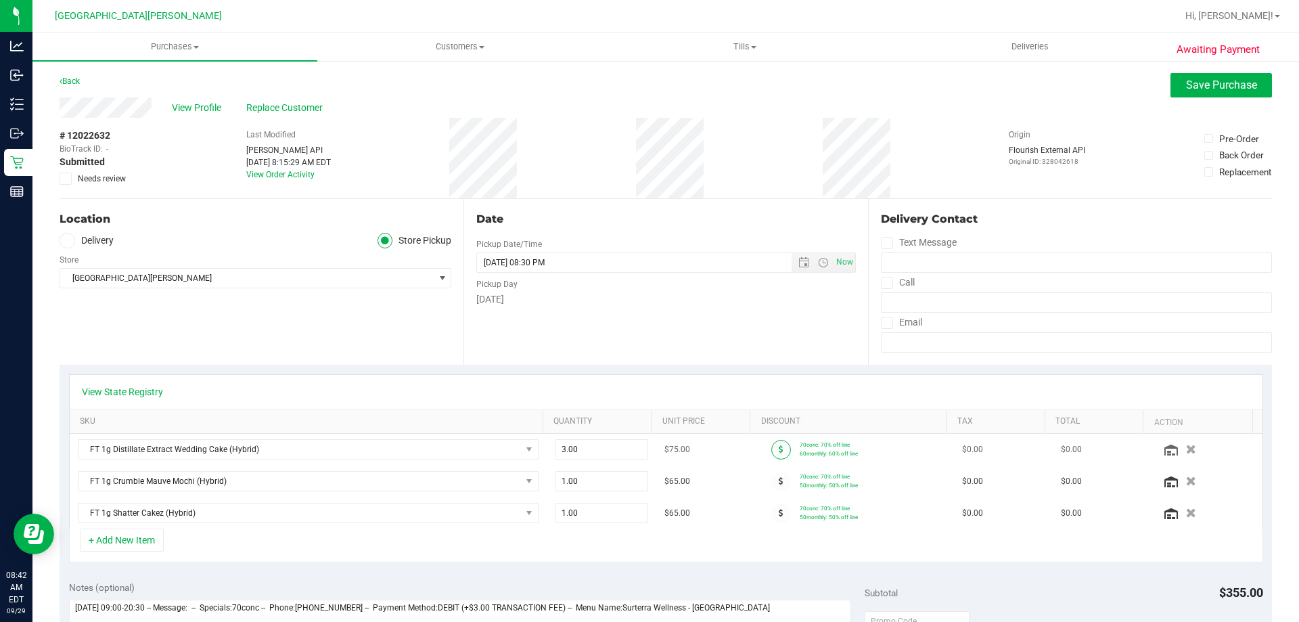
click at [771, 446] on span at bounding box center [781, 450] width 20 height 20
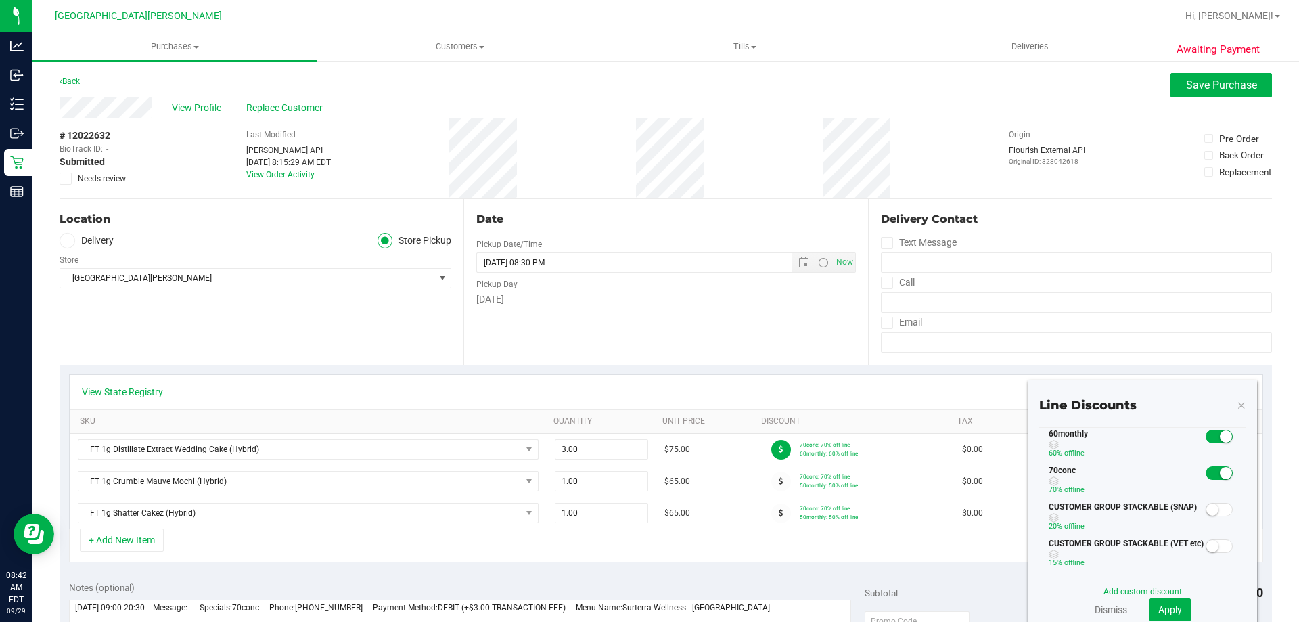
click at [1205, 442] on span at bounding box center [1218, 437] width 27 height 14
click at [1172, 601] on button "Apply" at bounding box center [1169, 609] width 41 height 23
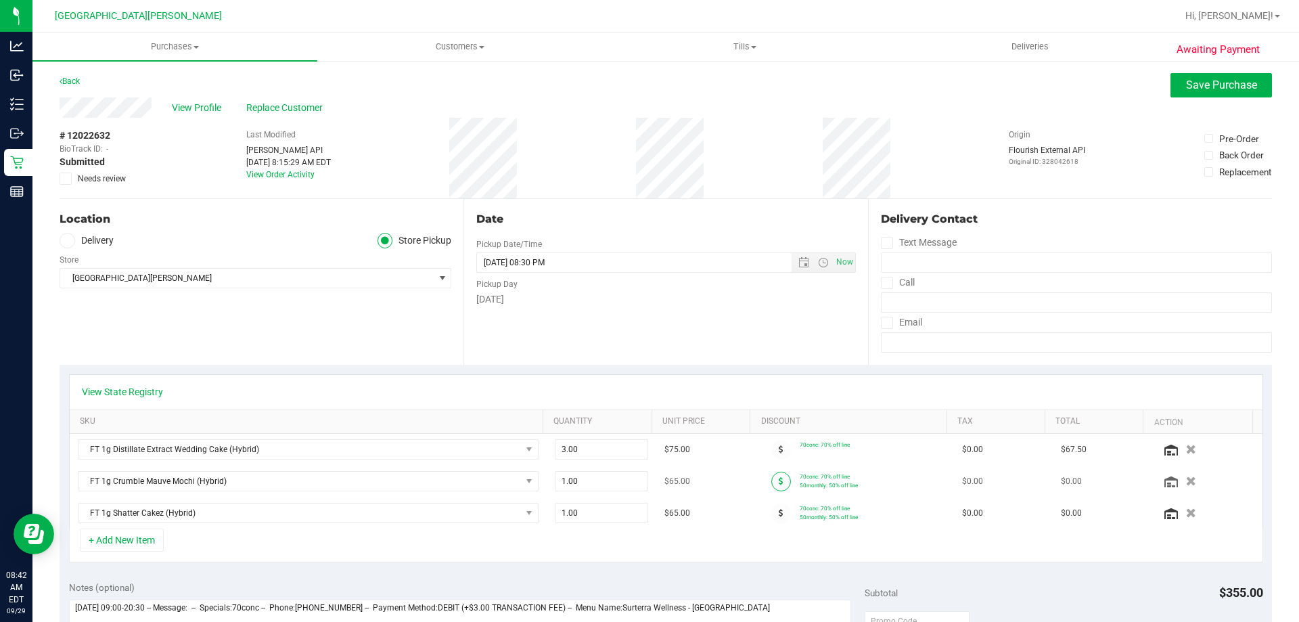
click at [771, 479] on span at bounding box center [781, 481] width 20 height 20
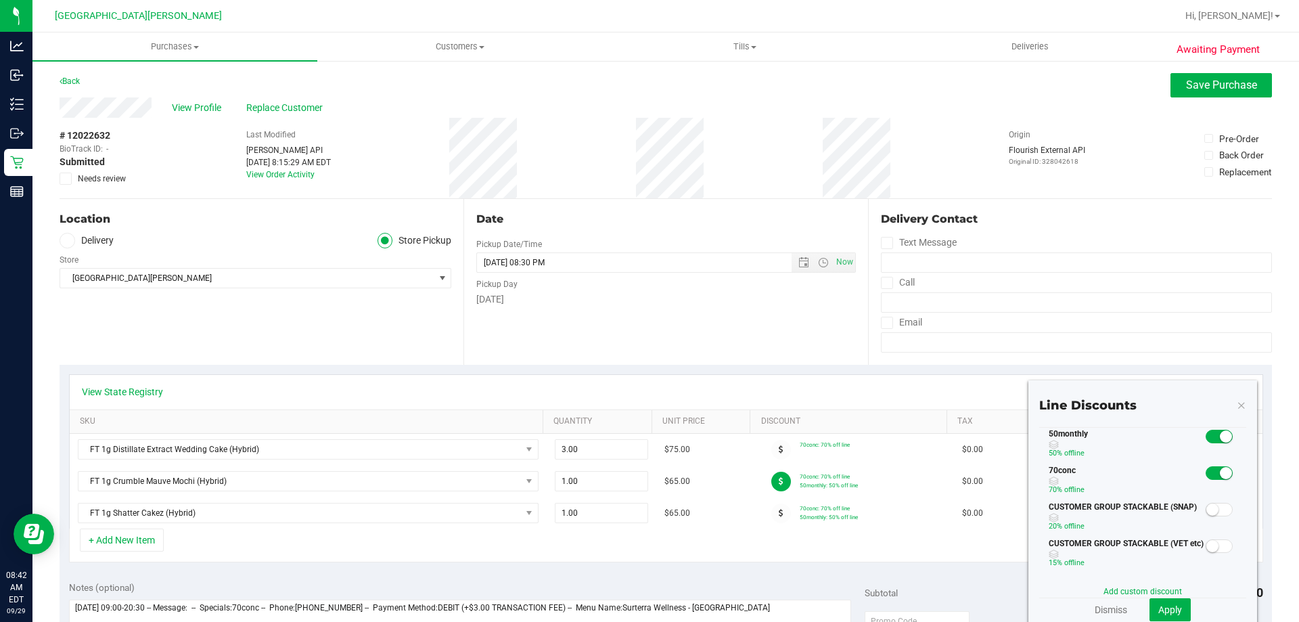
click at [1220, 439] on small at bounding box center [1226, 436] width 12 height 12
click at [1158, 604] on span "Apply" at bounding box center [1170, 609] width 24 height 11
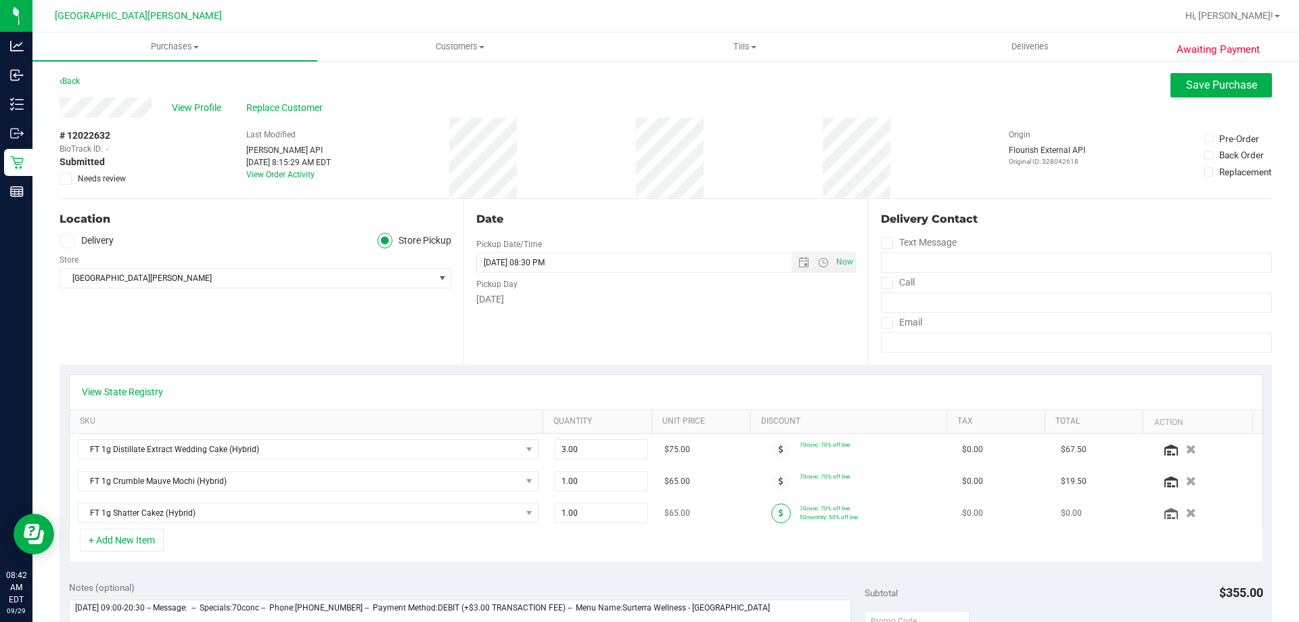
click at [775, 515] on span at bounding box center [781, 513] width 20 height 20
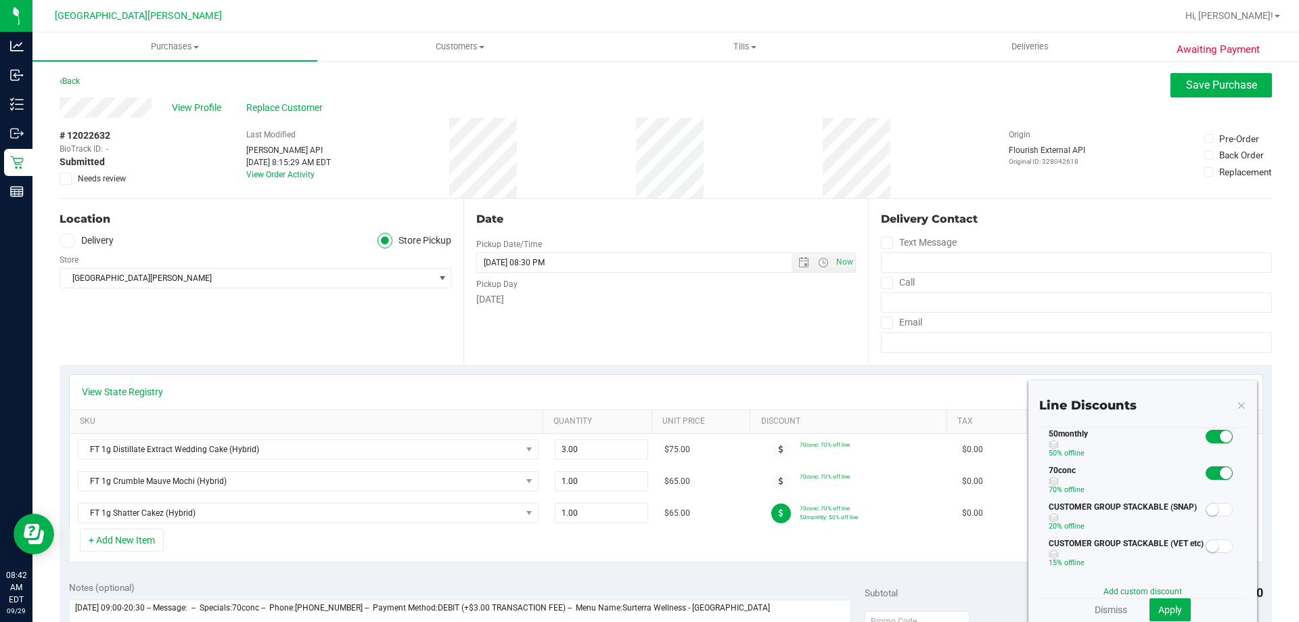
click at [1220, 442] on small at bounding box center [1226, 436] width 12 height 12
click at [1169, 607] on span "Apply" at bounding box center [1170, 609] width 24 height 11
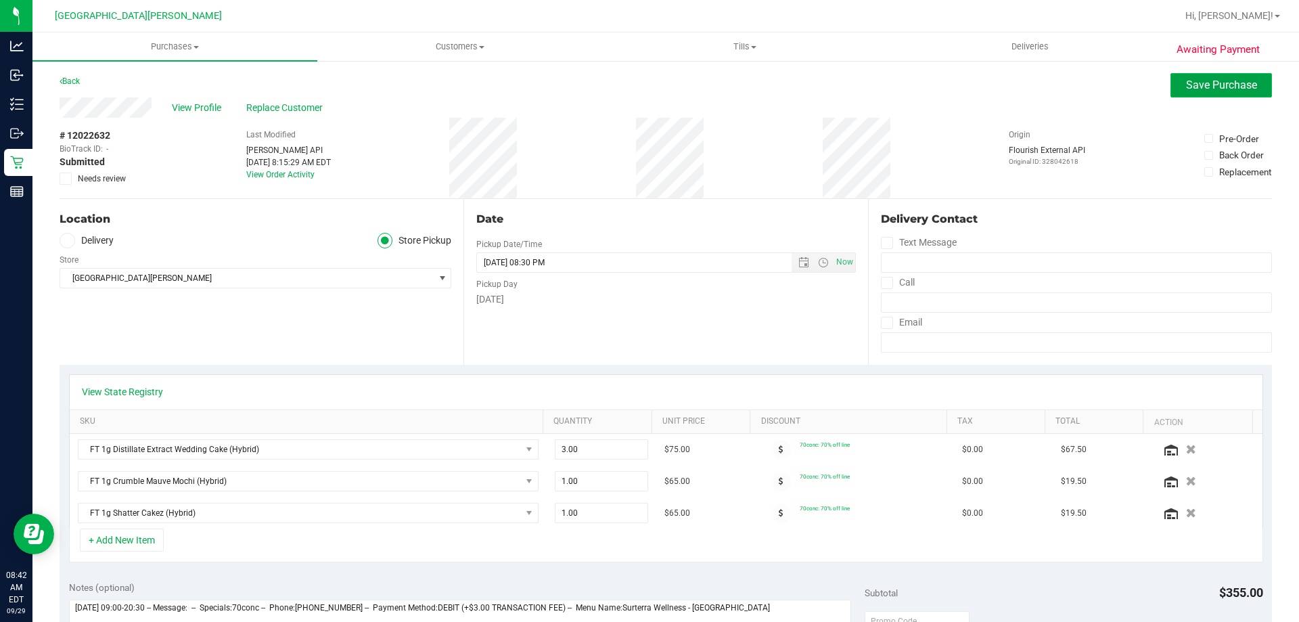
click at [1194, 81] on span "Save Purchase" at bounding box center [1221, 84] width 71 height 13
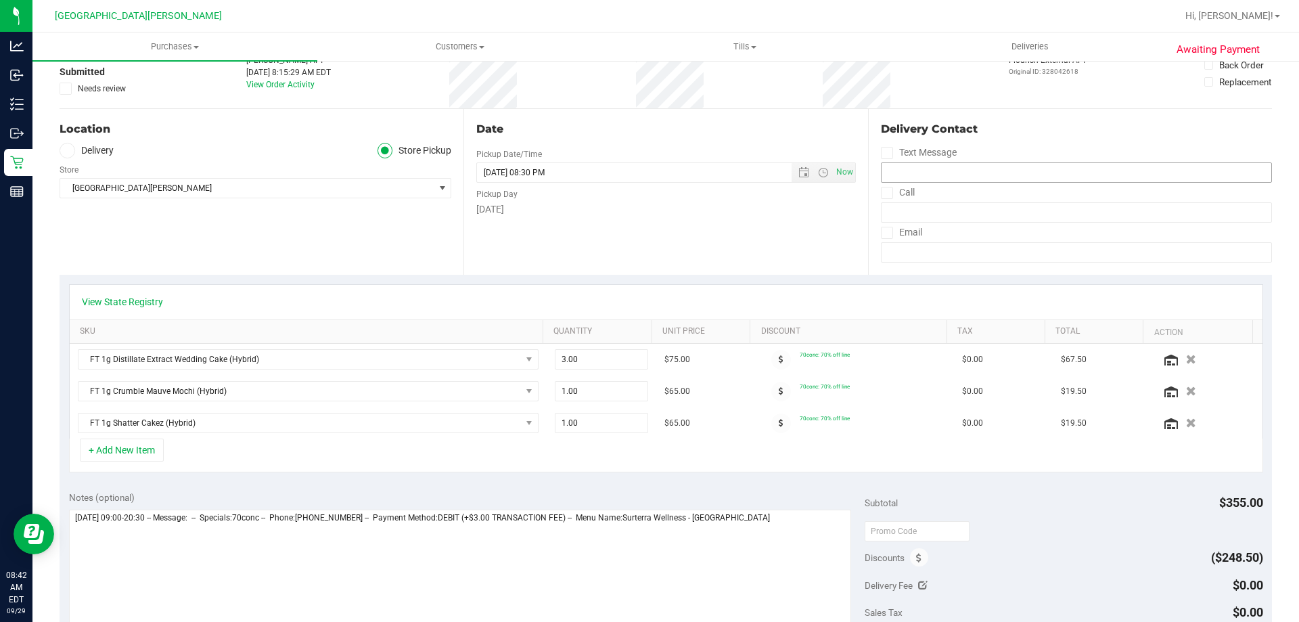
scroll to position [203, 0]
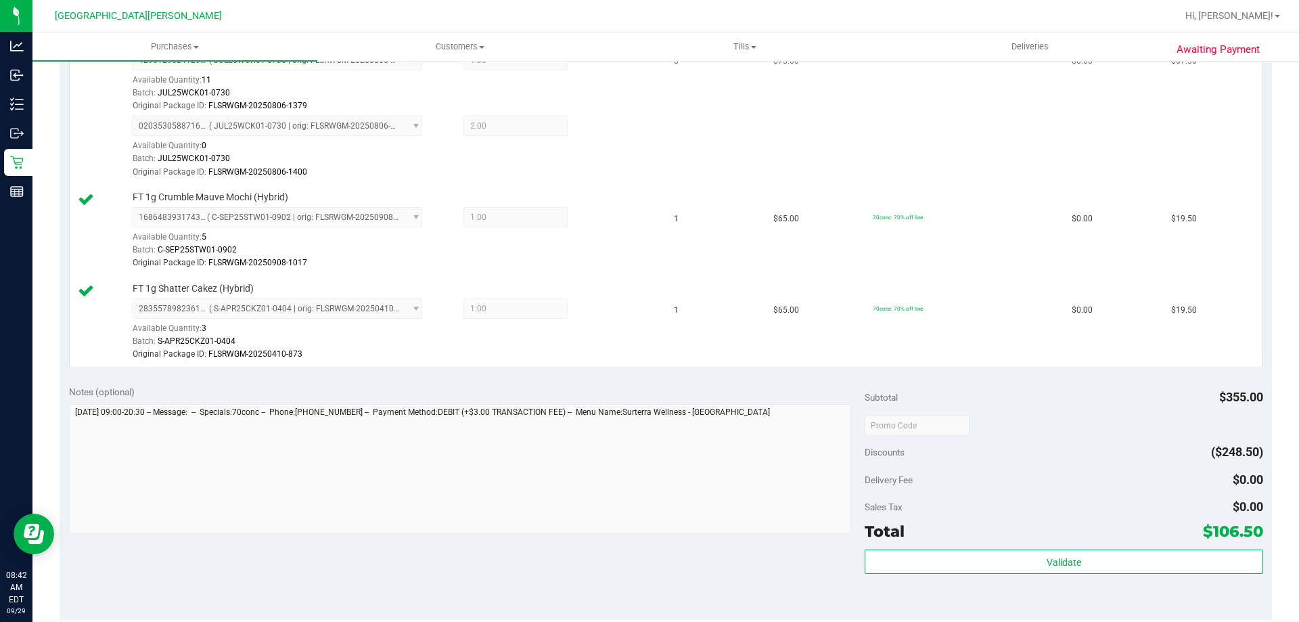
scroll to position [609, 0]
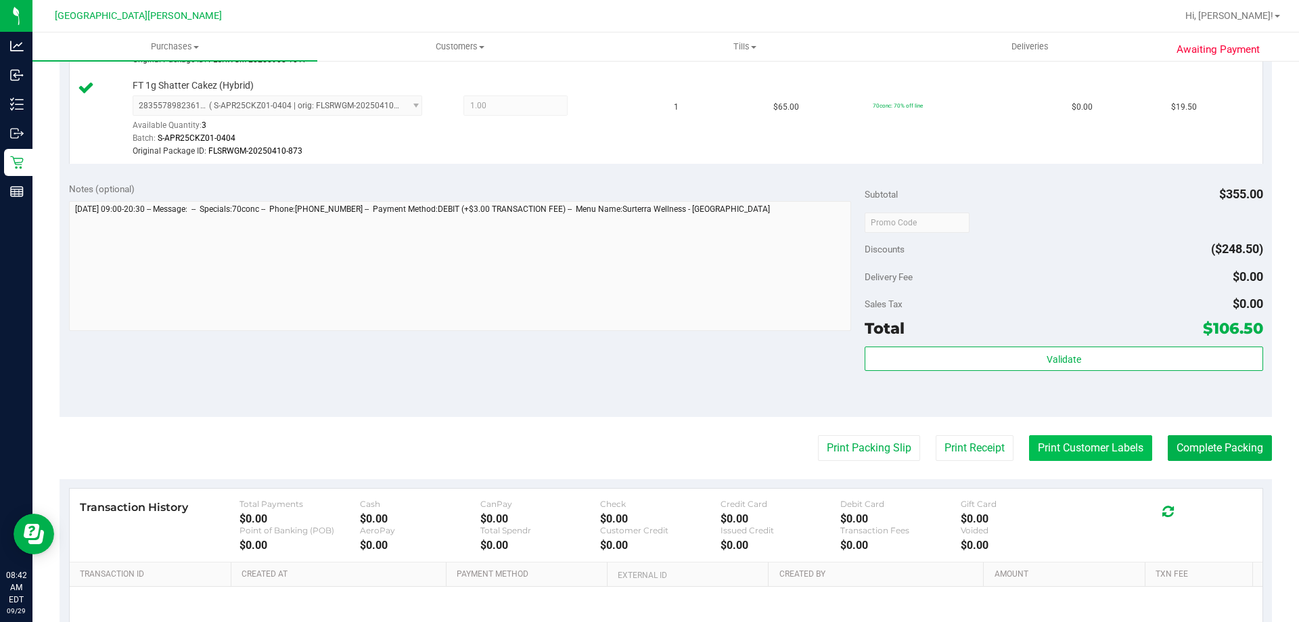
click at [1102, 452] on button "Print Customer Labels" at bounding box center [1090, 448] width 123 height 26
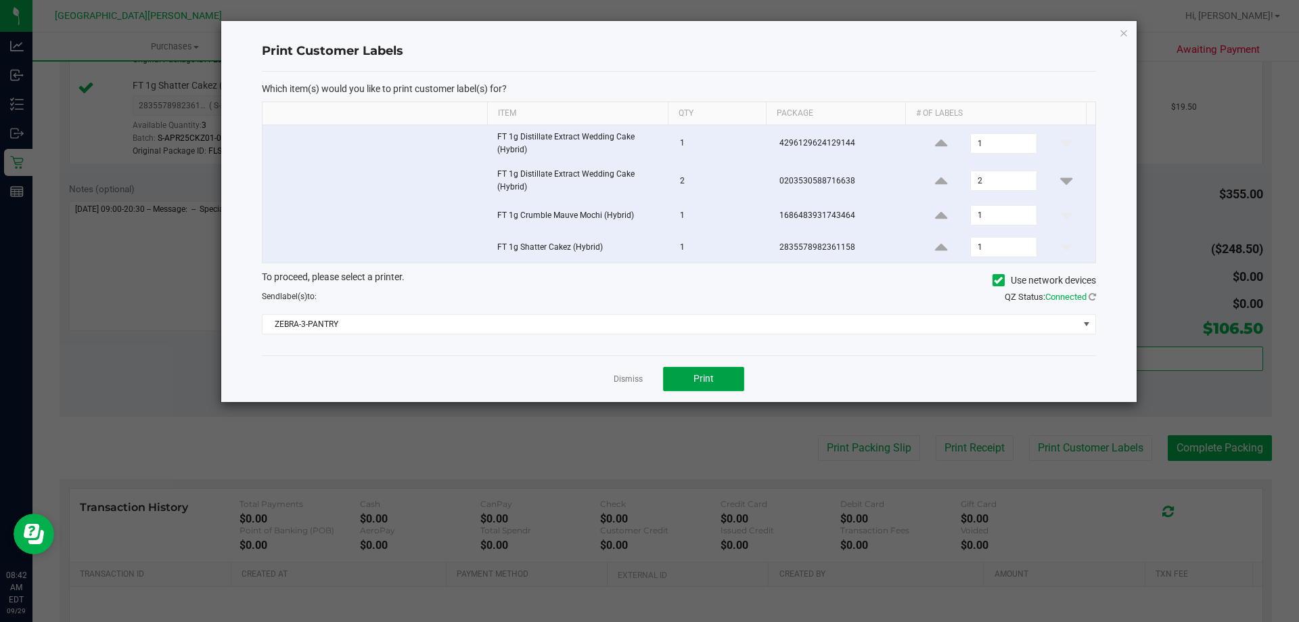
click at [726, 384] on button "Print" at bounding box center [703, 379] width 81 height 24
click at [640, 384] on link "Dismiss" at bounding box center [628, 378] width 29 height 11
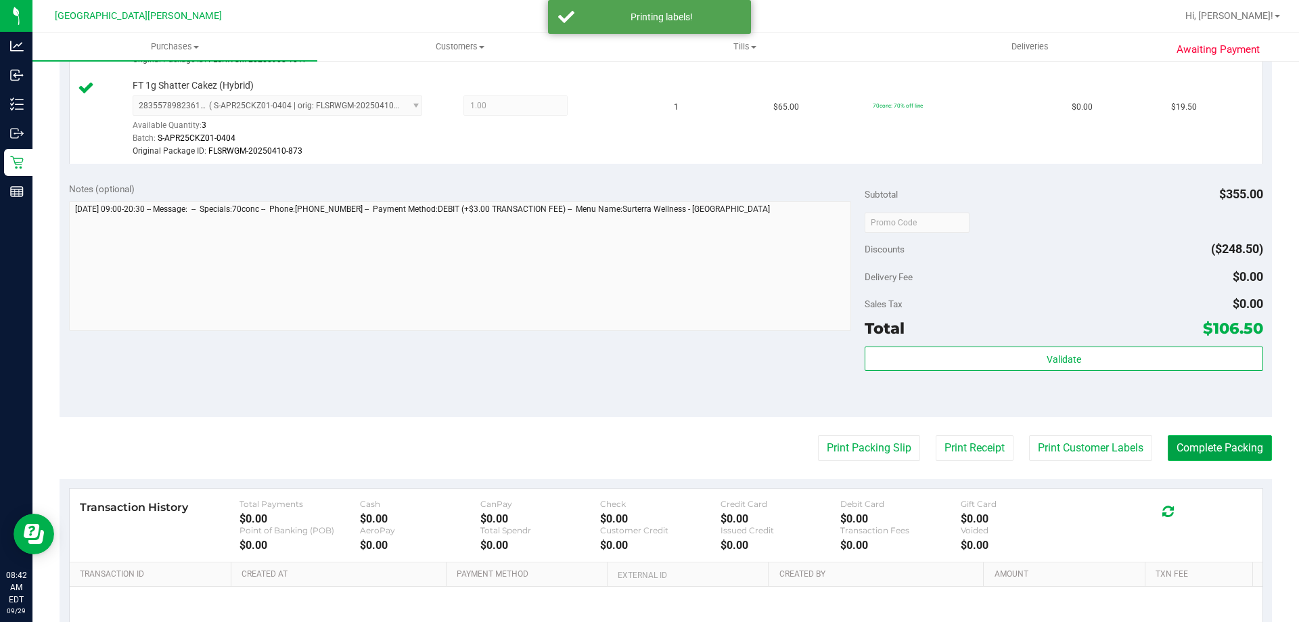
click at [1209, 446] on button "Complete Packing" at bounding box center [1220, 448] width 104 height 26
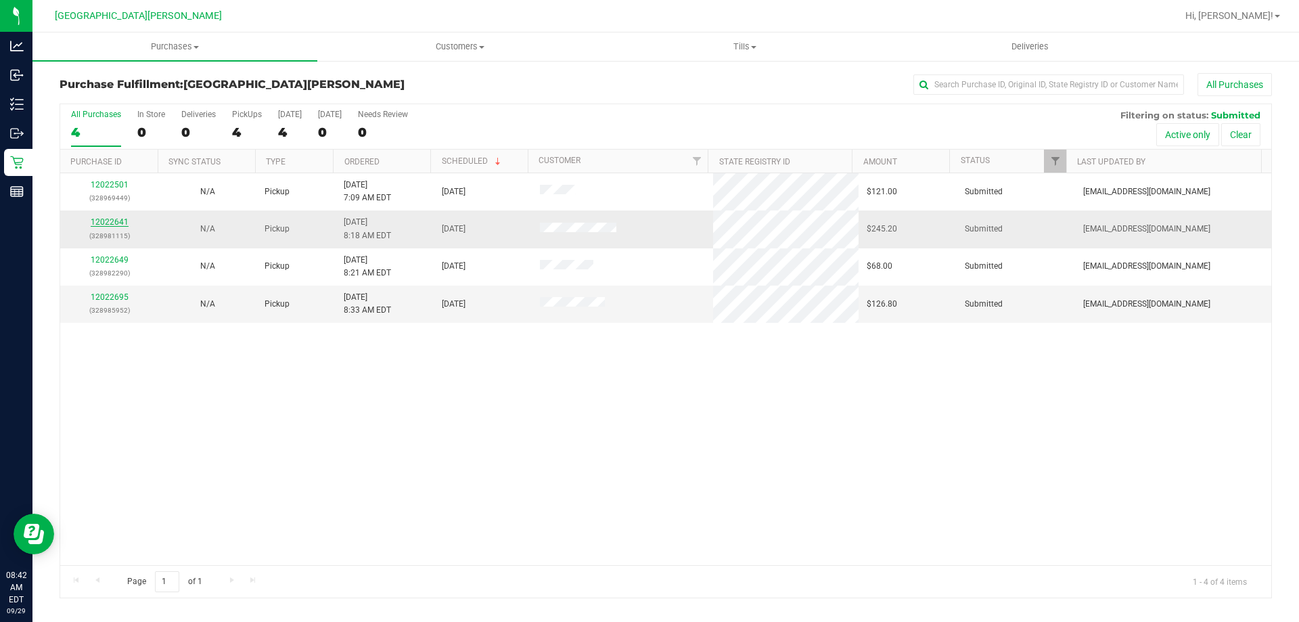
click at [108, 225] on link "12022641" at bounding box center [110, 221] width 38 height 9
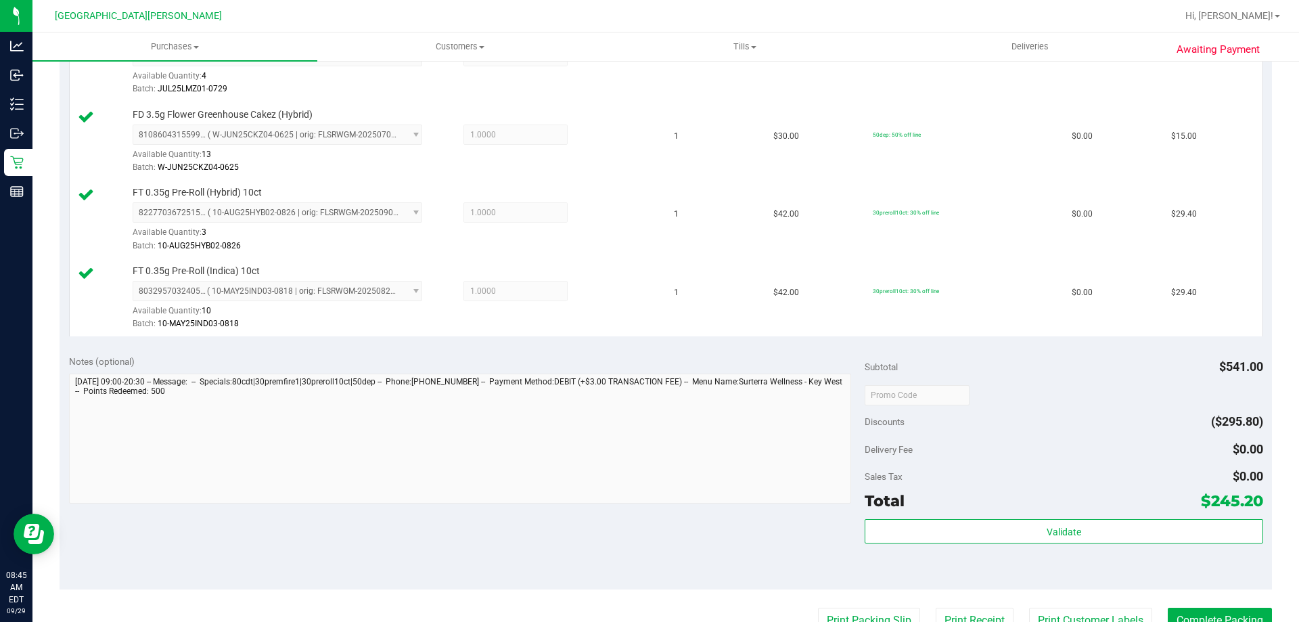
scroll to position [879, 0]
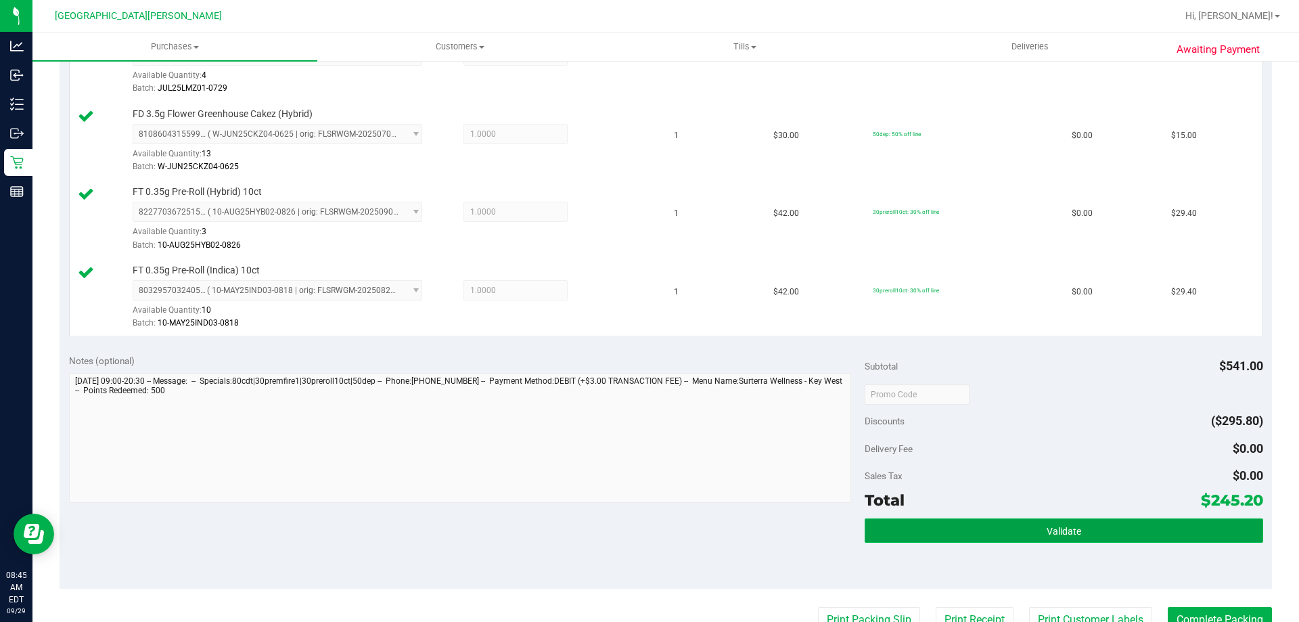
click at [986, 519] on button "Validate" at bounding box center [1063, 530] width 398 height 24
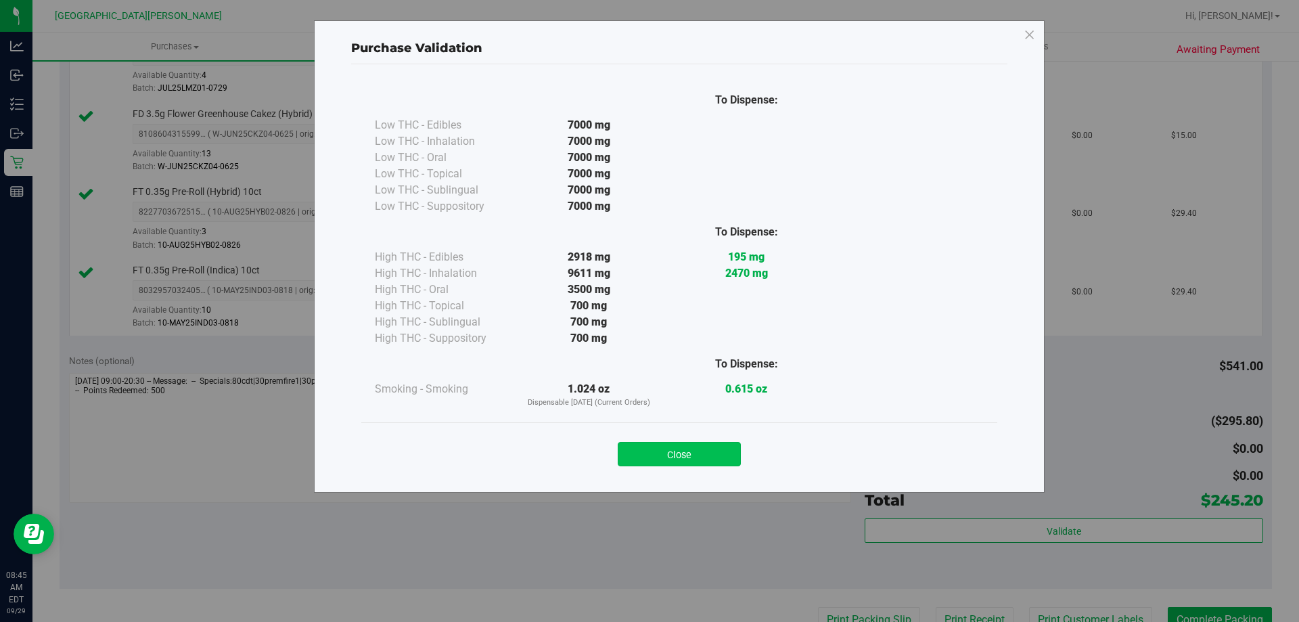
click at [671, 446] on button "Close" at bounding box center [679, 454] width 123 height 24
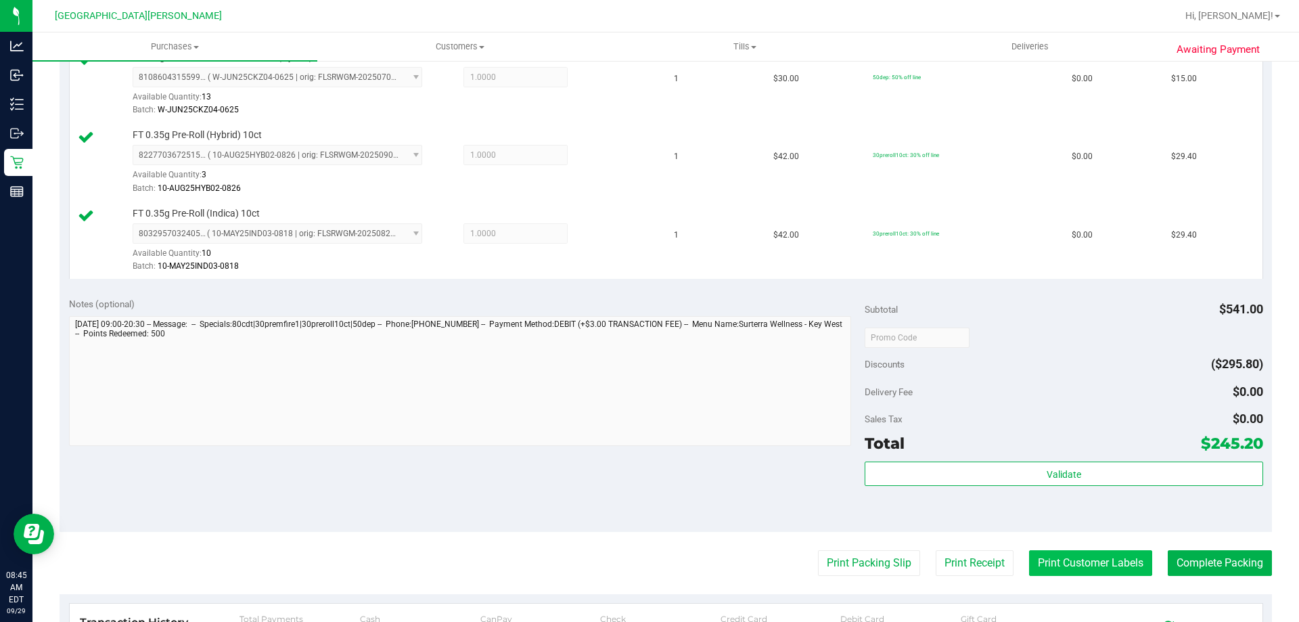
scroll to position [1015, 0]
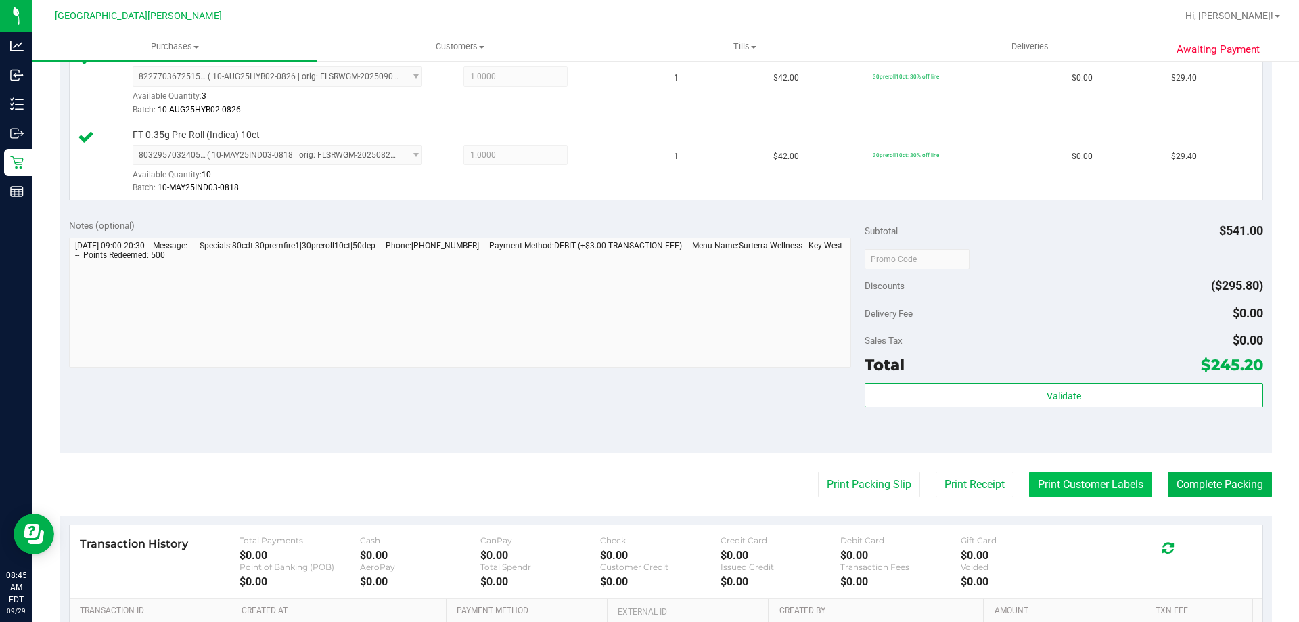
click at [1084, 479] on button "Print Customer Labels" at bounding box center [1090, 484] width 123 height 26
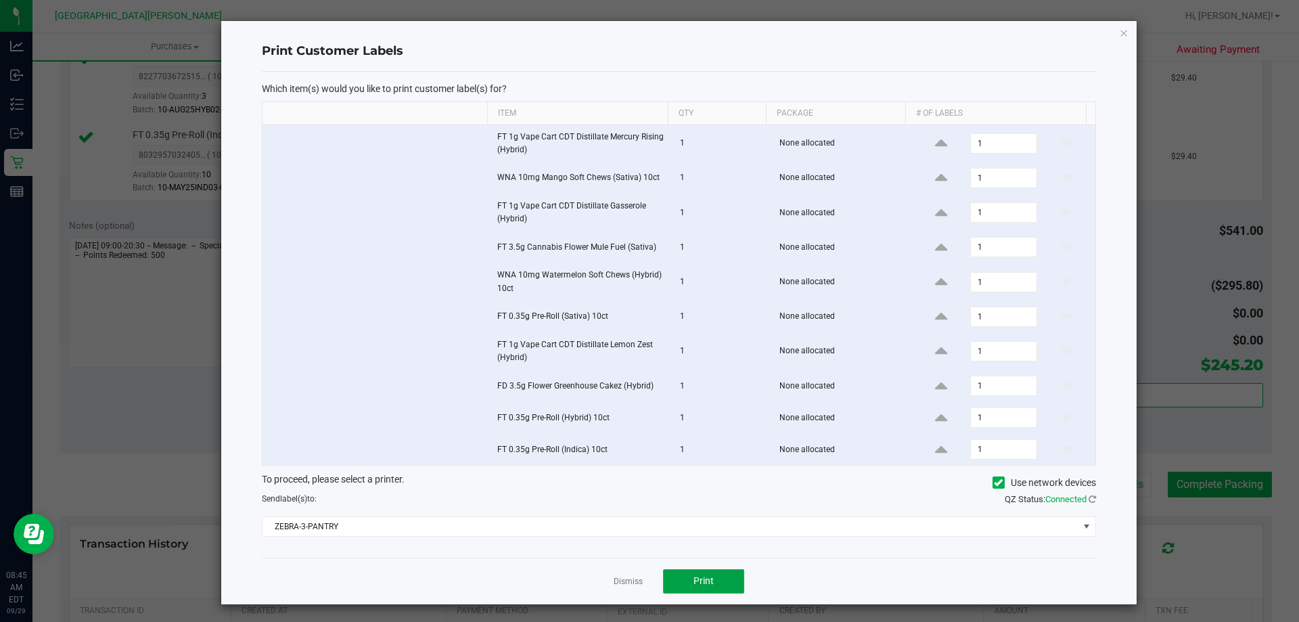
click at [703, 593] on button "Print" at bounding box center [703, 581] width 81 height 24
click at [622, 580] on div at bounding box center [678, 312] width 915 height 583
click at [622, 580] on link "Dismiss" at bounding box center [628, 581] width 29 height 11
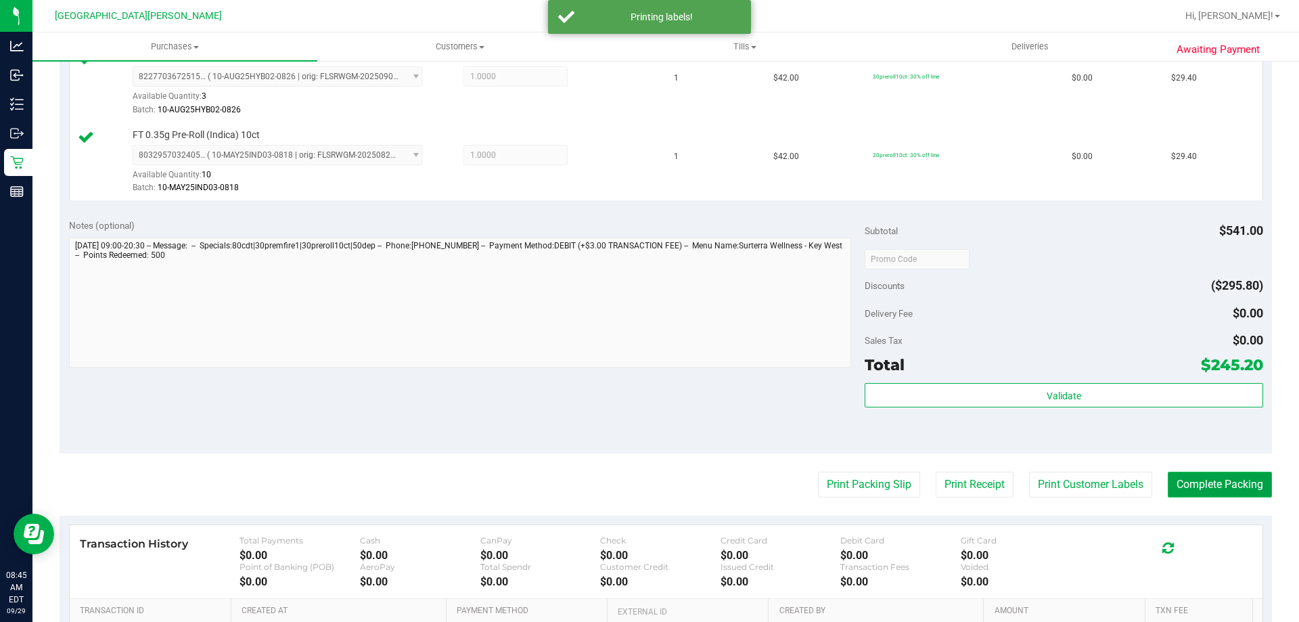
click at [1191, 478] on button "Complete Packing" at bounding box center [1220, 484] width 104 height 26
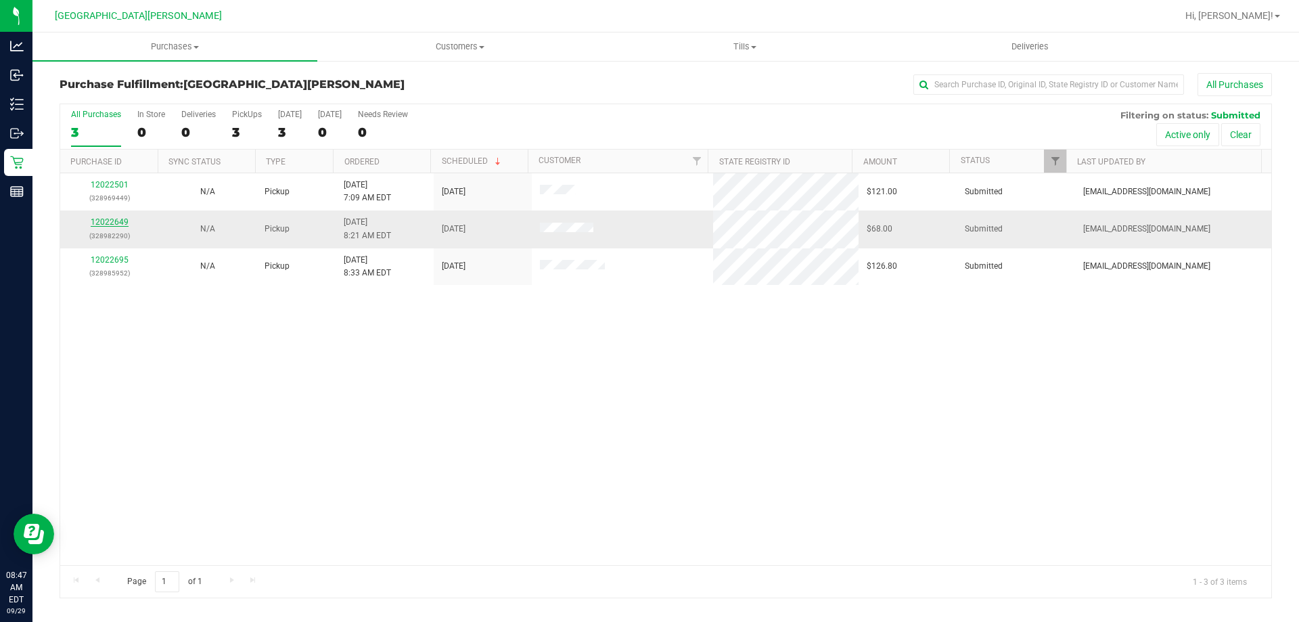
click at [100, 217] on link "12022649" at bounding box center [110, 221] width 38 height 9
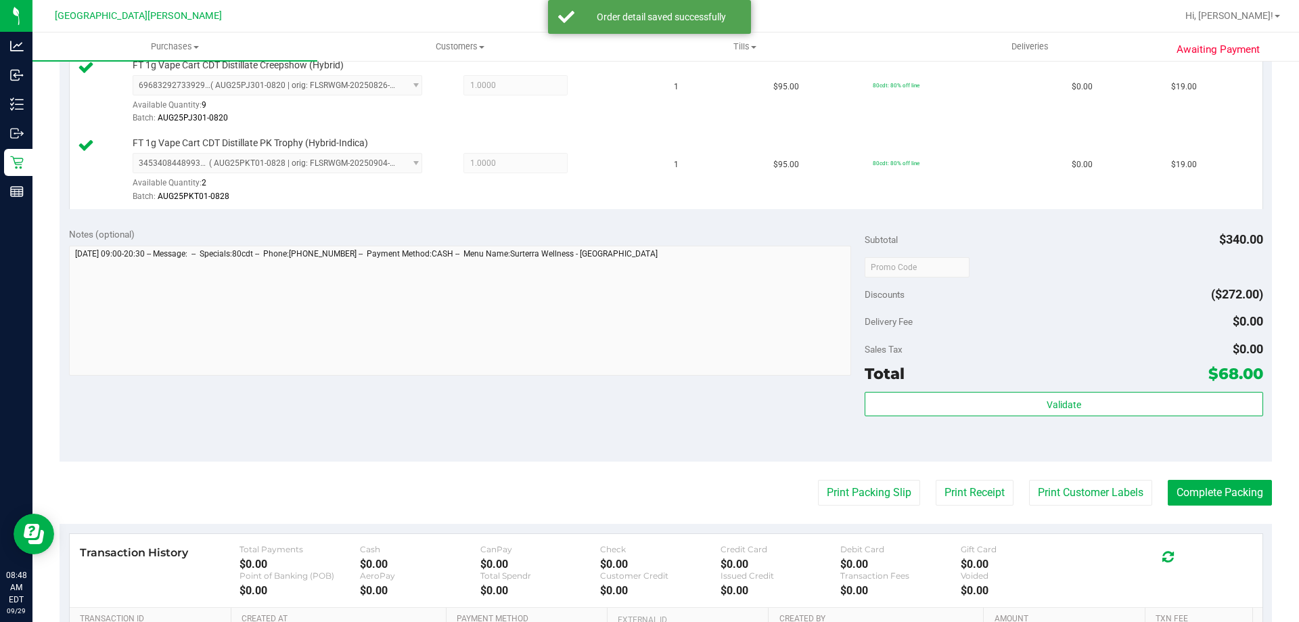
scroll to position [609, 0]
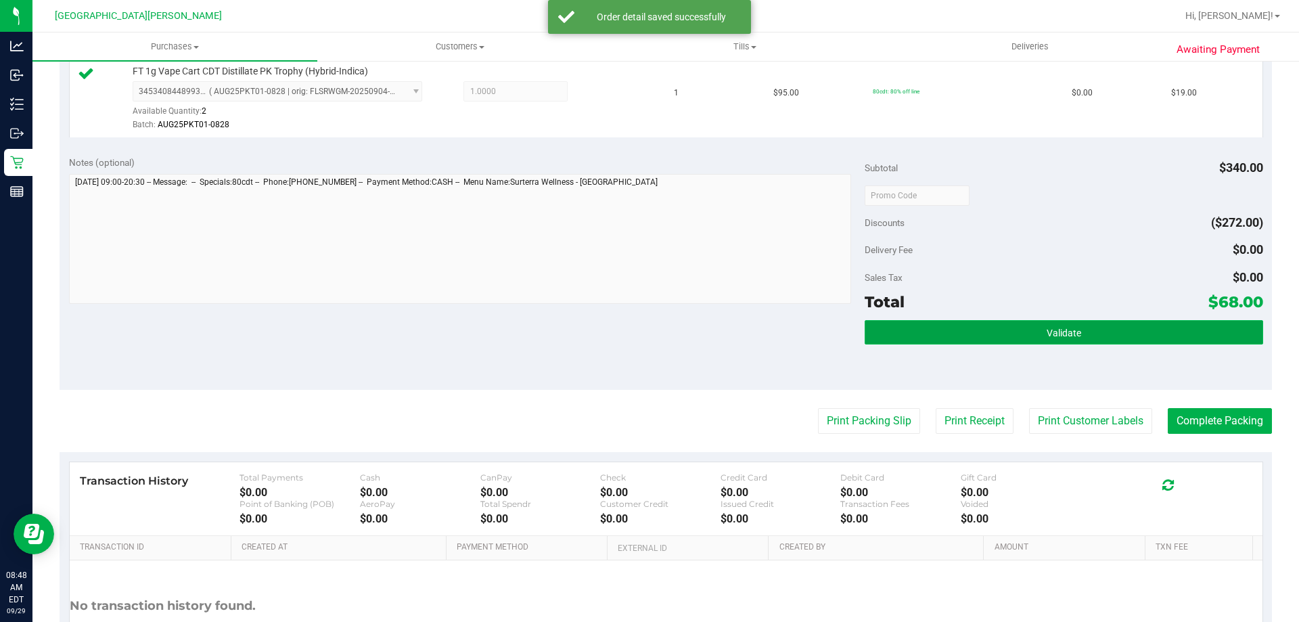
click at [1048, 332] on span "Validate" at bounding box center [1063, 332] width 34 height 11
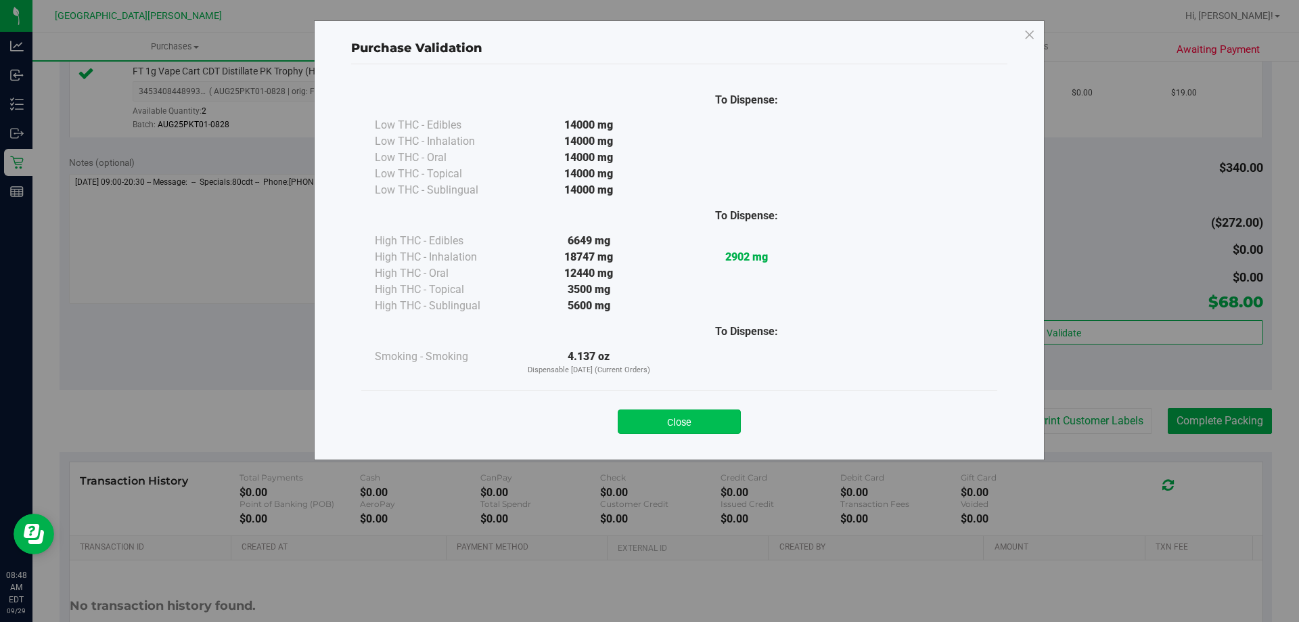
click at [680, 427] on button "Close" at bounding box center [679, 421] width 123 height 24
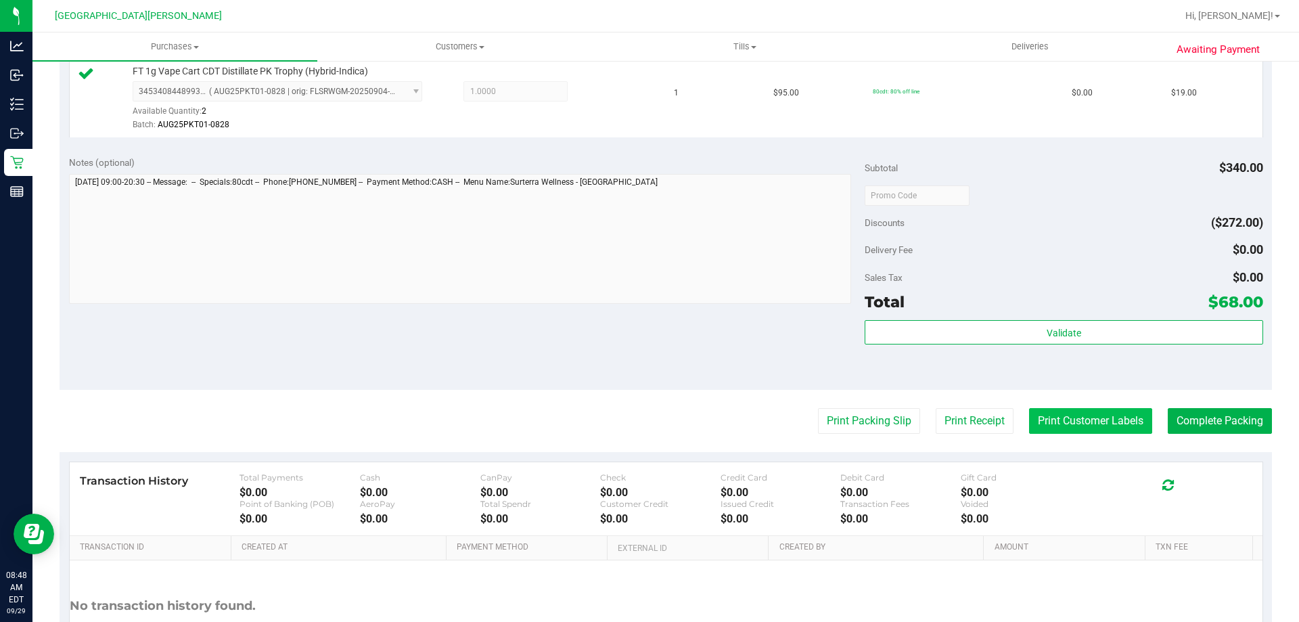
click at [1046, 417] on button "Print Customer Labels" at bounding box center [1090, 421] width 123 height 26
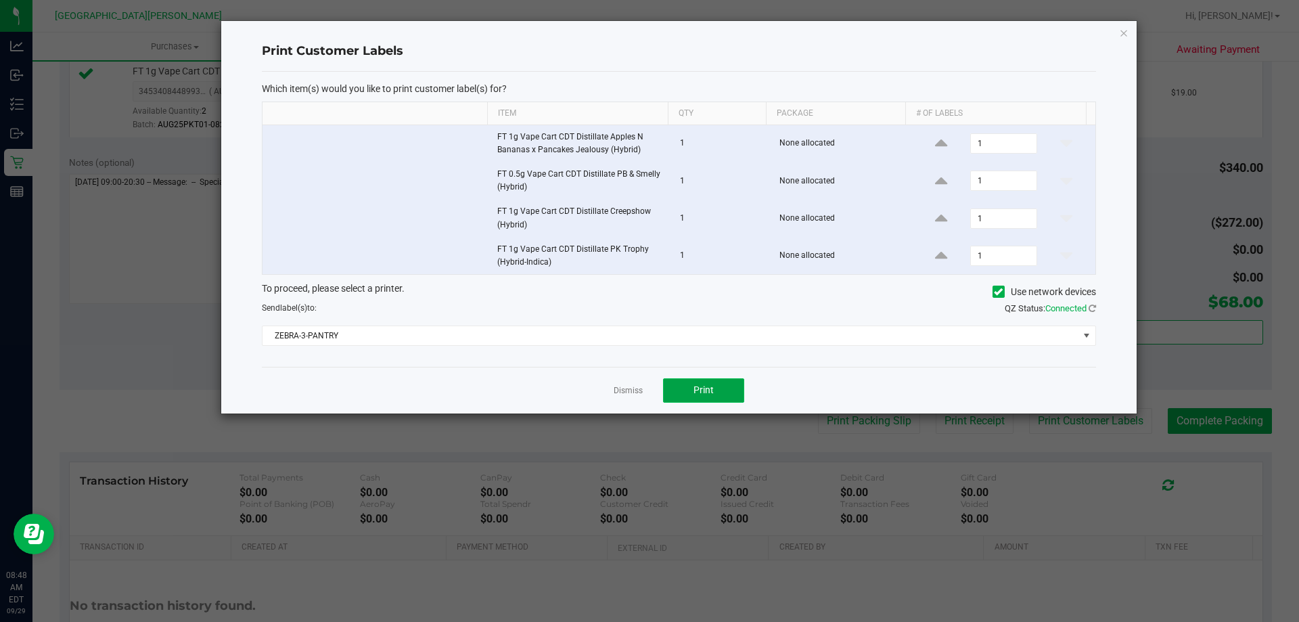
click at [717, 396] on button "Print" at bounding box center [703, 390] width 81 height 24
click at [639, 390] on link "Dismiss" at bounding box center [628, 390] width 29 height 11
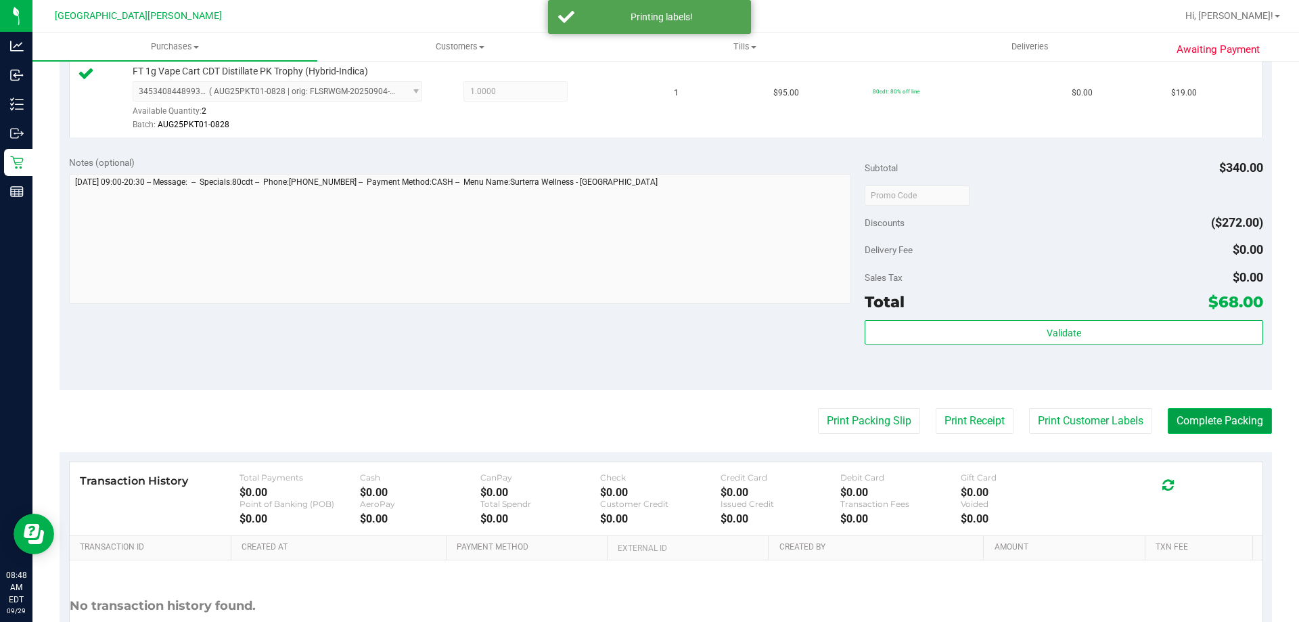
click at [1241, 422] on button "Complete Packing" at bounding box center [1220, 421] width 104 height 26
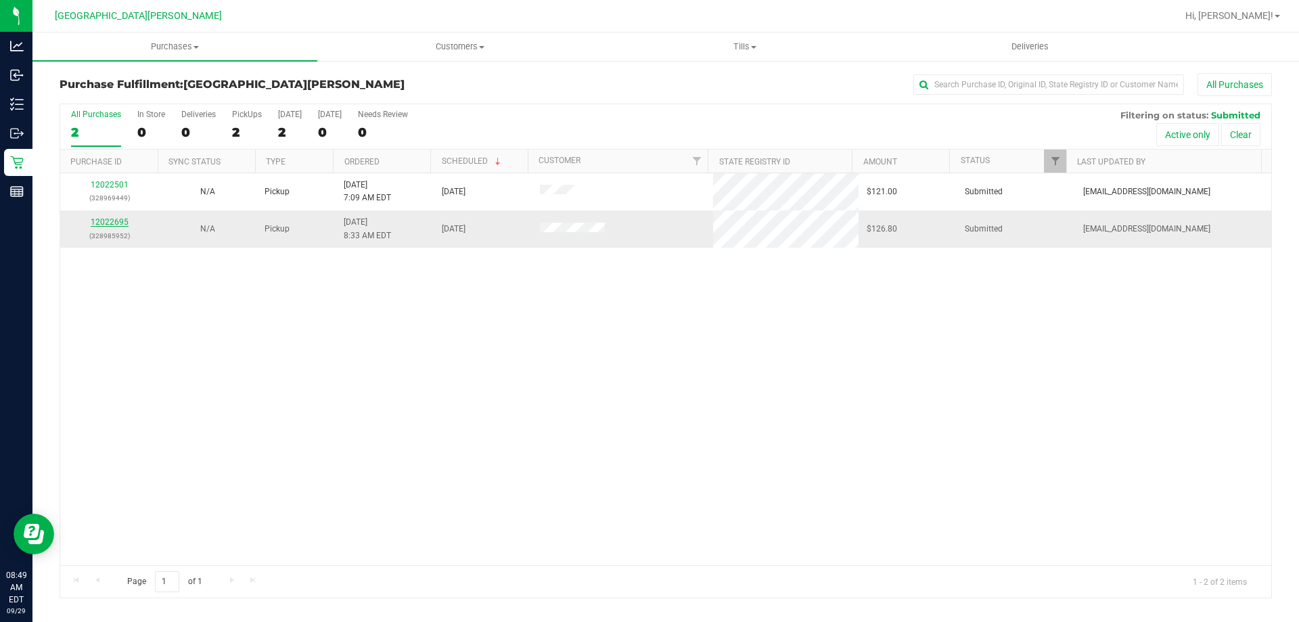
click at [114, 222] on link "12022695" at bounding box center [110, 221] width 38 height 9
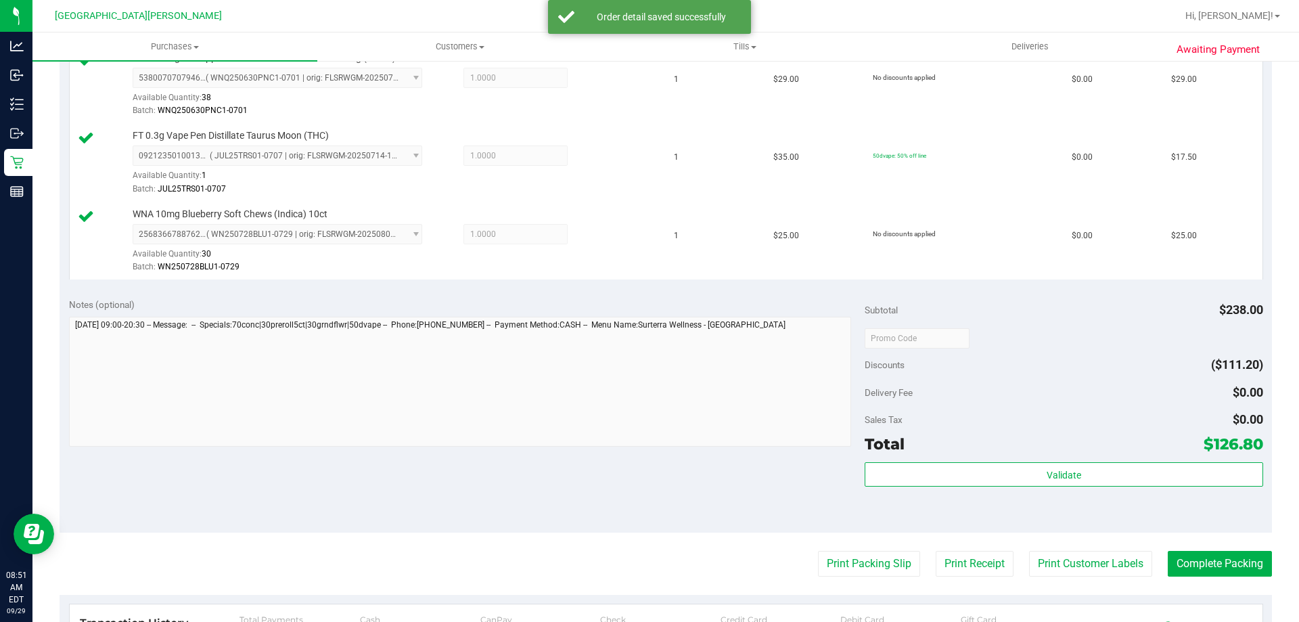
scroll to position [676, 0]
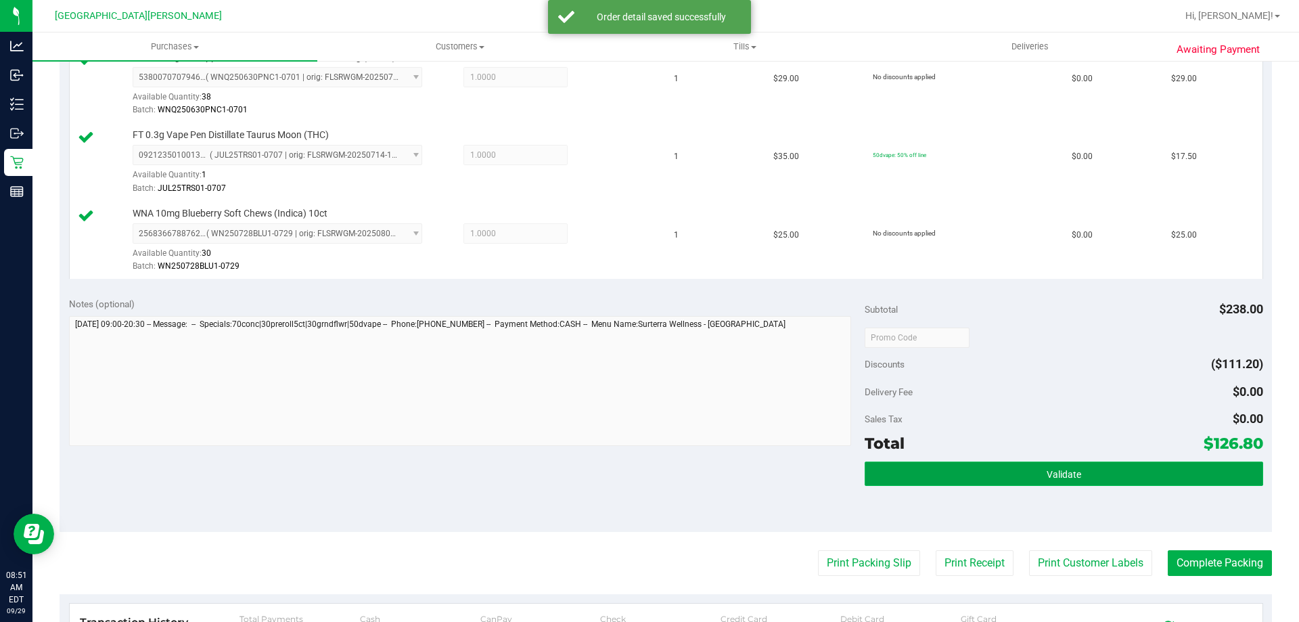
click at [1037, 485] on button "Validate" at bounding box center [1063, 473] width 398 height 24
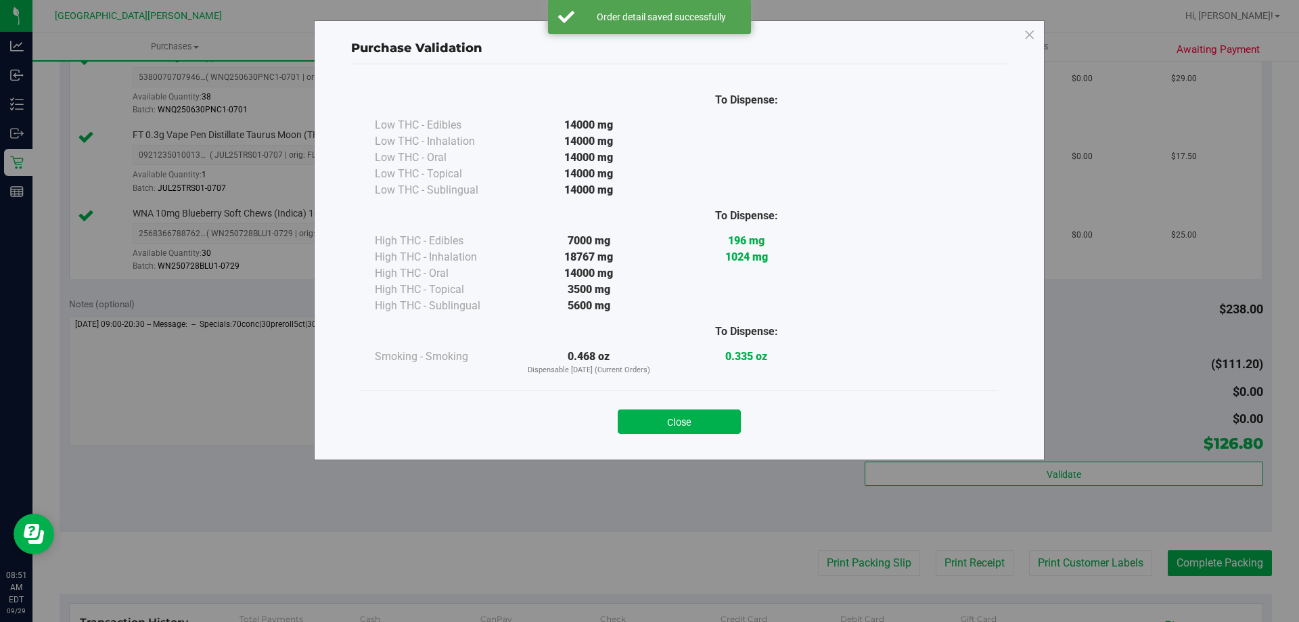
click at [658, 407] on div "Close" at bounding box center [679, 417] width 616 height 34
click at [659, 416] on button "Close" at bounding box center [679, 421] width 123 height 24
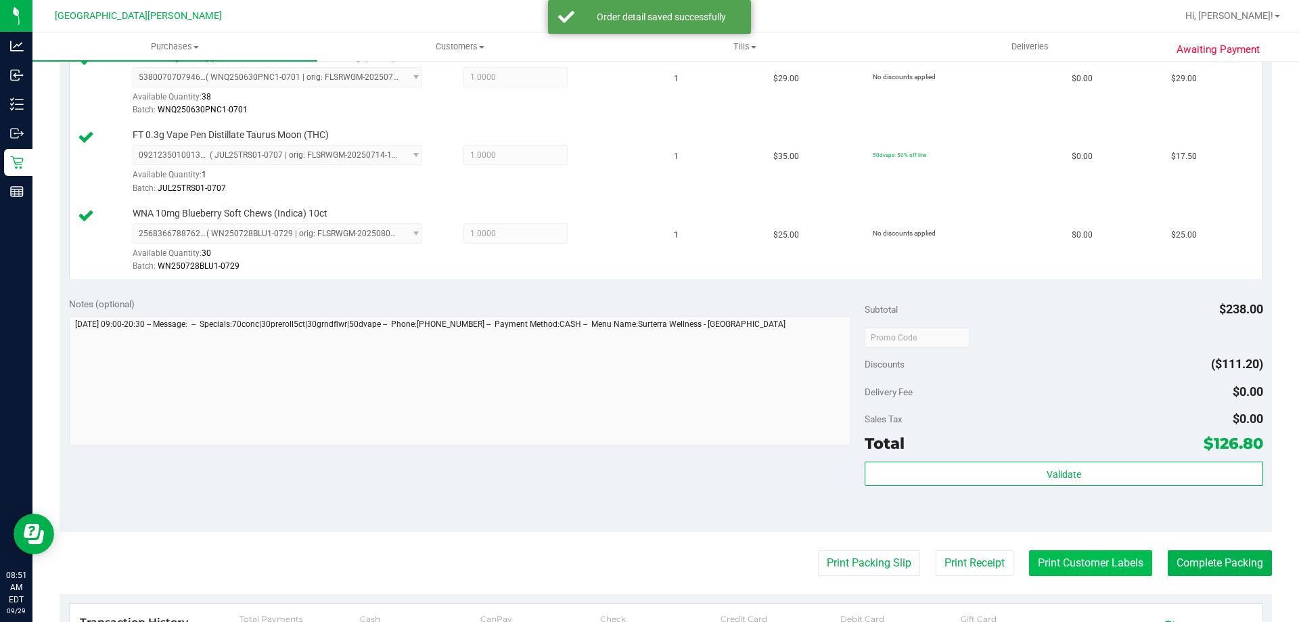
click at [1042, 566] on button "Print Customer Labels" at bounding box center [1090, 563] width 123 height 26
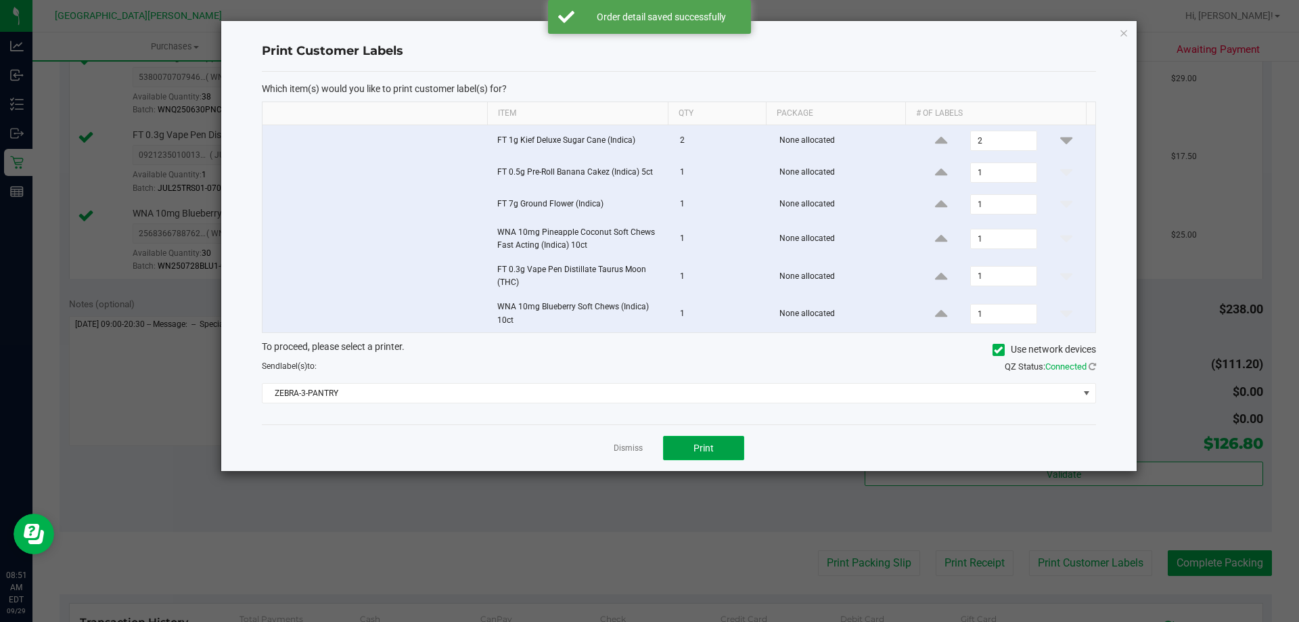
drag, startPoint x: 725, startPoint y: 448, endPoint x: 710, endPoint y: 446, distance: 14.9
click at [710, 446] on button "Print" at bounding box center [703, 448] width 81 height 24
click at [626, 448] on link "Dismiss" at bounding box center [628, 447] width 29 height 11
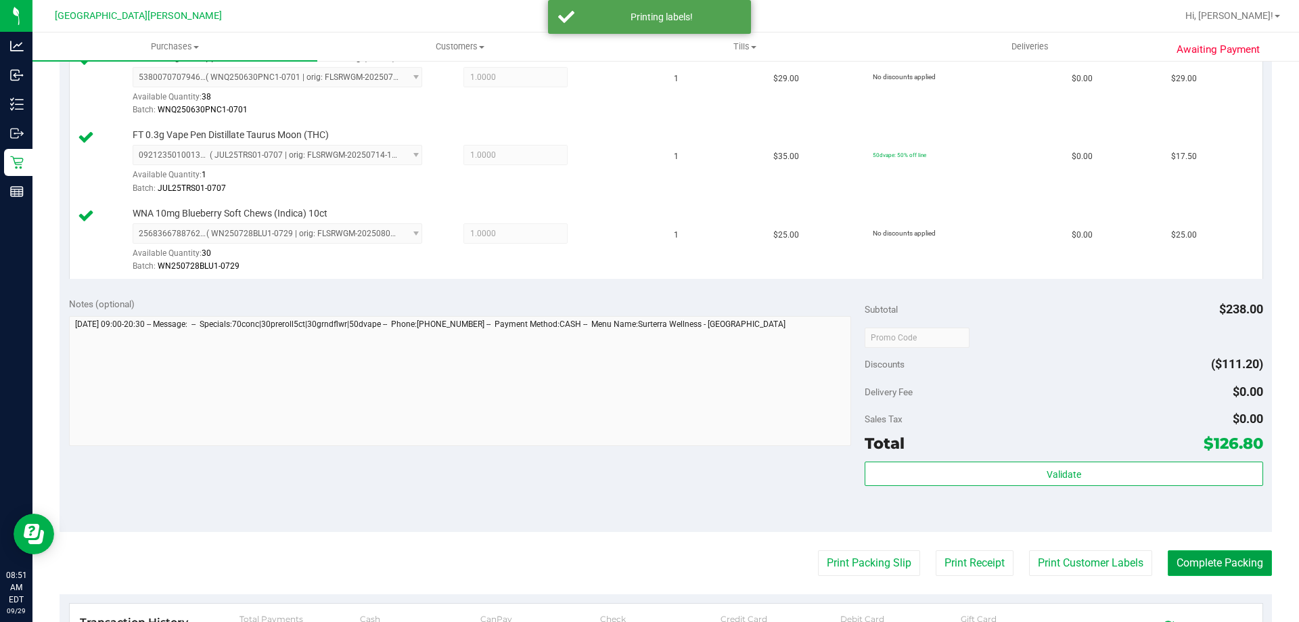
click at [1168, 562] on button "Complete Packing" at bounding box center [1220, 563] width 104 height 26
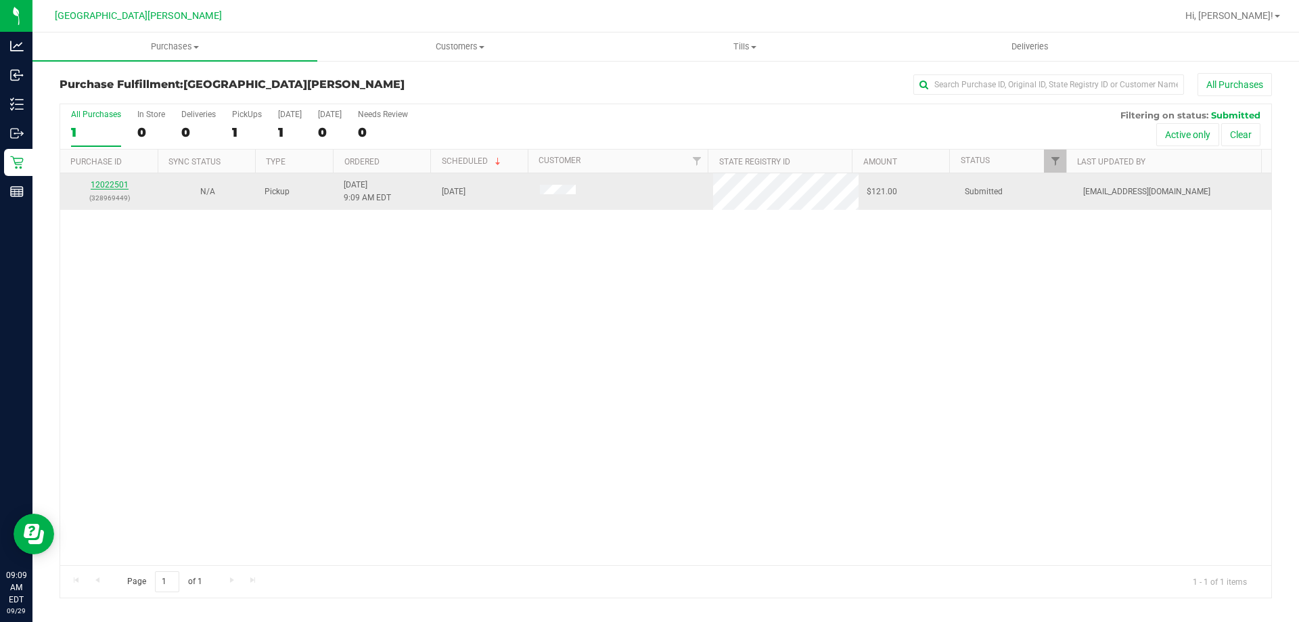
click at [110, 180] on link "12022501" at bounding box center [110, 184] width 38 height 9
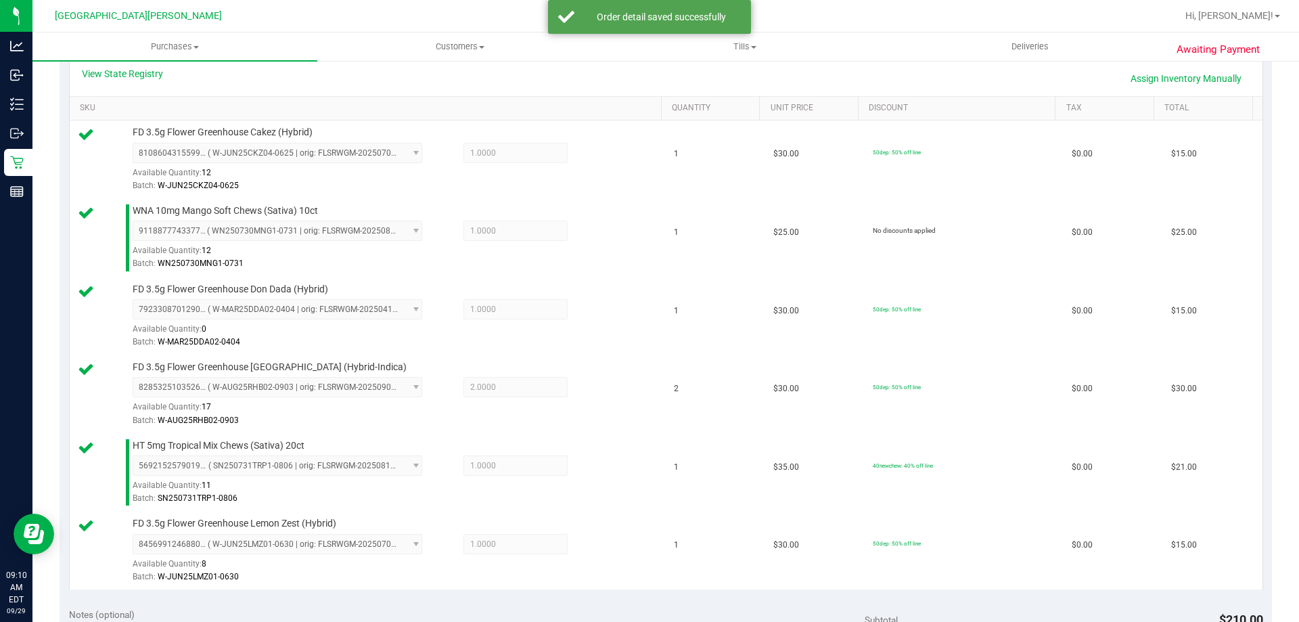
scroll to position [609, 0]
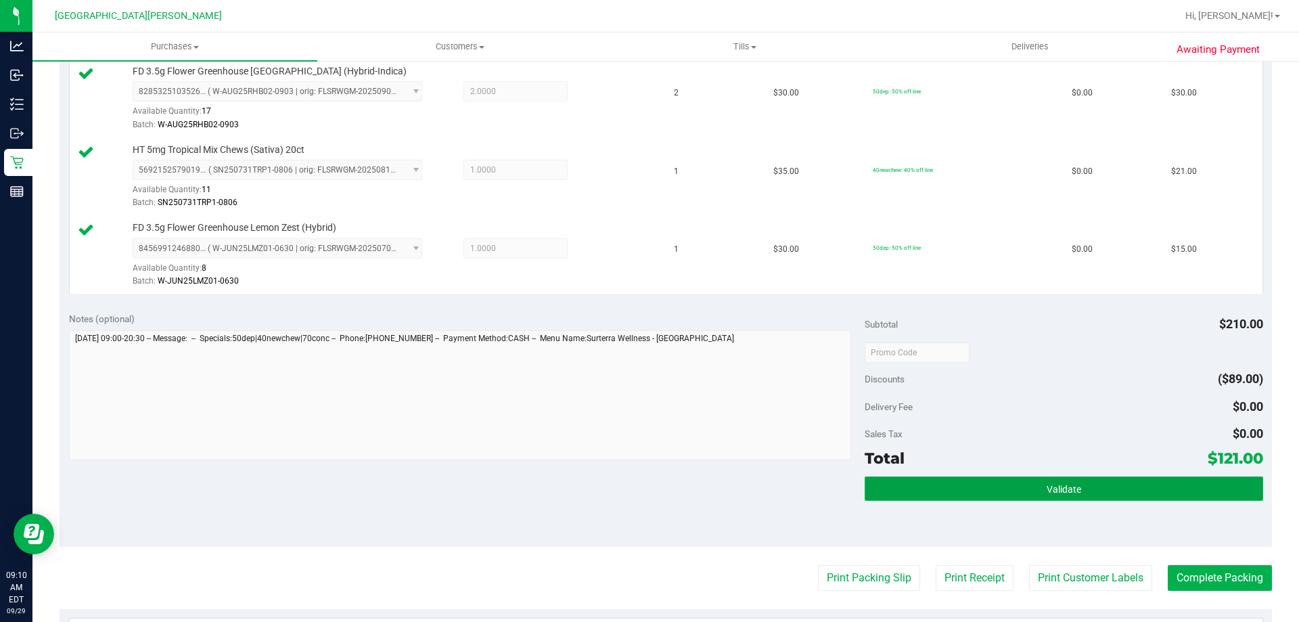
click at [936, 485] on button "Validate" at bounding box center [1063, 488] width 398 height 24
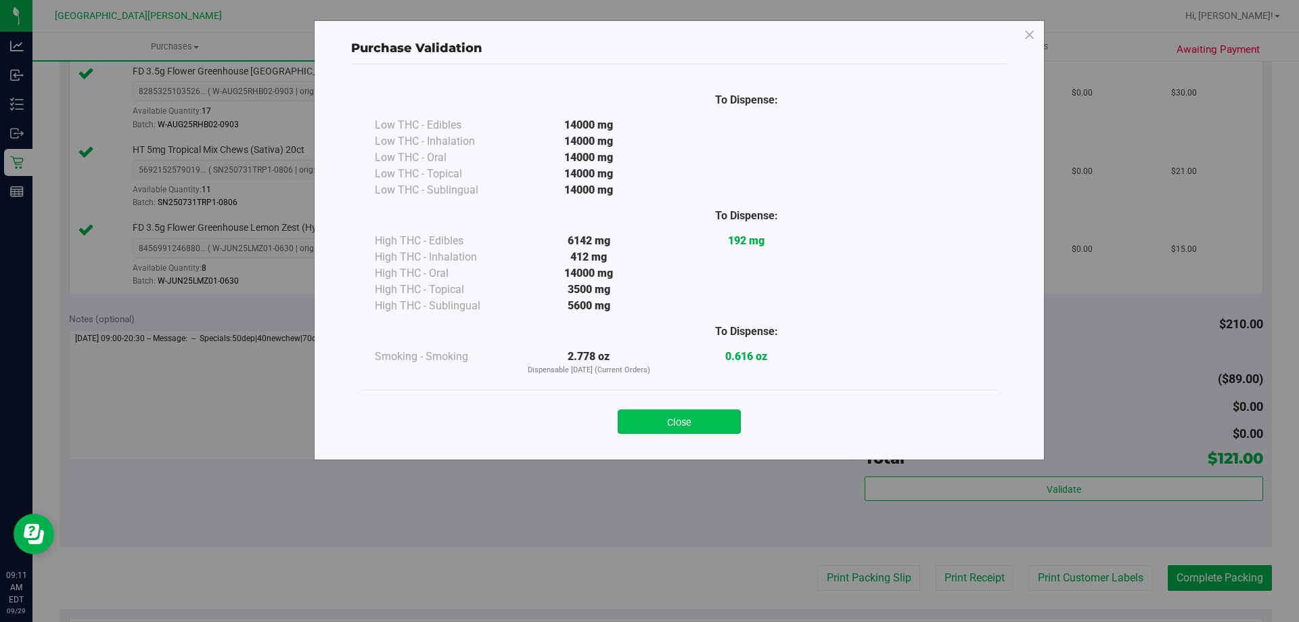
click at [648, 432] on button "Close" at bounding box center [679, 421] width 123 height 24
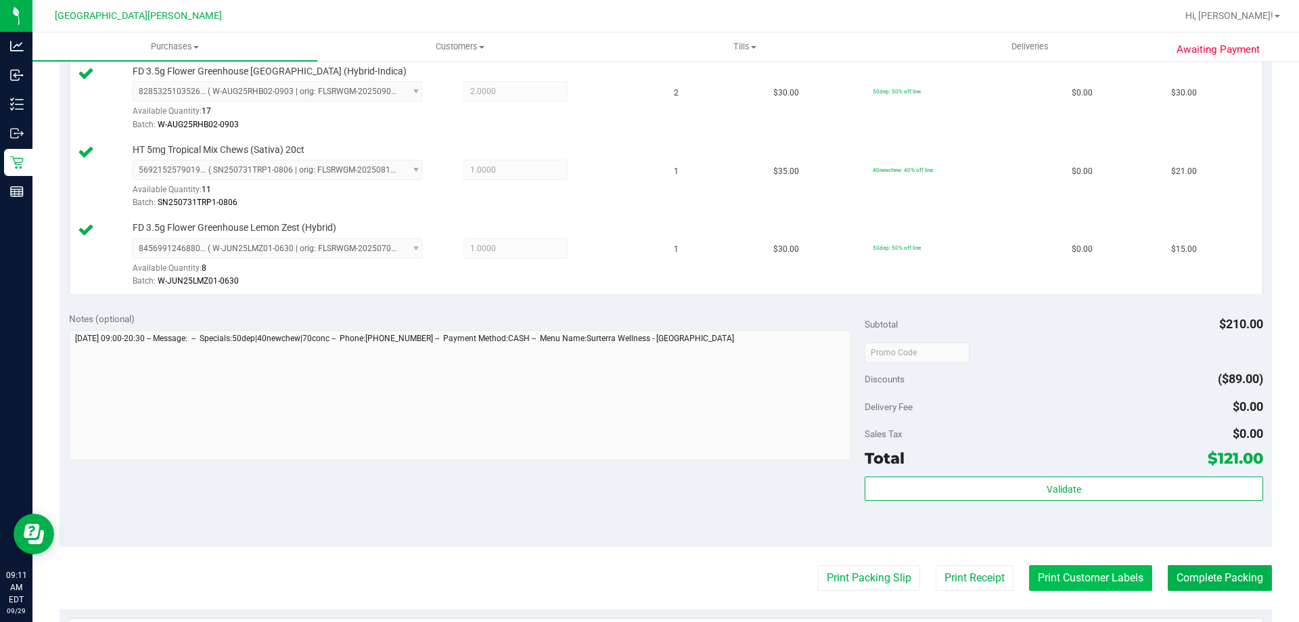
click at [1090, 582] on button "Print Customer Labels" at bounding box center [1090, 578] width 123 height 26
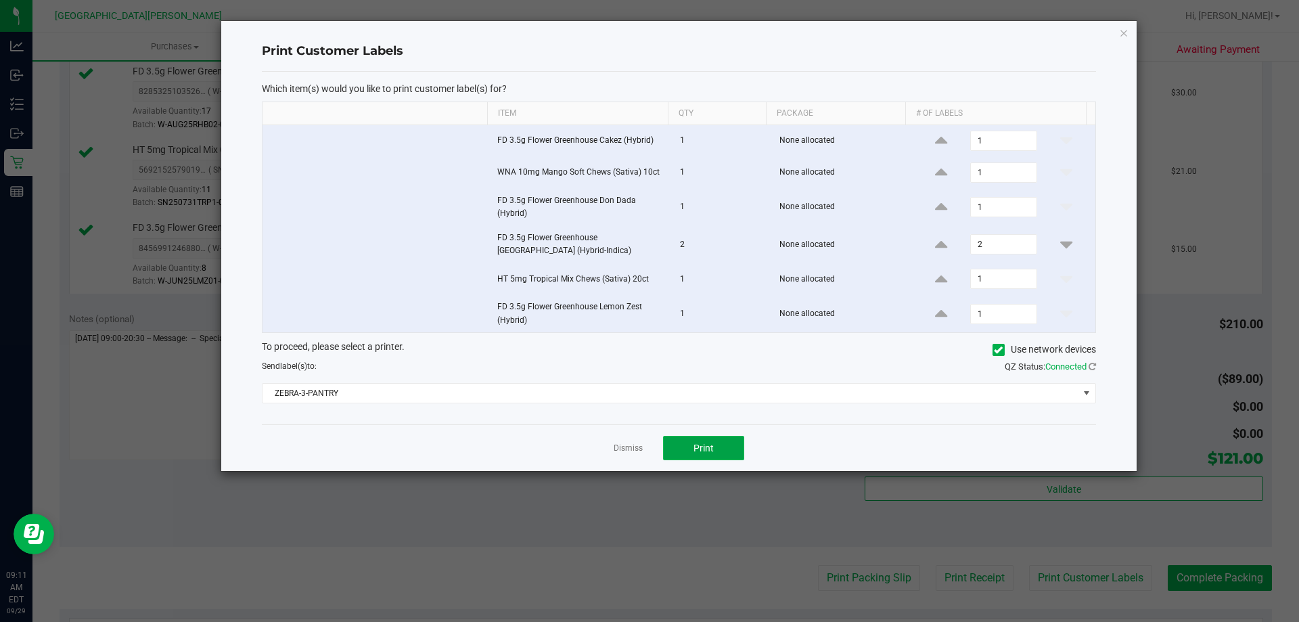
click at [708, 448] on span "Print" at bounding box center [703, 447] width 20 height 11
click at [597, 438] on div "Dismiss Print" at bounding box center [679, 447] width 834 height 47
click at [620, 444] on link "Dismiss" at bounding box center [628, 447] width 29 height 11
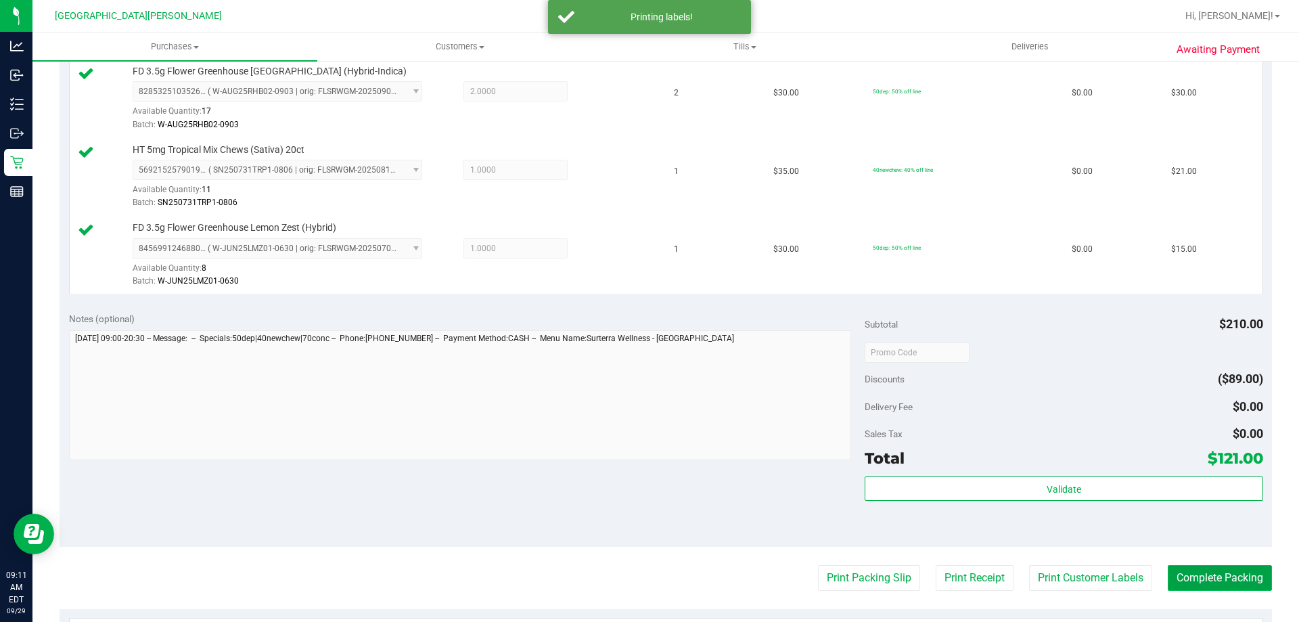
click at [1203, 579] on button "Complete Packing" at bounding box center [1220, 578] width 104 height 26
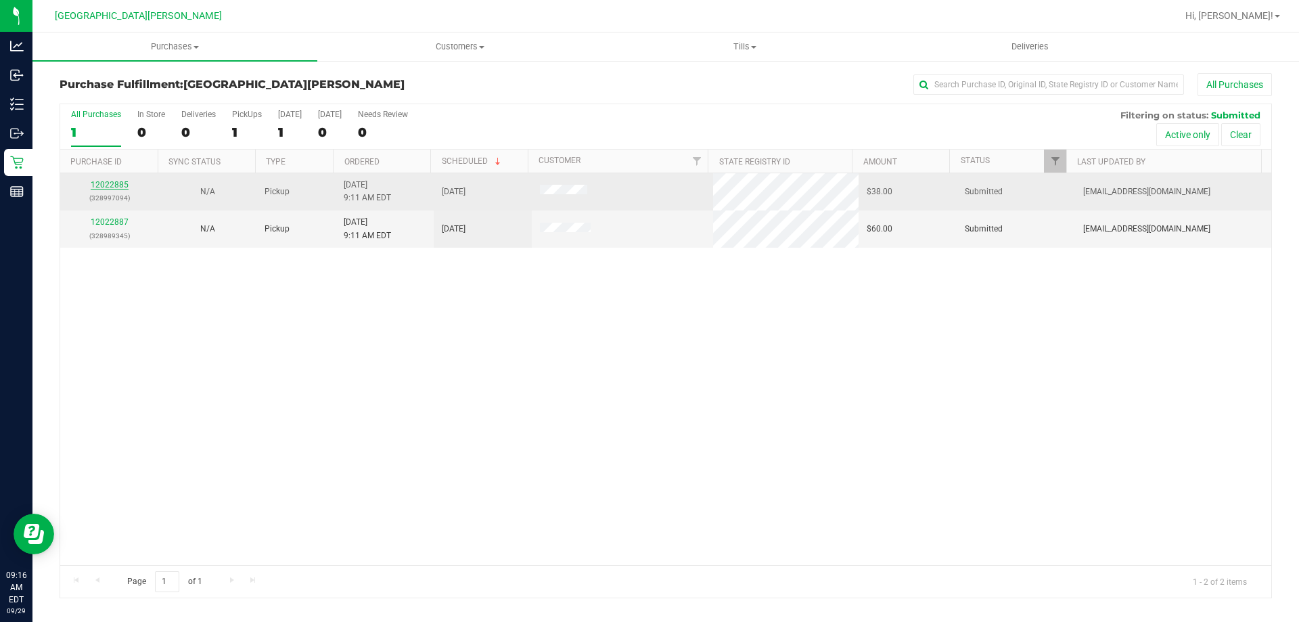
click at [115, 187] on link "12022885" at bounding box center [110, 184] width 38 height 9
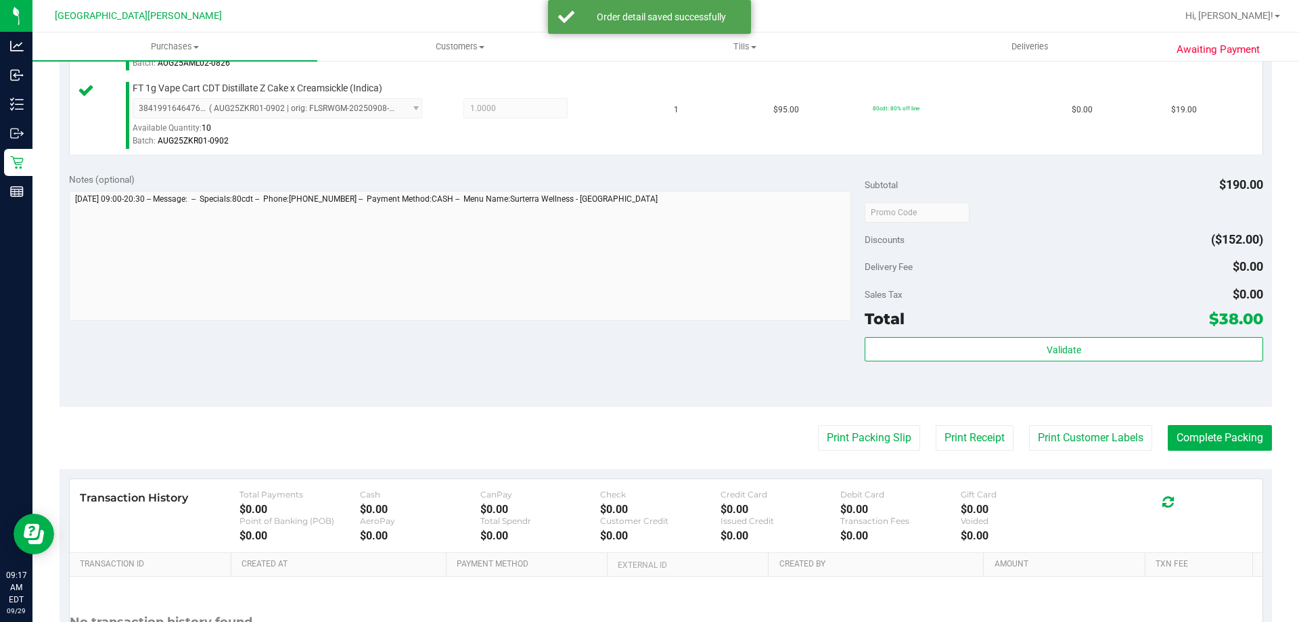
scroll to position [541, 0]
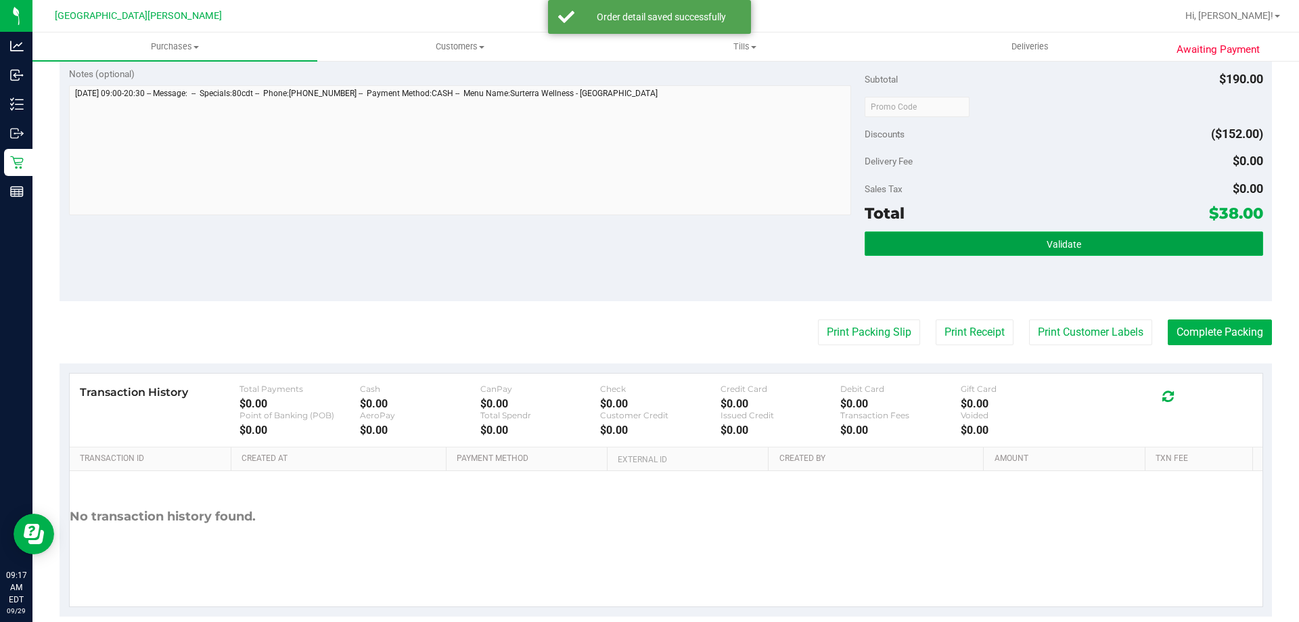
drag, startPoint x: 959, startPoint y: 232, endPoint x: 951, endPoint y: 239, distance: 11.0
click at [957, 232] on button "Validate" at bounding box center [1063, 243] width 398 height 24
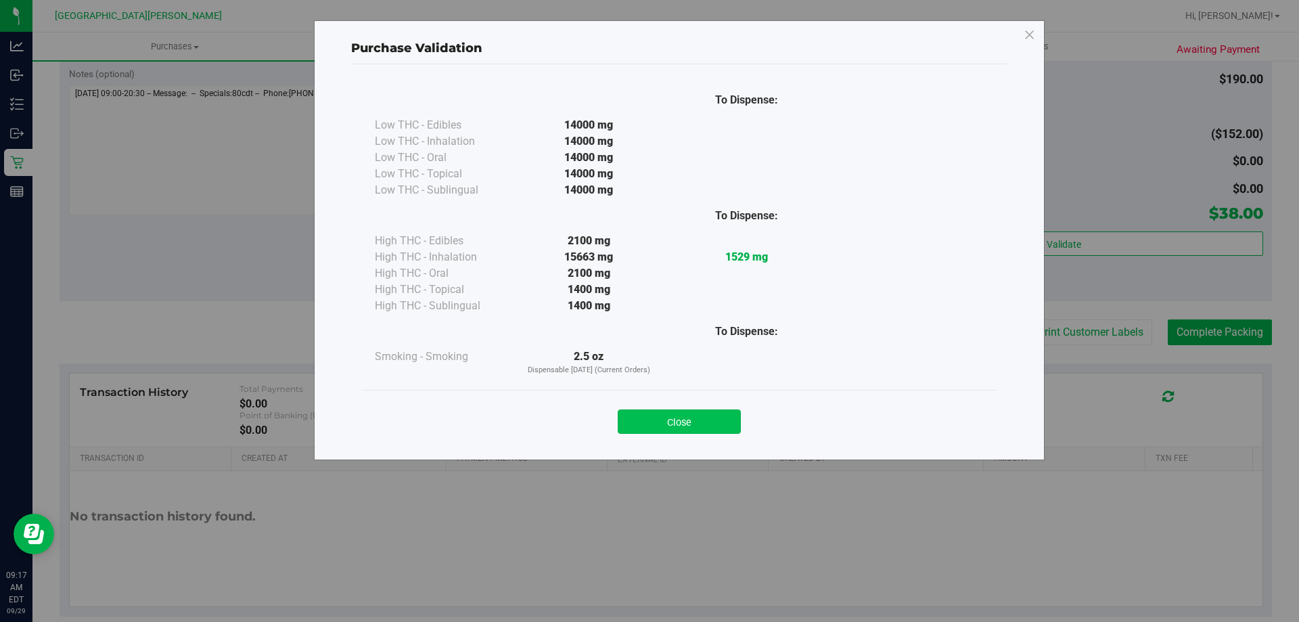
click at [652, 425] on button "Close" at bounding box center [679, 421] width 123 height 24
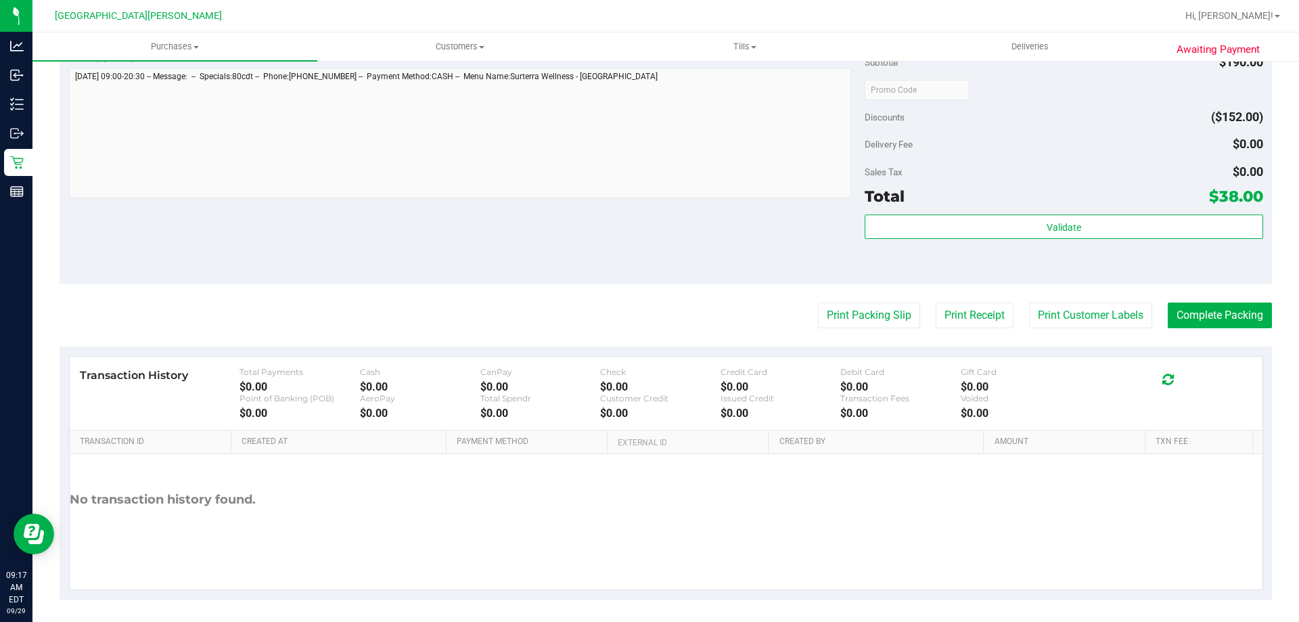
scroll to position [563, 0]
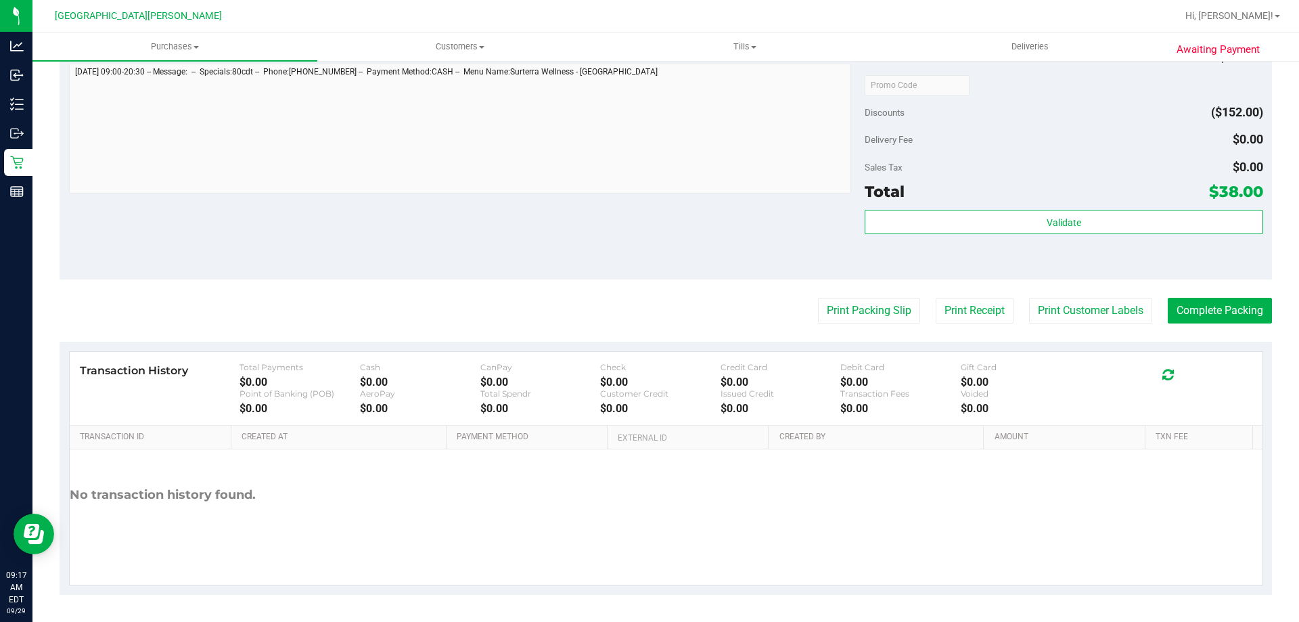
click at [1057, 295] on purchase-details "Back Edit Purchase Cancel Purchase View Profile # 12022885 BioTrack ID: - Submi…" at bounding box center [666, 52] width 1212 height 1084
click at [1034, 314] on button "Print Customer Labels" at bounding box center [1090, 311] width 123 height 26
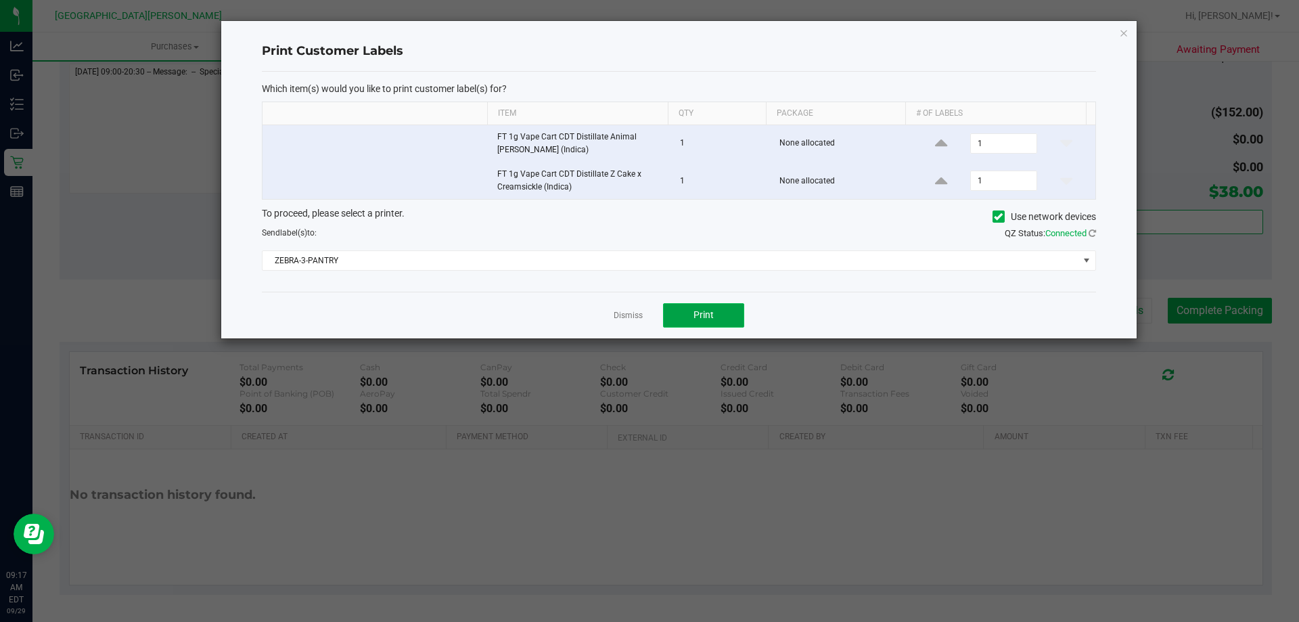
click at [708, 319] on span "Print" at bounding box center [703, 314] width 20 height 11
click at [626, 316] on link "Dismiss" at bounding box center [628, 315] width 29 height 11
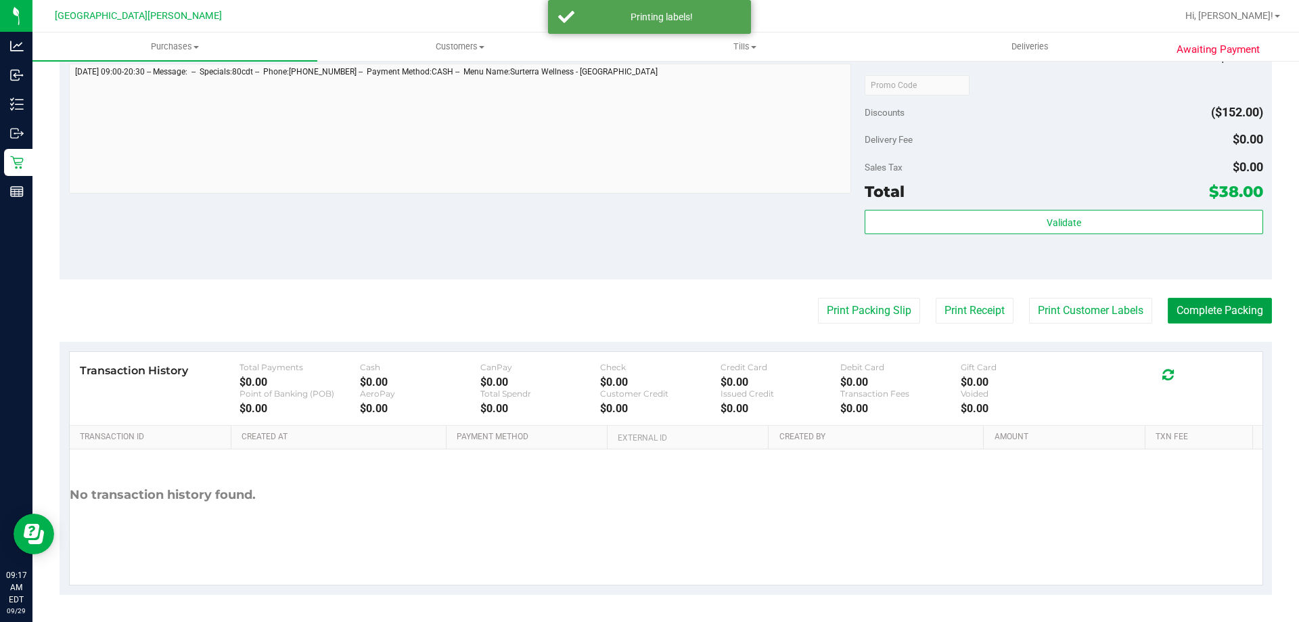
drag, startPoint x: 1190, startPoint y: 306, endPoint x: 1188, endPoint y: 324, distance: 17.7
click at [1190, 311] on button "Complete Packing" at bounding box center [1220, 311] width 104 height 26
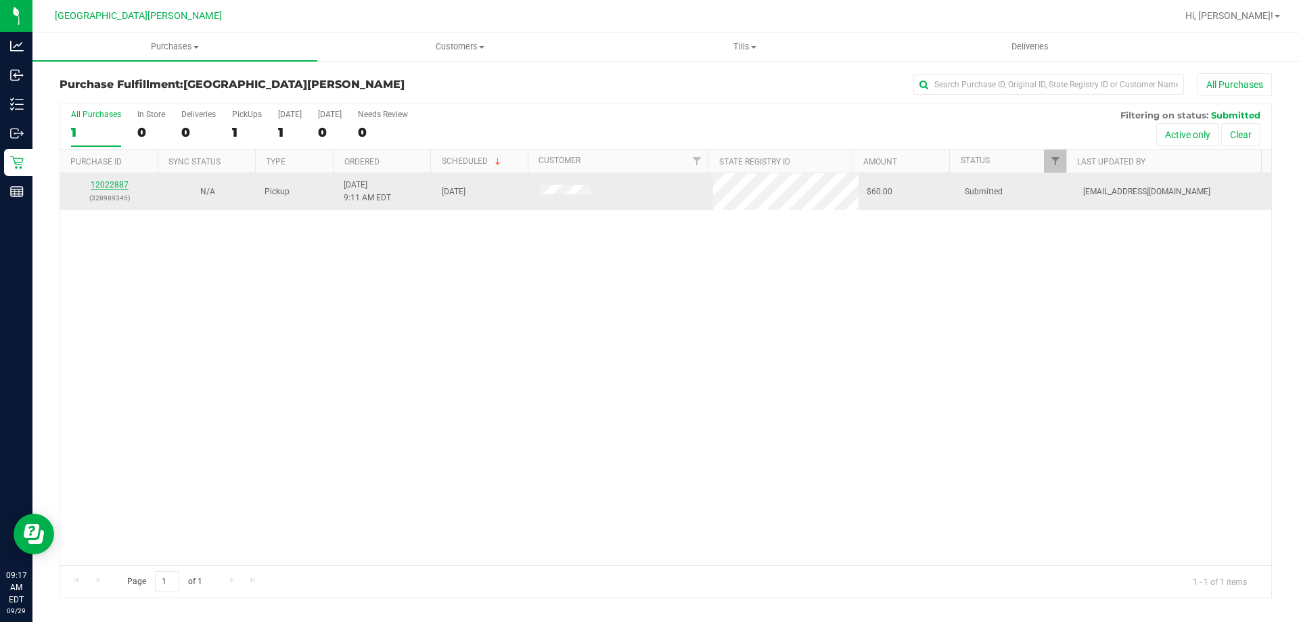
click at [101, 181] on link "12022887" at bounding box center [110, 184] width 38 height 9
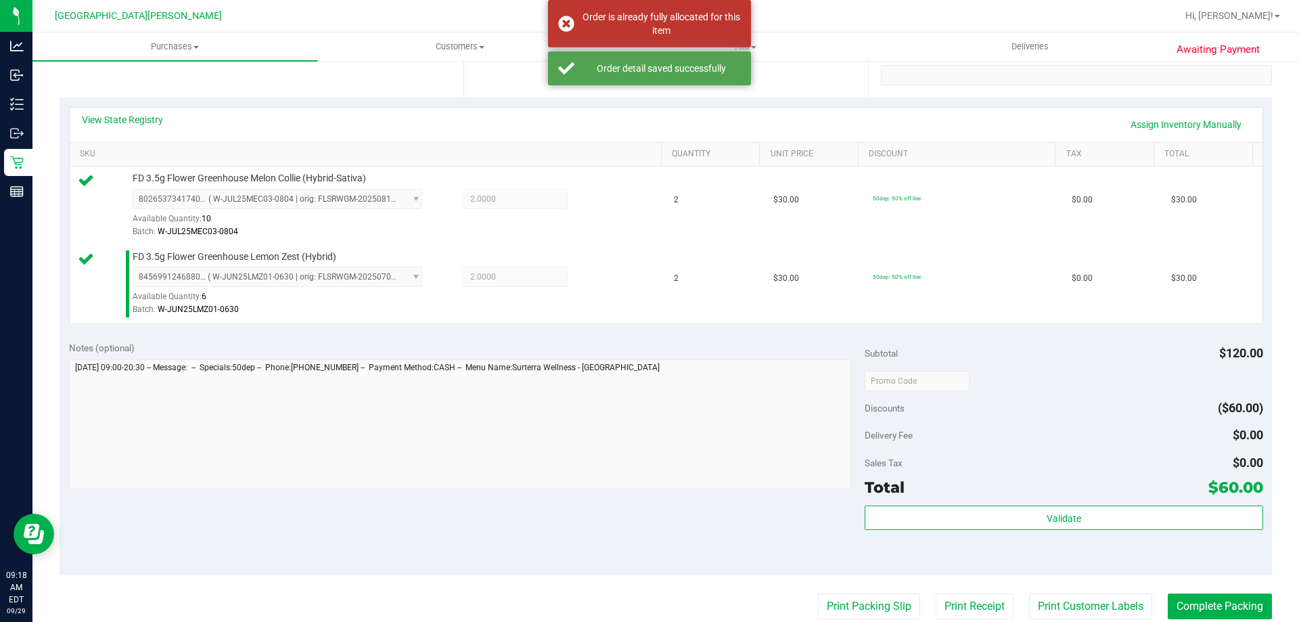
scroll to position [406, 0]
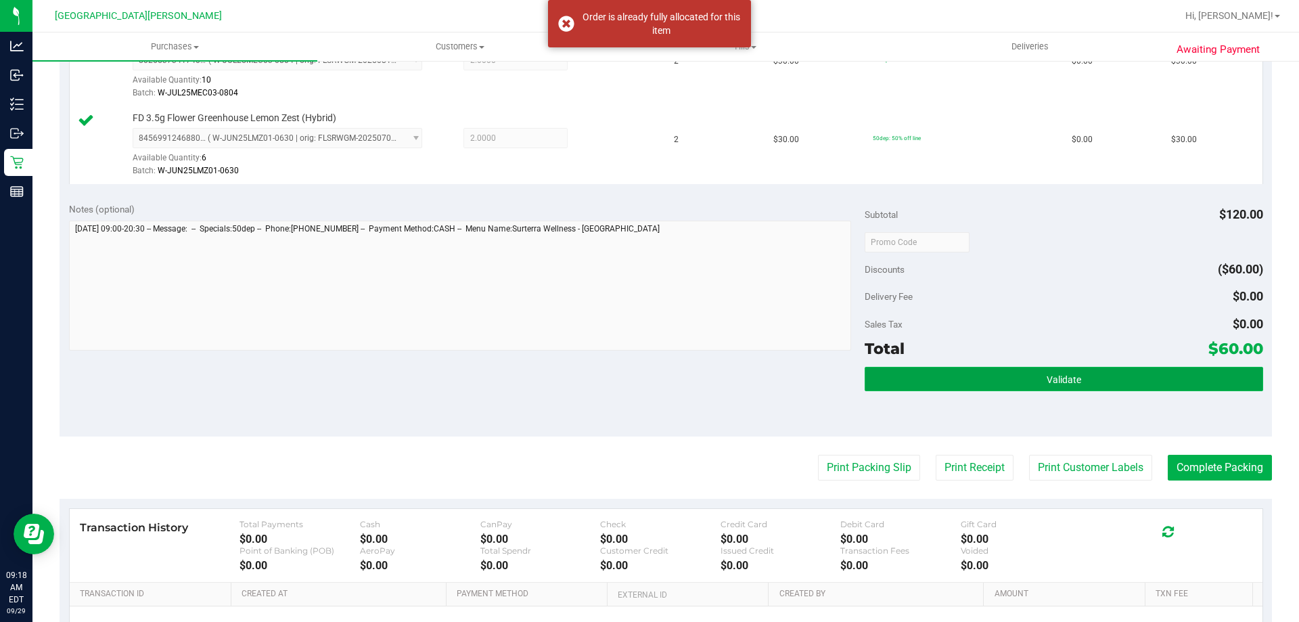
click at [1113, 372] on button "Validate" at bounding box center [1063, 379] width 398 height 24
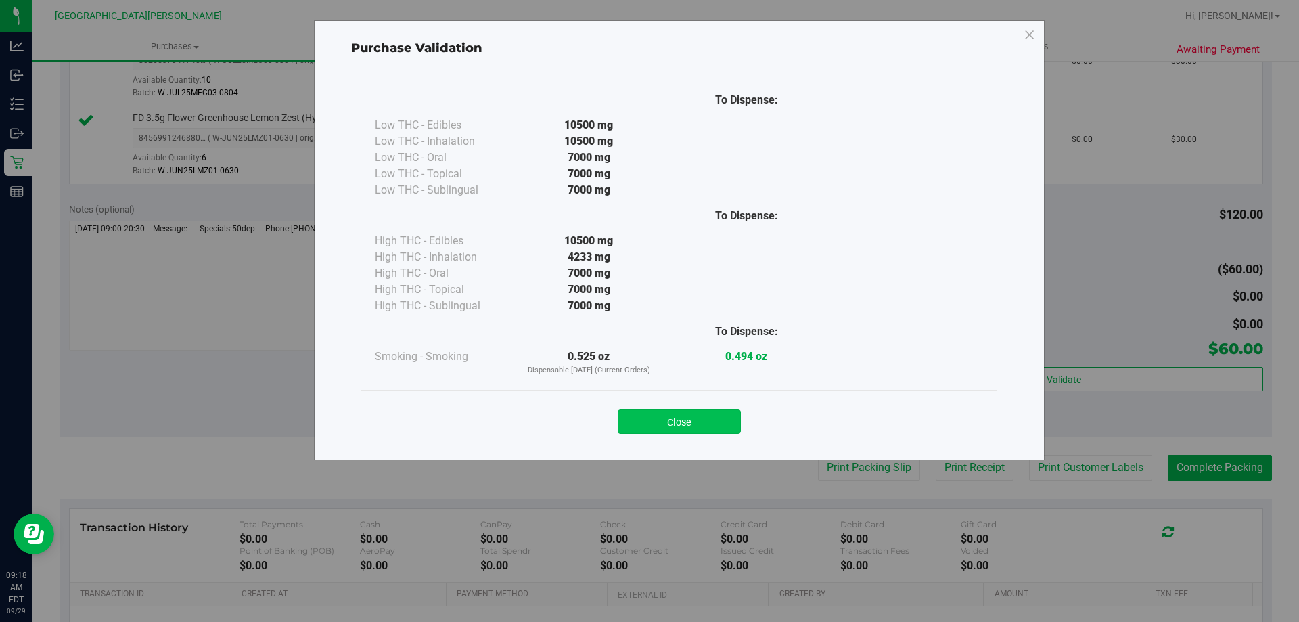
click at [716, 419] on button "Close" at bounding box center [679, 421] width 123 height 24
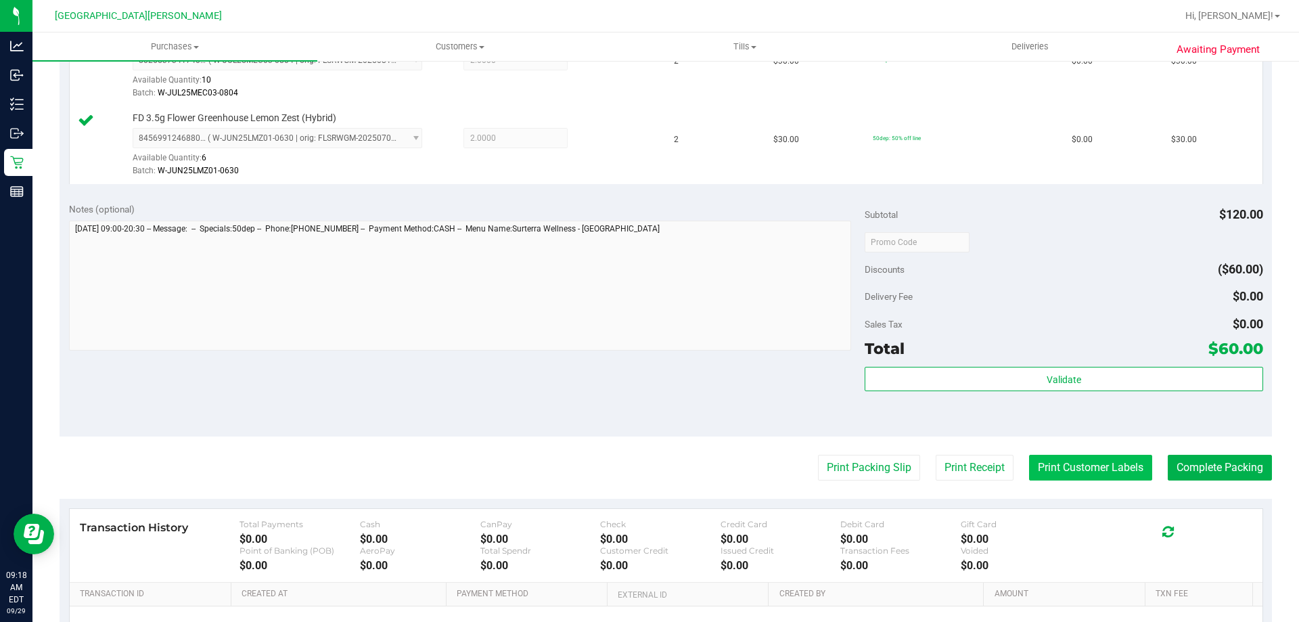
drag, startPoint x: 1153, startPoint y: 462, endPoint x: 1120, endPoint y: 469, distance: 33.8
click at [1154, 465] on div "Print Packing Slip Print Receipt Print Customer Labels Complete Packing" at bounding box center [666, 468] width 1212 height 26
click at [1119, 469] on button "Print Customer Labels" at bounding box center [1090, 468] width 123 height 26
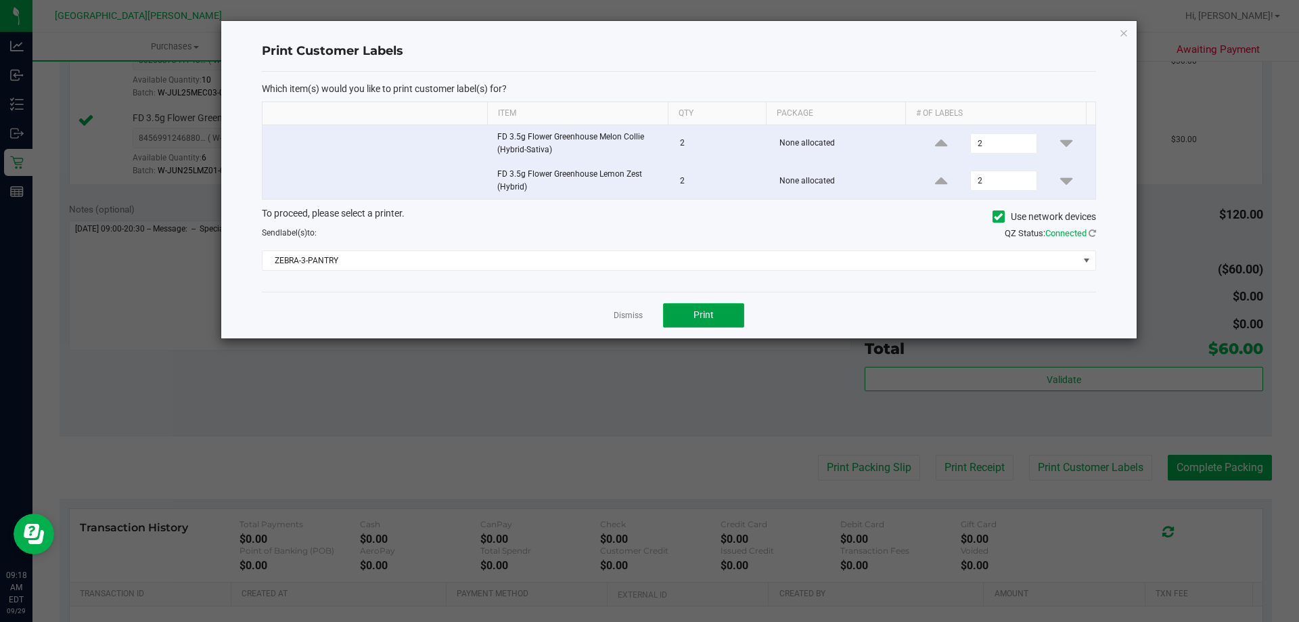
click at [726, 308] on button "Print" at bounding box center [703, 315] width 81 height 24
click at [624, 315] on link "Dismiss" at bounding box center [628, 315] width 29 height 11
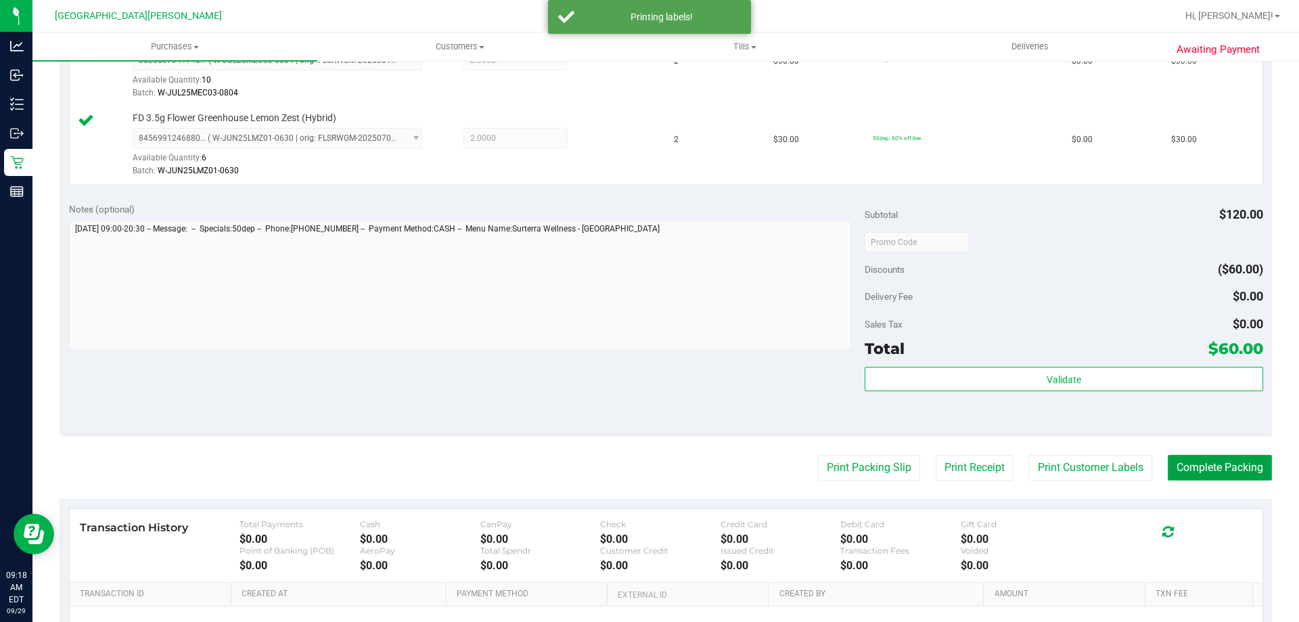
click at [1209, 478] on button "Complete Packing" at bounding box center [1220, 468] width 104 height 26
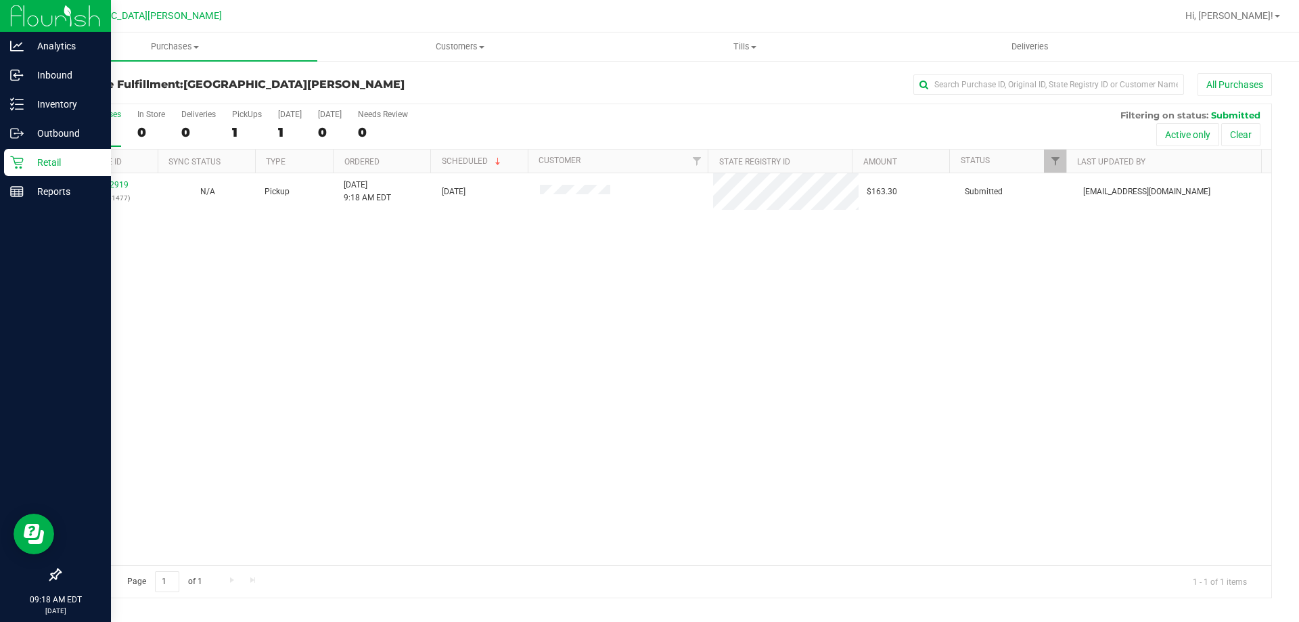
click at [54, 150] on div "Retail" at bounding box center [57, 162] width 107 height 27
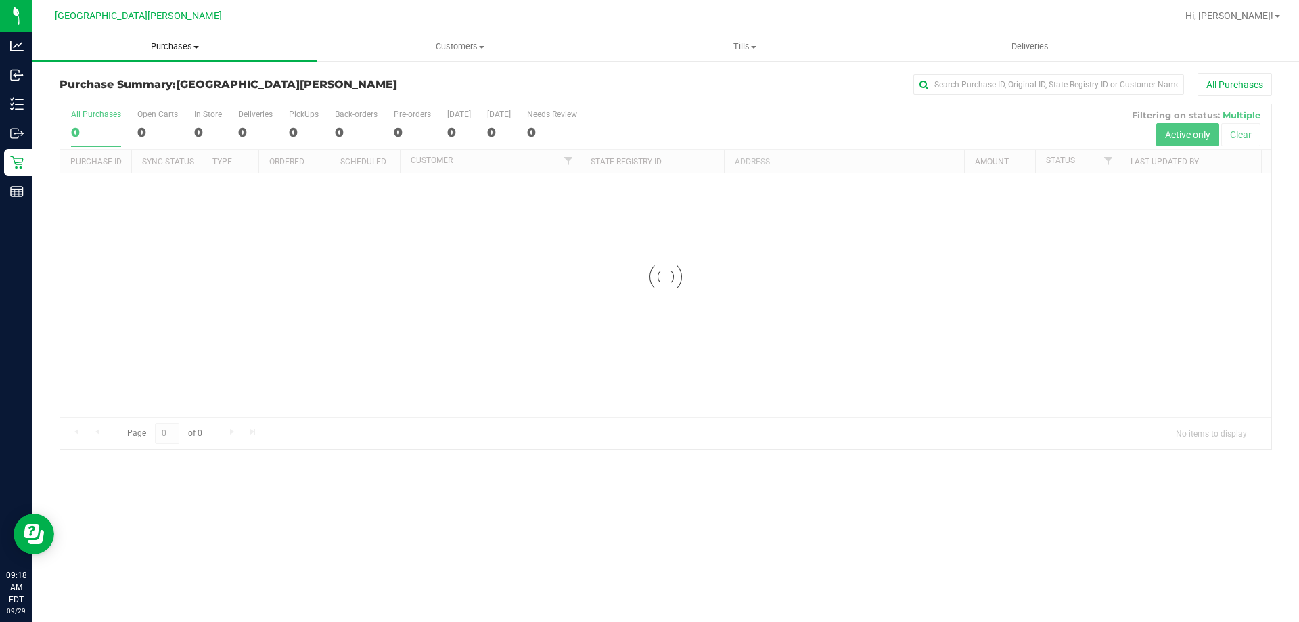
click at [179, 56] on uib-tab-heading "Purchases Summary of purchases Fulfillment All purchases" at bounding box center [174, 46] width 285 height 28
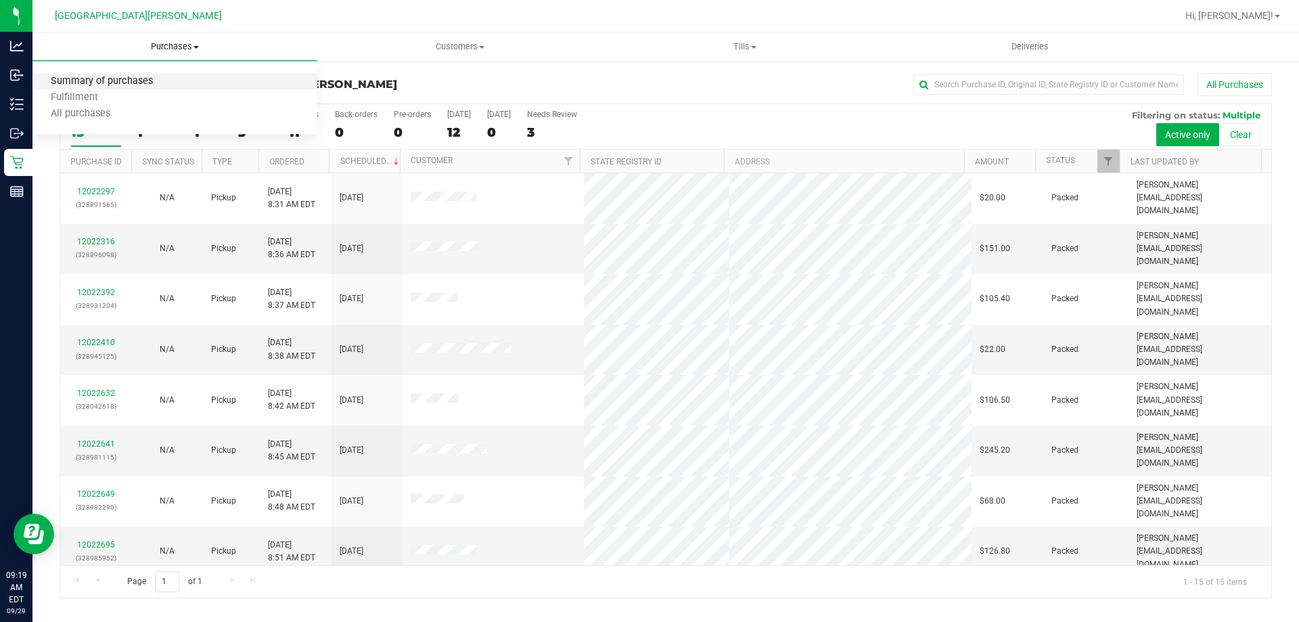
click at [162, 76] on span "Summary of purchases" at bounding box center [101, 81] width 139 height 11
click at [197, 130] on div "1" at bounding box center [208, 132] width 28 height 16
click at [0, 0] on input "In Store 1" at bounding box center [0, 0] width 0 height 0
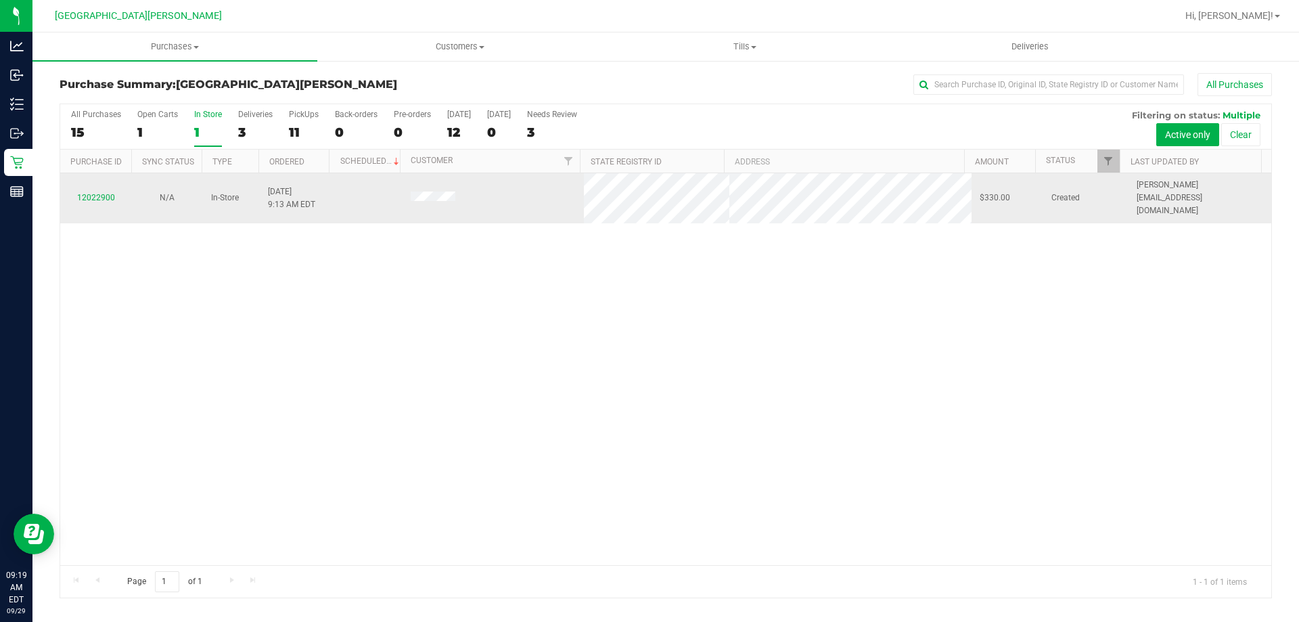
click at [97, 191] on div "12022900" at bounding box center [95, 197] width 55 height 13
click at [97, 193] on link "12022900" at bounding box center [96, 197] width 38 height 9
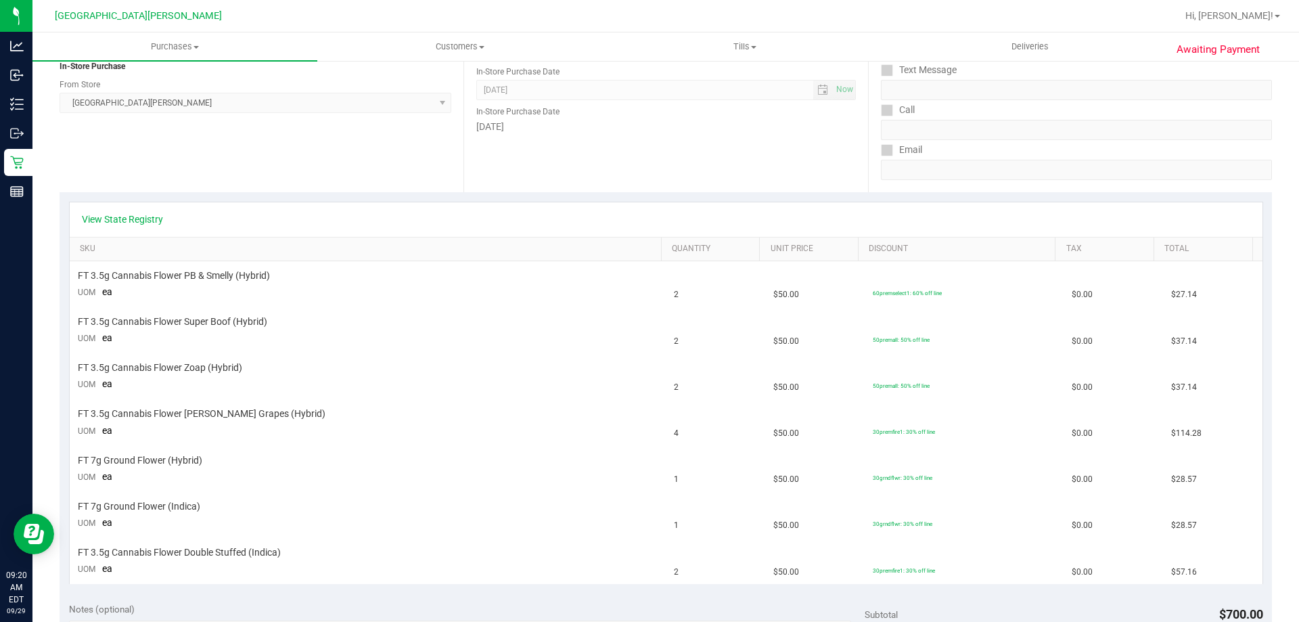
scroll to position [68, 0]
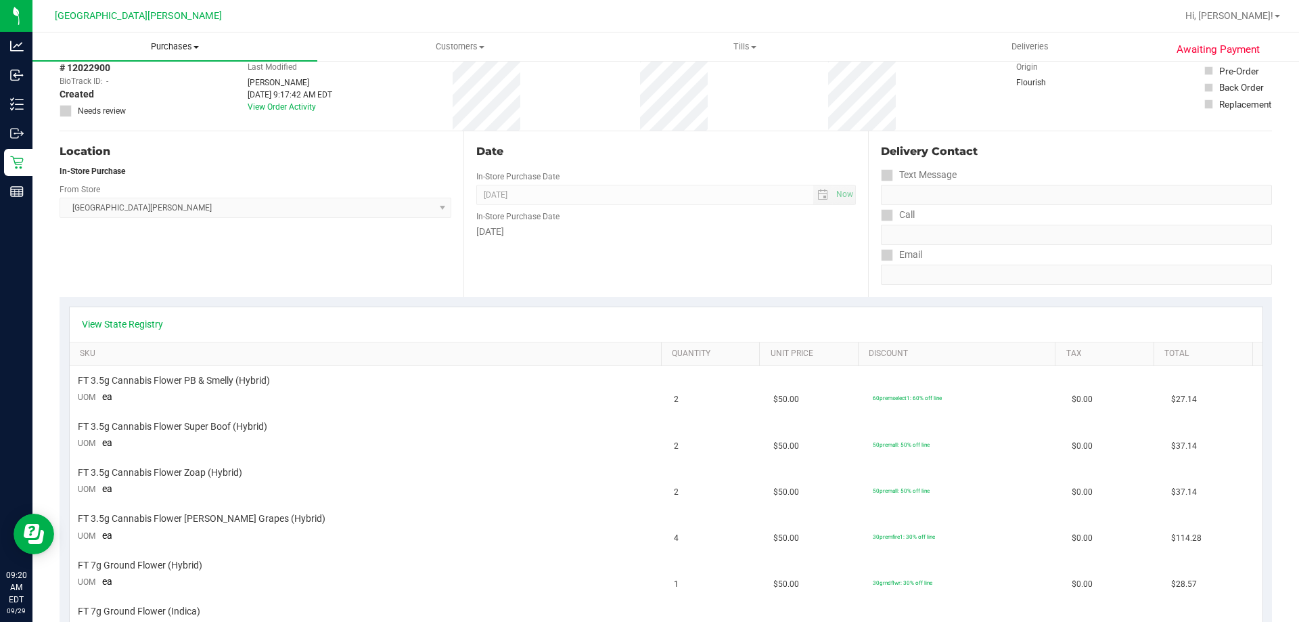
click at [171, 49] on span "Purchases" at bounding box center [174, 47] width 285 height 12
click at [128, 96] on li "Fulfillment" at bounding box center [174, 98] width 285 height 16
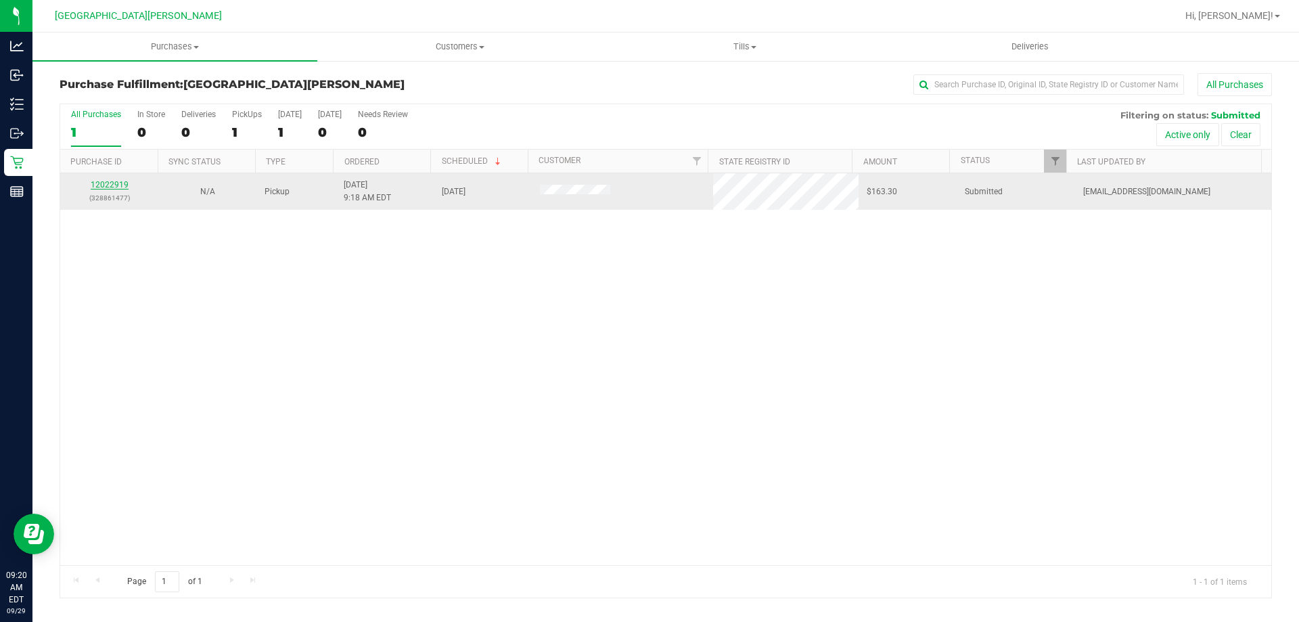
click at [116, 184] on link "12022919" at bounding box center [110, 184] width 38 height 9
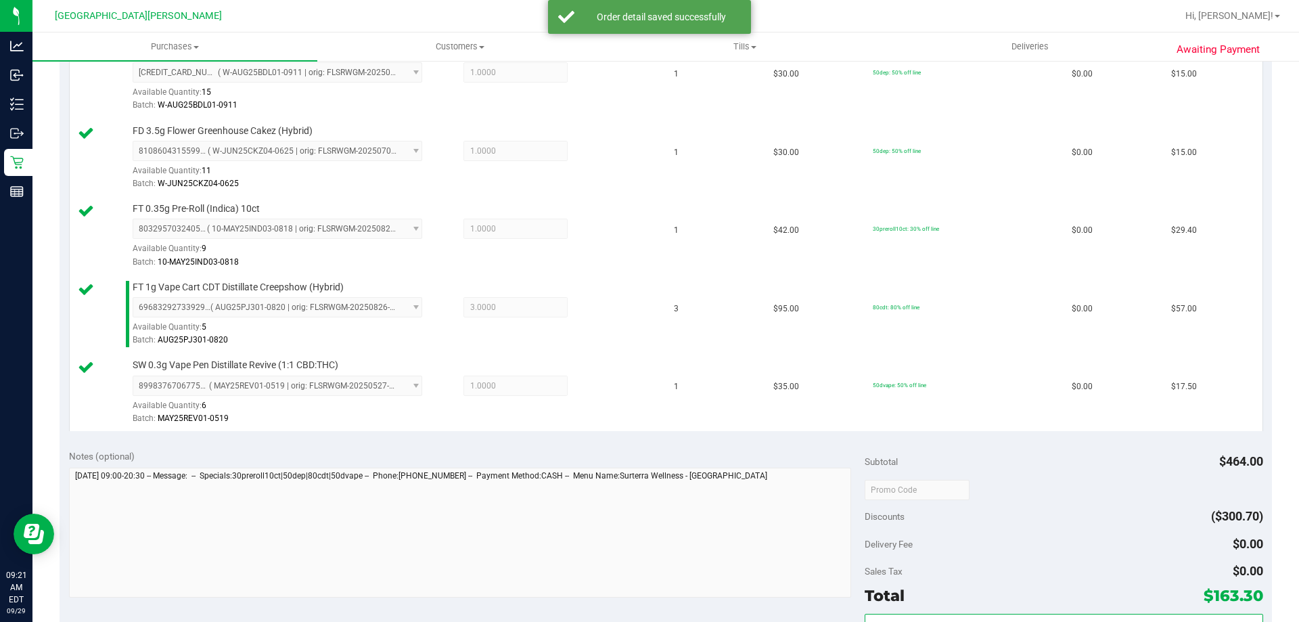
scroll to position [609, 0]
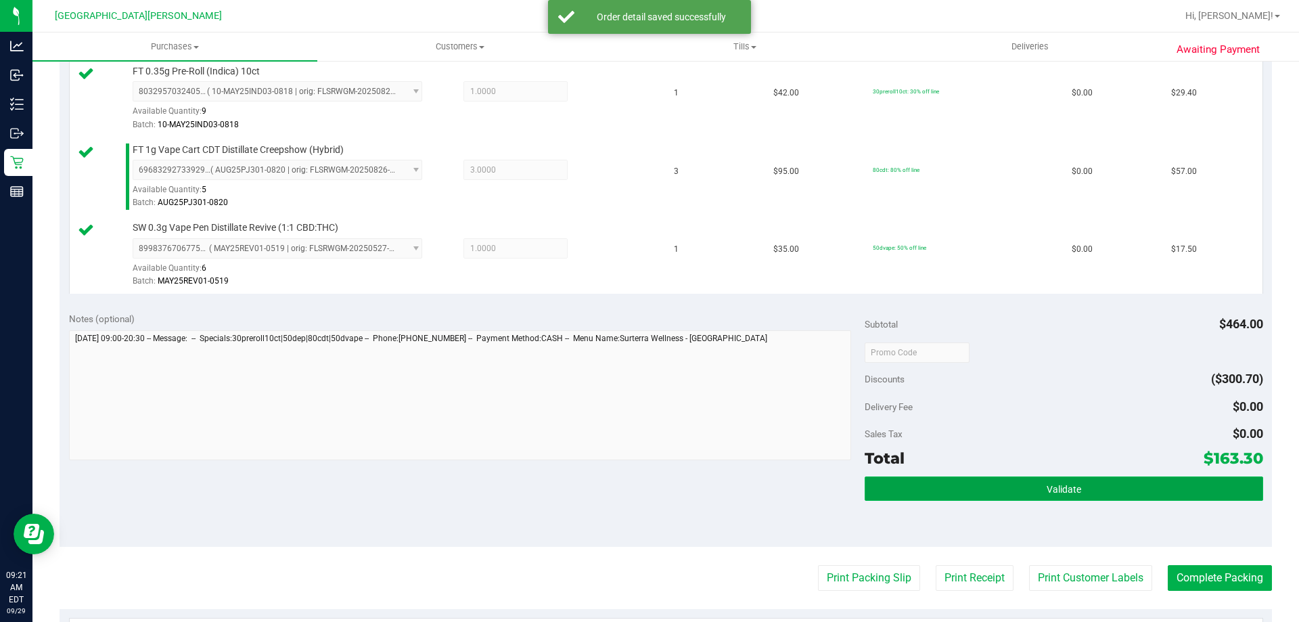
click at [1053, 497] on button "Validate" at bounding box center [1063, 488] width 398 height 24
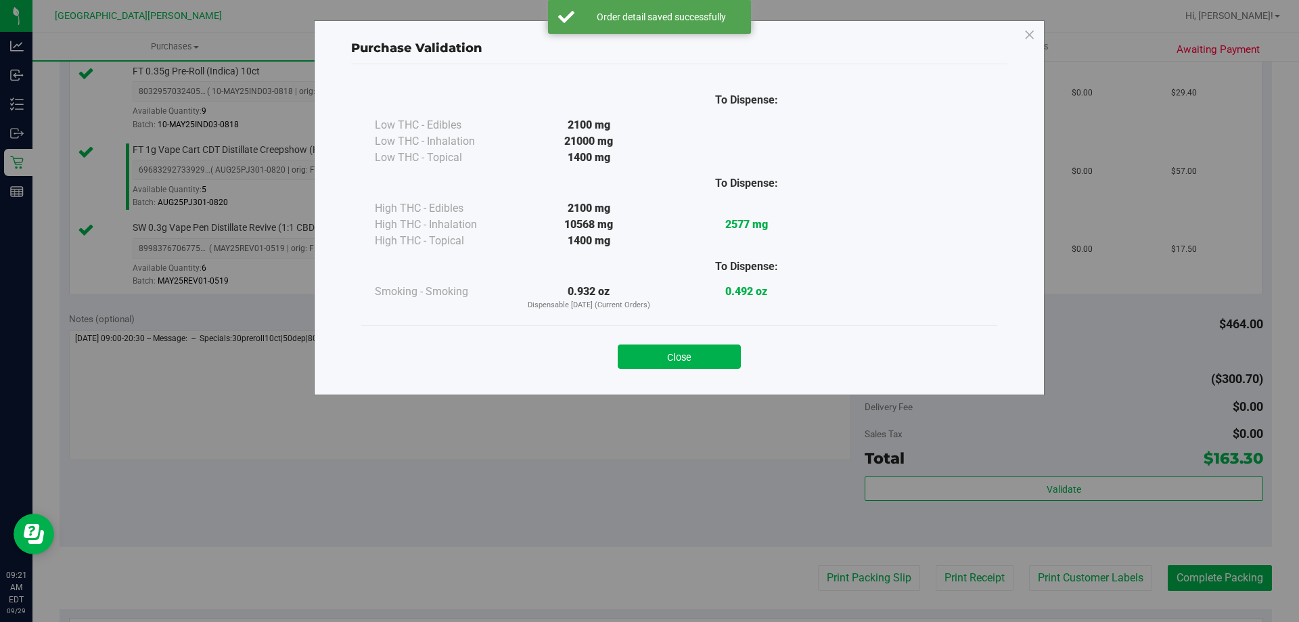
drag, startPoint x: 703, startPoint y: 359, endPoint x: 733, endPoint y: 382, distance: 37.7
click at [702, 359] on button "Close" at bounding box center [679, 356] width 123 height 24
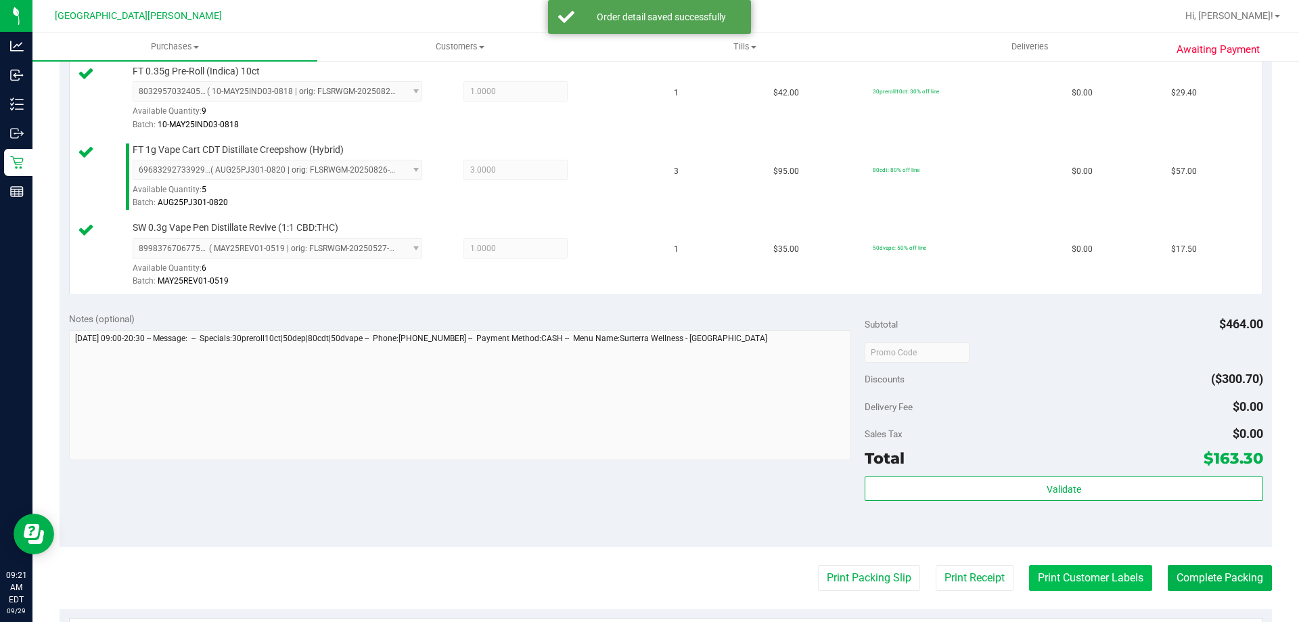
click at [1076, 575] on button "Print Customer Labels" at bounding box center [1090, 578] width 123 height 26
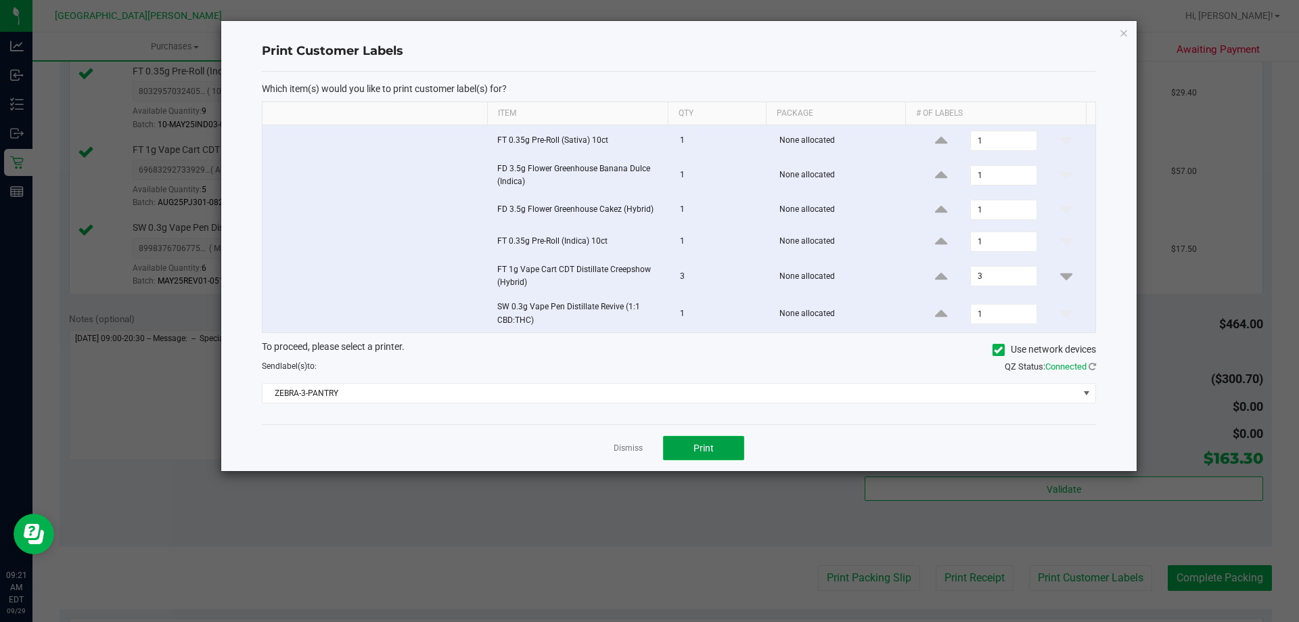
click at [711, 446] on span "Print" at bounding box center [703, 447] width 20 height 11
click at [638, 449] on link "Dismiss" at bounding box center [628, 447] width 29 height 11
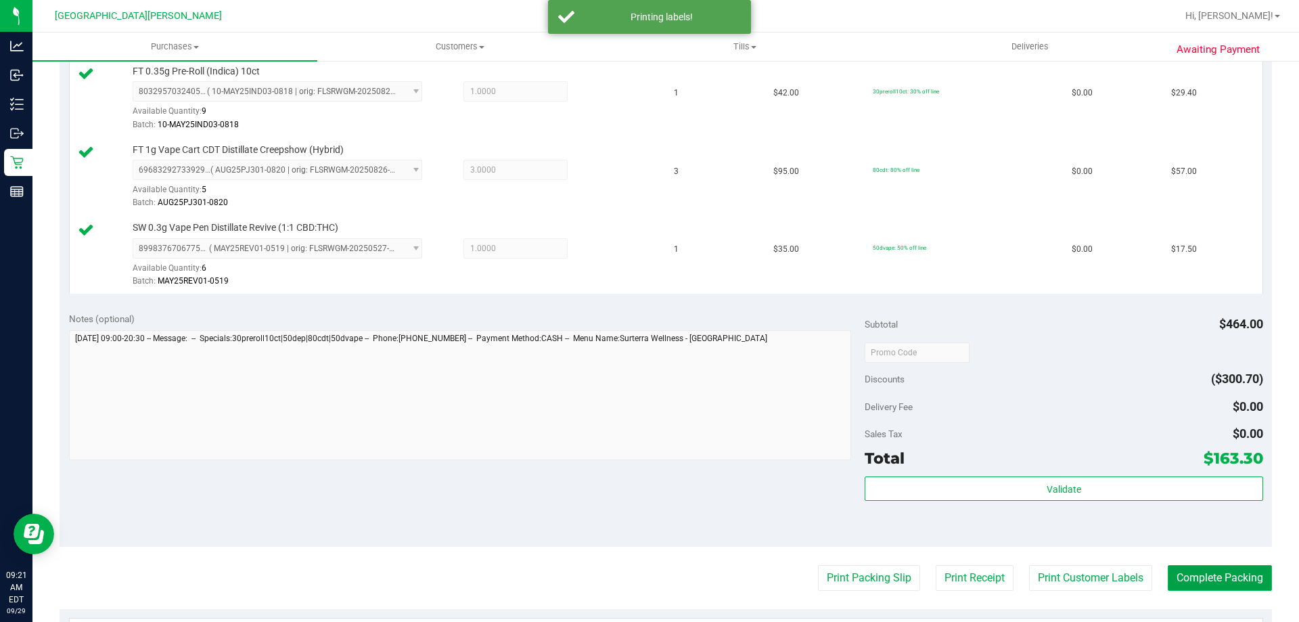
click at [1207, 580] on button "Complete Packing" at bounding box center [1220, 578] width 104 height 26
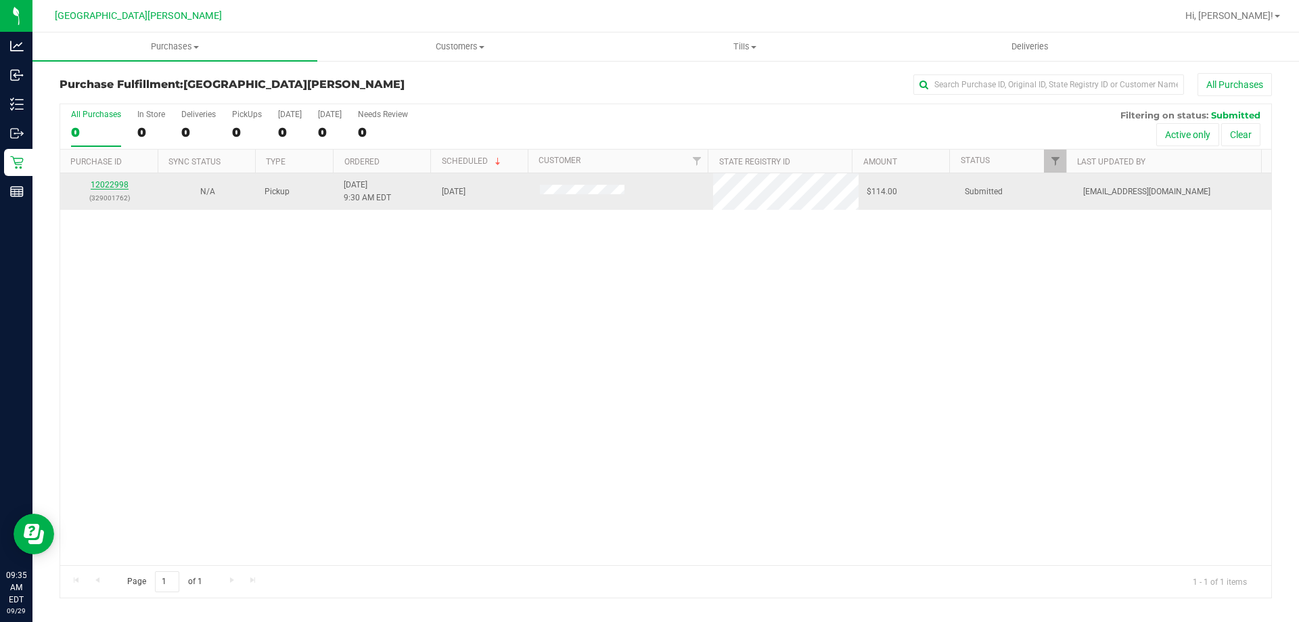
click at [123, 181] on link "12022998" at bounding box center [110, 184] width 38 height 9
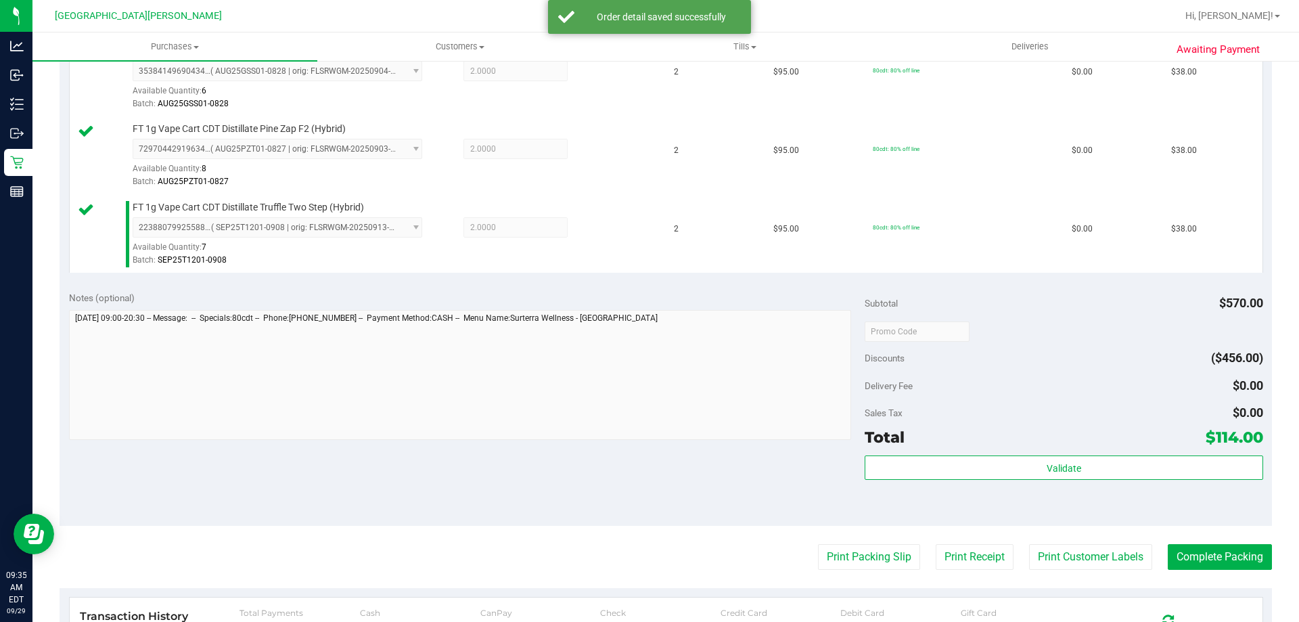
scroll to position [406, 0]
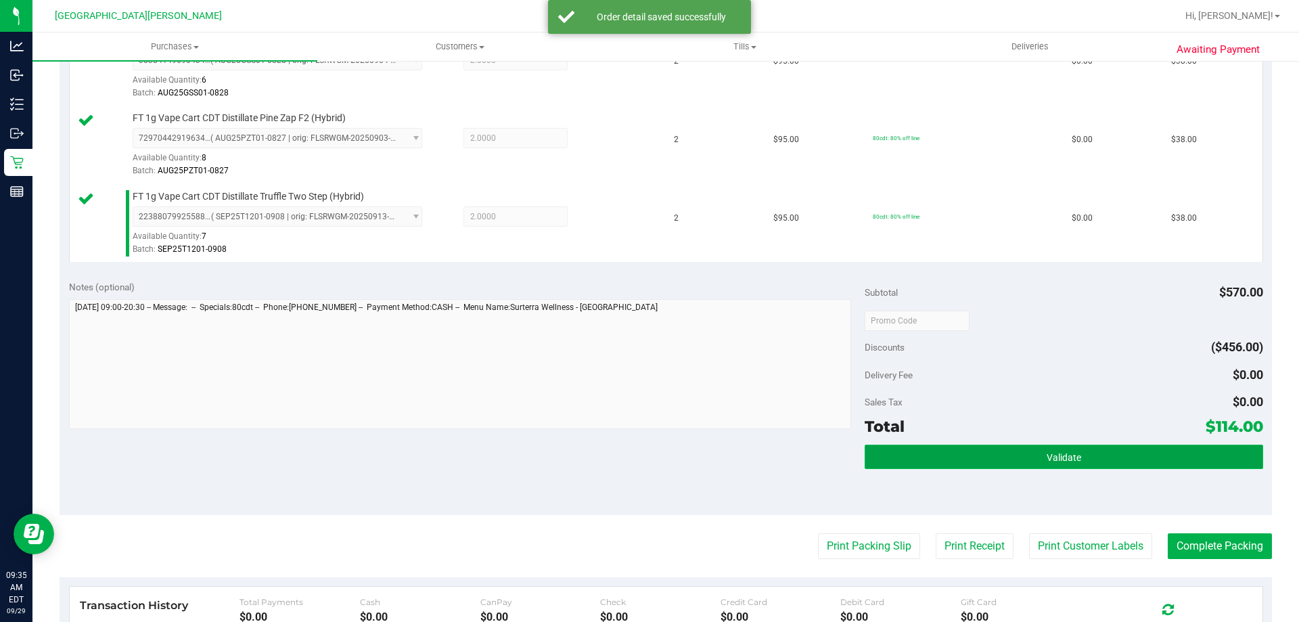
click at [894, 457] on button "Validate" at bounding box center [1063, 456] width 398 height 24
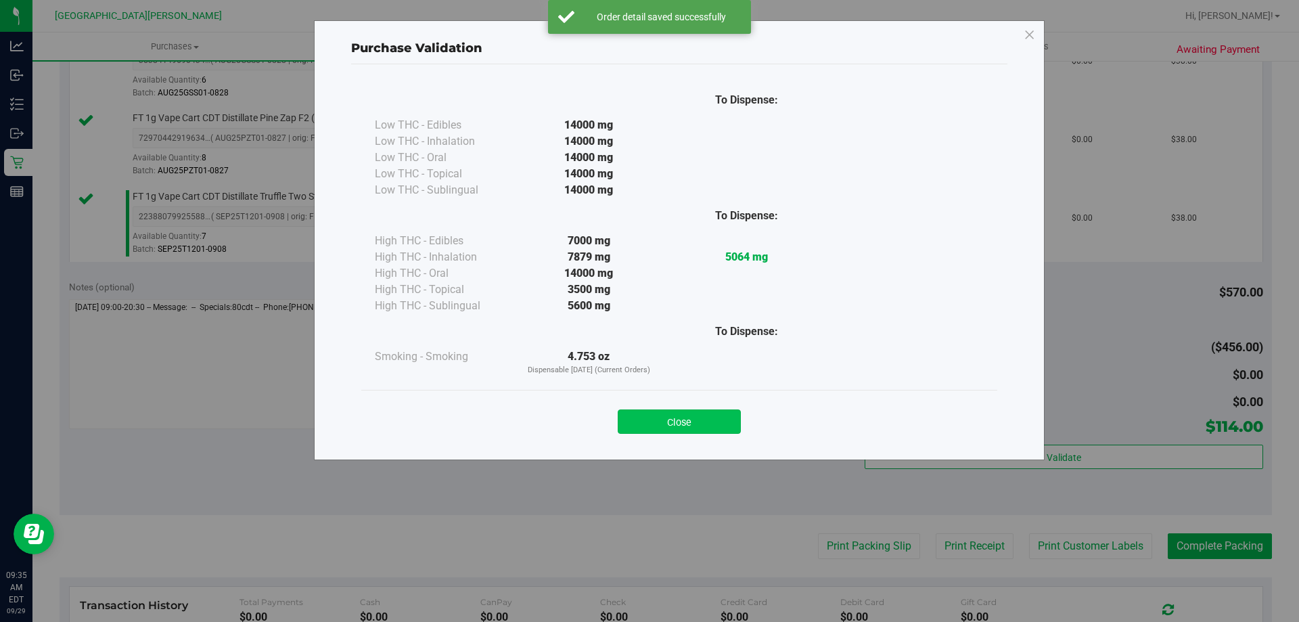
click at [668, 429] on button "Close" at bounding box center [679, 421] width 123 height 24
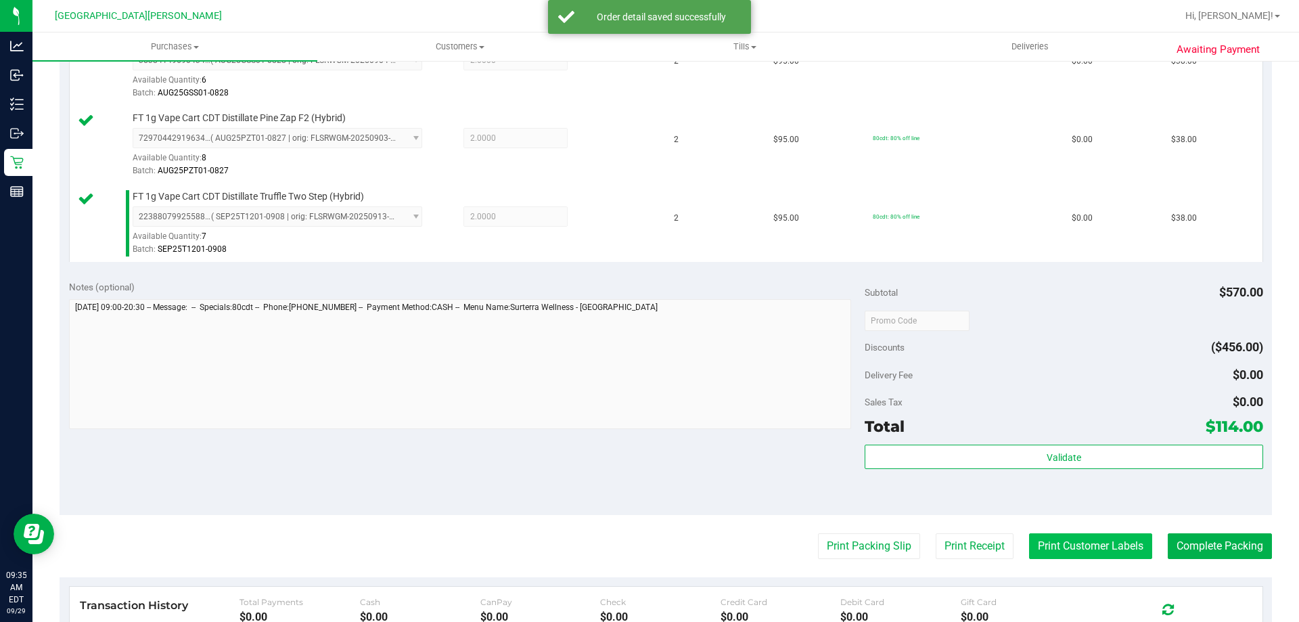
click at [1029, 549] on button "Print Customer Labels" at bounding box center [1090, 546] width 123 height 26
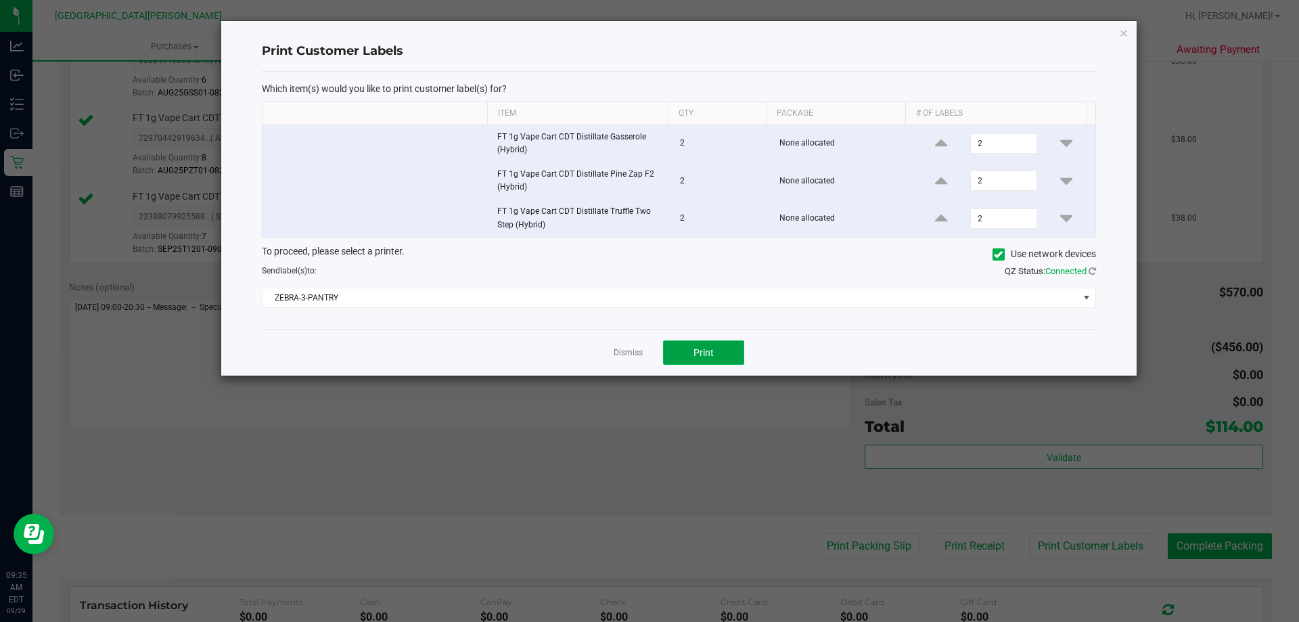
click at [739, 364] on button "Print" at bounding box center [703, 352] width 81 height 24
click at [628, 354] on link "Dismiss" at bounding box center [628, 352] width 29 height 11
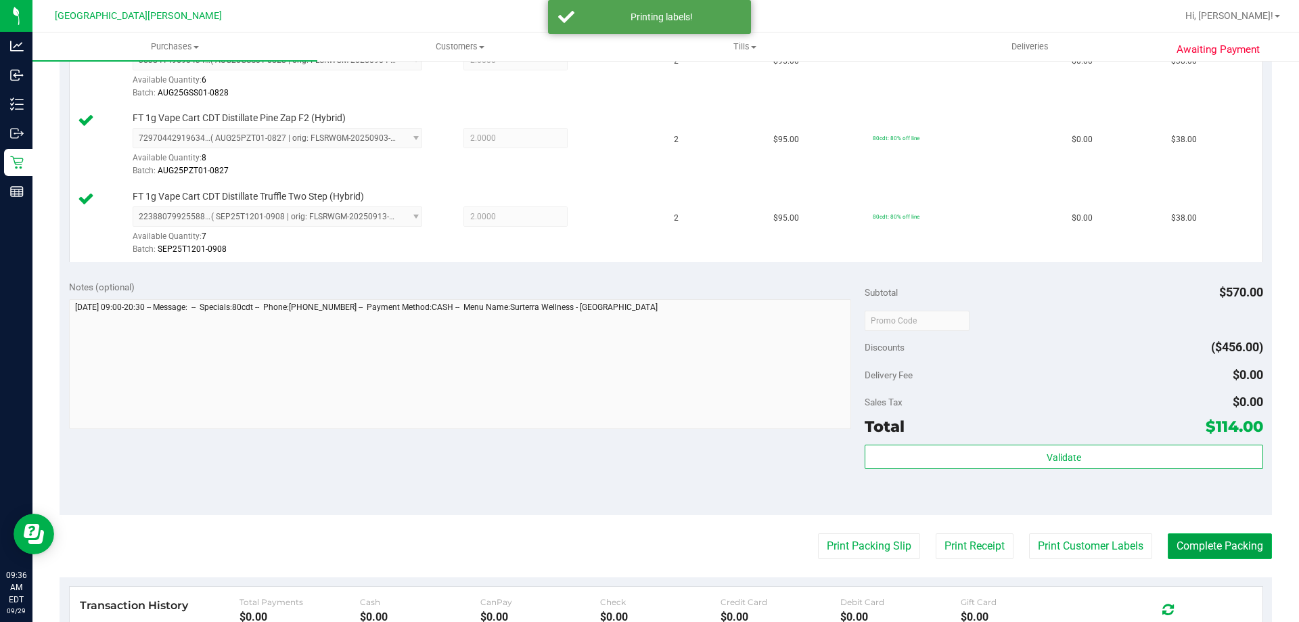
click at [1201, 541] on button "Complete Packing" at bounding box center [1220, 546] width 104 height 26
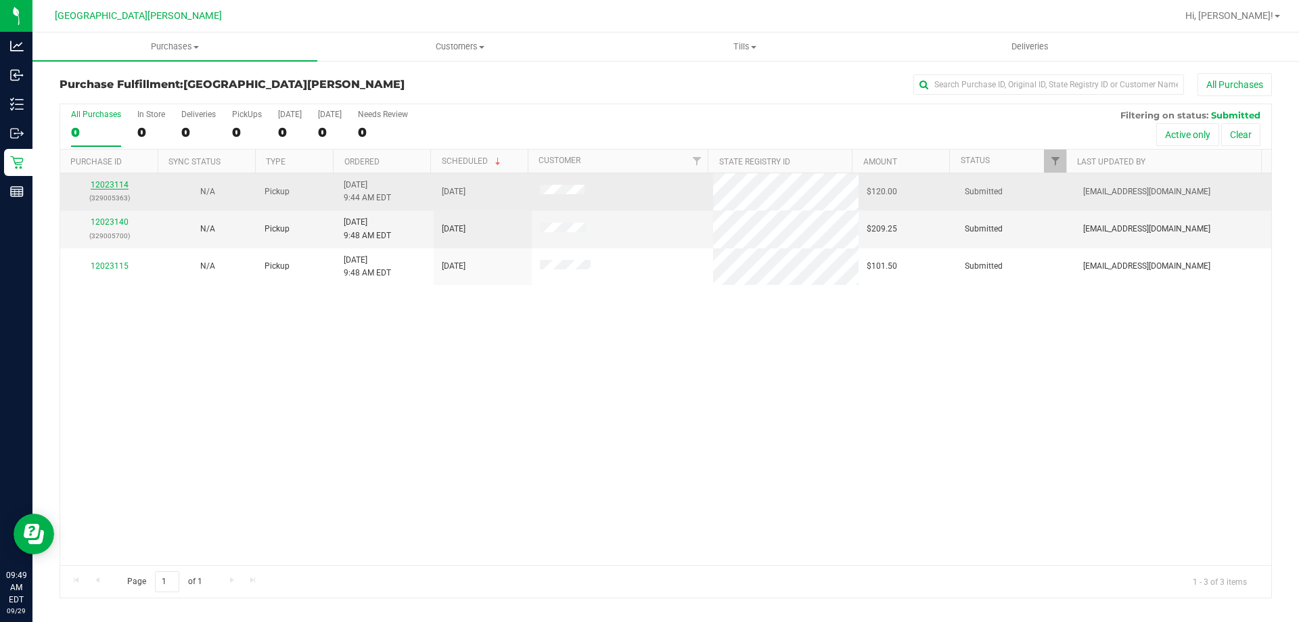
click at [101, 184] on link "12023114" at bounding box center [110, 184] width 38 height 9
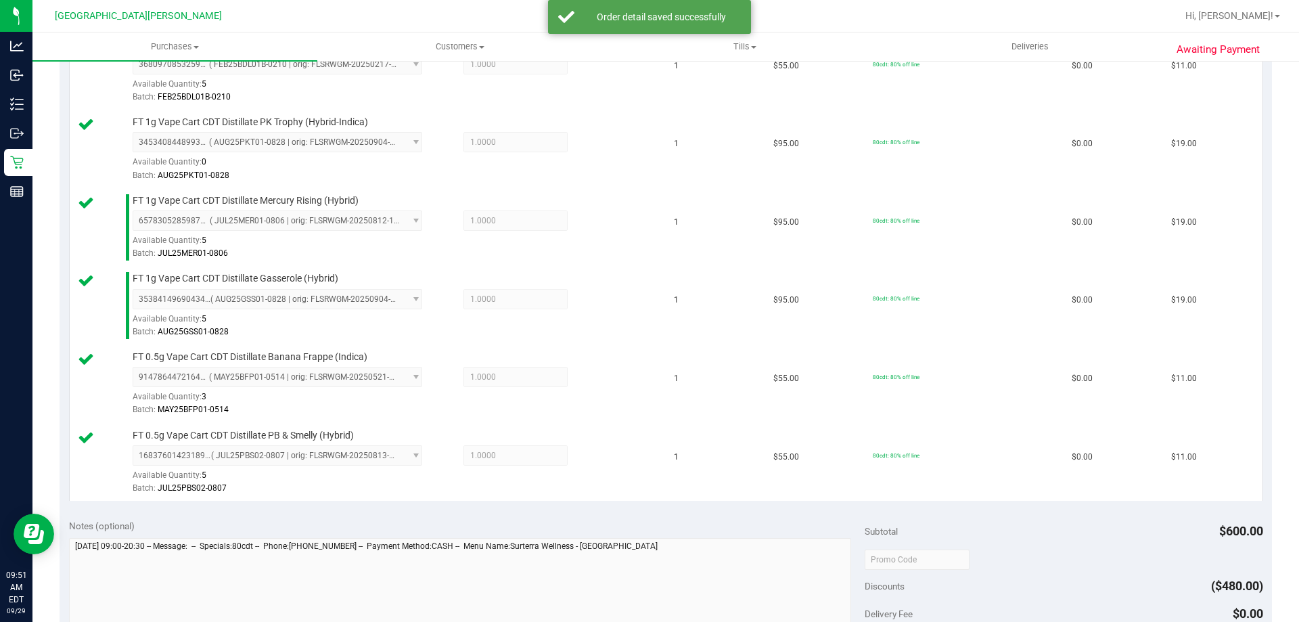
scroll to position [744, 0]
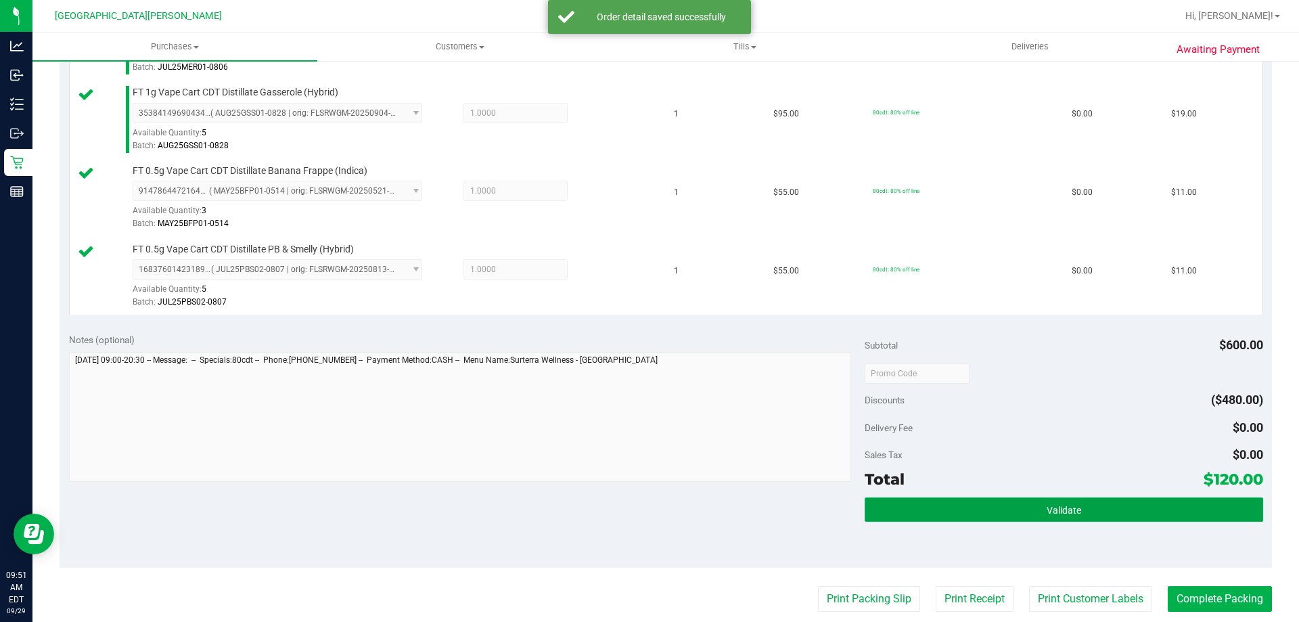
click at [1005, 516] on button "Validate" at bounding box center [1063, 509] width 398 height 24
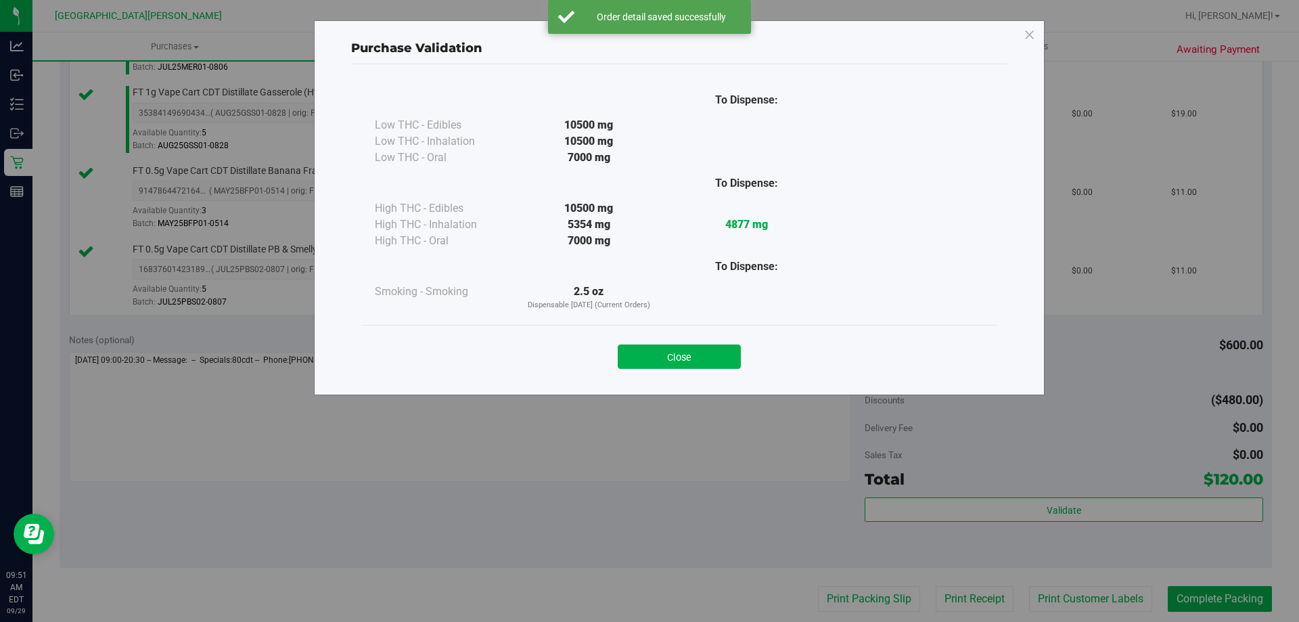
drag, startPoint x: 656, startPoint y: 357, endPoint x: 750, endPoint y: 394, distance: 101.1
click at [655, 356] on button "Close" at bounding box center [679, 356] width 123 height 24
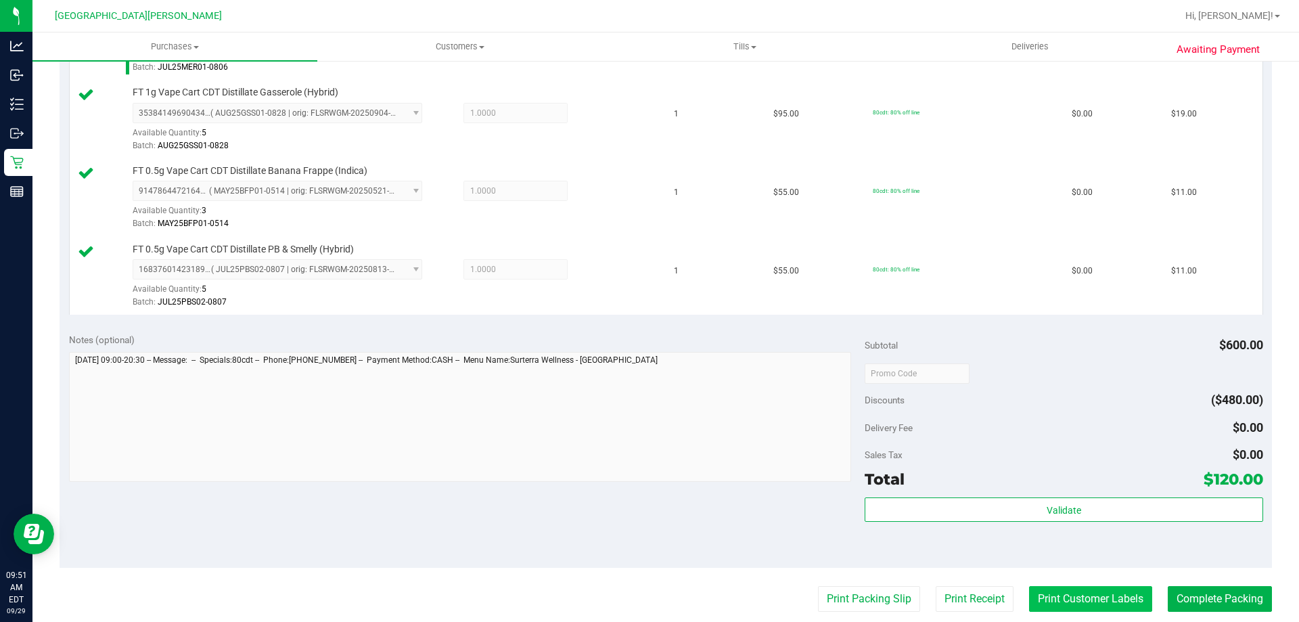
click at [1069, 594] on button "Print Customer Labels" at bounding box center [1090, 599] width 123 height 26
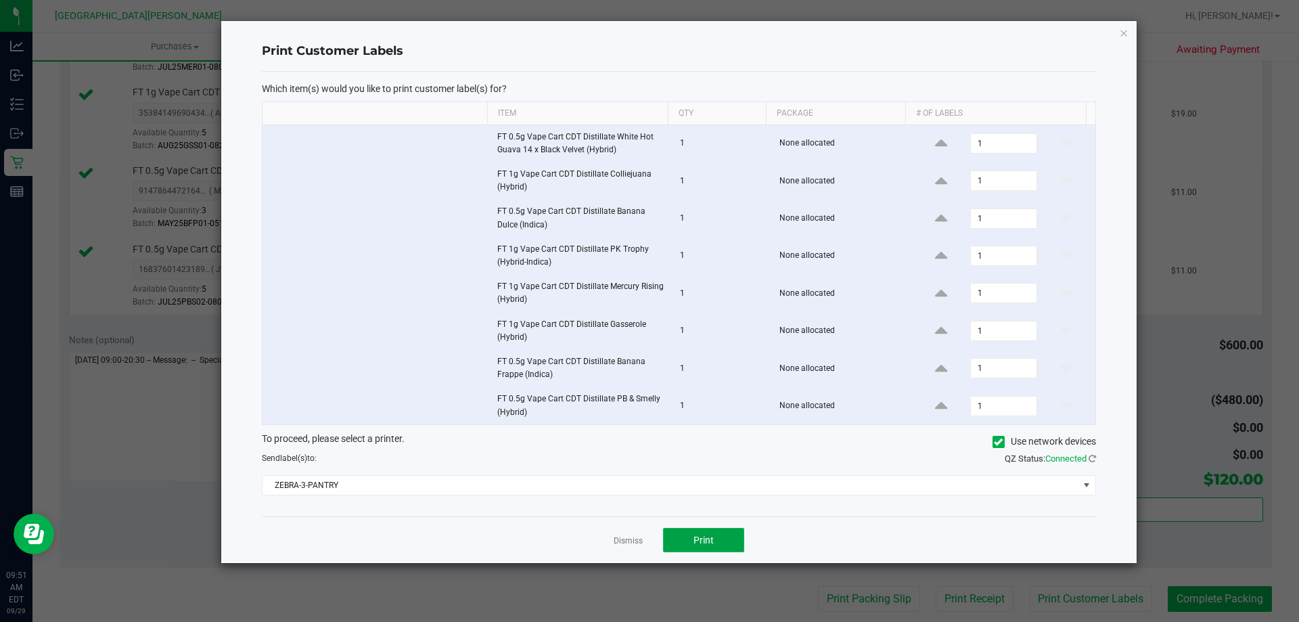
click at [696, 538] on span "Print" at bounding box center [703, 539] width 20 height 11
click at [628, 539] on link "Dismiss" at bounding box center [628, 540] width 29 height 11
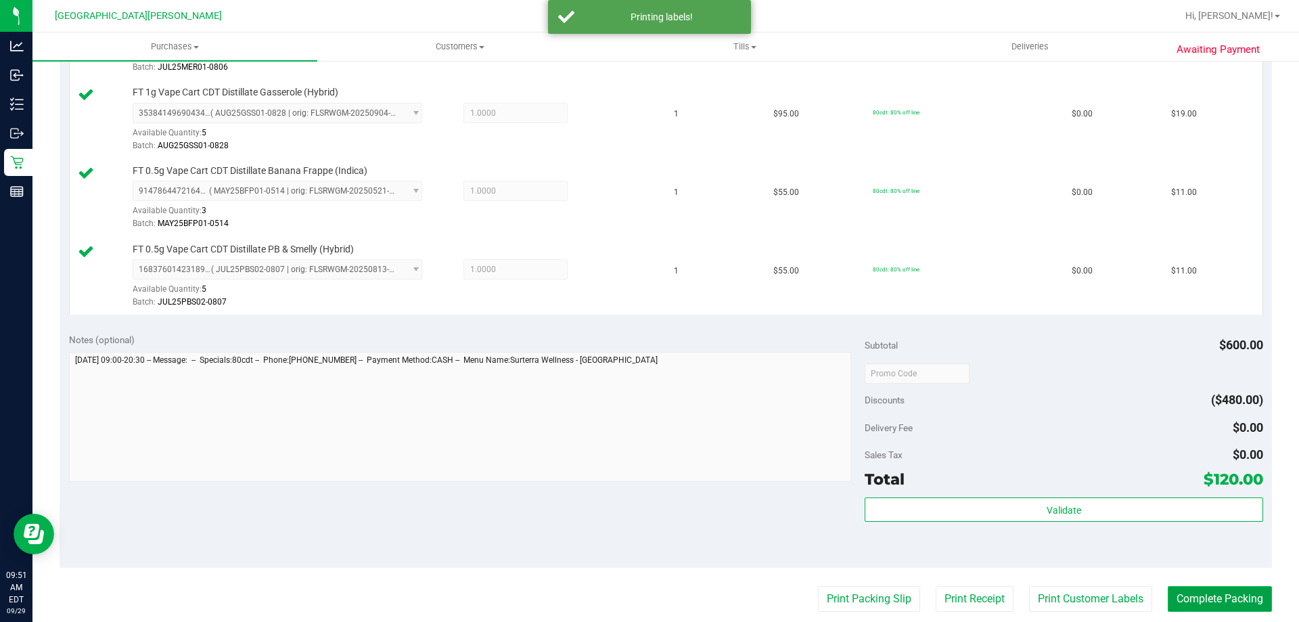
click at [1196, 595] on button "Complete Packing" at bounding box center [1220, 599] width 104 height 26
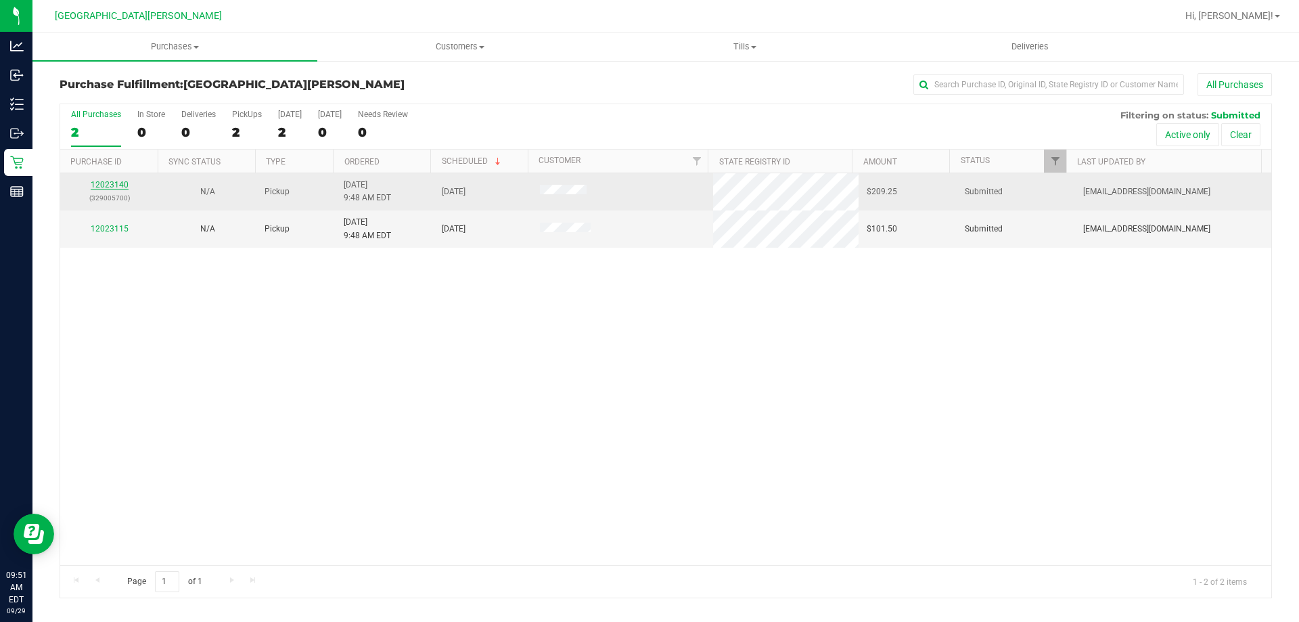
click at [95, 181] on link "12023140" at bounding box center [110, 184] width 38 height 9
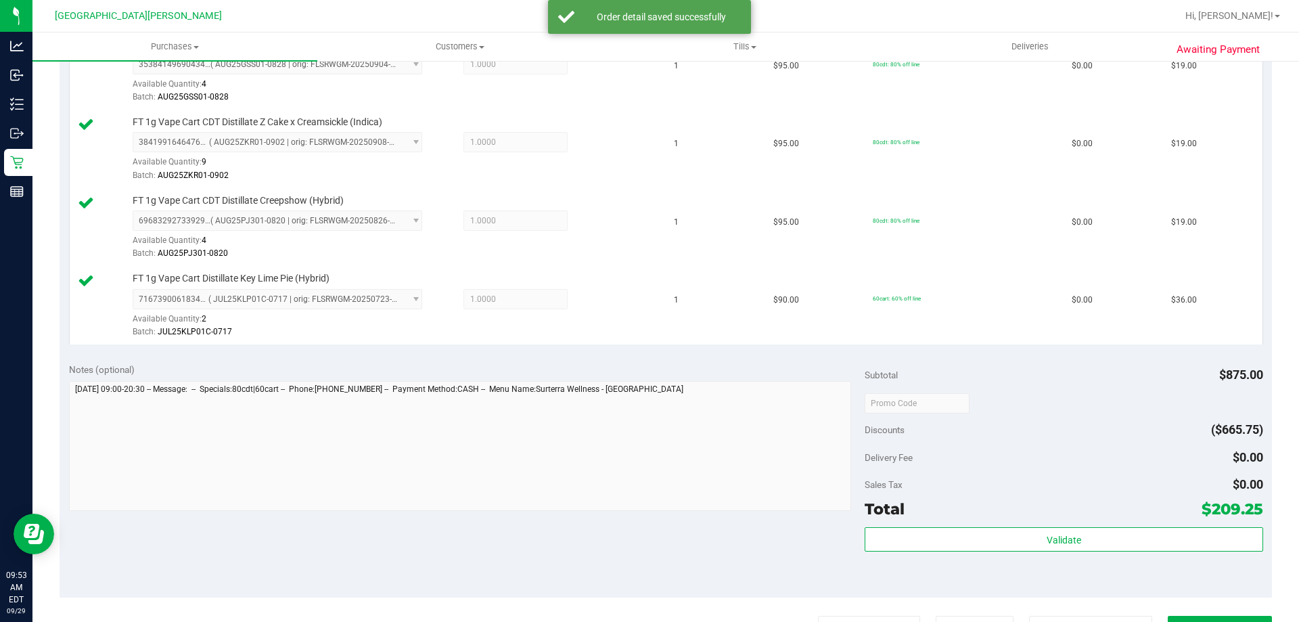
scroll to position [879, 0]
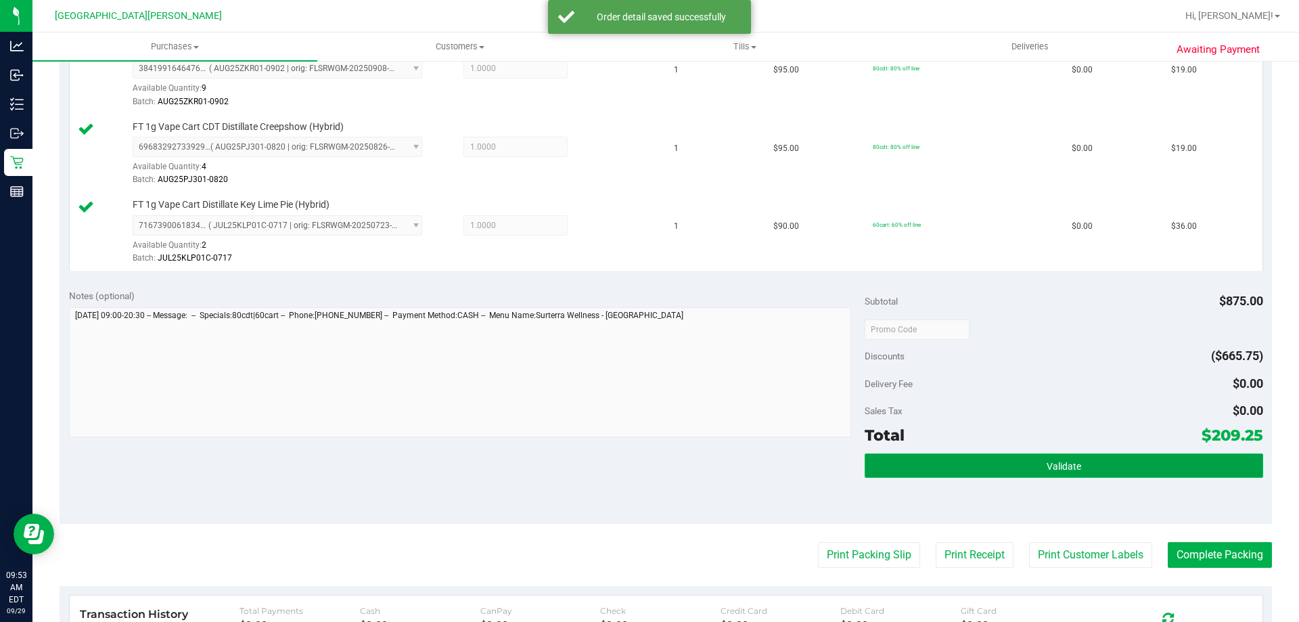
click at [897, 458] on button "Validate" at bounding box center [1063, 465] width 398 height 24
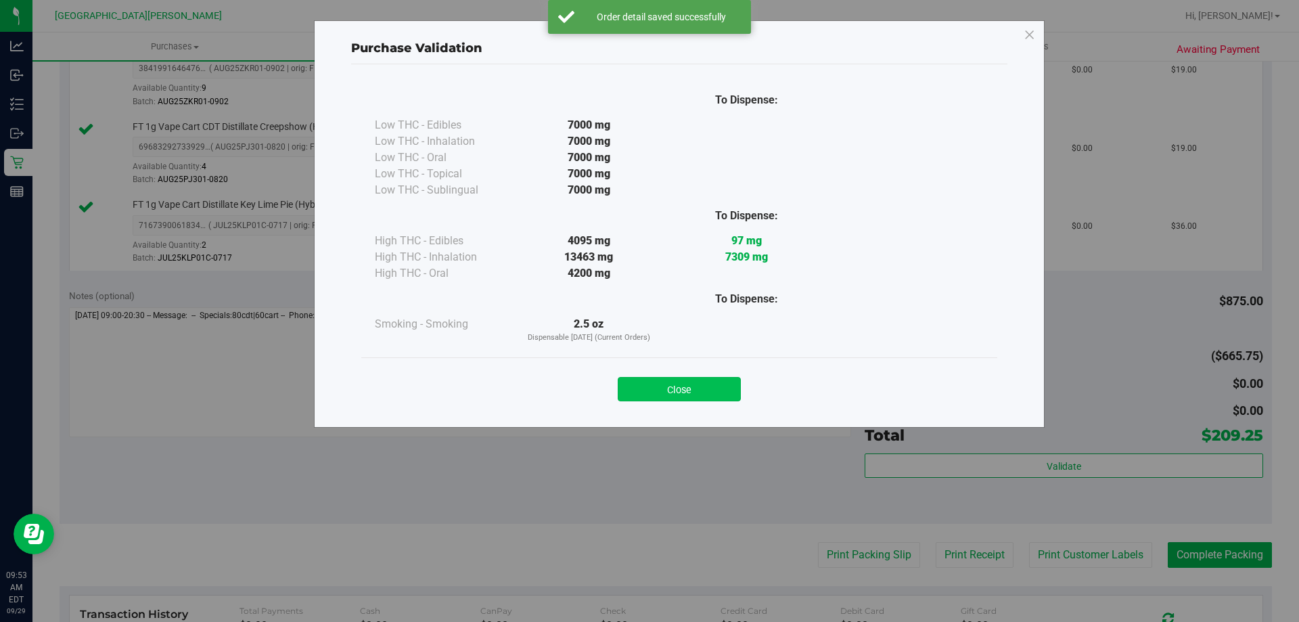
click at [704, 396] on button "Close" at bounding box center [679, 389] width 123 height 24
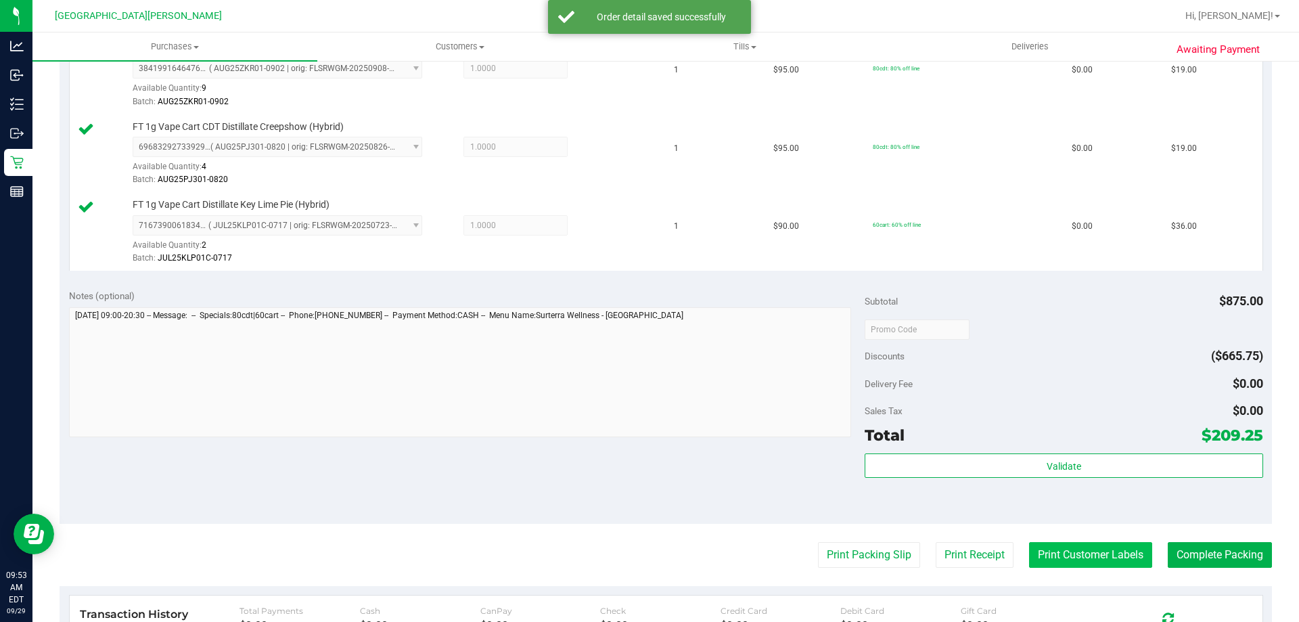
click at [1038, 547] on button "Print Customer Labels" at bounding box center [1090, 555] width 123 height 26
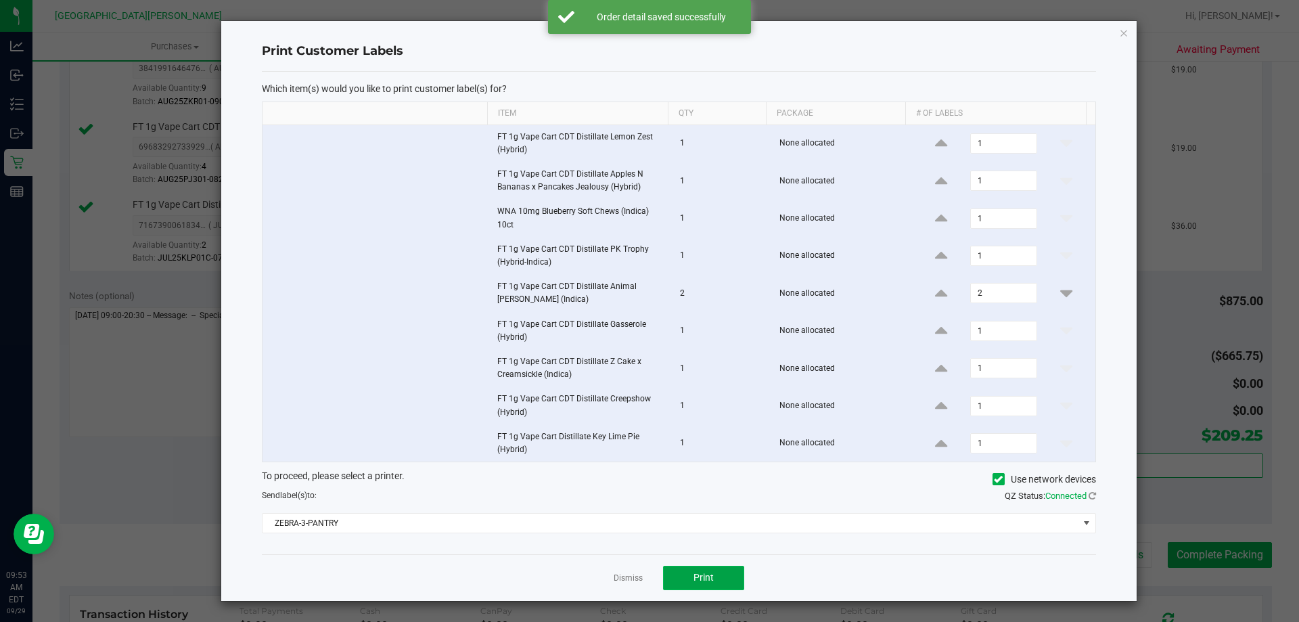
click at [705, 574] on span "Print" at bounding box center [703, 577] width 20 height 11
click at [633, 574] on link "Dismiss" at bounding box center [628, 577] width 29 height 11
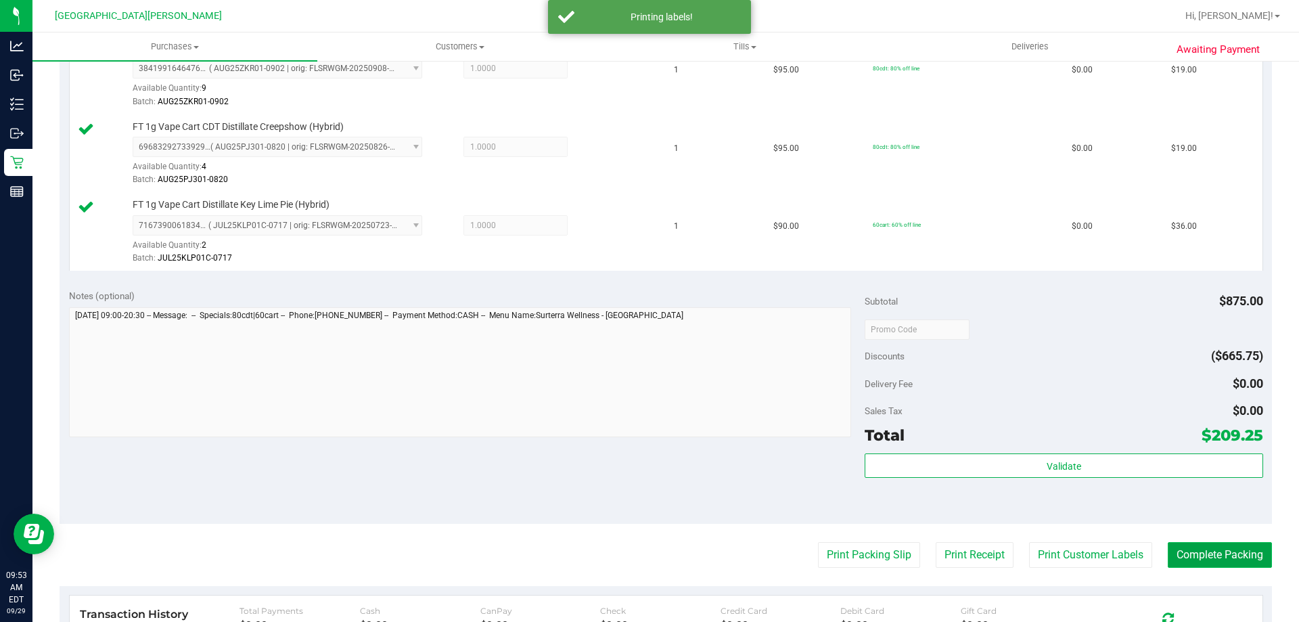
click at [1172, 560] on button "Complete Packing" at bounding box center [1220, 555] width 104 height 26
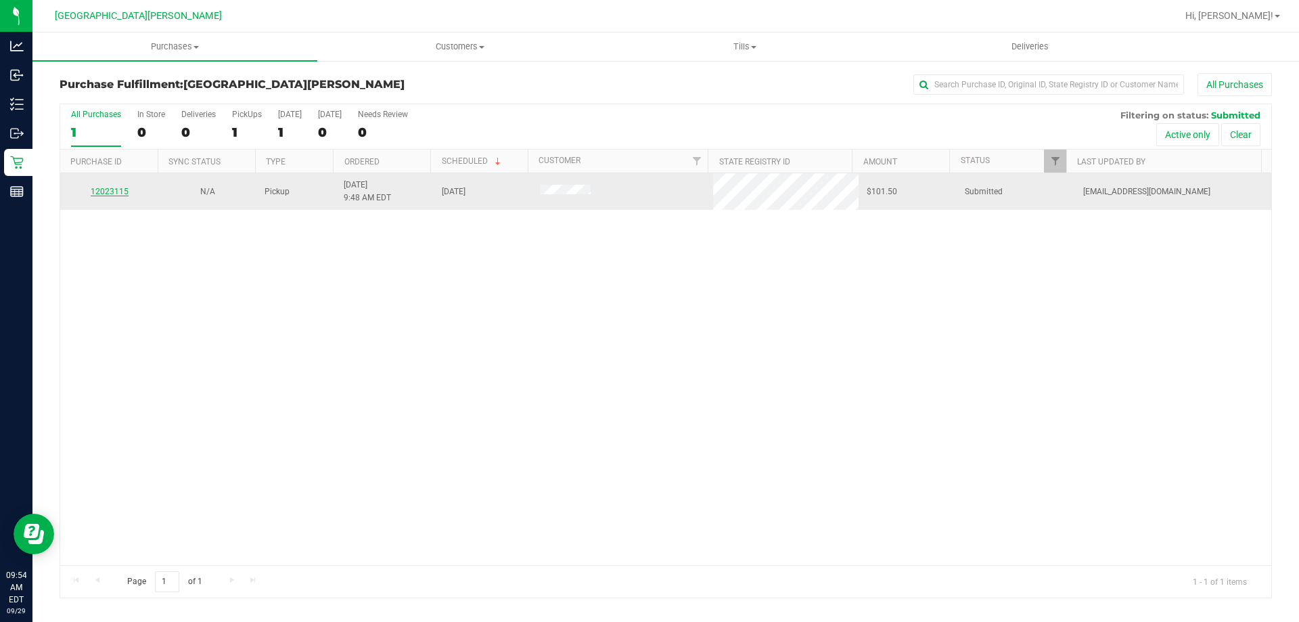
click at [121, 194] on link "12023115" at bounding box center [110, 191] width 38 height 9
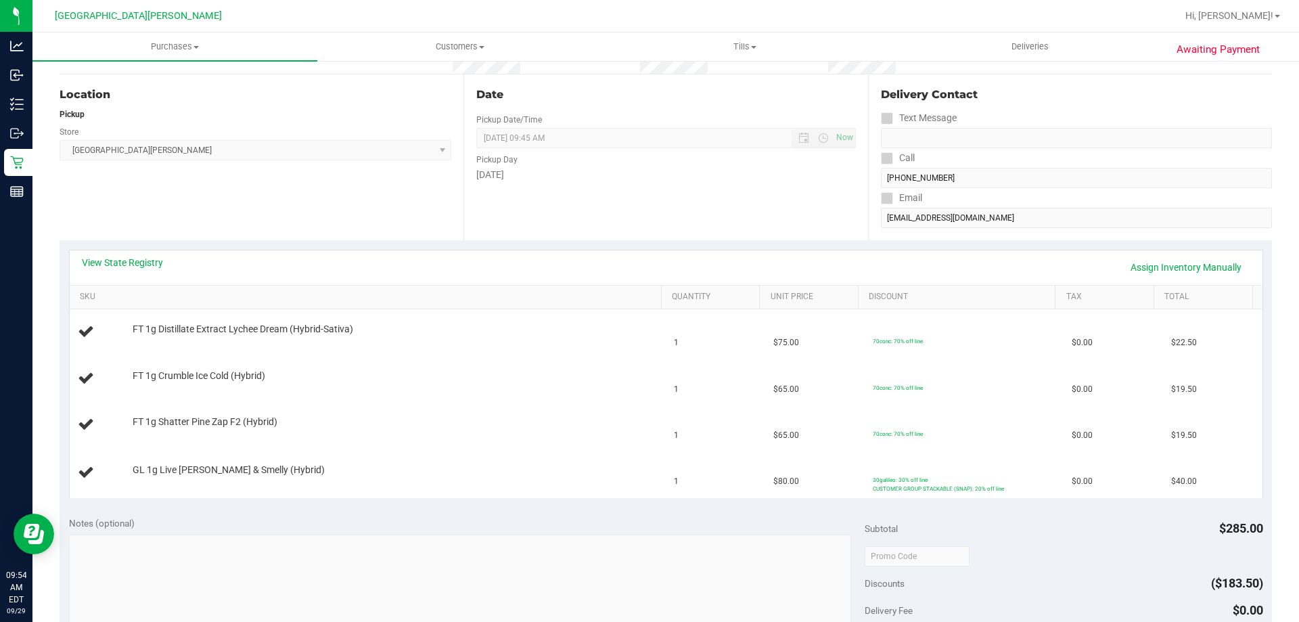
scroll to position [203, 0]
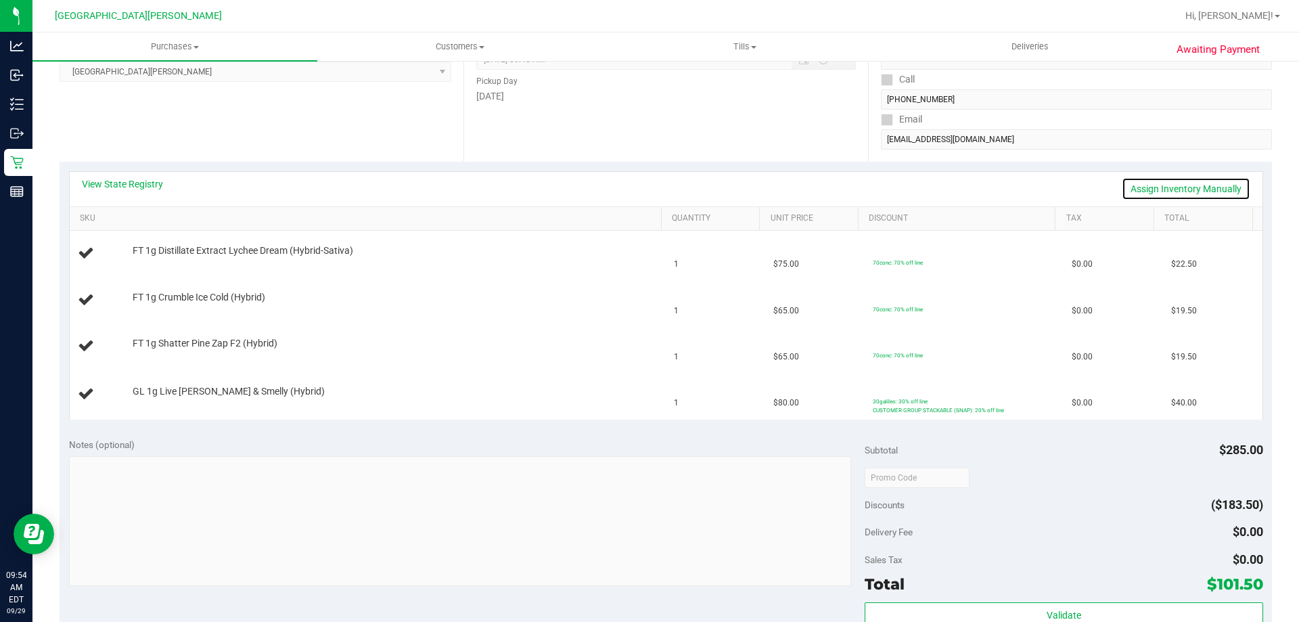
click at [1130, 190] on link "Assign Inventory Manually" at bounding box center [1186, 188] width 129 height 23
click at [159, 262] on link "Add Package" at bounding box center [157, 259] width 49 height 9
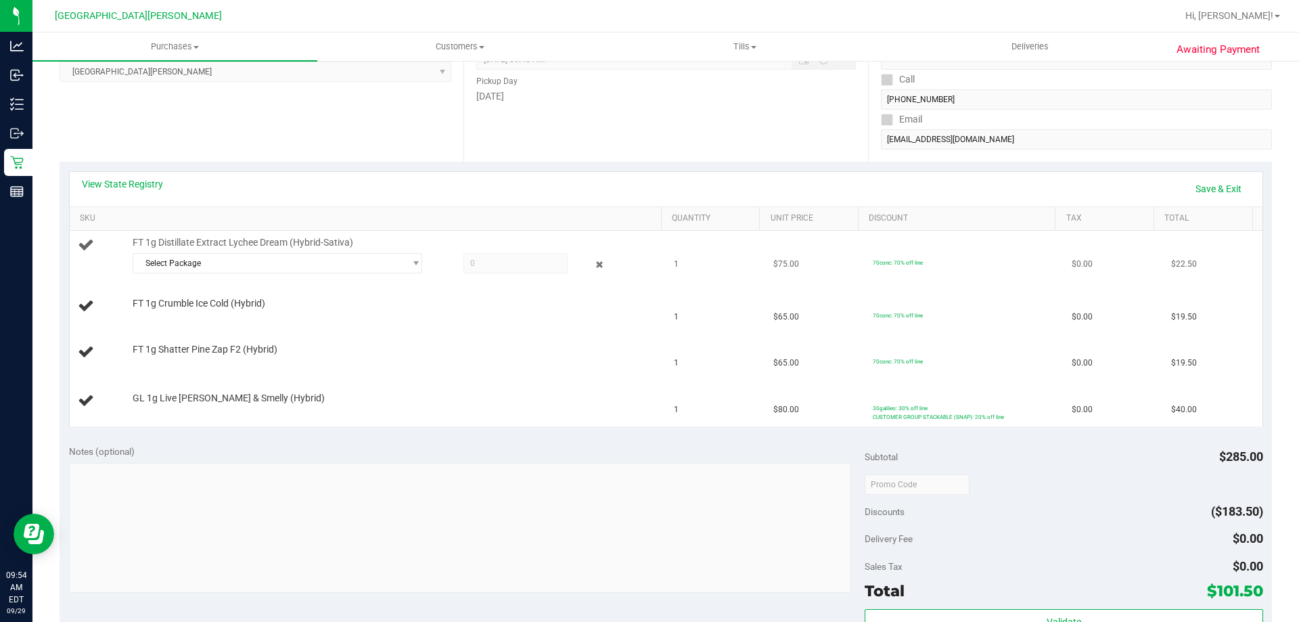
click at [176, 273] on div "Select Package 9551476175893783" at bounding box center [394, 265] width 522 height 24
click at [198, 260] on span "Select Package" at bounding box center [268, 263] width 271 height 19
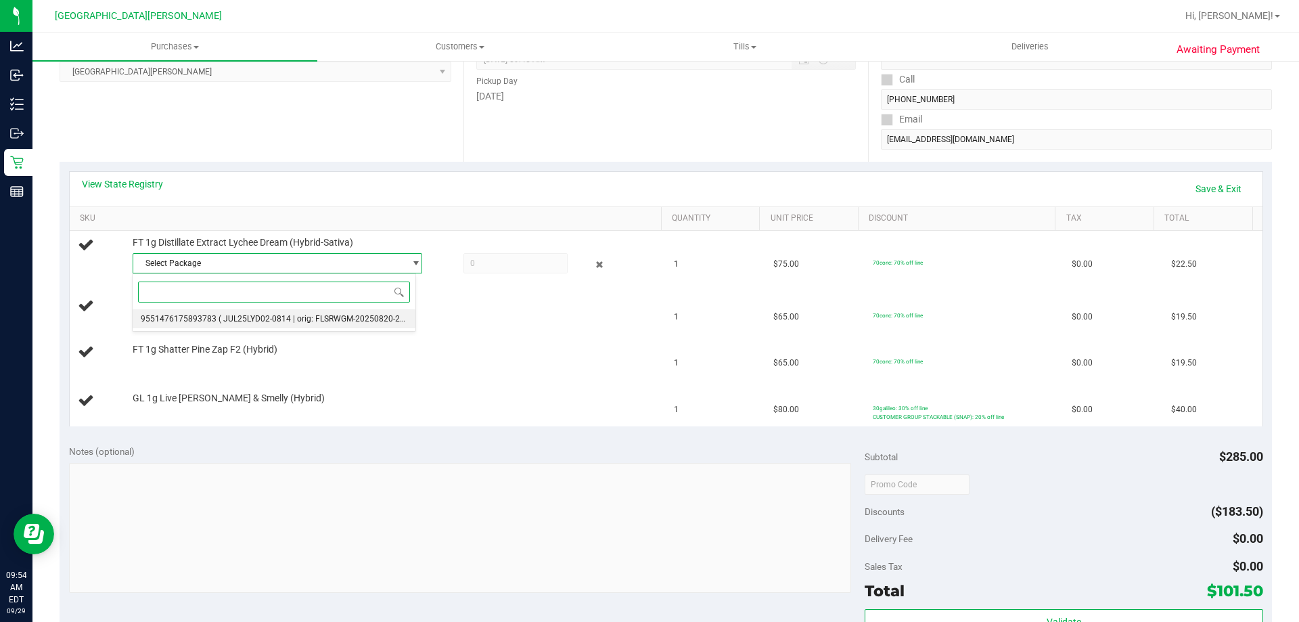
click at [201, 313] on li "9551476175893783 ( JUL25LYD02-0814 | orig: FLSRWGM-20250820-2284 )" at bounding box center [274, 318] width 283 height 19
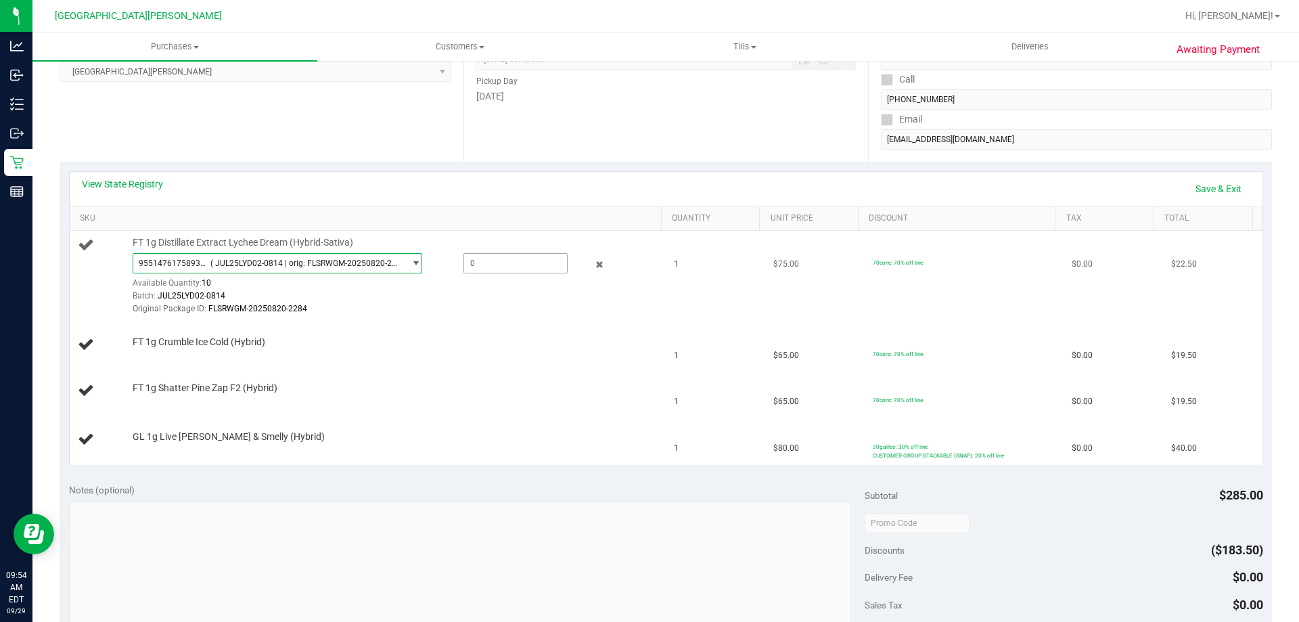
click at [542, 271] on span at bounding box center [515, 263] width 104 height 20
click at [542, 271] on input "text" at bounding box center [515, 263] width 103 height 19
type input "1"
type input "1.0000"
click at [553, 290] on div "Batch: JUL25LYD02-0814" at bounding box center [394, 296] width 522 height 13
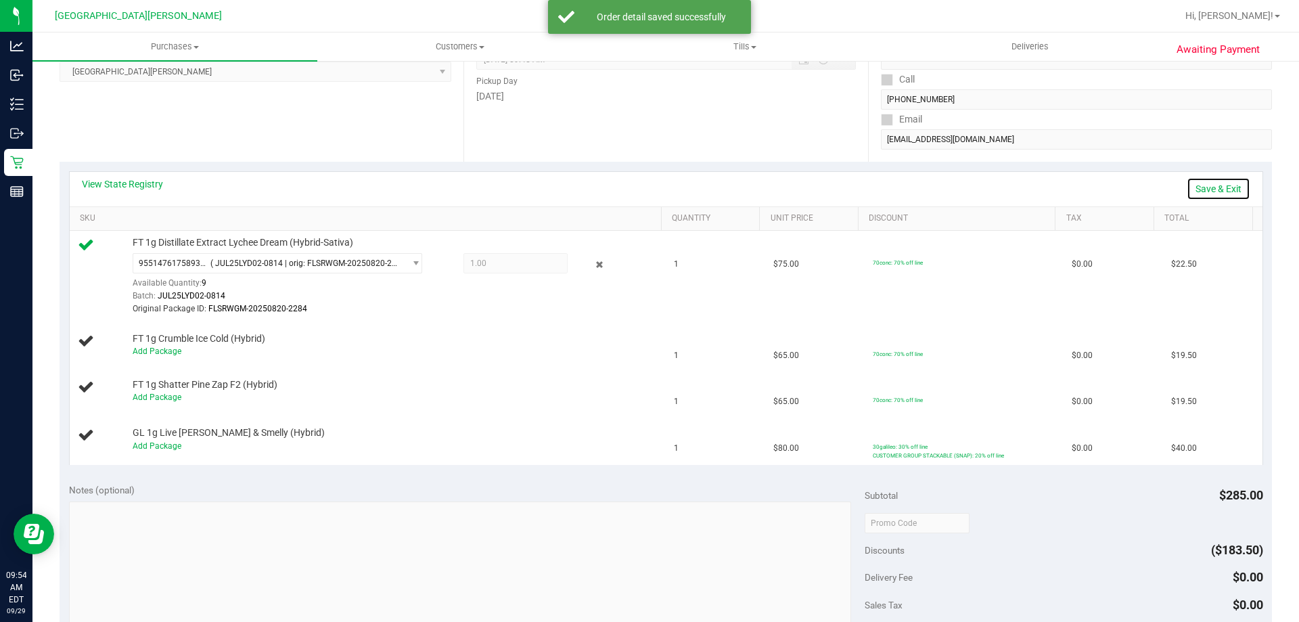
click at [1219, 190] on link "Save & Exit" at bounding box center [1218, 188] width 64 height 23
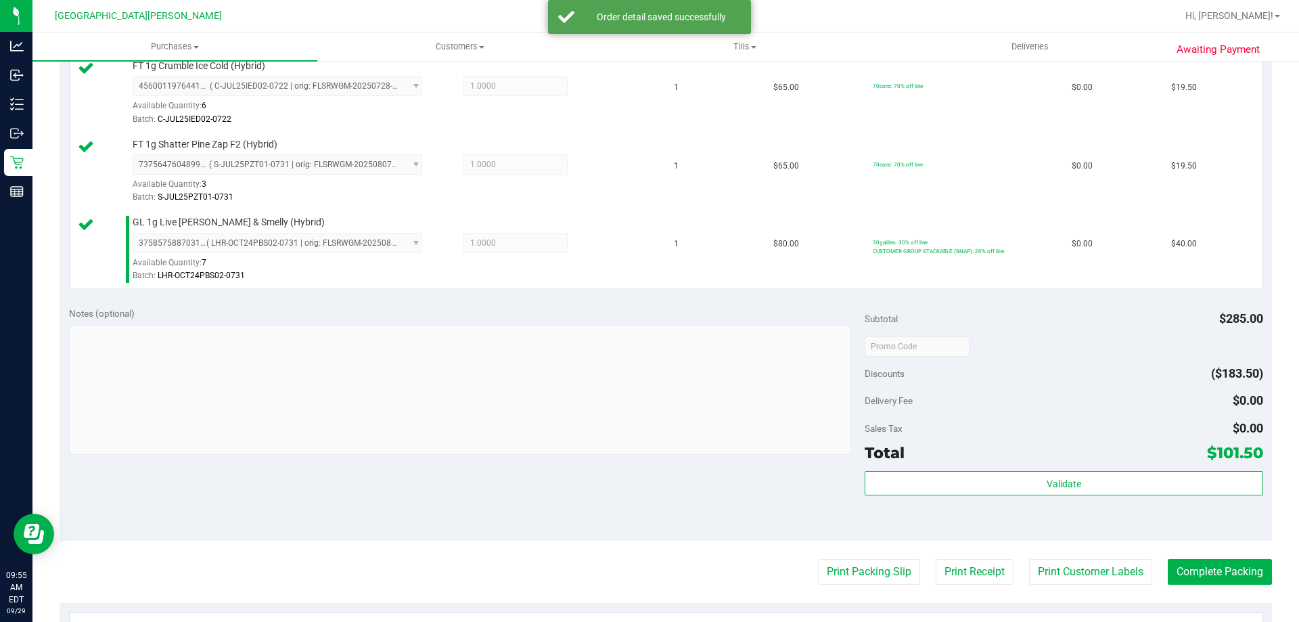
scroll to position [474, 0]
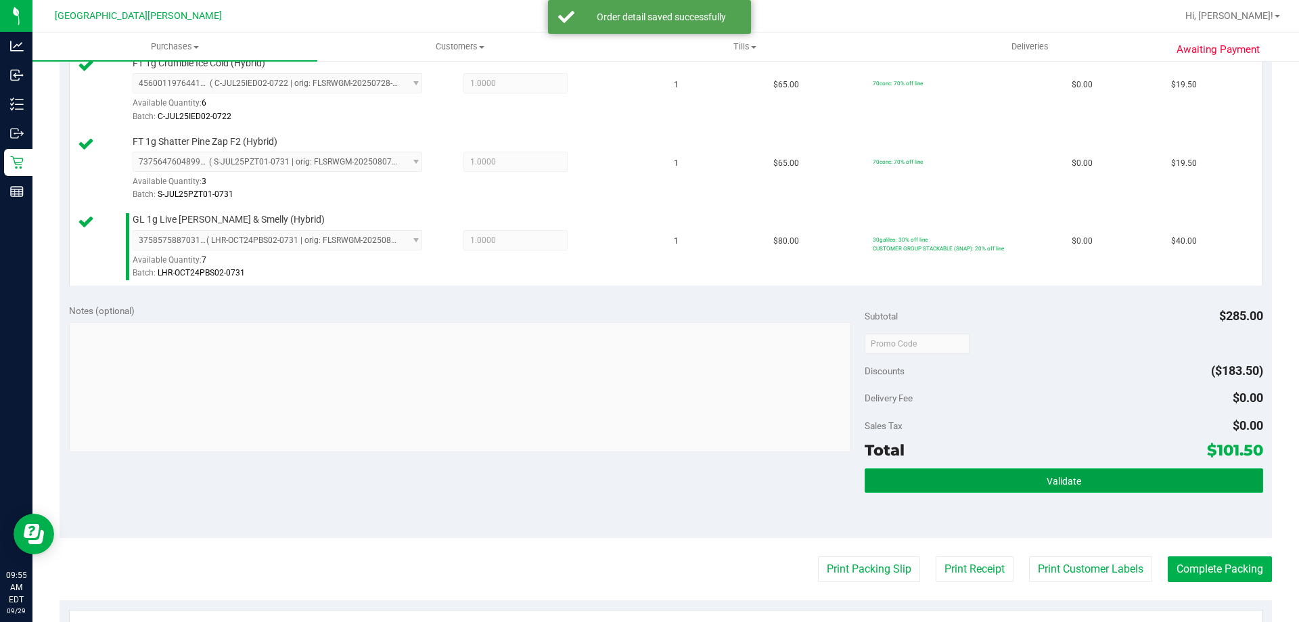
click at [1063, 488] on button "Validate" at bounding box center [1063, 480] width 398 height 24
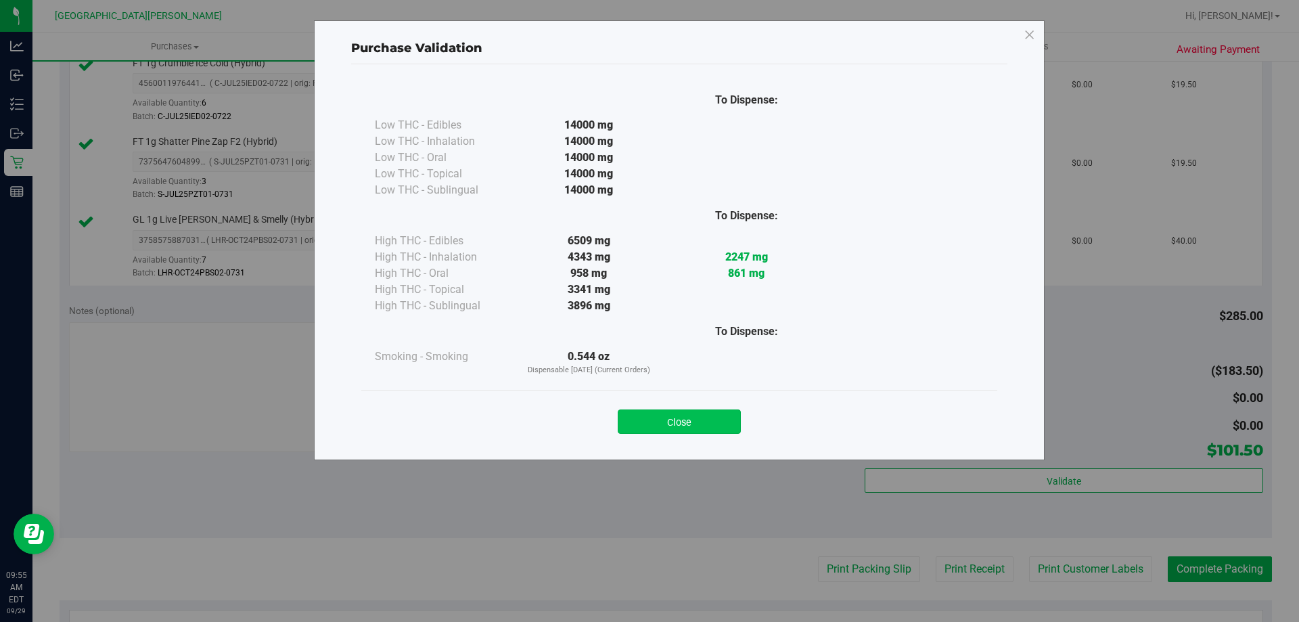
click at [691, 417] on button "Close" at bounding box center [679, 421] width 123 height 24
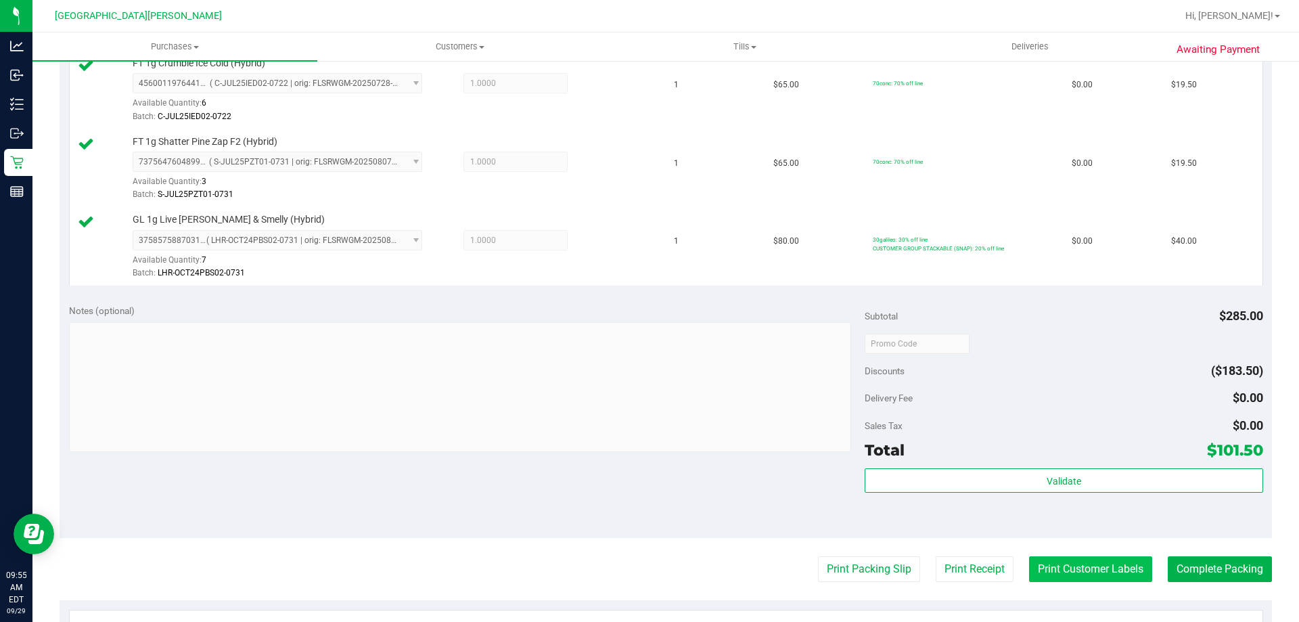
click at [1109, 565] on button "Print Customer Labels" at bounding box center [1090, 569] width 123 height 26
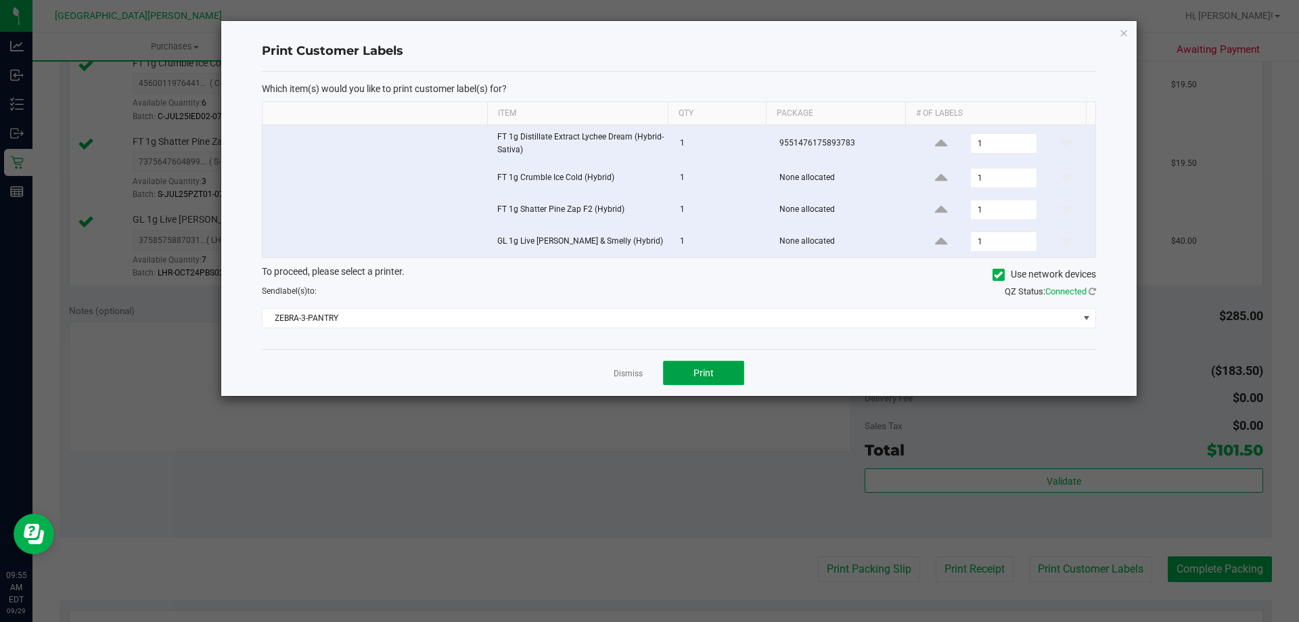
click at [726, 369] on button "Print" at bounding box center [703, 373] width 81 height 24
click at [634, 377] on link "Dismiss" at bounding box center [628, 373] width 29 height 11
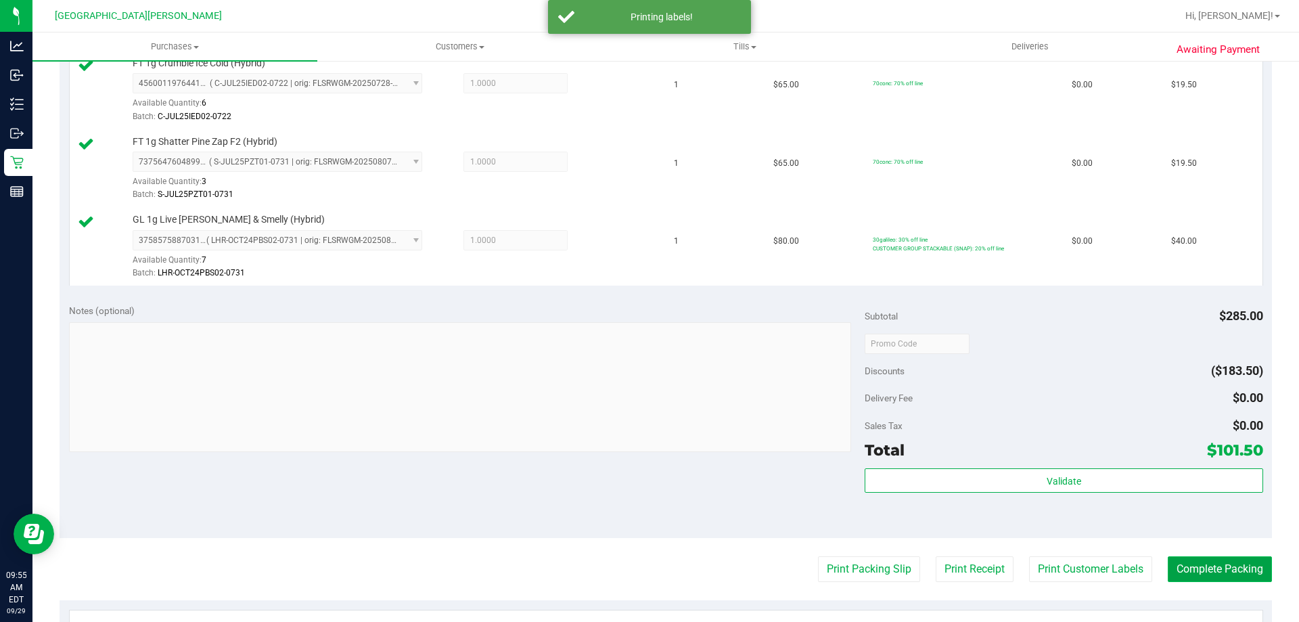
click at [1206, 565] on button "Complete Packing" at bounding box center [1220, 569] width 104 height 26
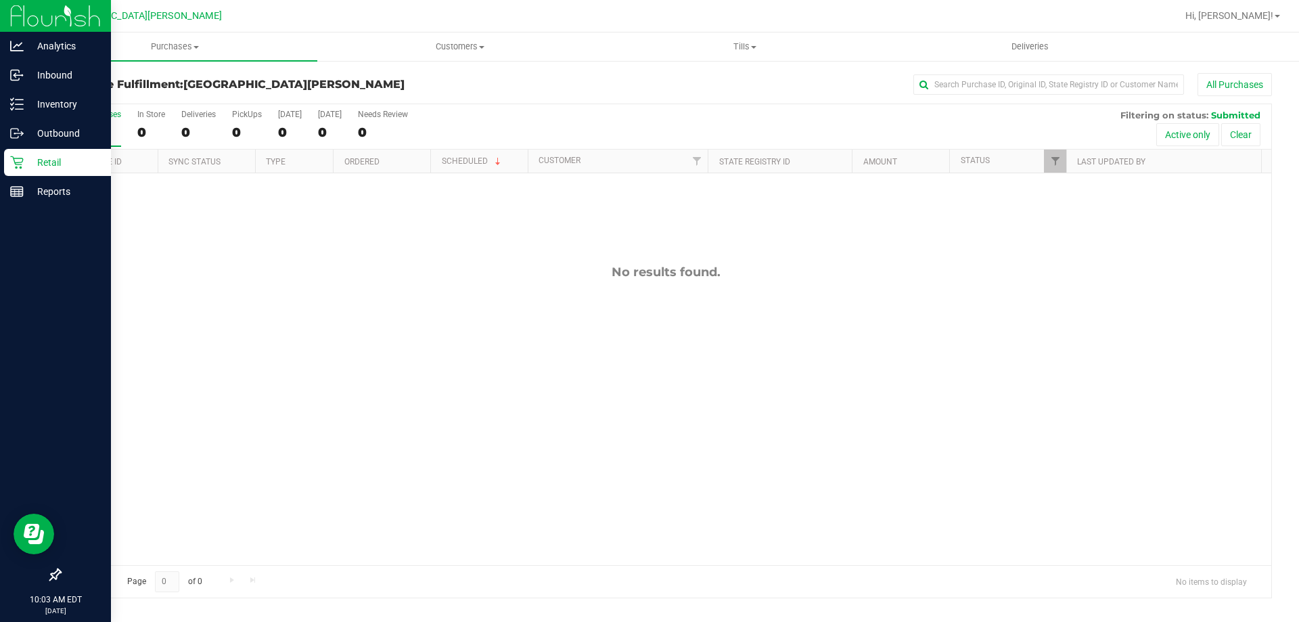
click at [64, 164] on p "Retail" at bounding box center [64, 162] width 81 height 16
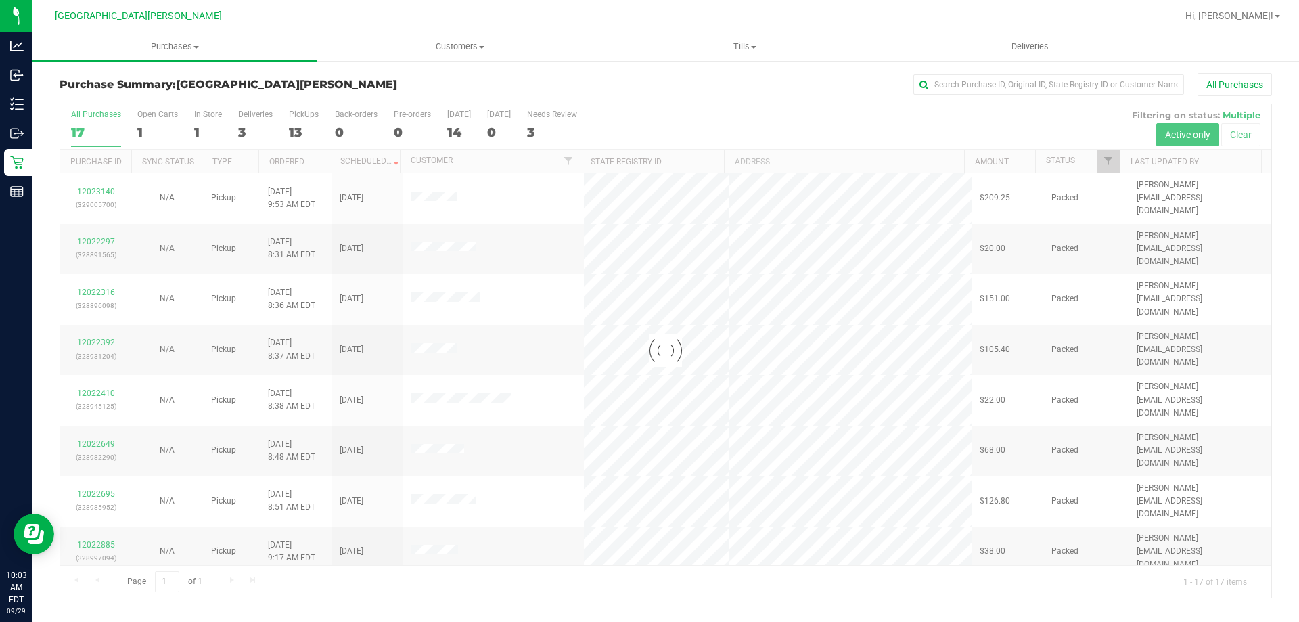
click at [208, 118] on div at bounding box center [665, 350] width 1211 height 493
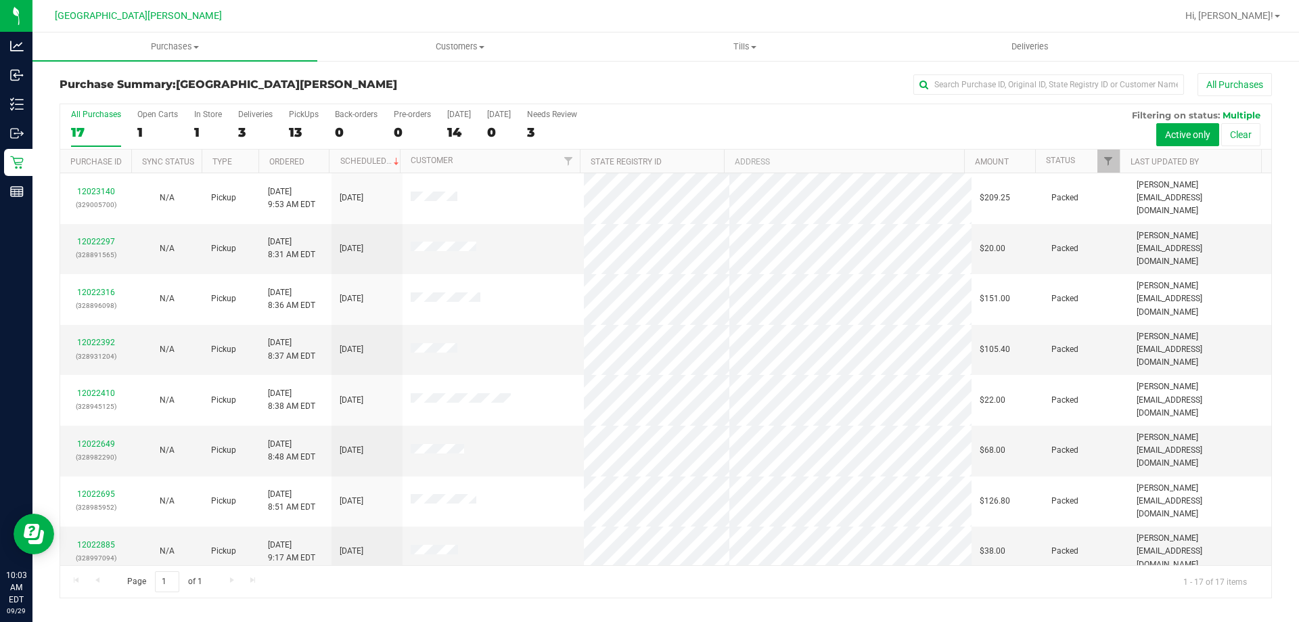
click at [208, 116] on div "In Store" at bounding box center [208, 114] width 28 height 9
click at [0, 0] on input "In Store 1" at bounding box center [0, 0] width 0 height 0
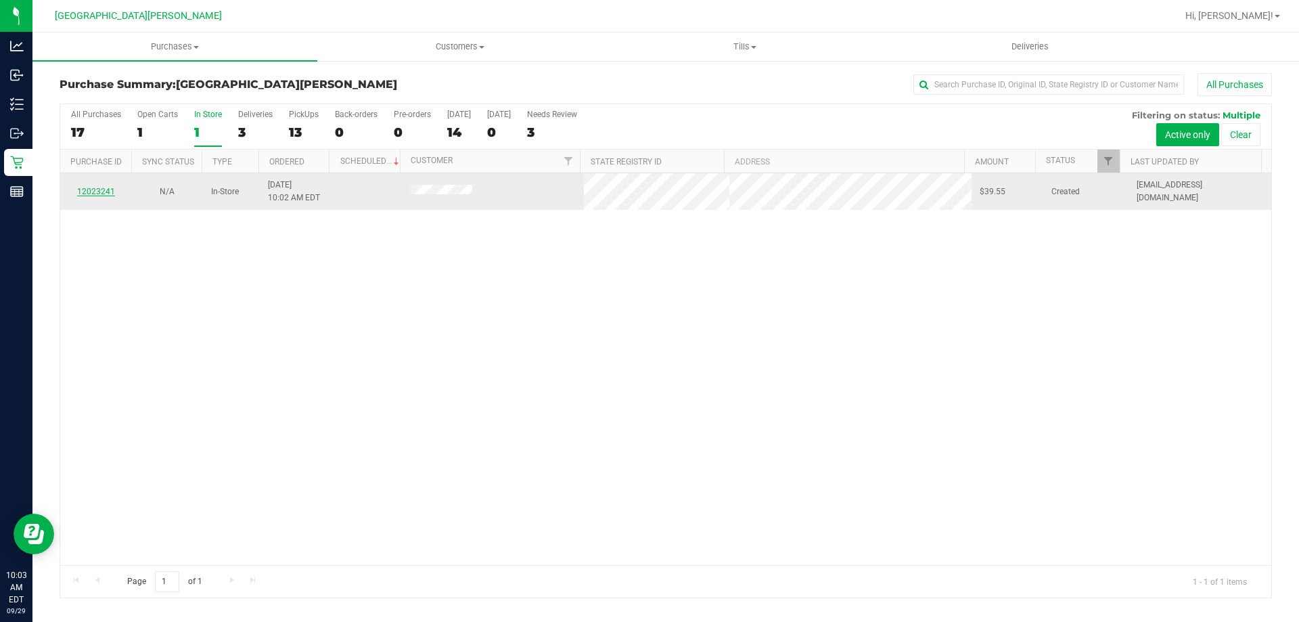
click at [103, 191] on link "12023241" at bounding box center [96, 191] width 38 height 9
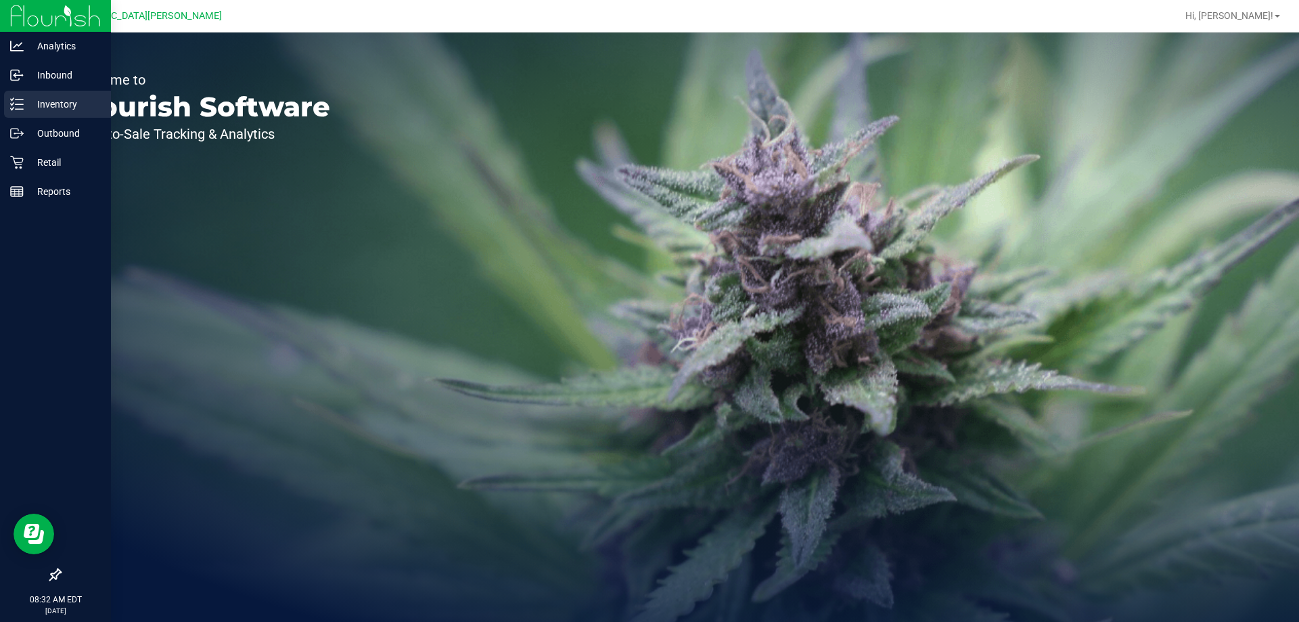
click at [55, 105] on p "Inventory" at bounding box center [64, 104] width 81 height 16
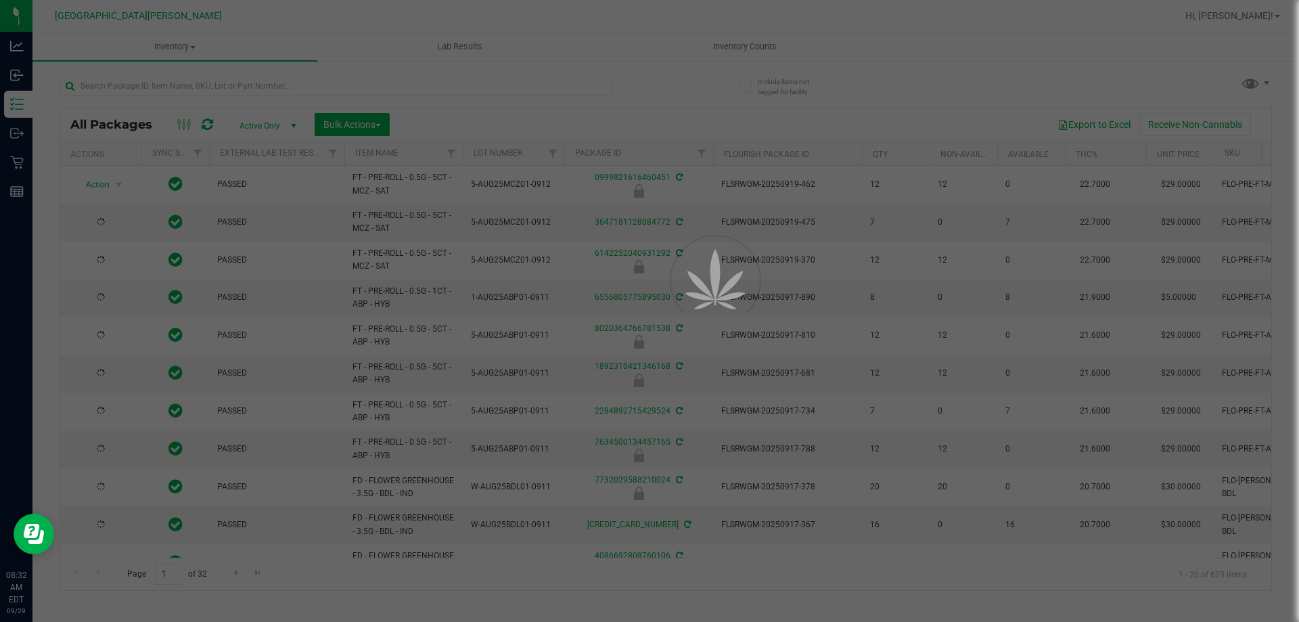
click at [120, 84] on div at bounding box center [649, 311] width 1299 height 622
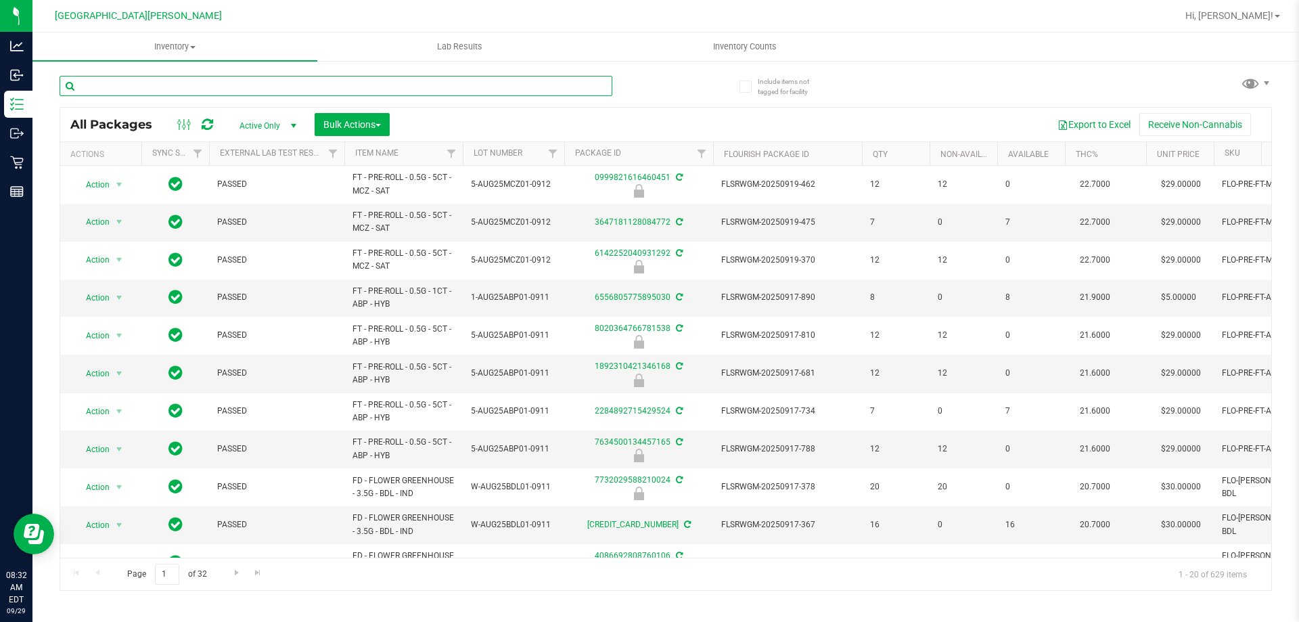
click at [120, 85] on input "text" at bounding box center [336, 86] width 553 height 20
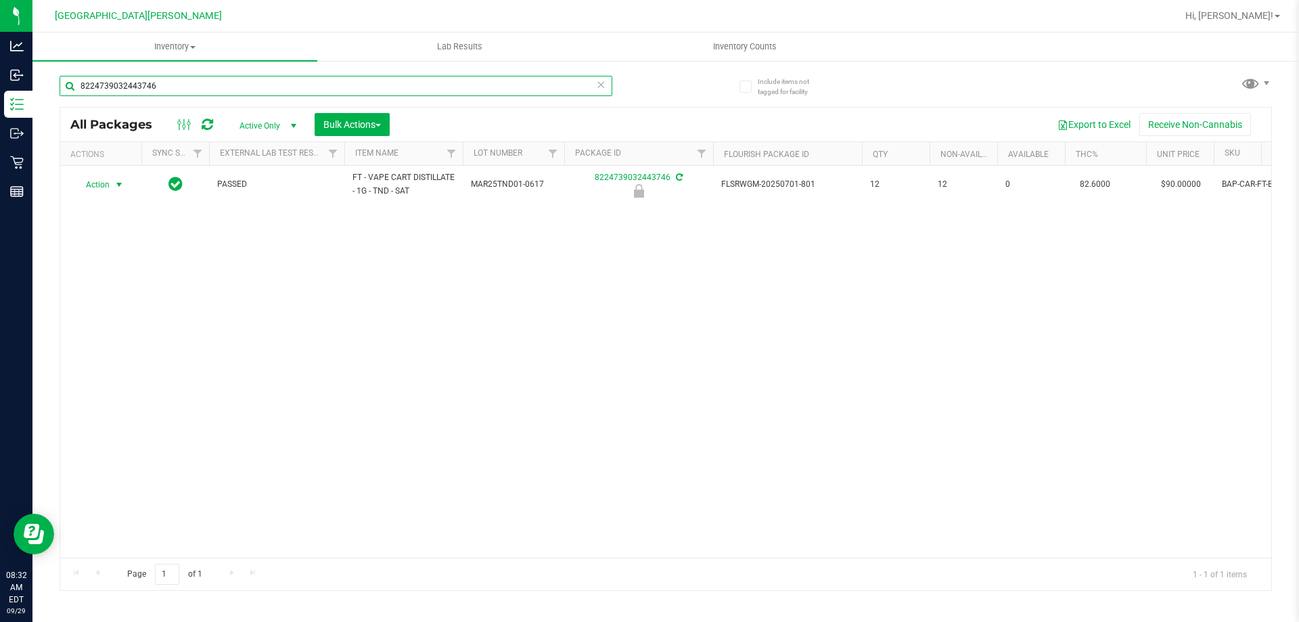
type input "8224739032443746"
click at [107, 185] on span "Action" at bounding box center [92, 184] width 37 height 19
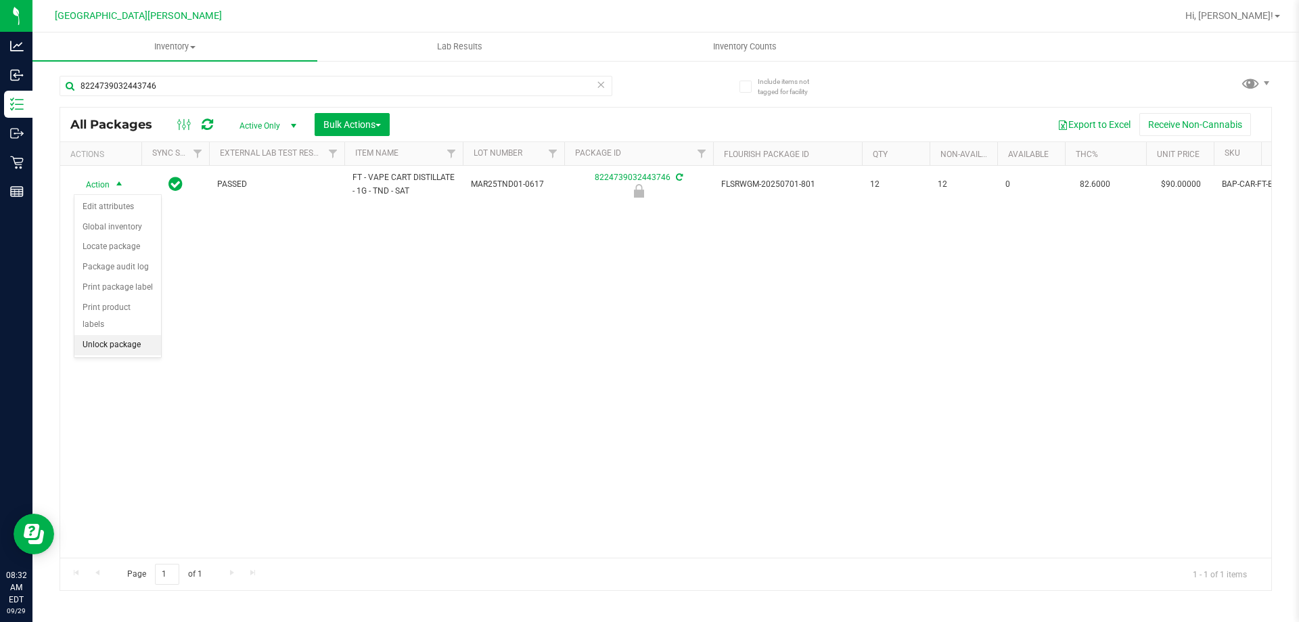
click at [126, 335] on li "Unlock package" at bounding box center [117, 345] width 87 height 20
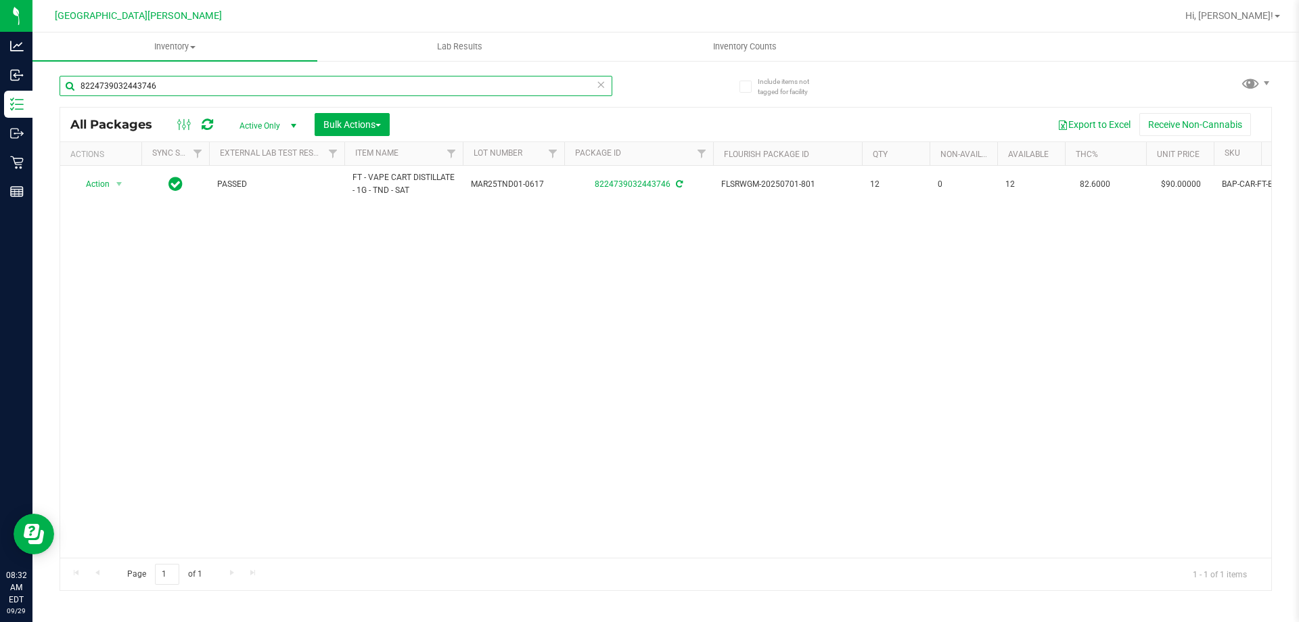
click at [164, 78] on input "8224739032443746" at bounding box center [336, 86] width 553 height 20
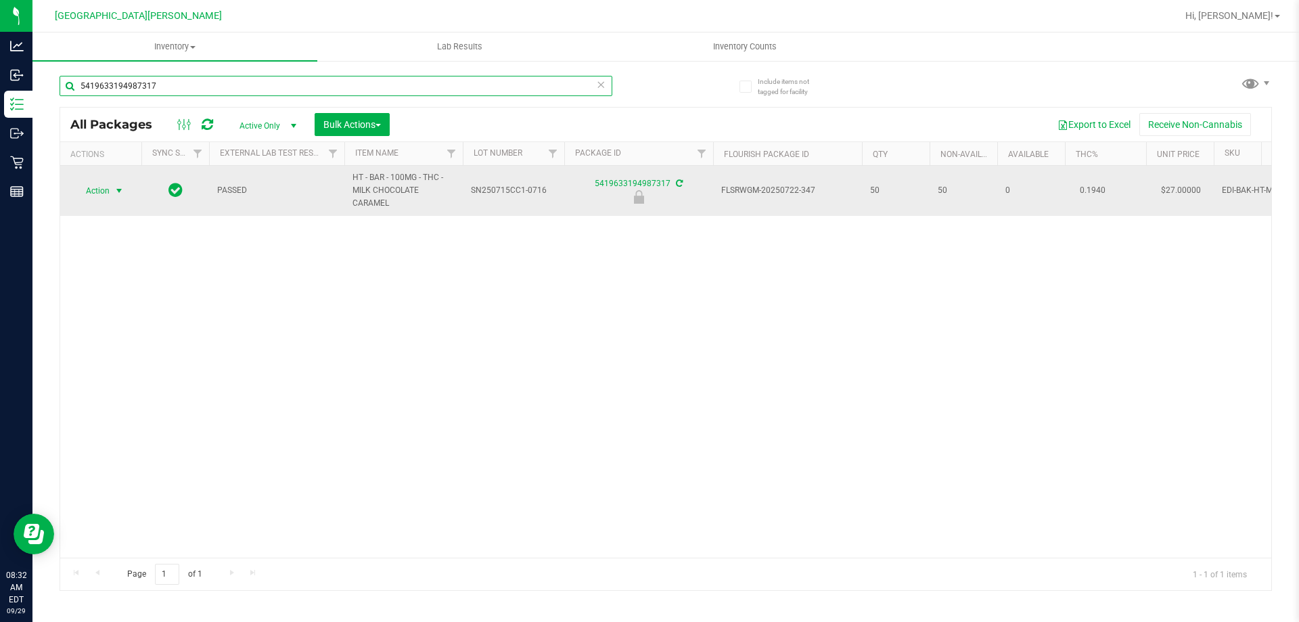
type input "5419633194987317"
click at [100, 186] on span "Action" at bounding box center [92, 190] width 37 height 19
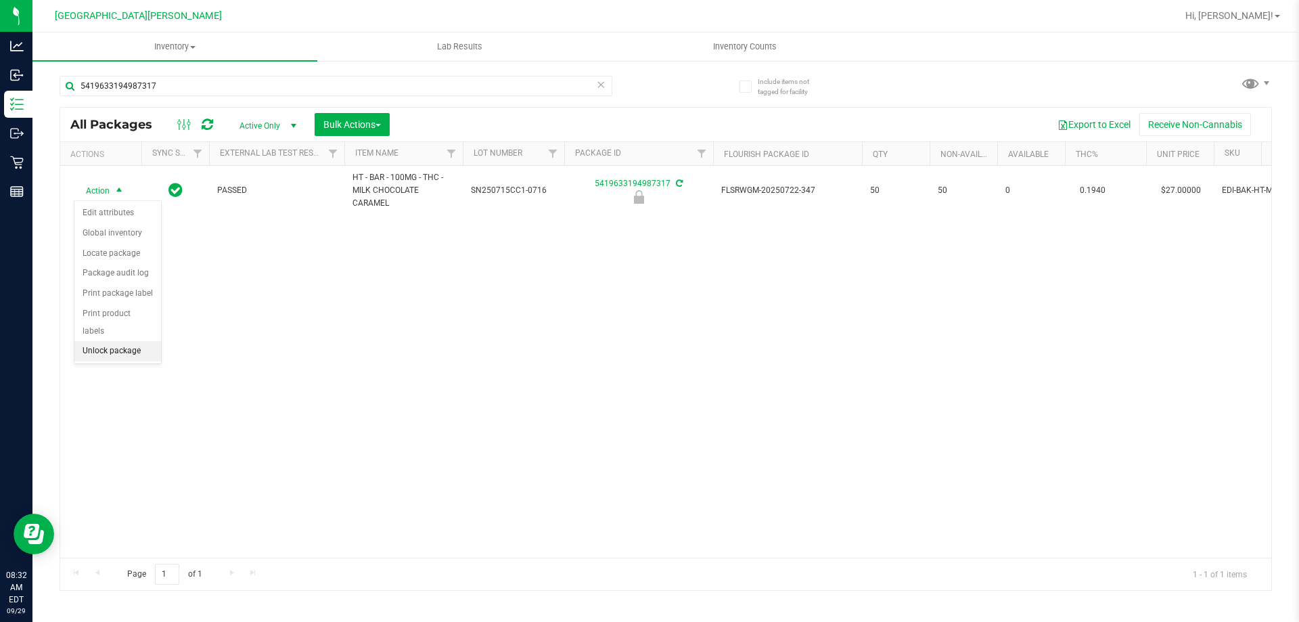
click at [139, 341] on li "Unlock package" at bounding box center [117, 351] width 87 height 20
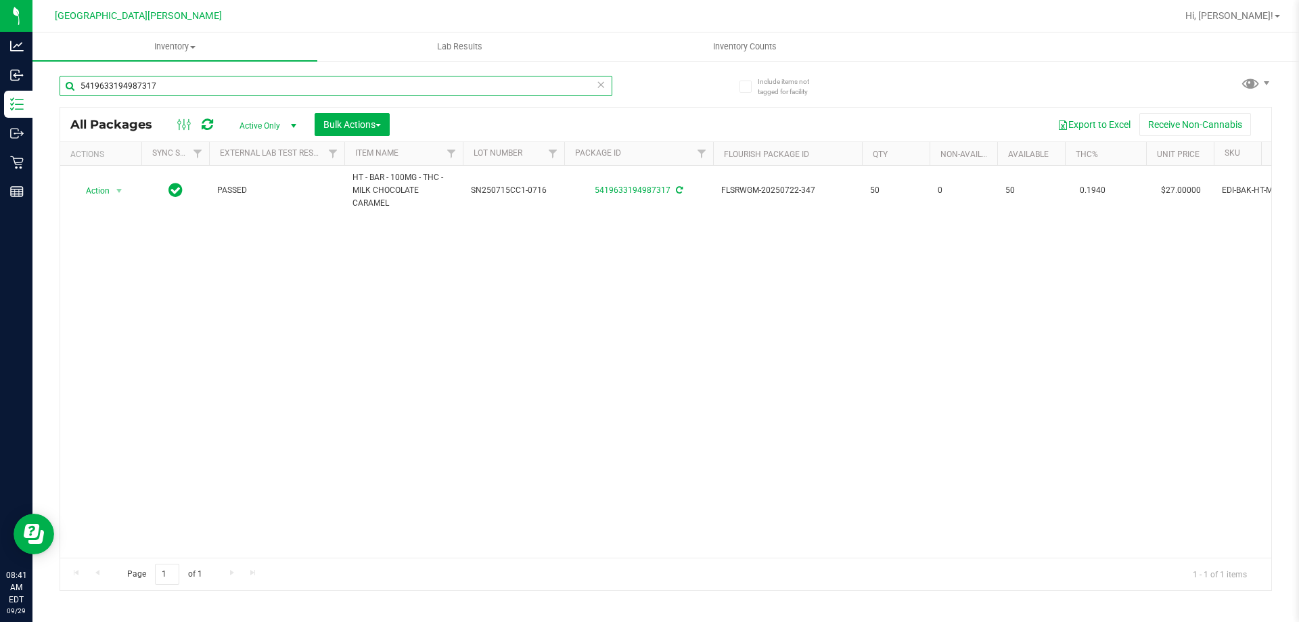
click at [183, 78] on input "5419633194987317" at bounding box center [336, 86] width 553 height 20
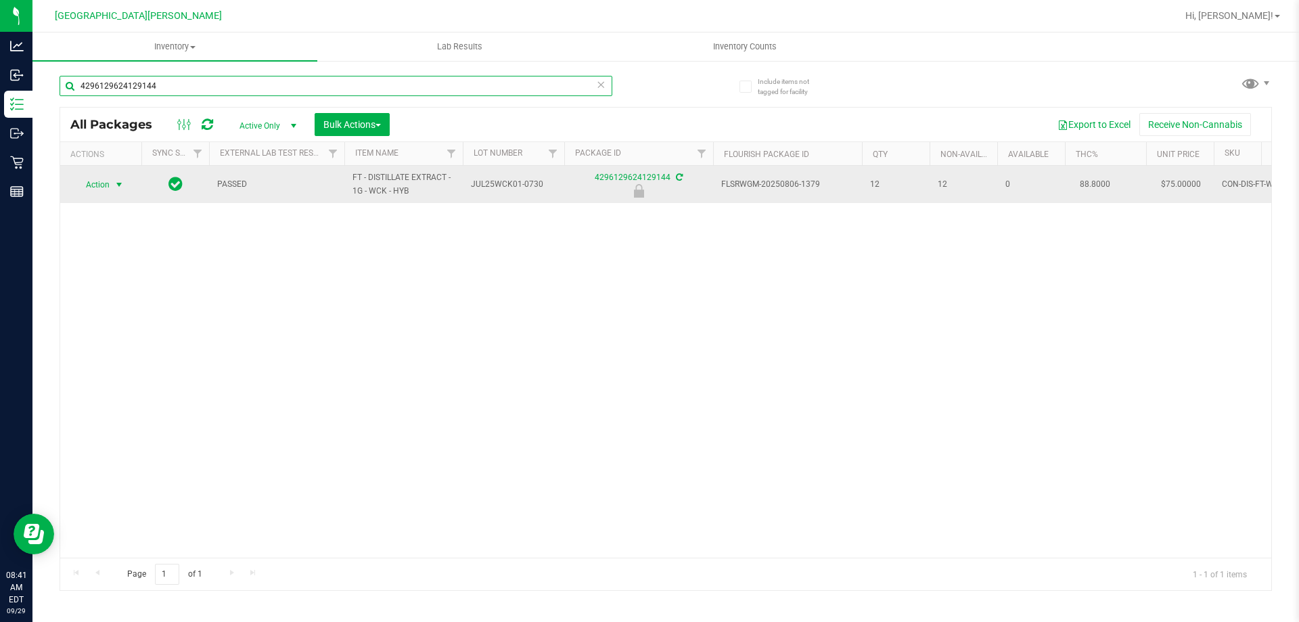
type input "4296129624129144"
click at [102, 175] on span "Action" at bounding box center [92, 184] width 37 height 19
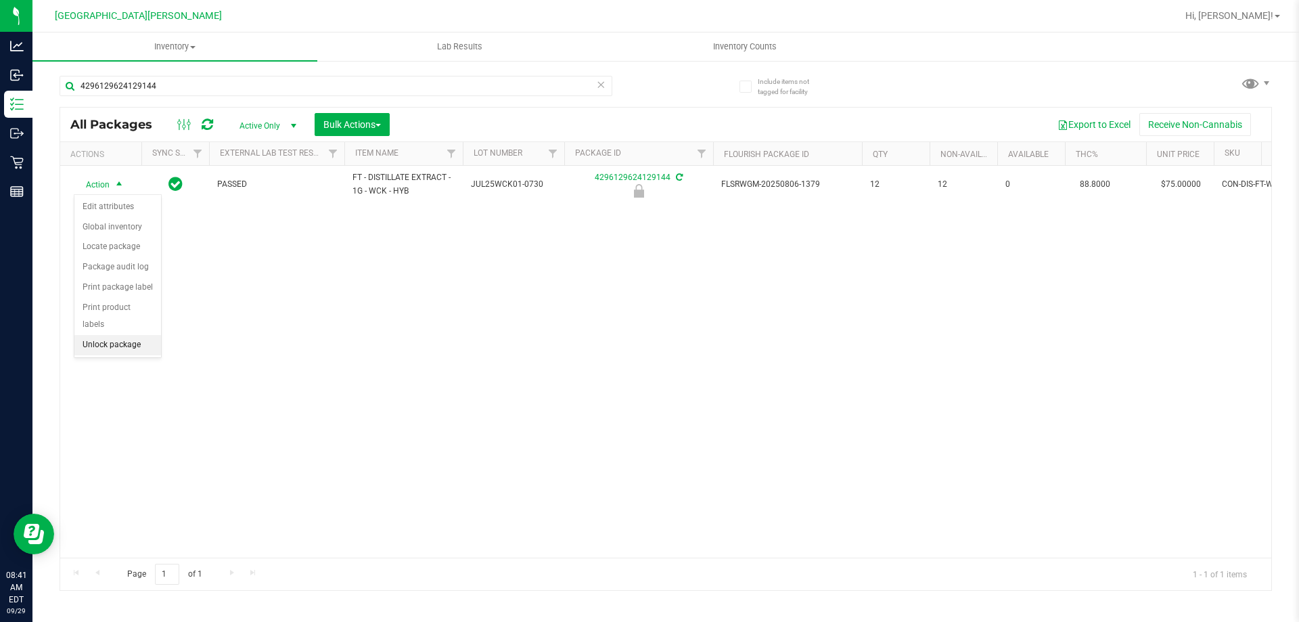
click at [104, 335] on li "Unlock package" at bounding box center [117, 345] width 87 height 20
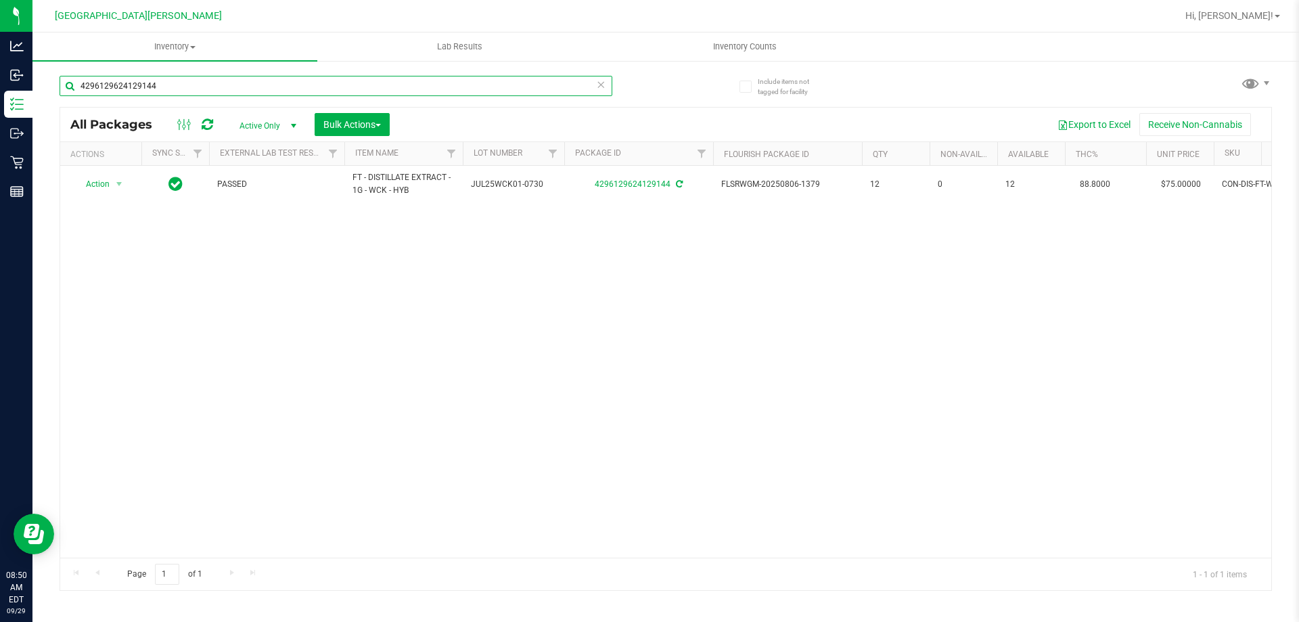
click at [310, 83] on input "4296129624129144" at bounding box center [336, 86] width 553 height 20
click at [310, 84] on input "4296129624129144" at bounding box center [336, 86] width 553 height 20
type input "4755911424344112"
click at [100, 186] on span "Action" at bounding box center [92, 184] width 37 height 19
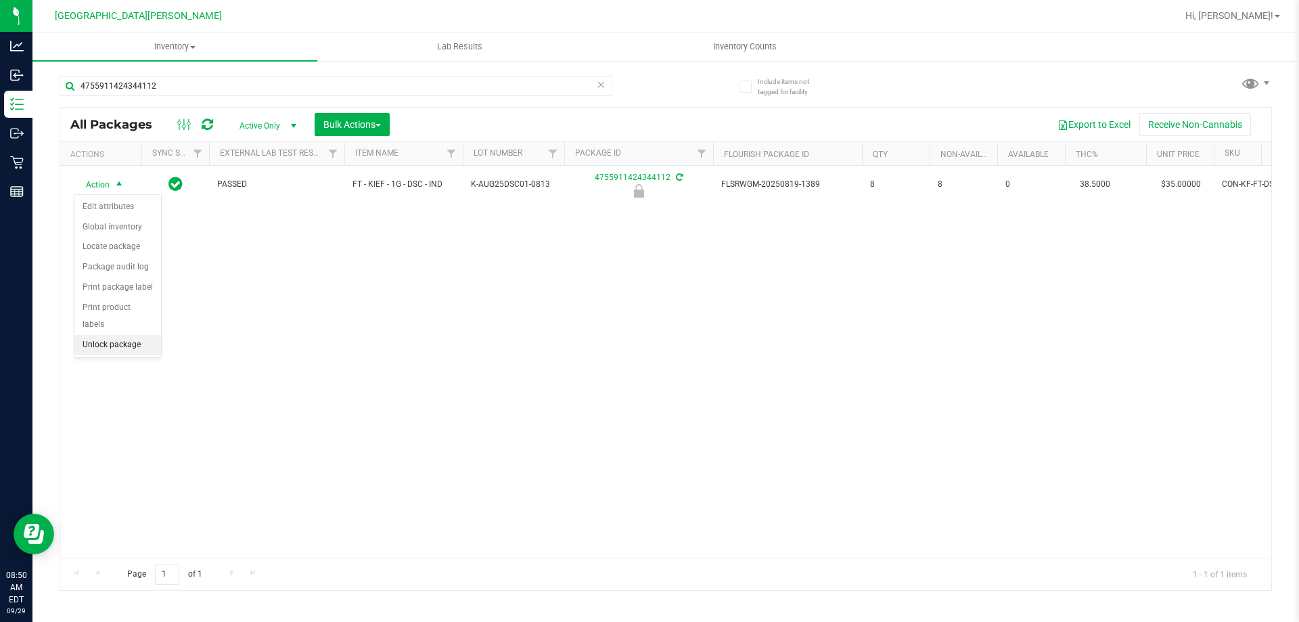
click at [106, 335] on li "Unlock package" at bounding box center [117, 345] width 87 height 20
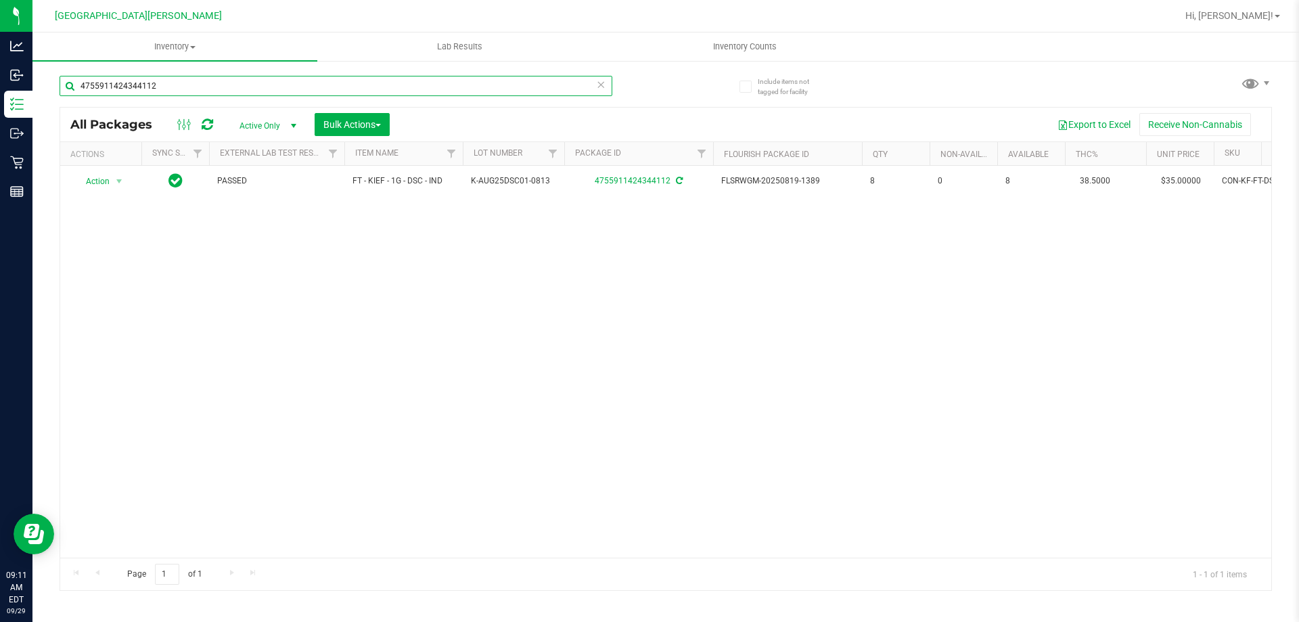
click at [230, 85] on input "4755911424344112" at bounding box center [336, 86] width 553 height 20
click at [229, 85] on input "4755911424344112" at bounding box center [336, 86] width 553 height 20
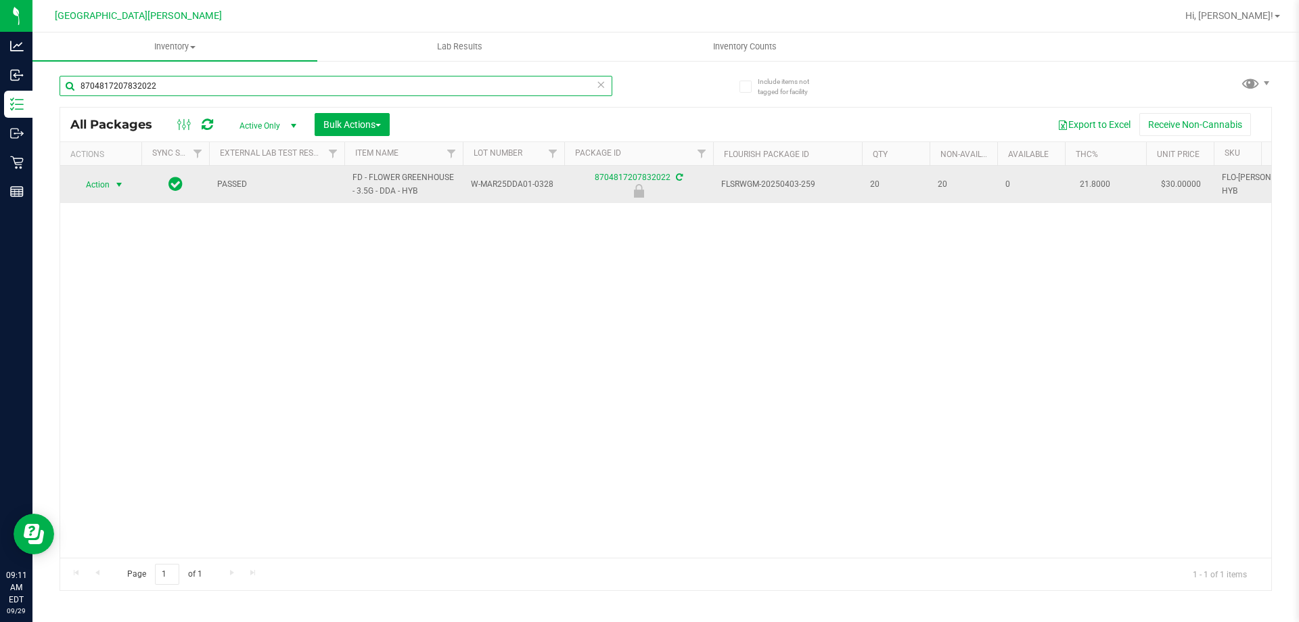
type input "8704817207832022"
click at [82, 187] on span "Action" at bounding box center [92, 184] width 37 height 19
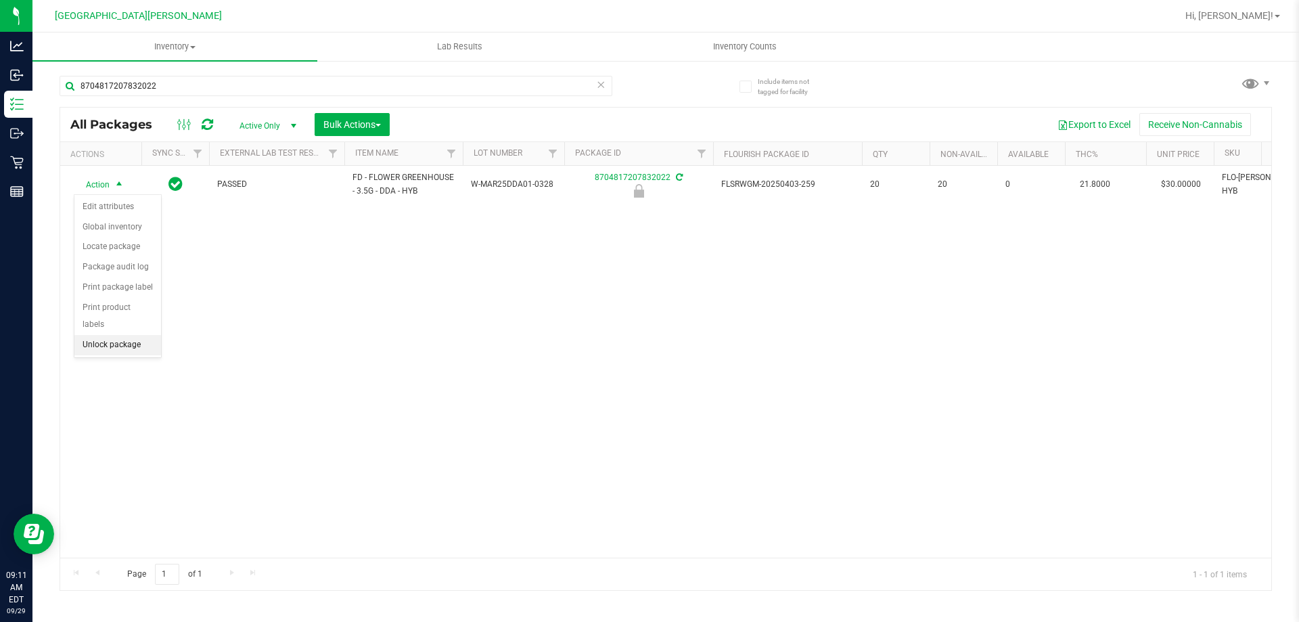
click at [106, 335] on li "Unlock package" at bounding box center [117, 345] width 87 height 20
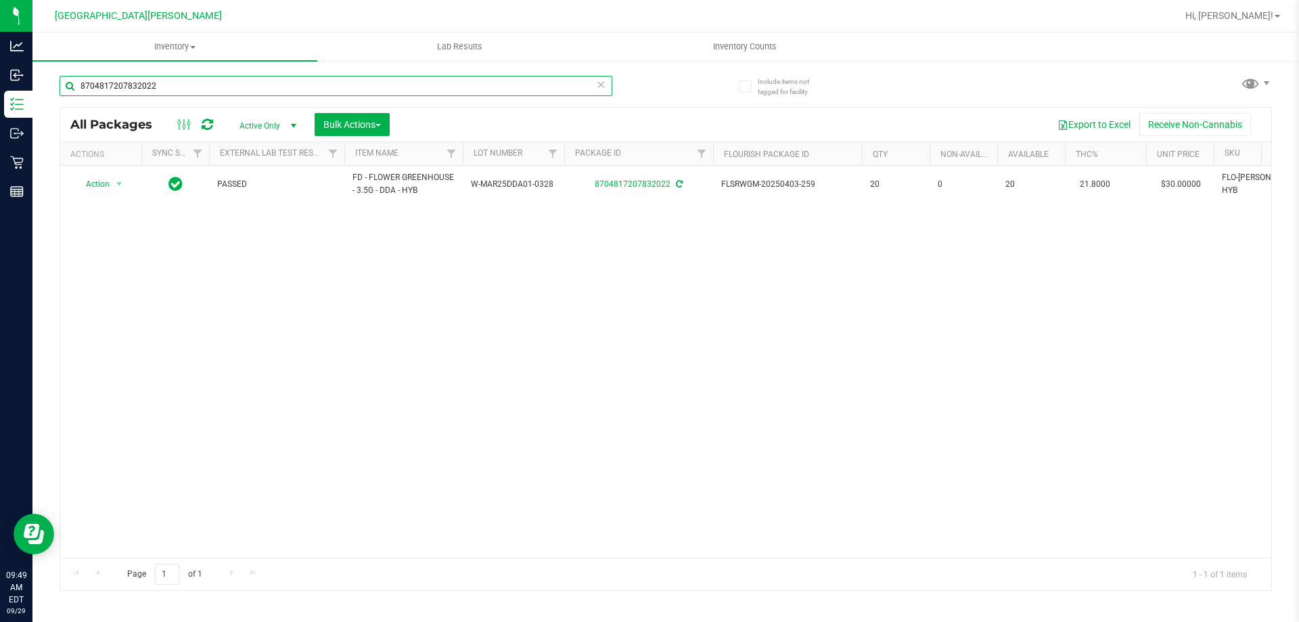
click at [221, 85] on input "8704817207832022" at bounding box center [336, 86] width 553 height 20
click at [220, 86] on input "8704817207832022" at bounding box center [336, 86] width 553 height 20
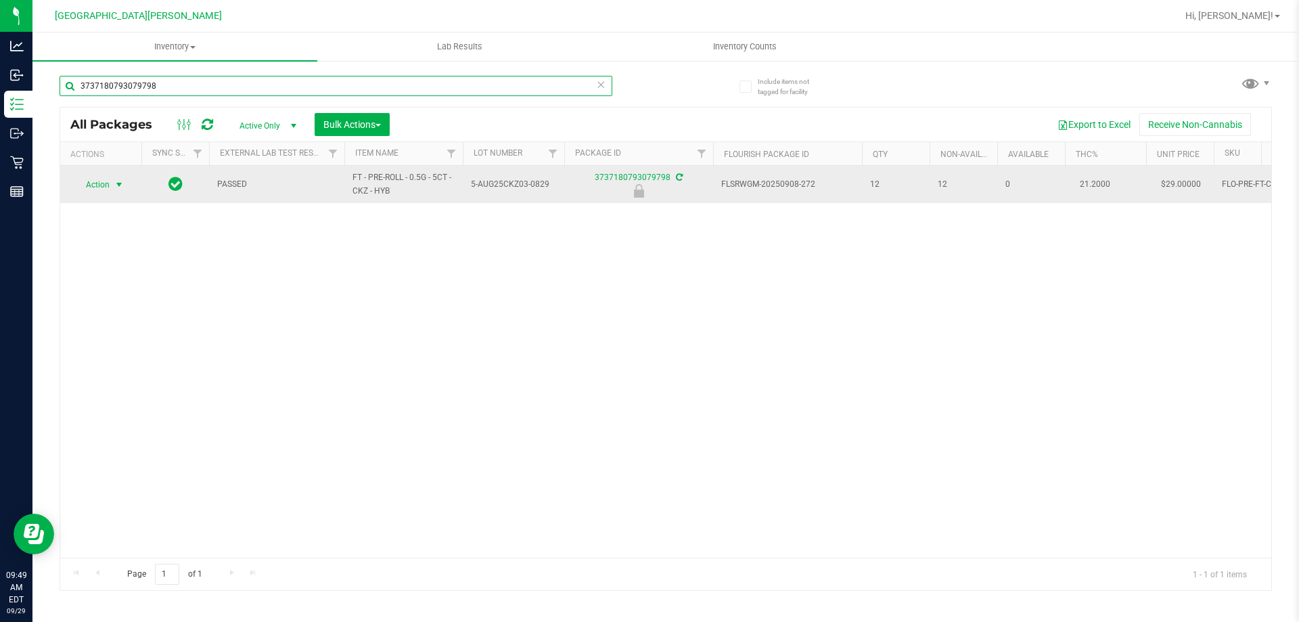
type input "3737180793079798"
click at [108, 190] on span "Action" at bounding box center [92, 184] width 37 height 19
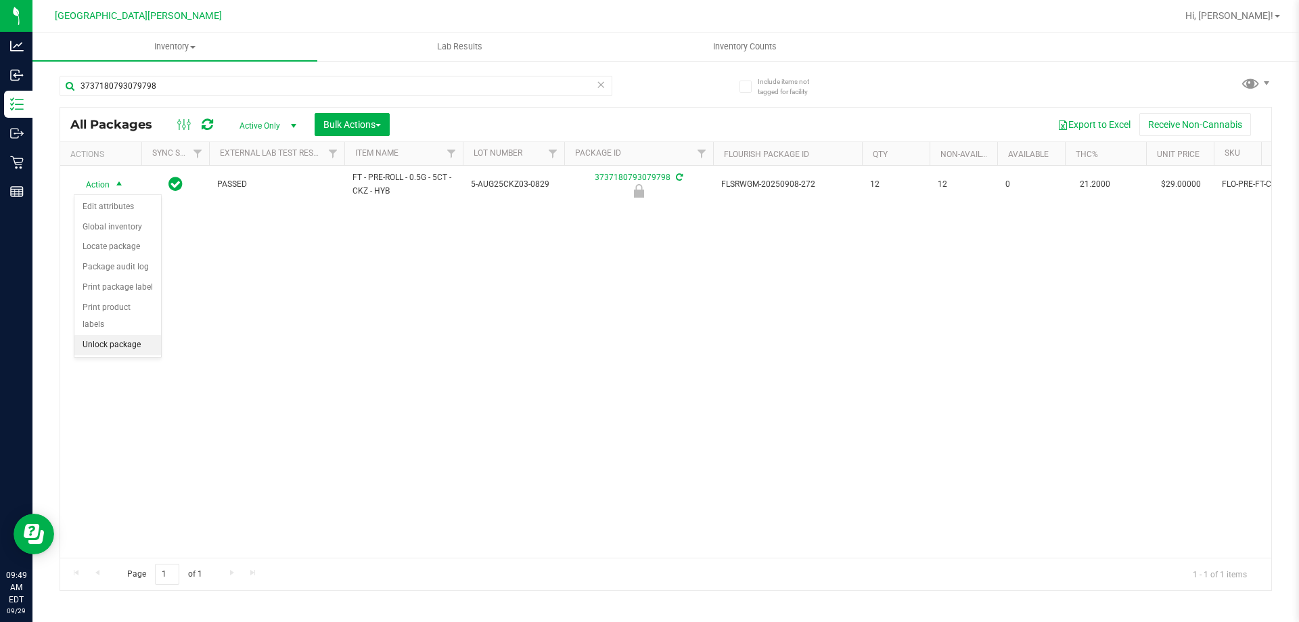
click at [138, 335] on li "Unlock package" at bounding box center [117, 345] width 87 height 20
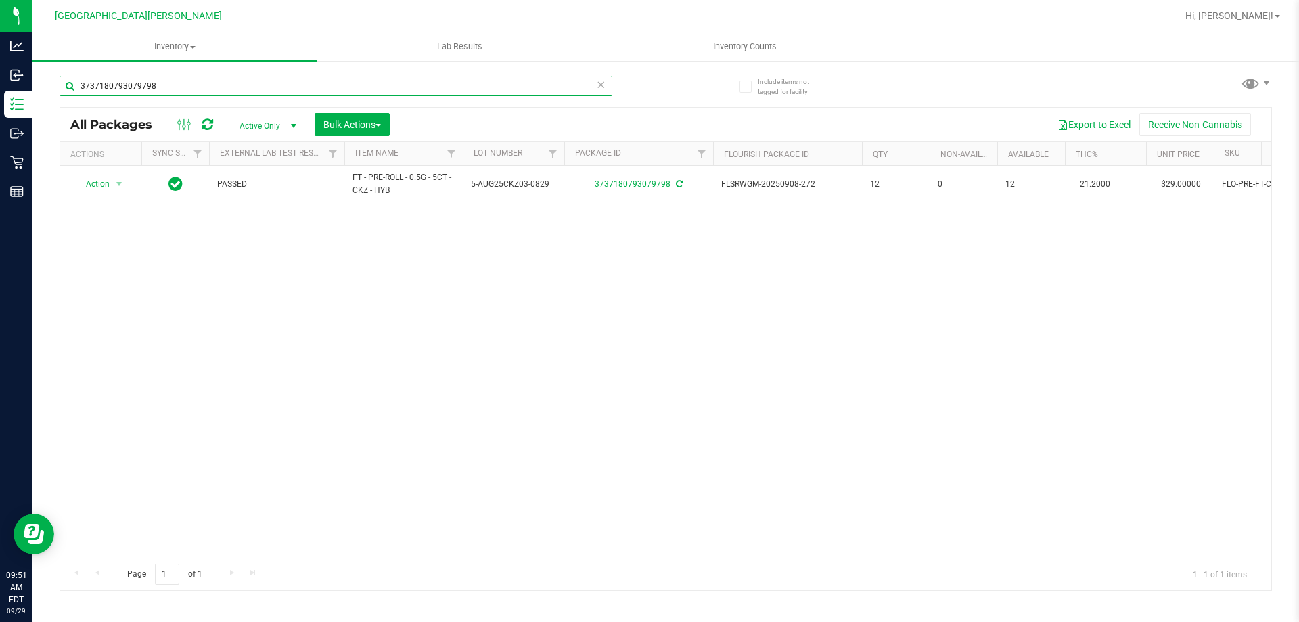
click at [172, 85] on input "3737180793079798" at bounding box center [336, 86] width 553 height 20
type input "1824843112946930"
click at [442, 451] on div "Action Action Edit attributes Global inventory Locate package Package audit log…" at bounding box center [665, 362] width 1211 height 392
drag, startPoint x: 95, startPoint y: 181, endPoint x: 95, endPoint y: 246, distance: 64.9
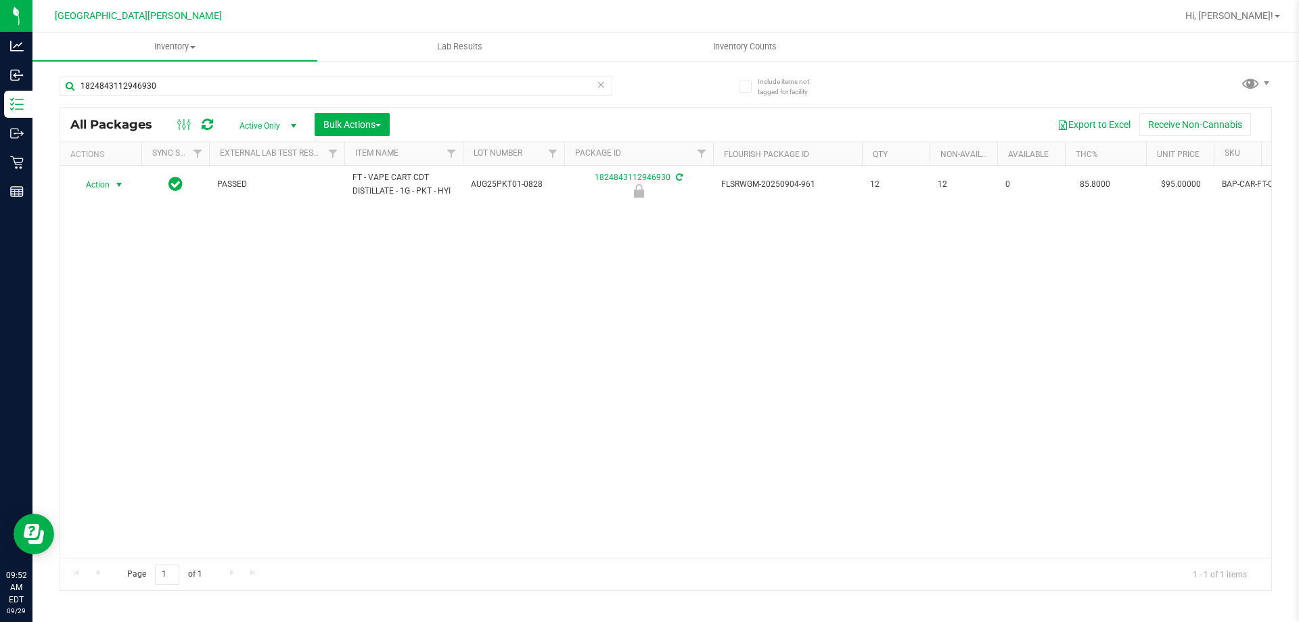
click at [95, 181] on span "Action" at bounding box center [92, 184] width 37 height 19
click at [99, 335] on li "Unlock package" at bounding box center [117, 345] width 87 height 20
click at [89, 88] on input "1824843112946930" at bounding box center [336, 86] width 553 height 20
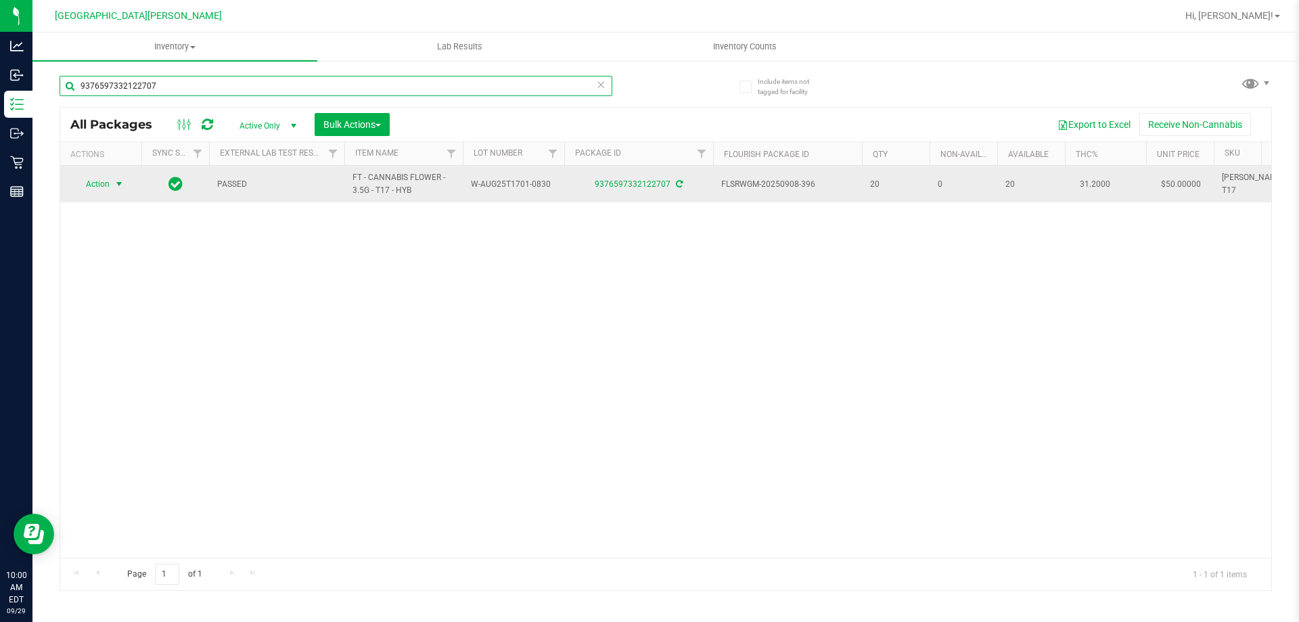
type input "9376597332122707"
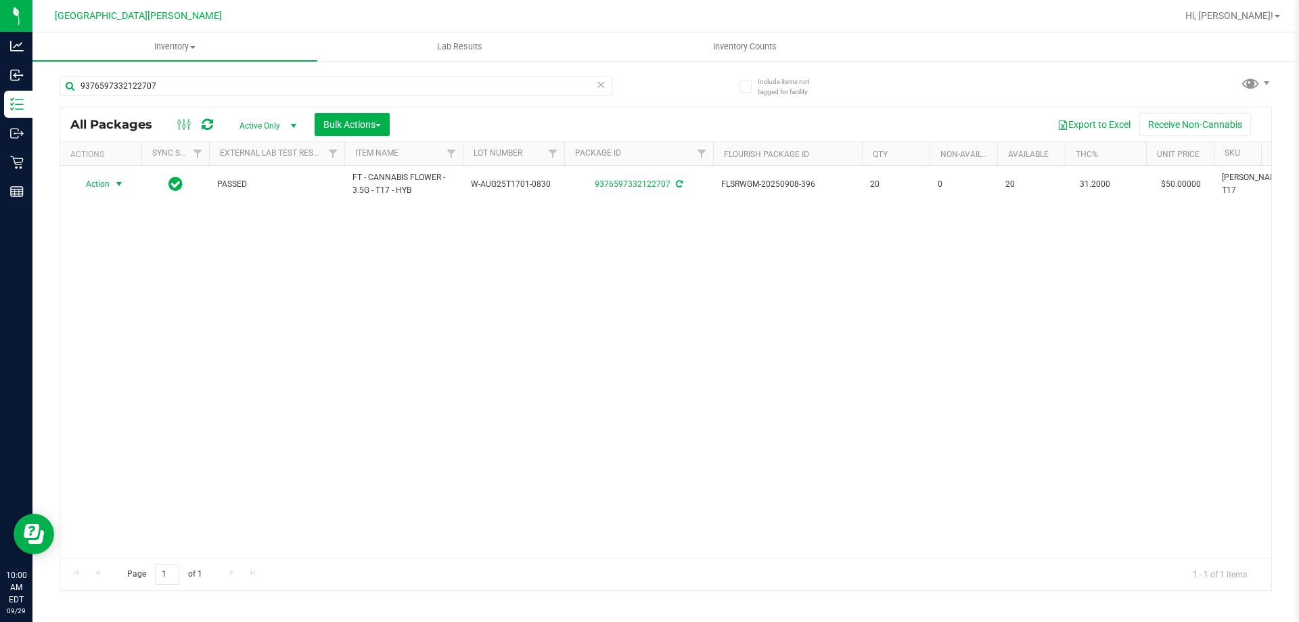
drag, startPoint x: 97, startPoint y: 191, endPoint x: 99, endPoint y: 218, distance: 27.2
click at [97, 191] on span "Action" at bounding box center [92, 184] width 37 height 19
click at [289, 272] on div "Action Action Adjust qty Create package Edit attributes Global inventory Locate…" at bounding box center [665, 362] width 1211 height 392
click at [202, 318] on div "Action Action Adjust qty Create package Edit attributes Global inventory Locate…" at bounding box center [665, 362] width 1211 height 392
